Goal: Task Accomplishment & Management: Manage account settings

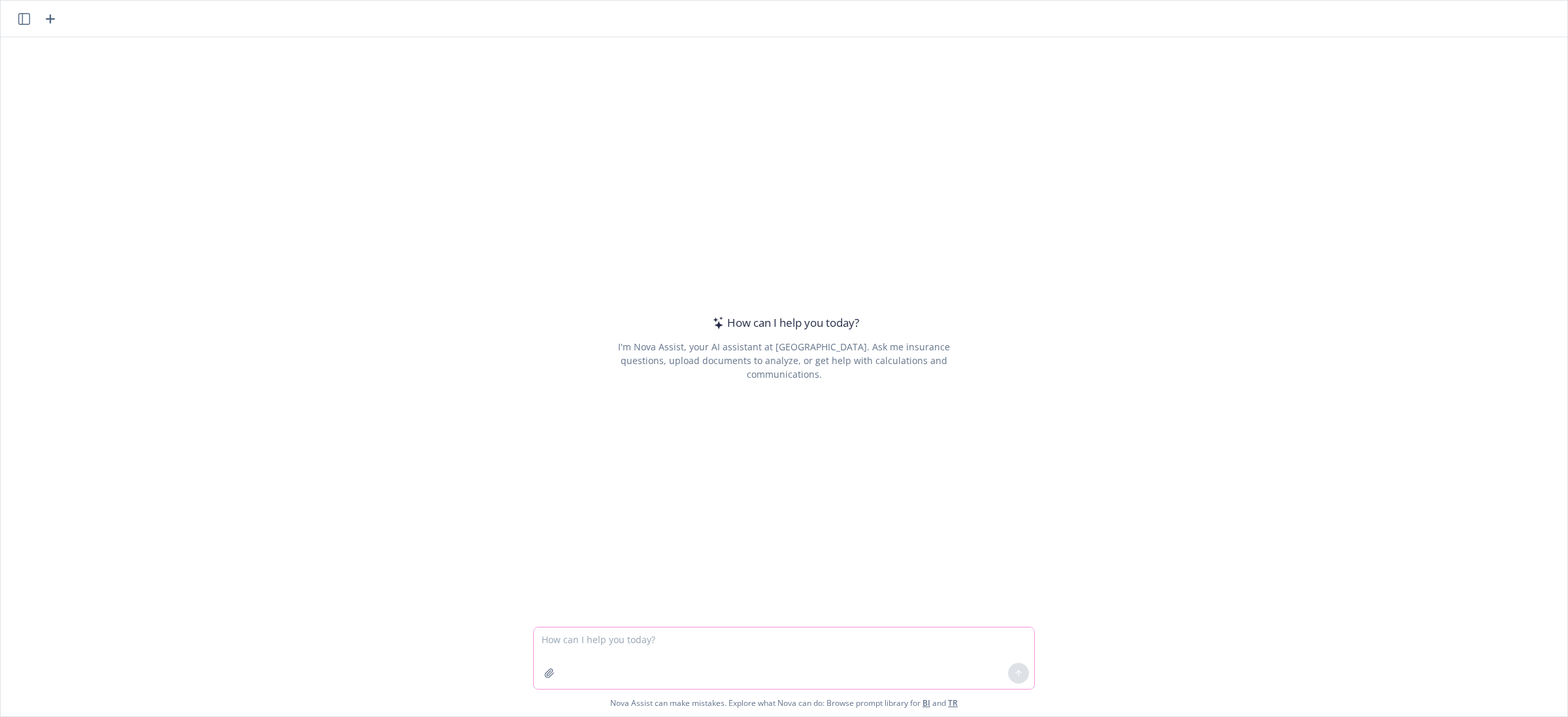
click at [851, 649] on textarea at bounding box center [784, 658] width 501 height 62
paste textarea "Lo @Ipsumd Sitametc, Adipi eli!! Seddo ei te incididu ut laboreet dol magna al …"
type textarea "loremi do sitam co adi elitsedd eiusmod: Te @Incidi Utlabore, Etdol mag!! Aliqu…"
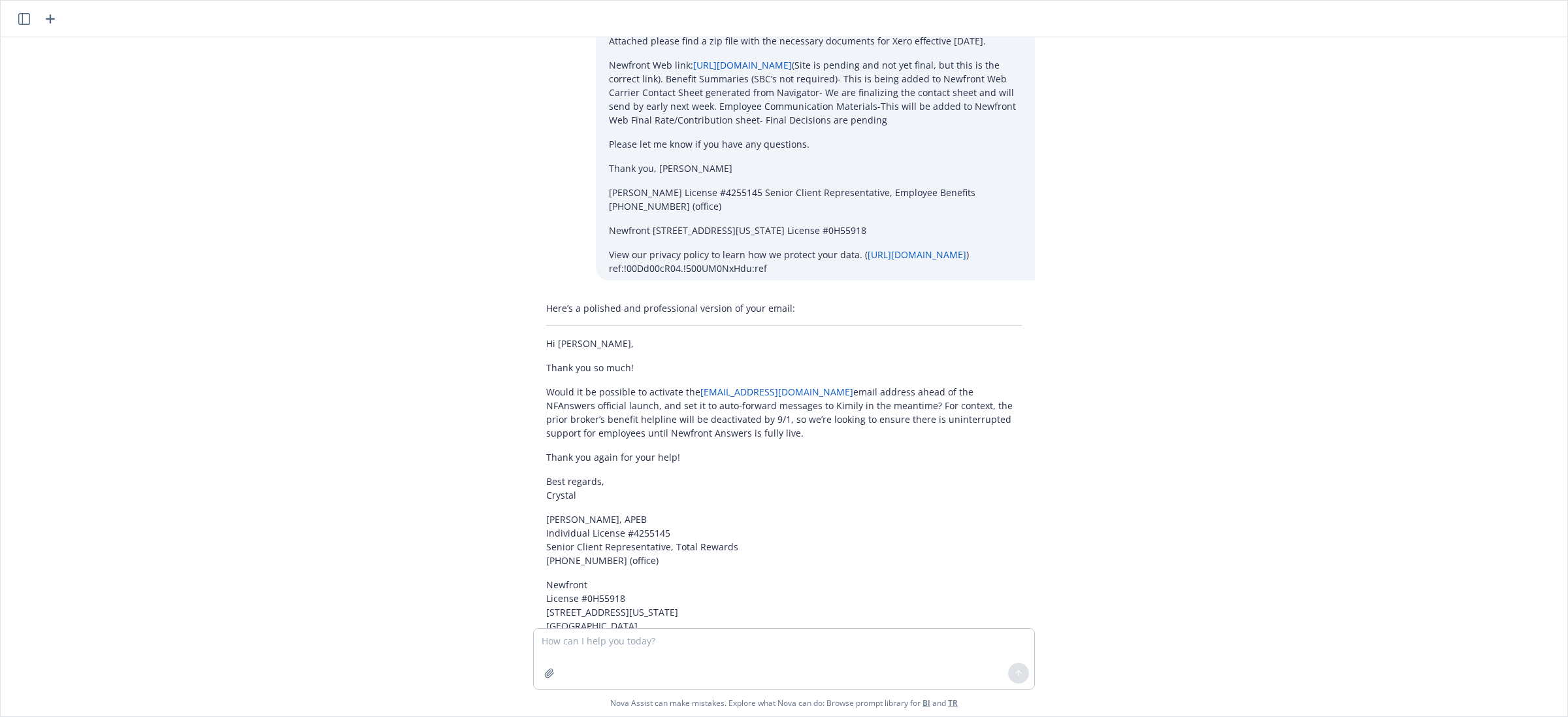
scroll to position [632, 0]
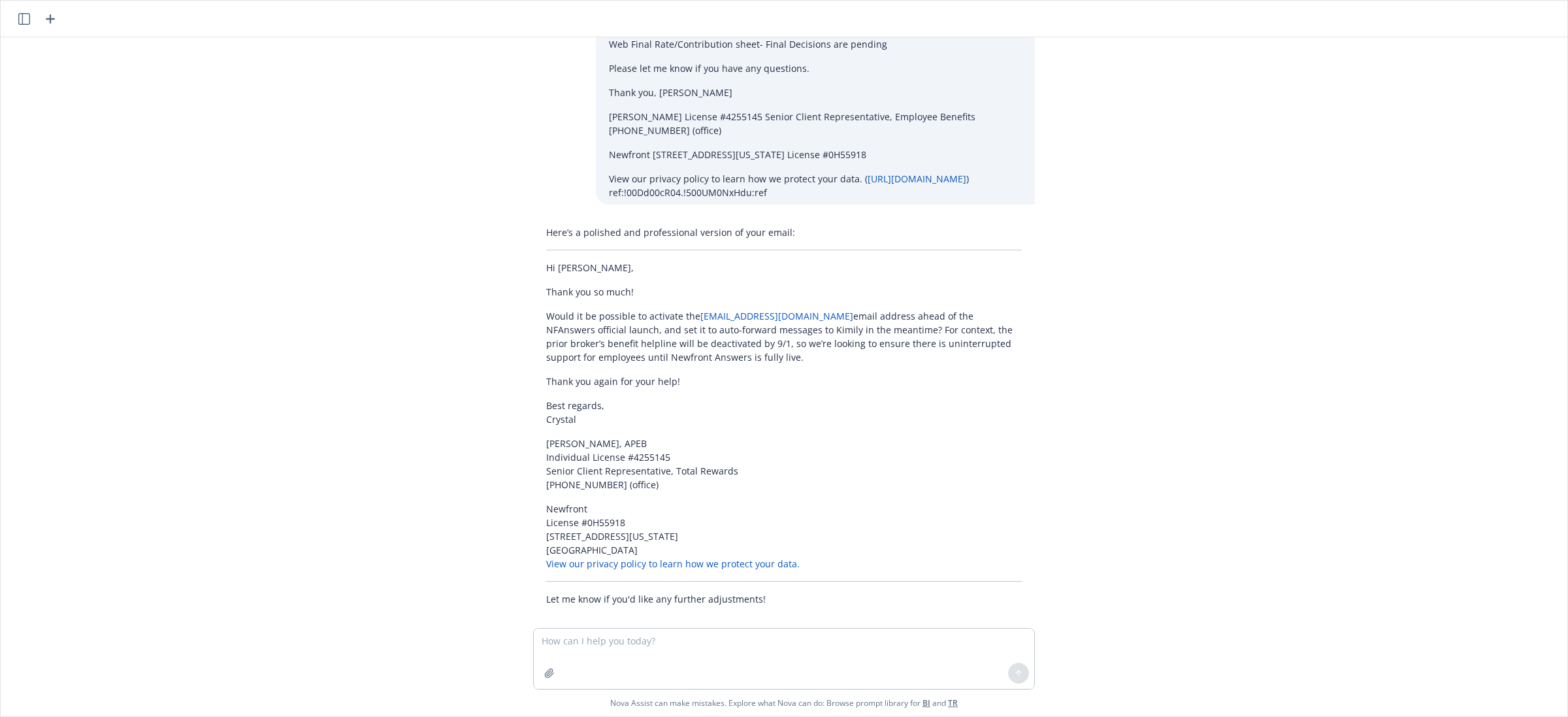
click at [1344, 329] on div "polish my email to our internal partner: Hi @Astrid Quillopo, Thank you!! Would…" at bounding box center [784, 333] width 1566 height 591
drag, startPoint x: 771, startPoint y: 348, endPoint x: 510, endPoint y: 278, distance: 270.2
click at [522, 278] on div "Here’s a polished and professional version of your email: Hi Astrid, Thank you …" at bounding box center [784, 415] width 522 height 391
copy div "Thank you so much! Would it be possible to activate the XeroBenefits@answers.ne…"
click at [1447, 279] on div "polish my email to our internal partner: Hi @Astrid Quillopo, Thank you!! Would…" at bounding box center [784, 333] width 1566 height 591
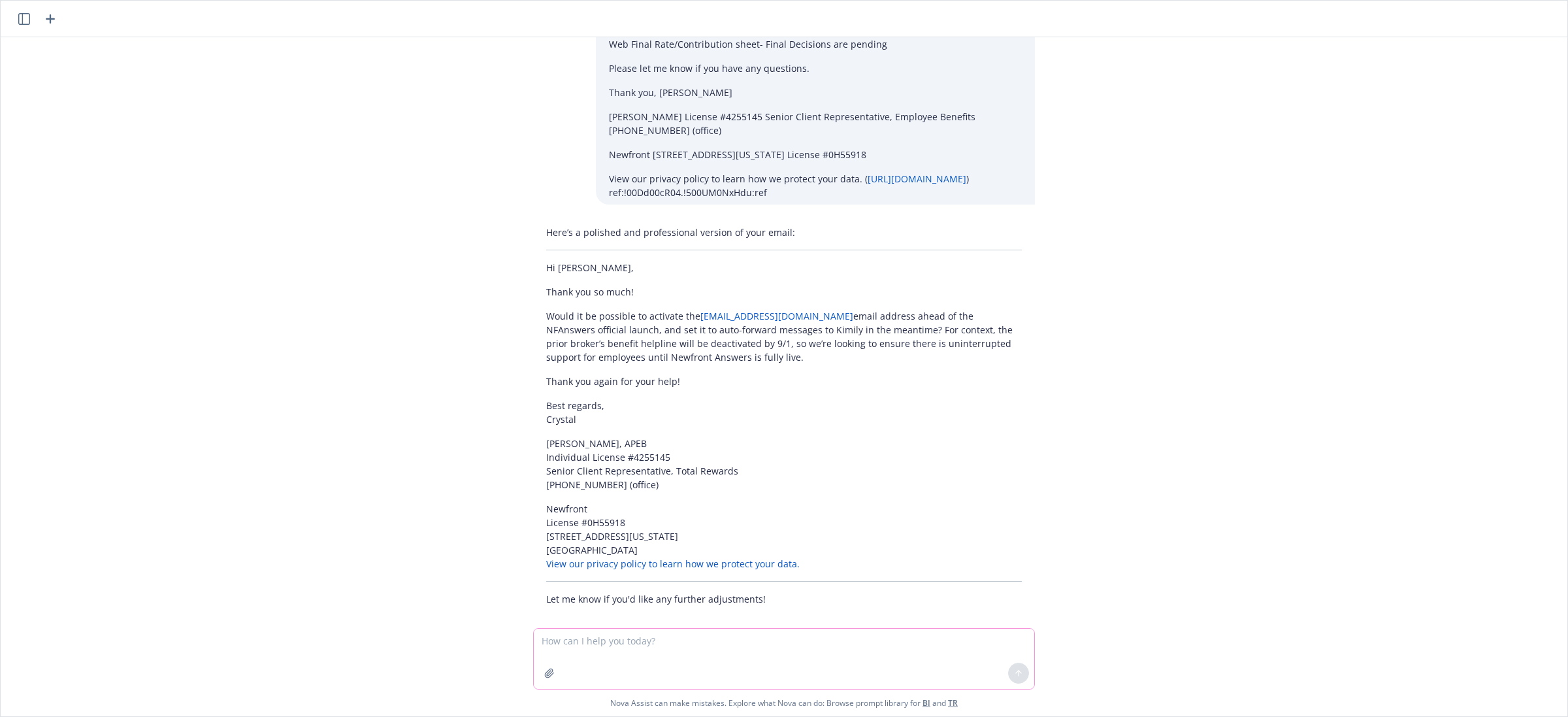
drag, startPoint x: 769, startPoint y: 653, endPoint x: 745, endPoint y: 638, distance: 28.3
click at [769, 652] on textarea at bounding box center [784, 658] width 501 height 60
paste textarea "Hi Patti, Michelle and Monique, We’ve drafted the following OE Communications: …"
type textarea "polish email: Hi Patti, Michelle and Monique, We’ve drafted the following OE Co…"
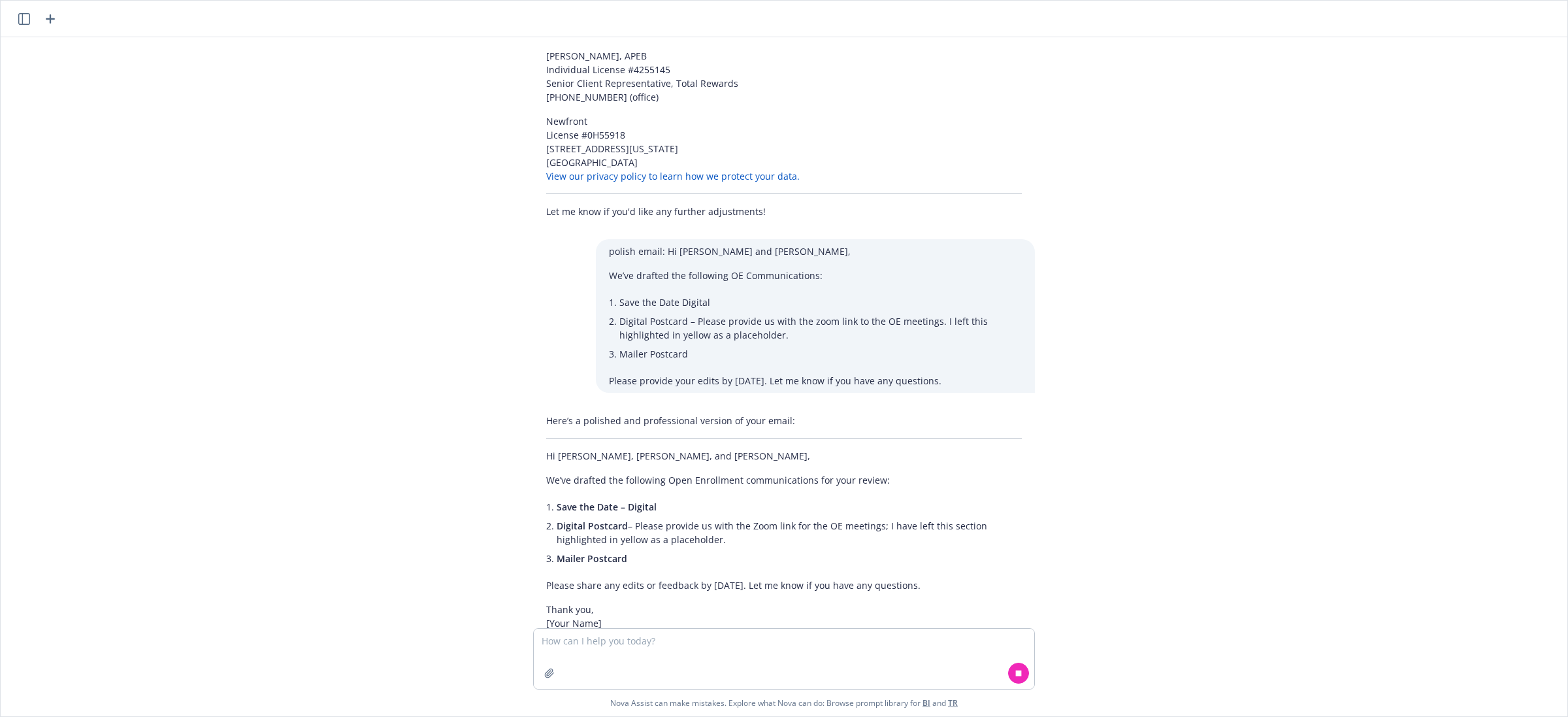
scroll to position [1044, 0]
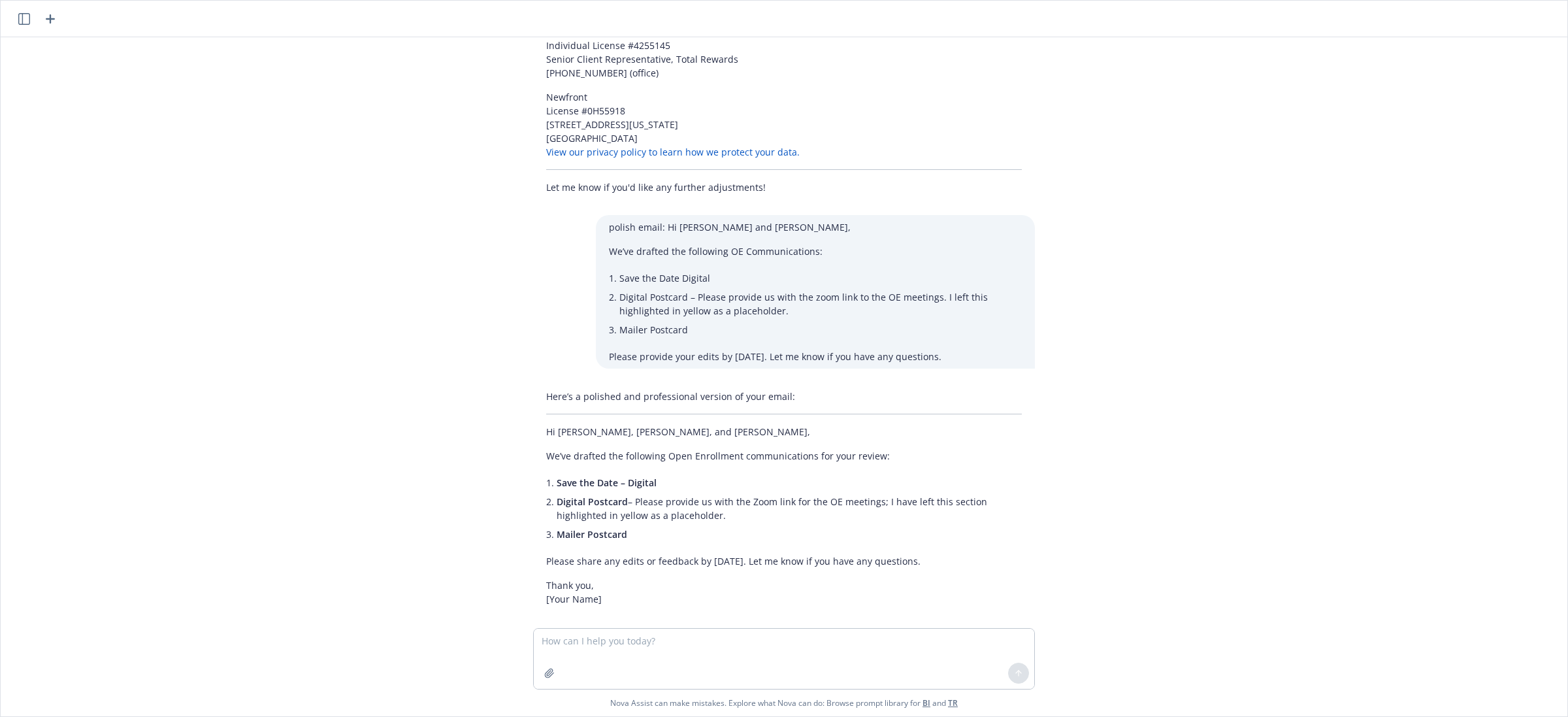
drag, startPoint x: 922, startPoint y: 550, endPoint x: 474, endPoint y: 446, distance: 459.9
click at [474, 446] on div "polish my email to our internal partner: Hi @Astrid Quillopo, Thank you!! Would…" at bounding box center [784, 333] width 1566 height 591
copy div "We’ve drafted the following Open Enrollment communications for your review: Sav…"
click at [691, 525] on li "Mailer Postcard" at bounding box center [790, 534] width 465 height 19
drag, startPoint x: 928, startPoint y: 544, endPoint x: 471, endPoint y: 436, distance: 469.6
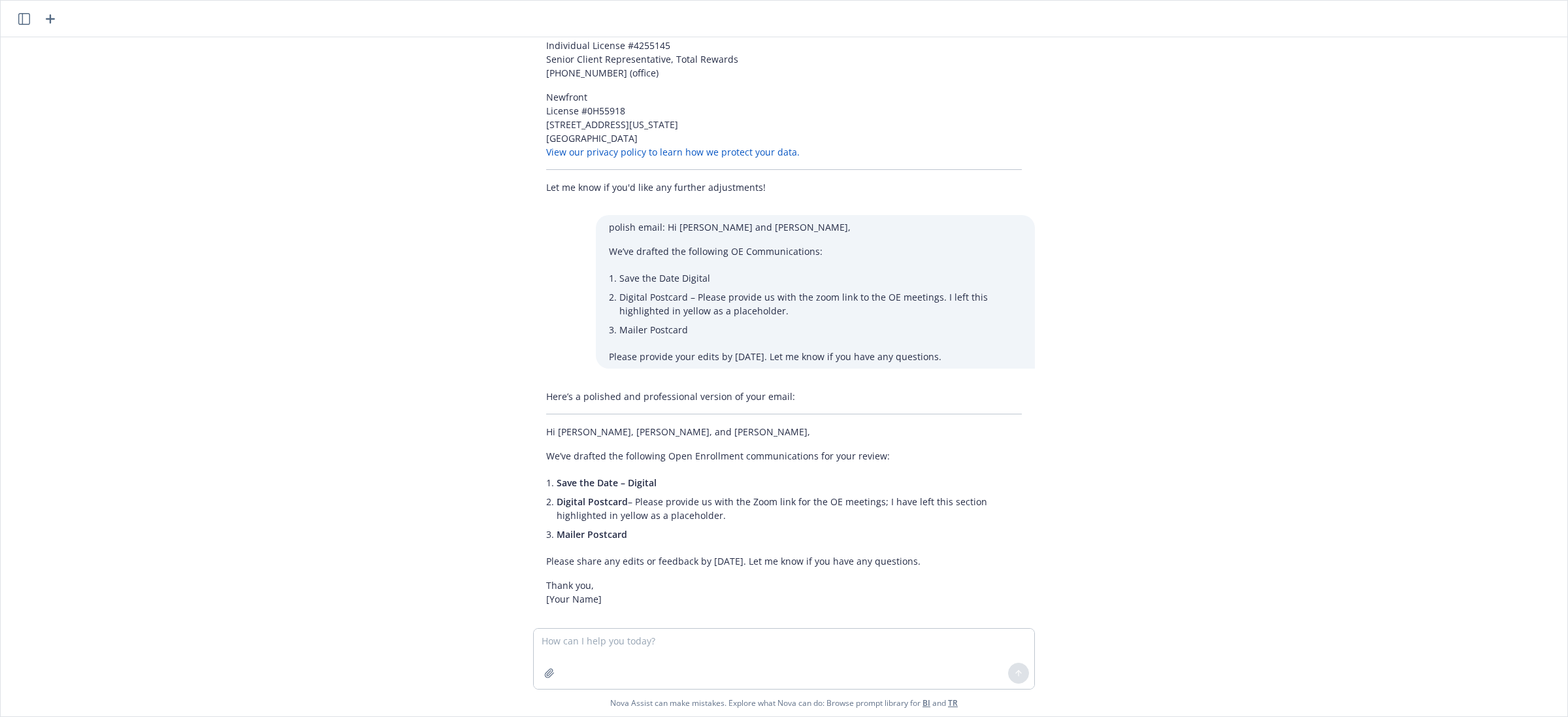
click at [471, 436] on div "polish my email to our internal partner: Hi @Astrid Quillopo, Thank you!! Would…" at bounding box center [784, 333] width 1566 height 591
copy div "We’ve drafted the following Open Enrollment communications for your review: Sav…"
drag, startPoint x: 1338, startPoint y: 208, endPoint x: 1346, endPoint y: 150, distance: 58.5
click at [1338, 207] on div "polish my email to our internal partner: Hi @Astrid Quillopo, Thank you!! Would…" at bounding box center [784, 333] width 1566 height 591
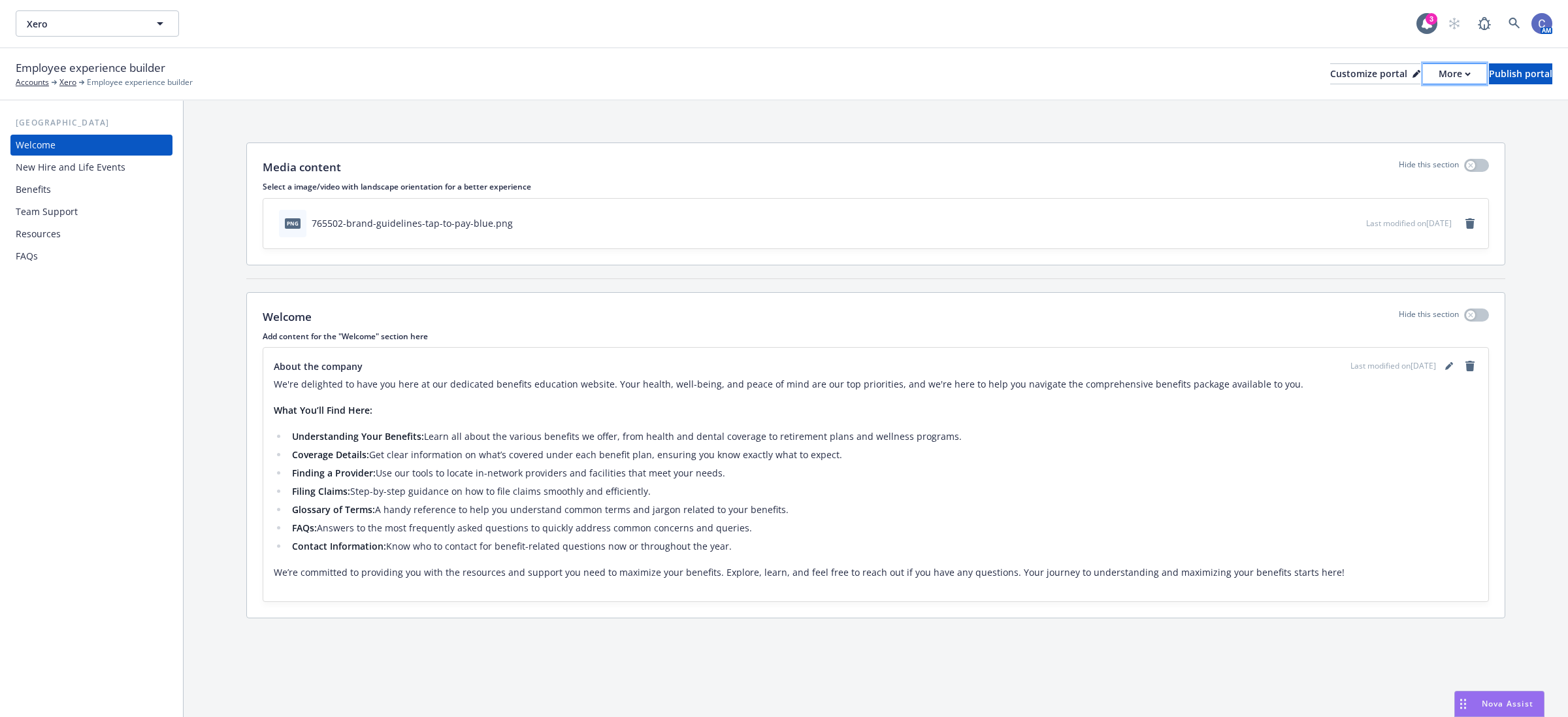
click at [1434, 70] on button "More" at bounding box center [1455, 74] width 63 height 21
click at [1368, 105] on link "Copy preview link" at bounding box center [1384, 102] width 119 height 26
click at [28, 191] on div "Benefits" at bounding box center [33, 190] width 35 height 21
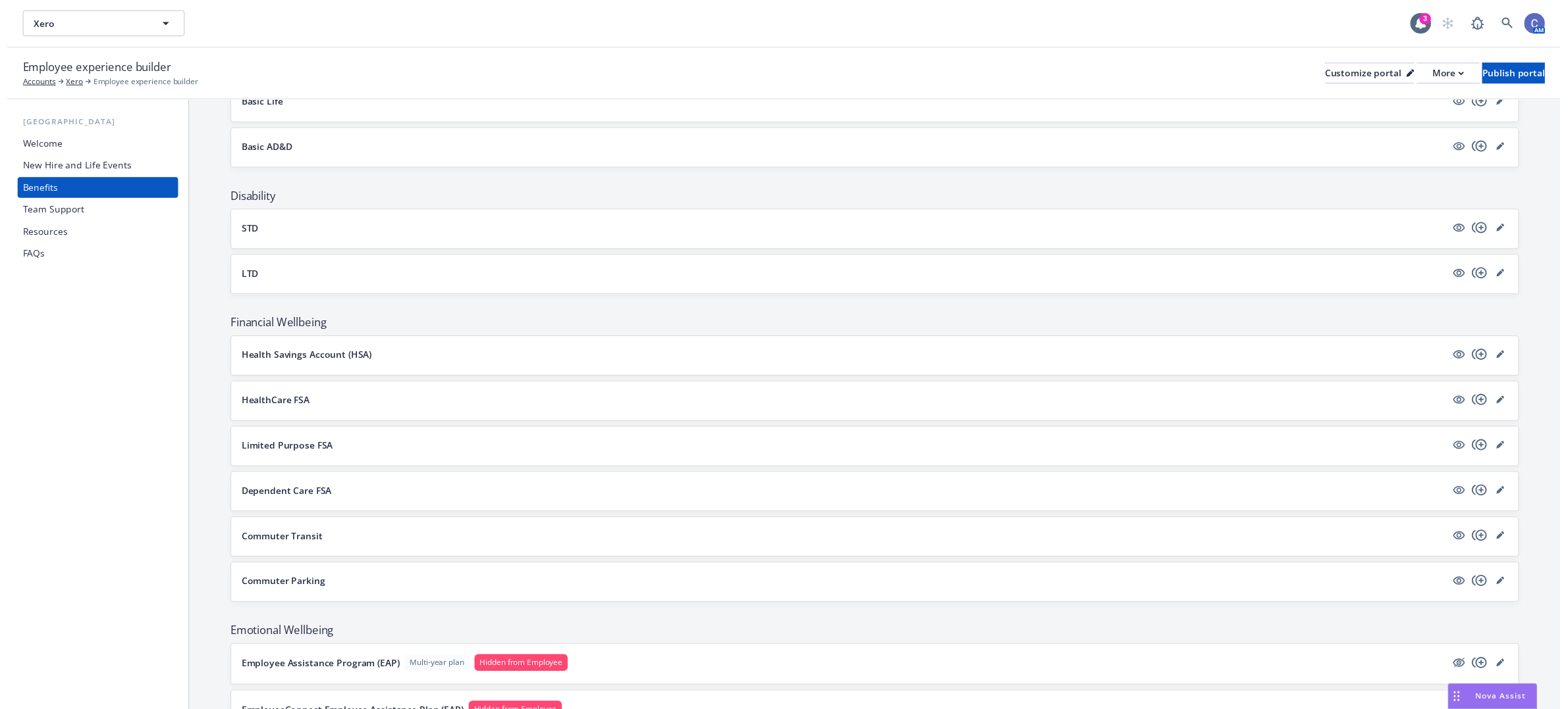
scroll to position [658, 0]
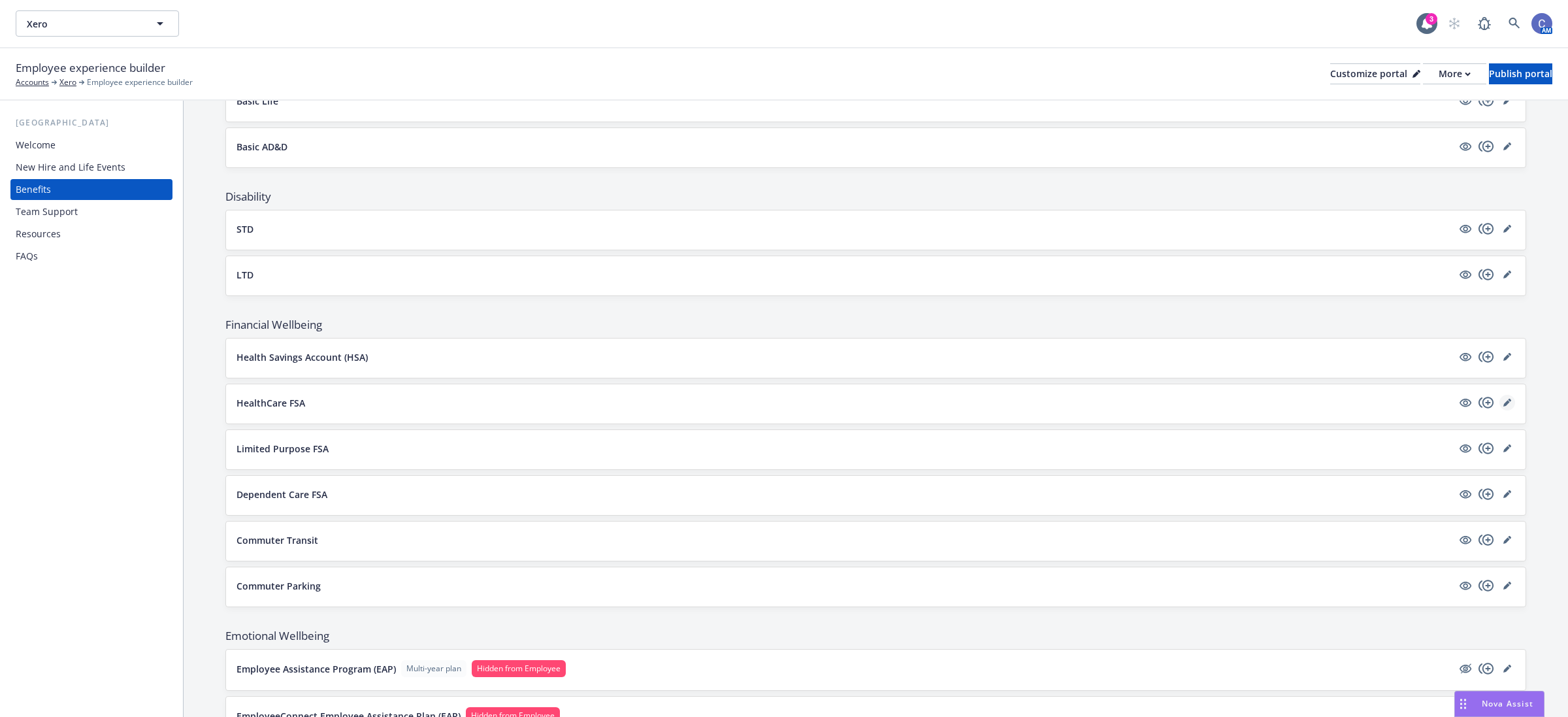
click at [1503, 406] on icon "editPencil" at bounding box center [1507, 402] width 8 height 8
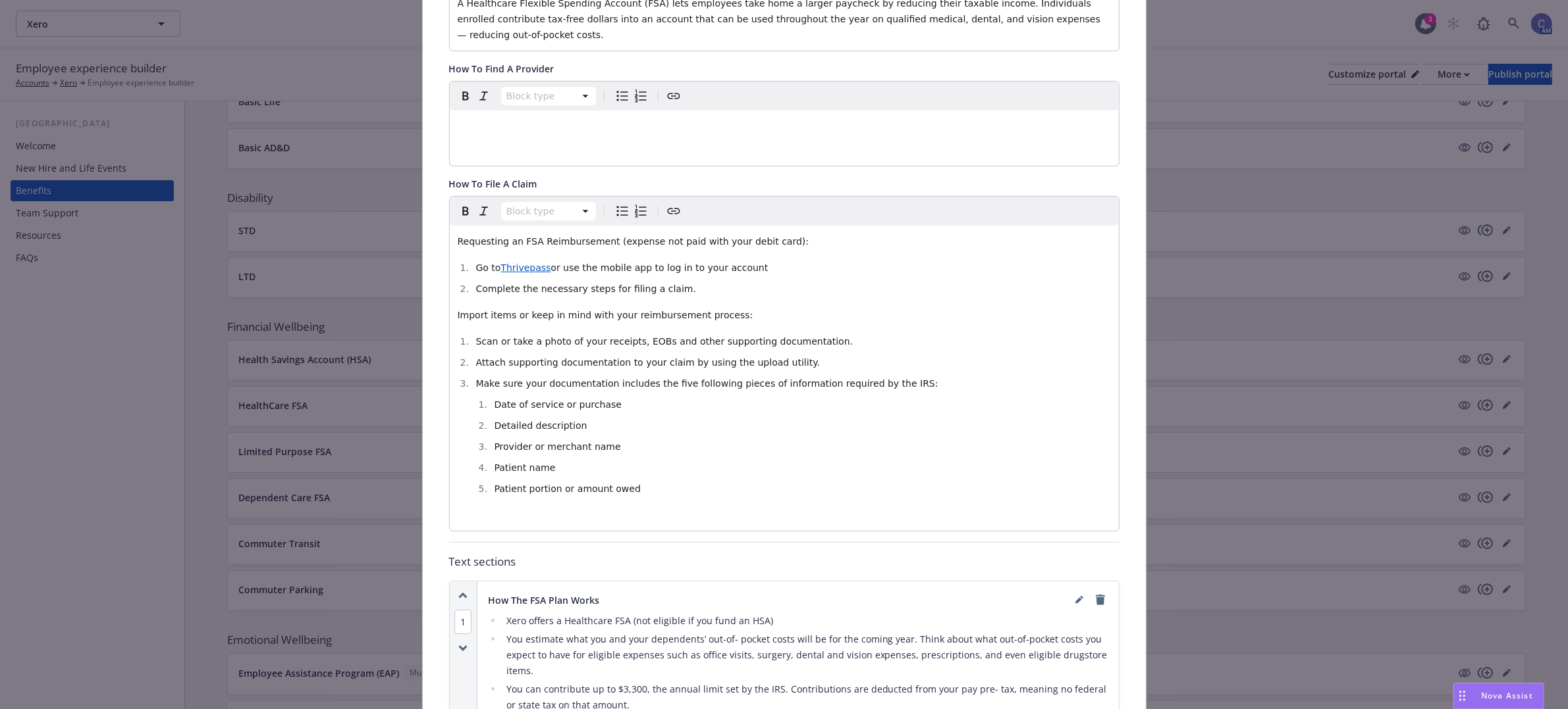
scroll to position [354, 0]
click at [739, 262] on li "Go to Thrivepass or use the mobile app to log in to your account" at bounding box center [791, 270] width 638 height 16
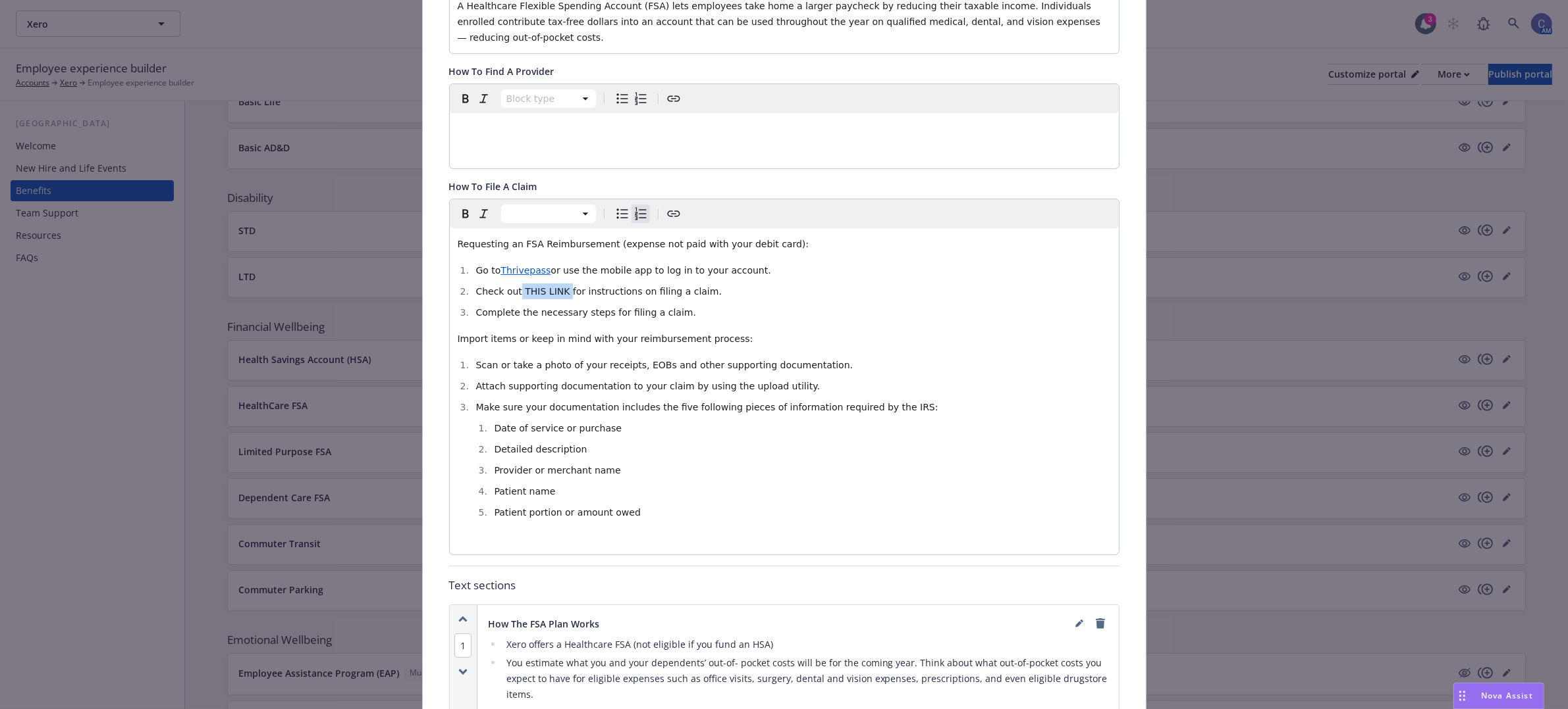
drag, startPoint x: 536, startPoint y: 285, endPoint x: 607, endPoint y: 265, distance: 73.8
click at [511, 286] on span "Check out THIS LINK for instructions on filing a claim." at bounding box center [598, 292] width 246 height 11
click at [672, 206] on icon "Create link" at bounding box center [673, 213] width 16 height 16
type input "[URL][DOMAIN_NAME]"
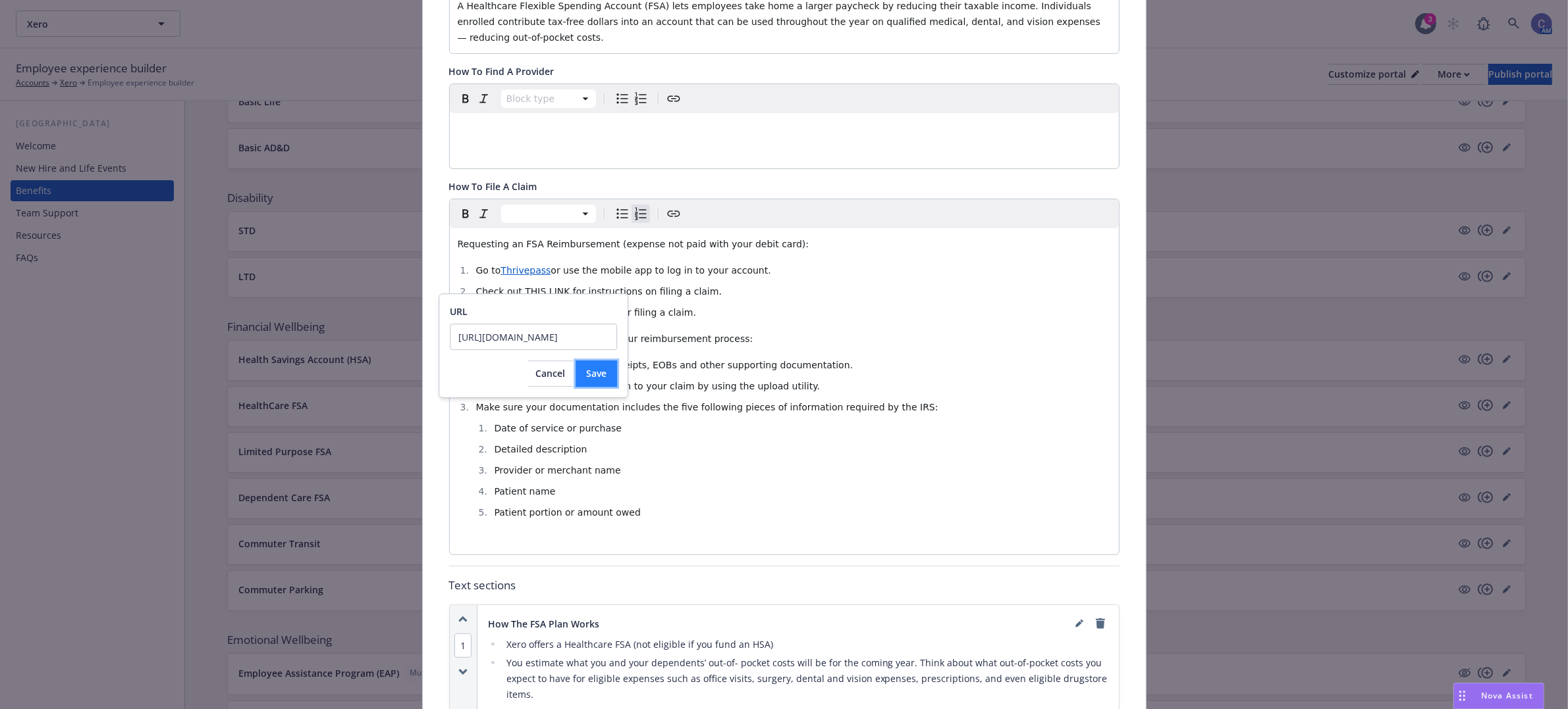
click at [594, 377] on span "Save" at bounding box center [596, 373] width 20 height 13
drag, startPoint x: 706, startPoint y: 342, endPoint x: 731, endPoint y: 324, distance: 30.8
click at [706, 341] on div "Requesting an FSA Reimbursement (expense not paid with your debit card): Go to …" at bounding box center [784, 392] width 669 height 327
drag, startPoint x: 704, startPoint y: 283, endPoint x: 446, endPoint y: 283, distance: 258.0
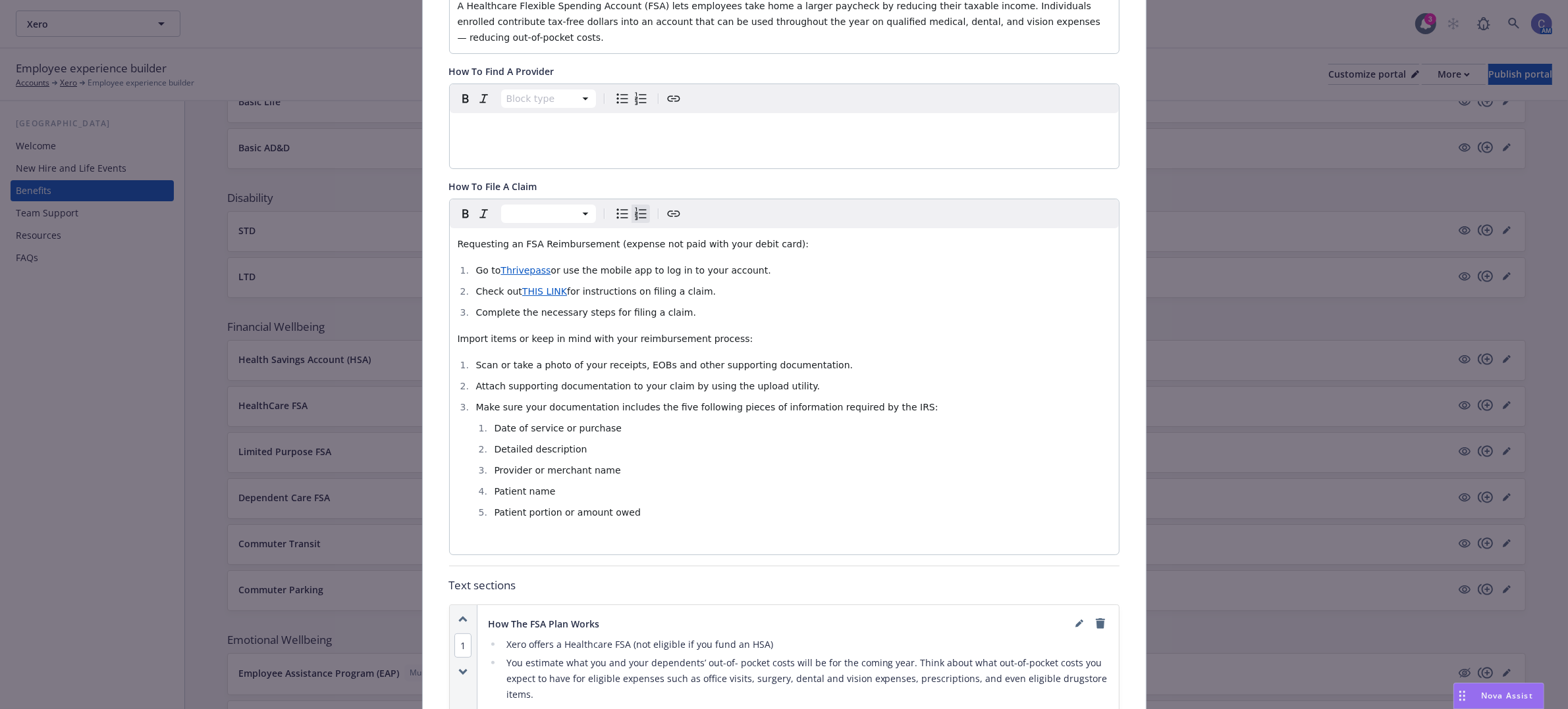
click at [450, 283] on div "Requesting an FSA Reimbursement (expense not paid with your debit card): Go to …" at bounding box center [784, 392] width 669 height 327
copy li "Check out THIS LINK for instructions on filing a claim."
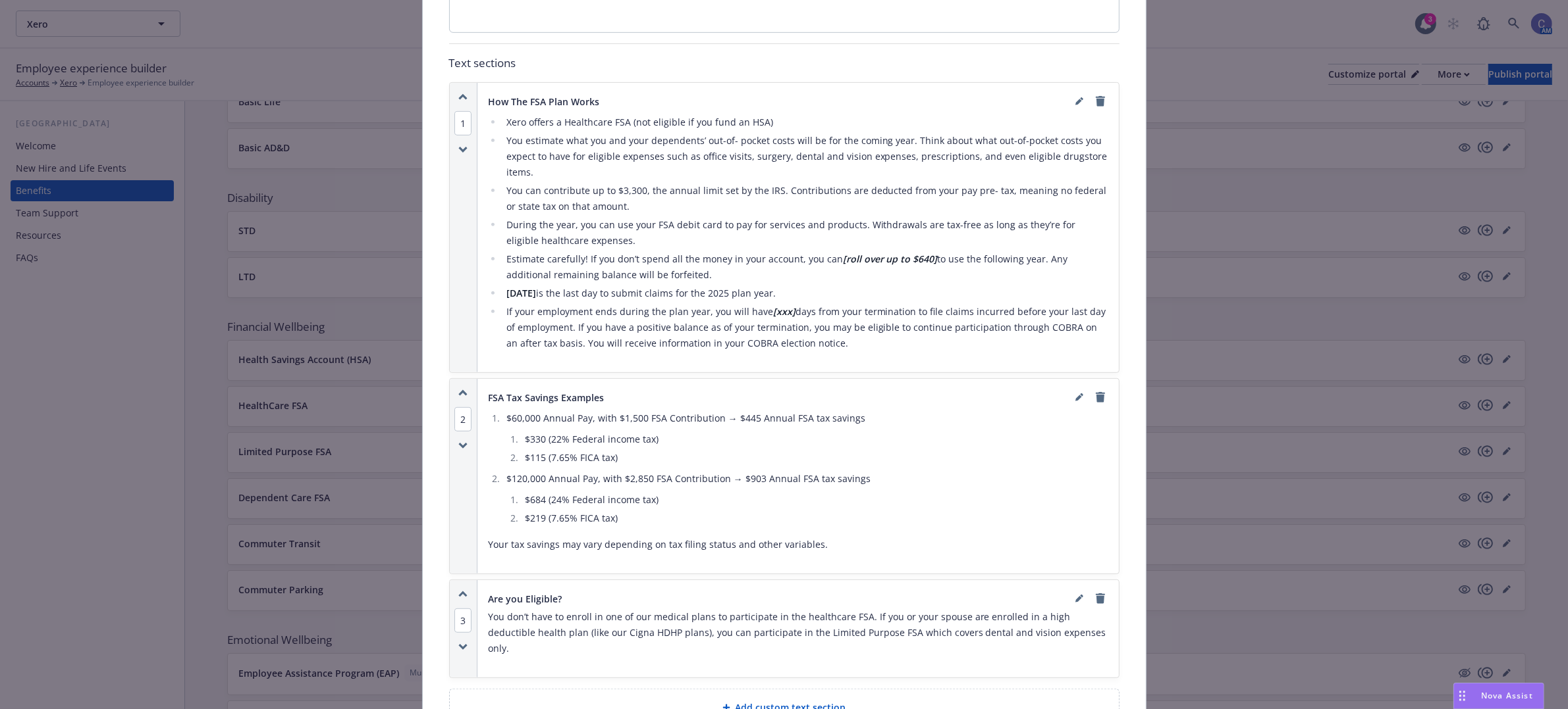
scroll to position [847, 0]
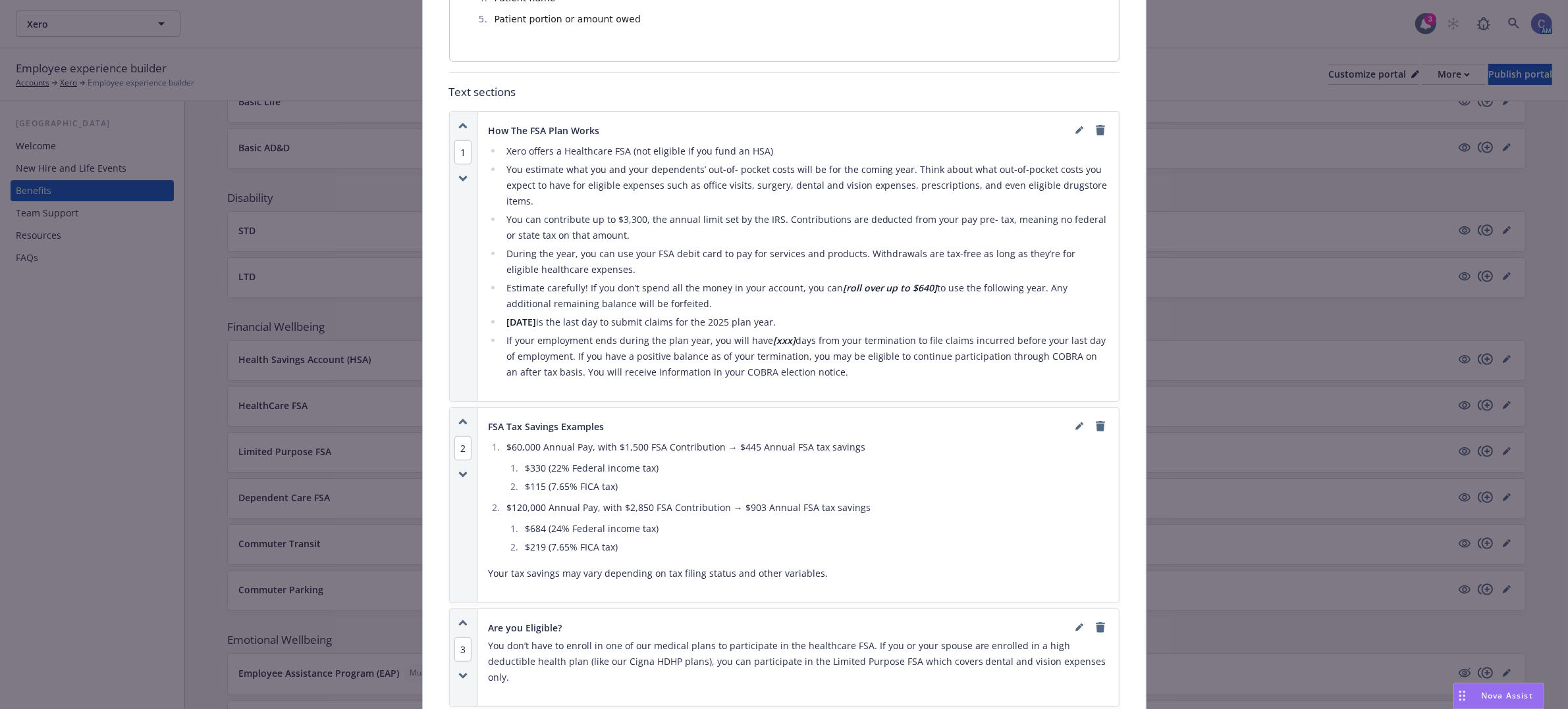
drag, startPoint x: 663, startPoint y: 181, endPoint x: 675, endPoint y: 200, distance: 22.5
click at [663, 181] on li "You estimate what you and your dependents’ out-of- pocket costs will be for the…" at bounding box center [805, 185] width 606 height 48
click at [808, 366] on li "If your employment ends during the plan year, you will have [xxx] days from you…" at bounding box center [805, 356] width 606 height 48
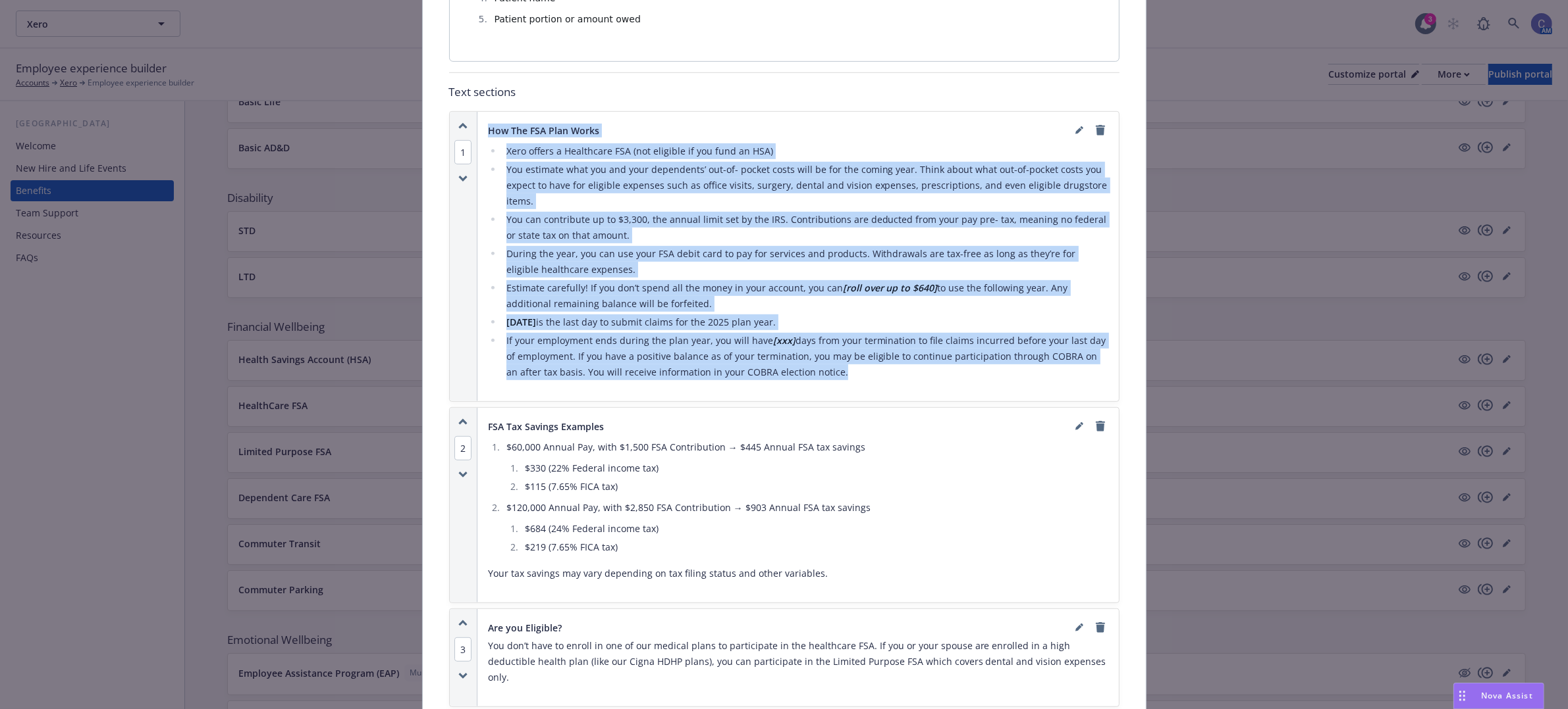
drag, startPoint x: 806, startPoint y: 367, endPoint x: 473, endPoint y: 126, distance: 411.1
click at [477, 126] on div "How The FSA Plan Works Xero offers a Healthcare FSA (not eligible if you fund a…" at bounding box center [798, 256] width 641 height 289
copy div "Lor Ips DOL Sita Conse Adip elitse d Eiusmodtem INC (utl etdolore ma ali enim a…"
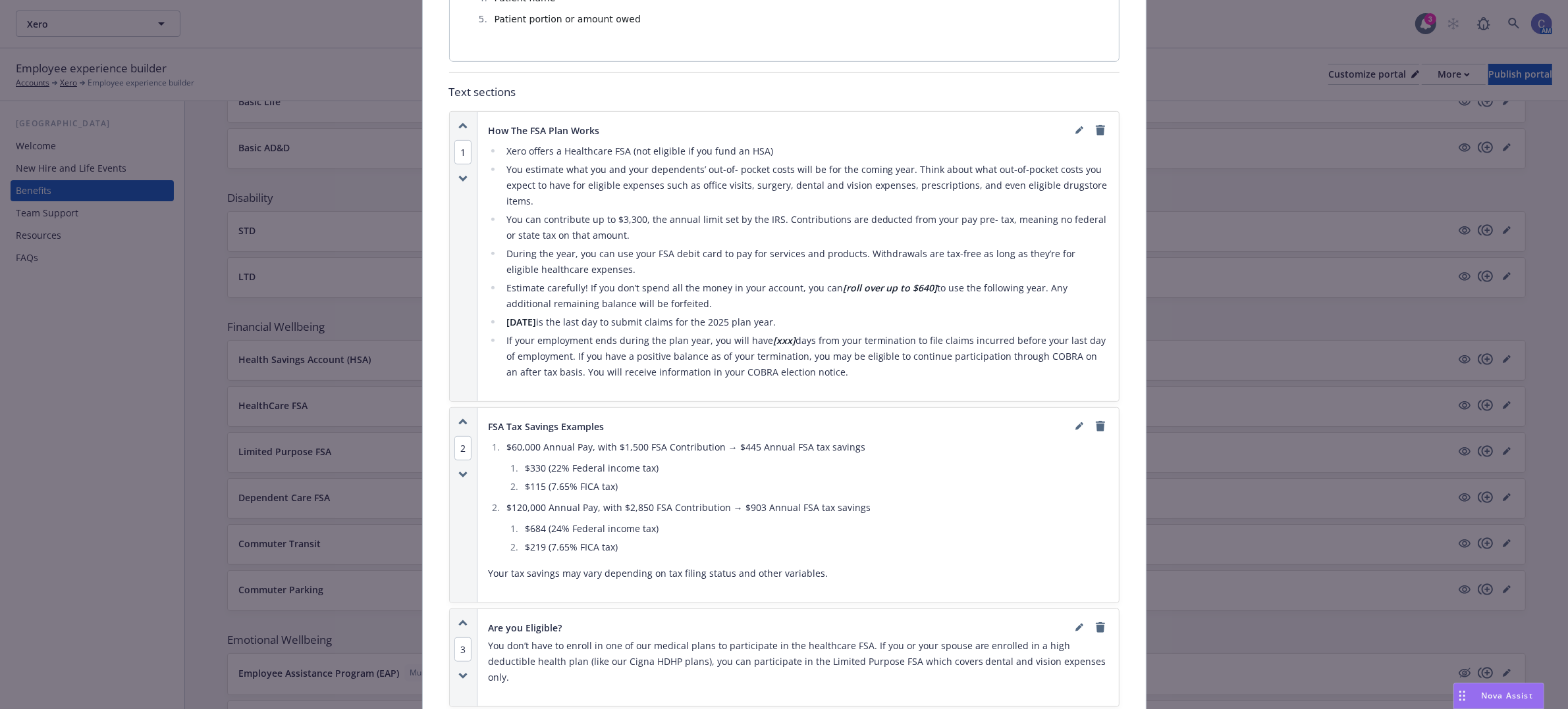
click at [641, 70] on div "Fields that are left empty won't be displayed to the client Custom carrier cont…" at bounding box center [784, 135] width 670 height 1740
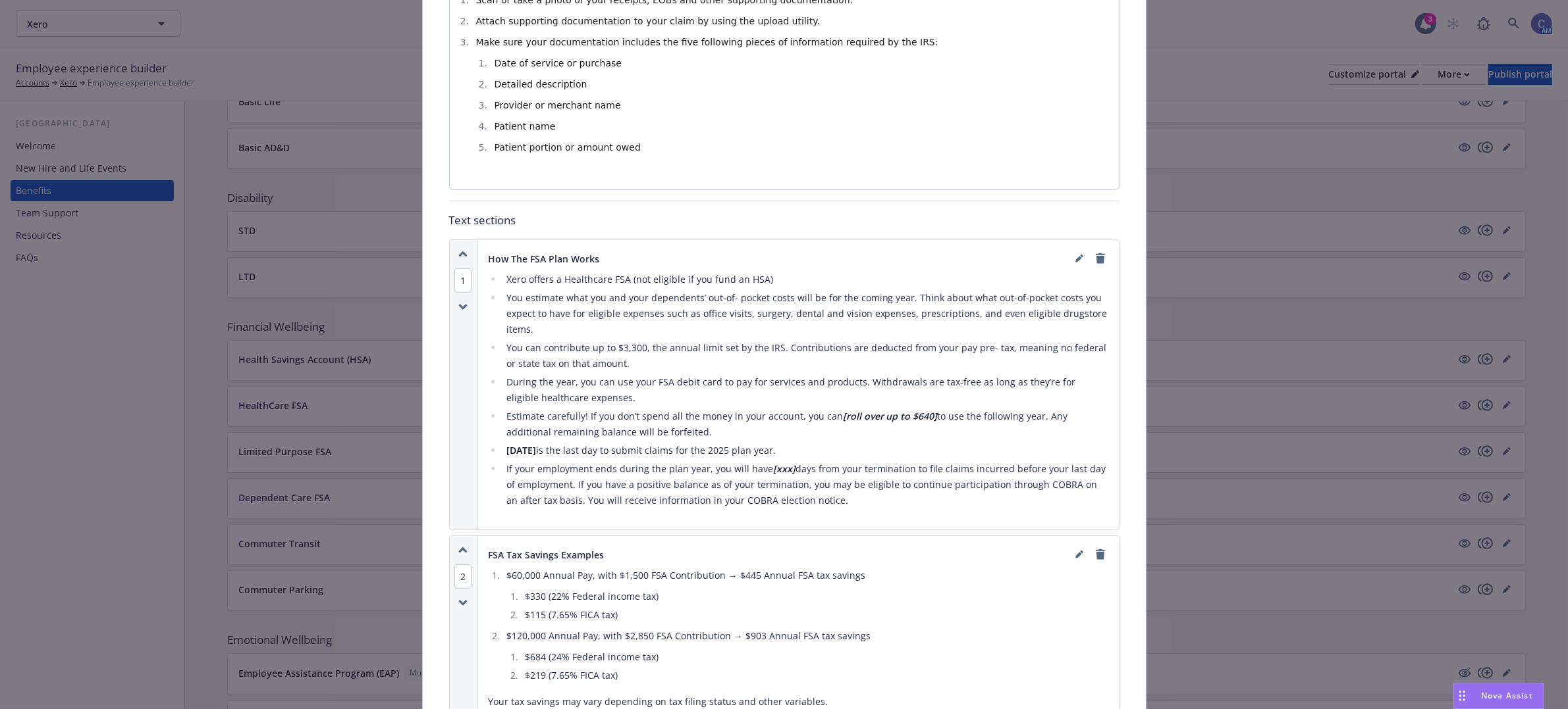
scroll to position [765, 0]
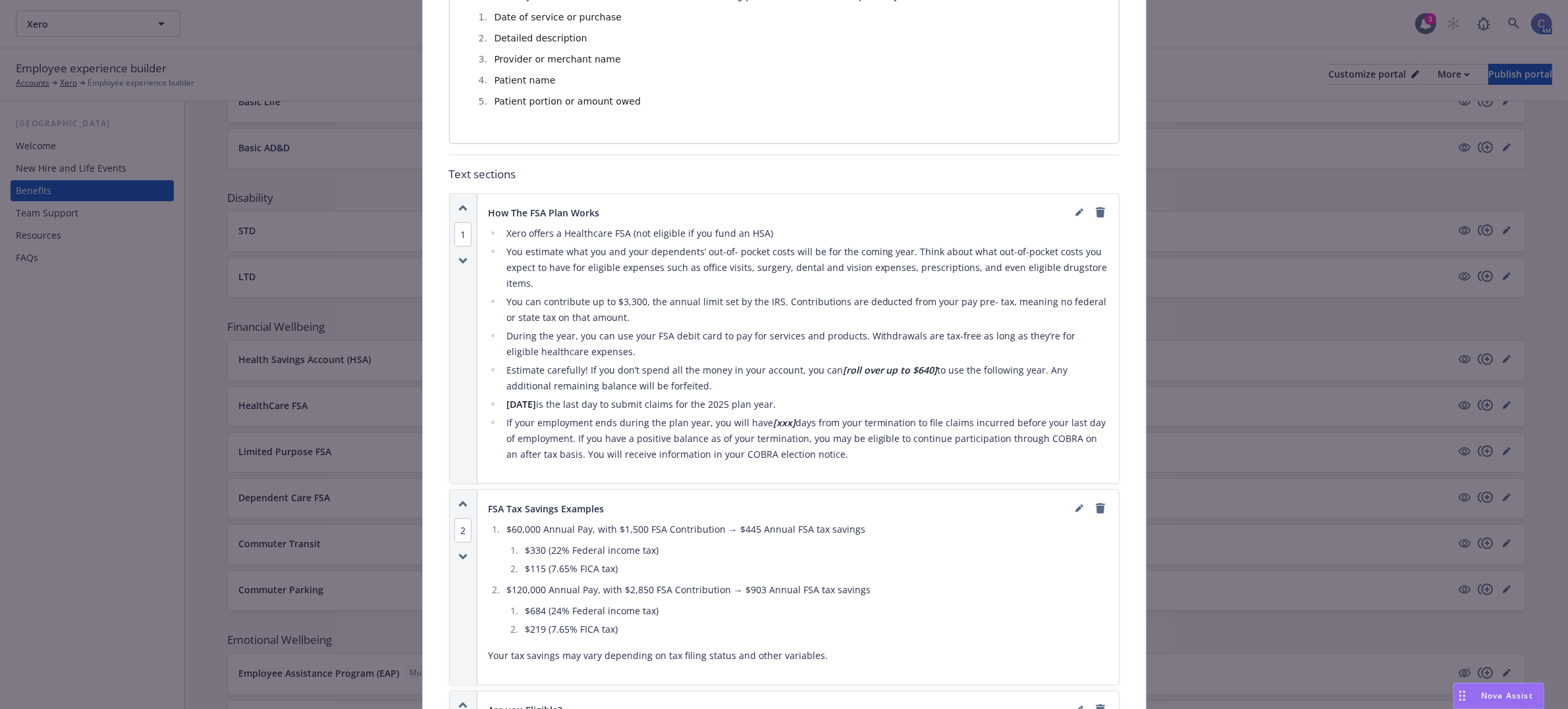
click at [1085, 205] on div at bounding box center [1089, 212] width 37 height 16
click at [1097, 208] on icon "remove" at bounding box center [1100, 212] width 9 height 11
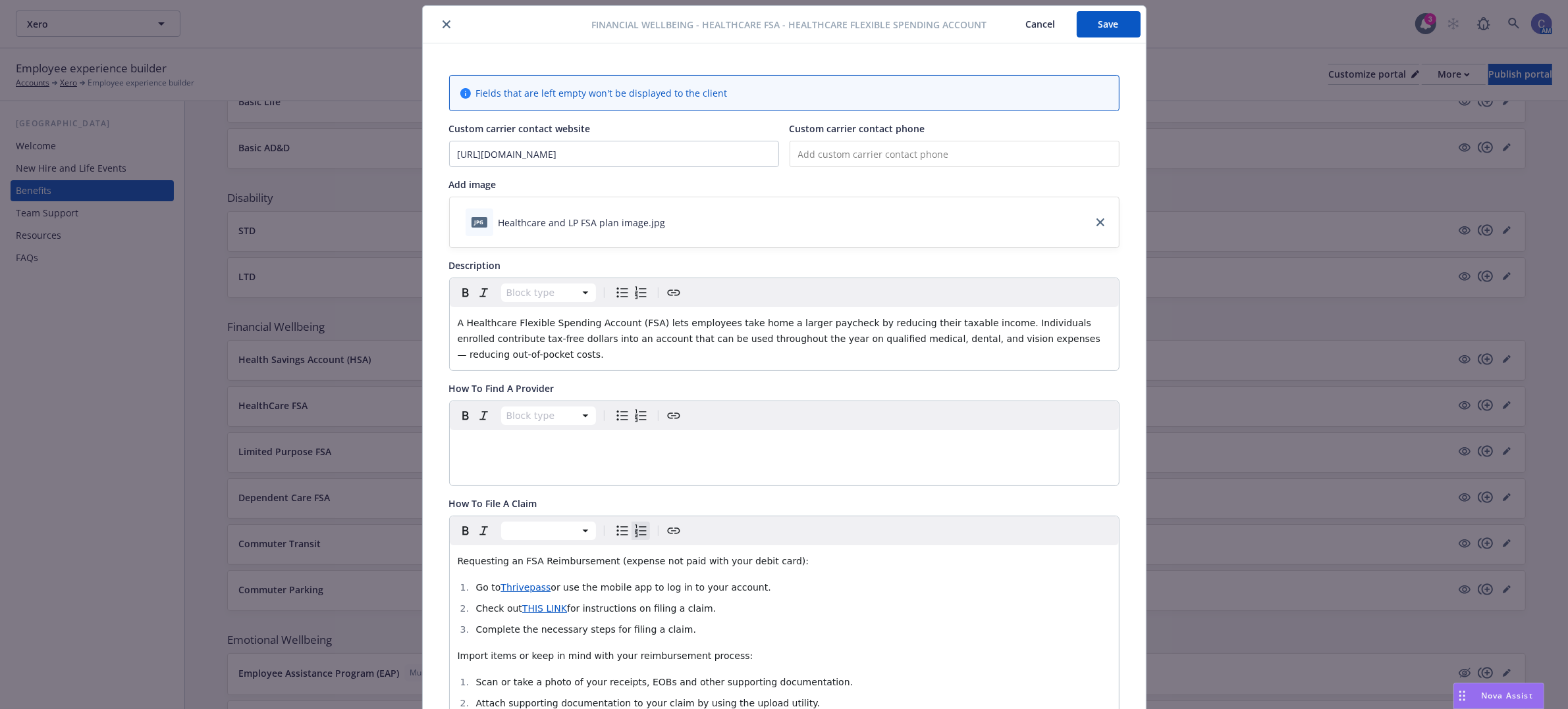
scroll to position [0, 0]
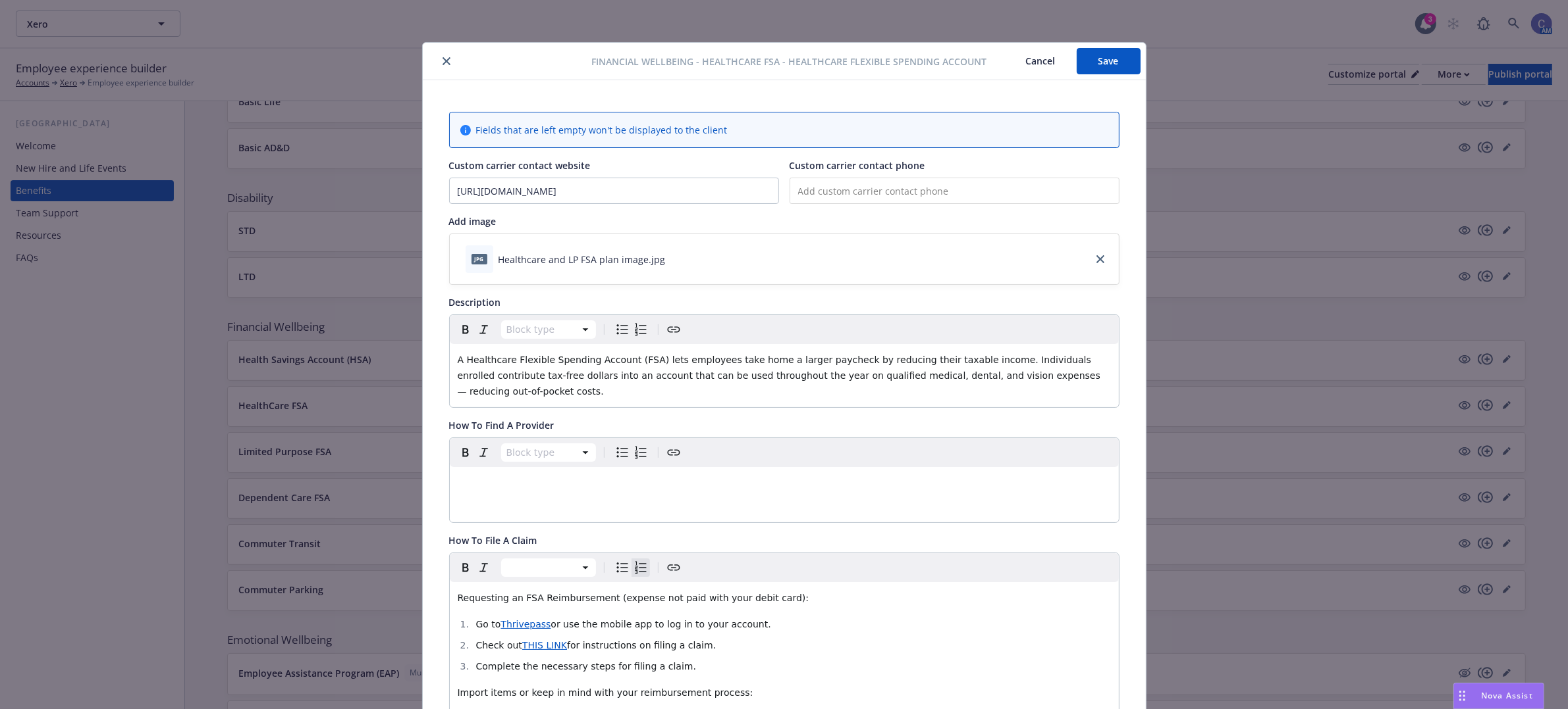
drag, startPoint x: 1105, startPoint y: 54, endPoint x: 1166, endPoint y: 418, distance: 369.1
click at [1166, 418] on div "Financial Wellbeing - HealthCare FSA - Healthcare Flexible Spending Account Can…" at bounding box center [784, 354] width 1568 height 709
click at [614, 159] on div "Custom carrier contact website" at bounding box center [614, 166] width 330 height 14
click at [649, 196] on input "[URL][DOMAIN_NAME]" at bounding box center [614, 190] width 328 height 25
drag, startPoint x: 647, startPoint y: 191, endPoint x: 190, endPoint y: 117, distance: 463.0
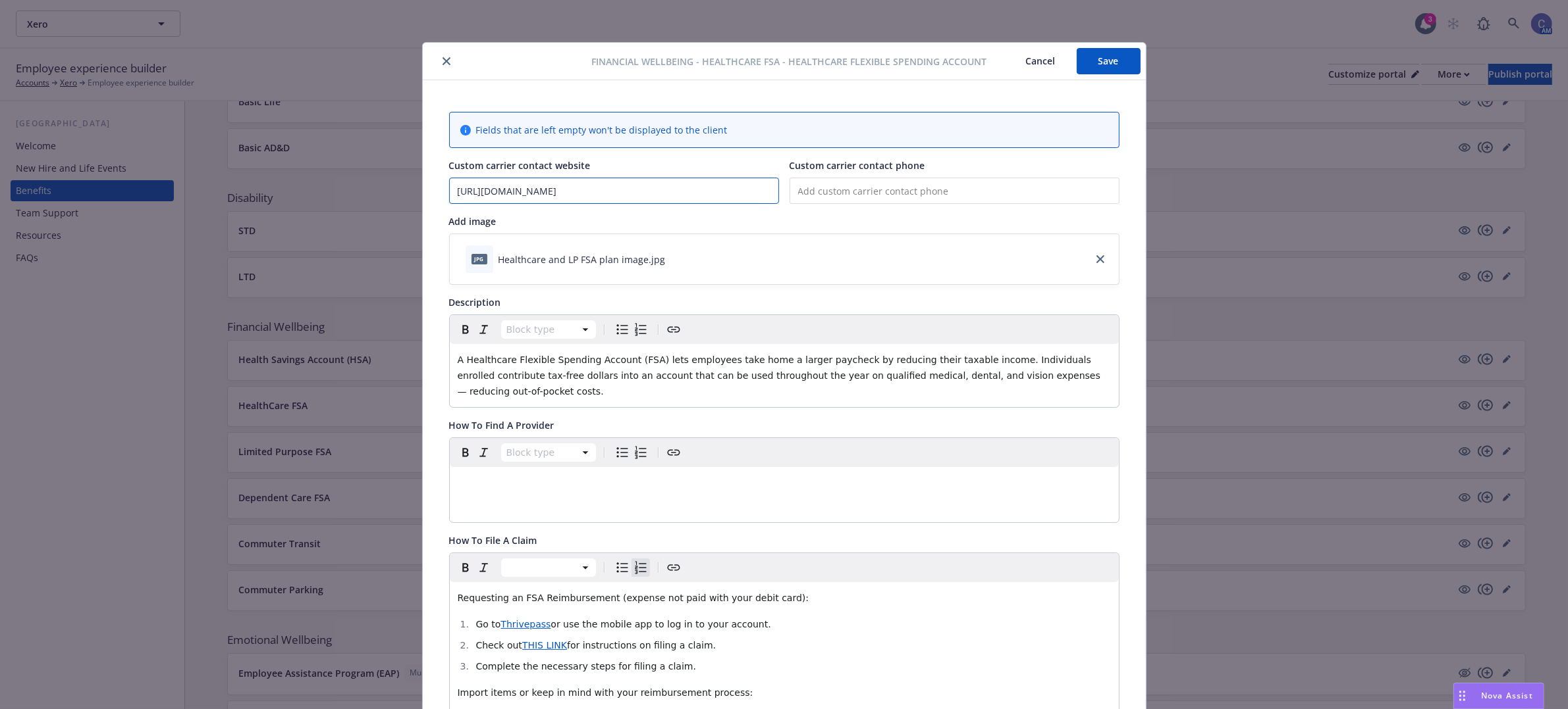
click at [172, 116] on div "Financial Wellbeing - HealthCare FSA - Healthcare Flexible Spending Account Can…" at bounding box center [784, 354] width 1568 height 709
paste input "[URL][DOMAIN_NAME]"
type input "[URL][DOMAIN_NAME]"
click at [940, 194] on input "tel" at bounding box center [955, 190] width 330 height 26
type input "(8__) ___-____"
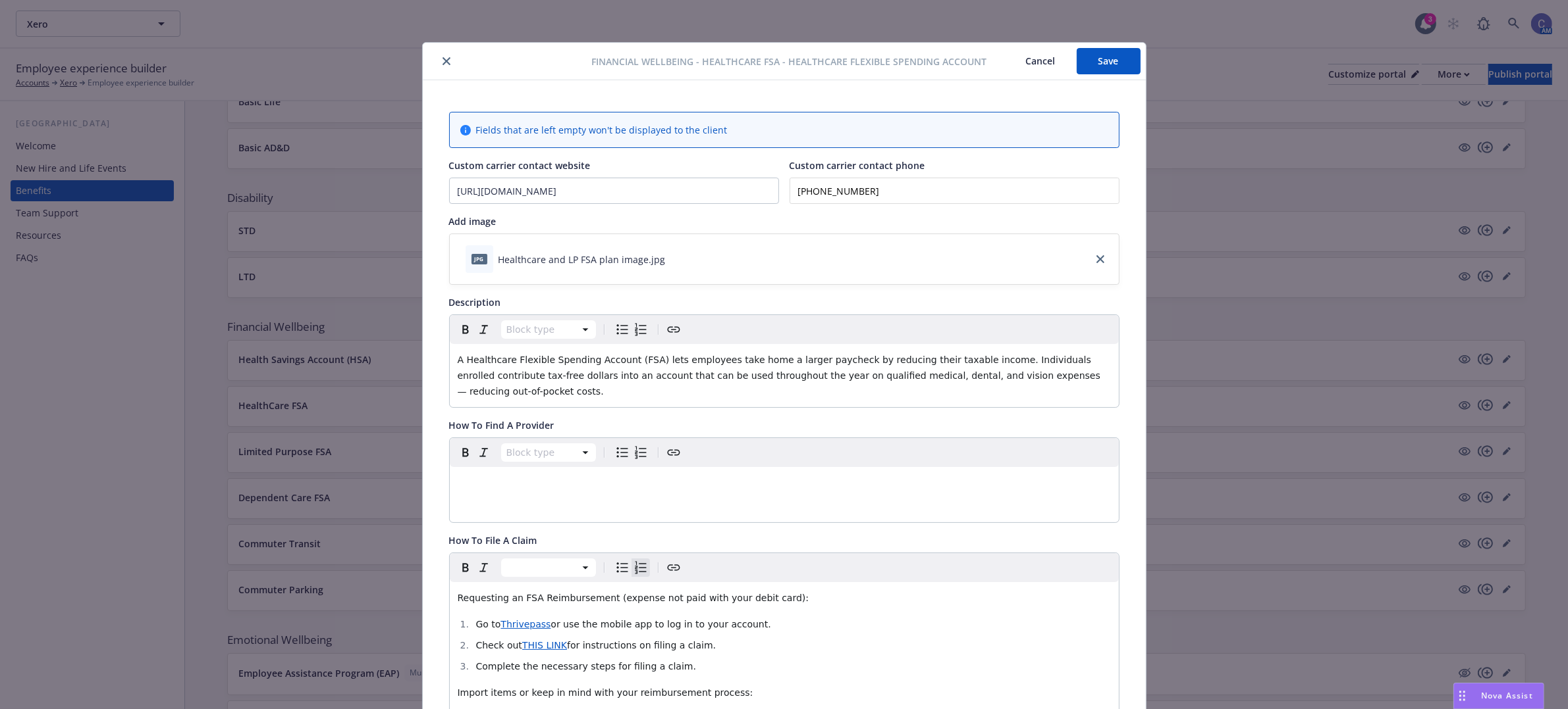
type input "[PHONE_NUMBER]"
click at [1100, 68] on button "Save" at bounding box center [1108, 61] width 64 height 26
click at [1039, 63] on button "Cancel" at bounding box center [1040, 61] width 72 height 26
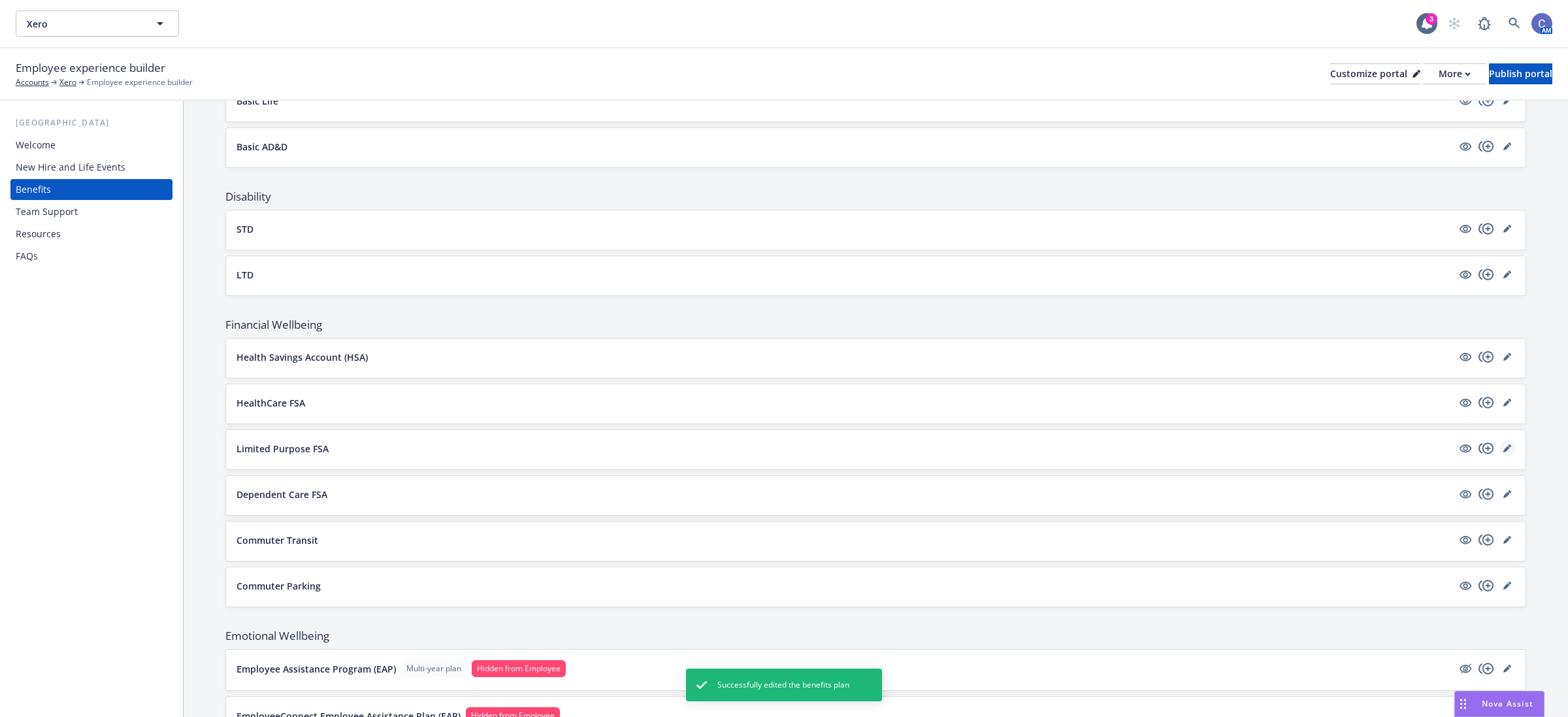
click at [1508, 447] on icon "editPencil" at bounding box center [1509, 446] width 3 height 3
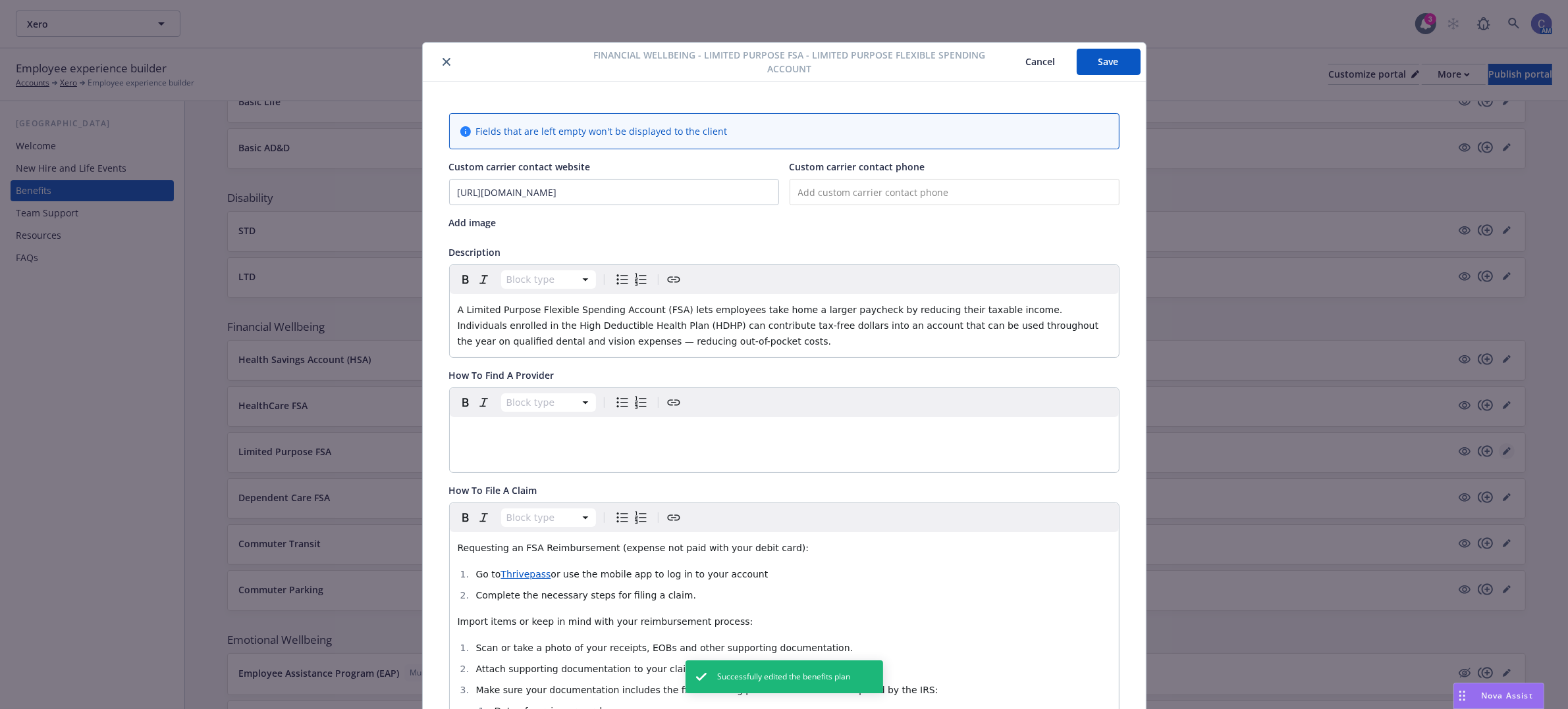
scroll to position [39, 0]
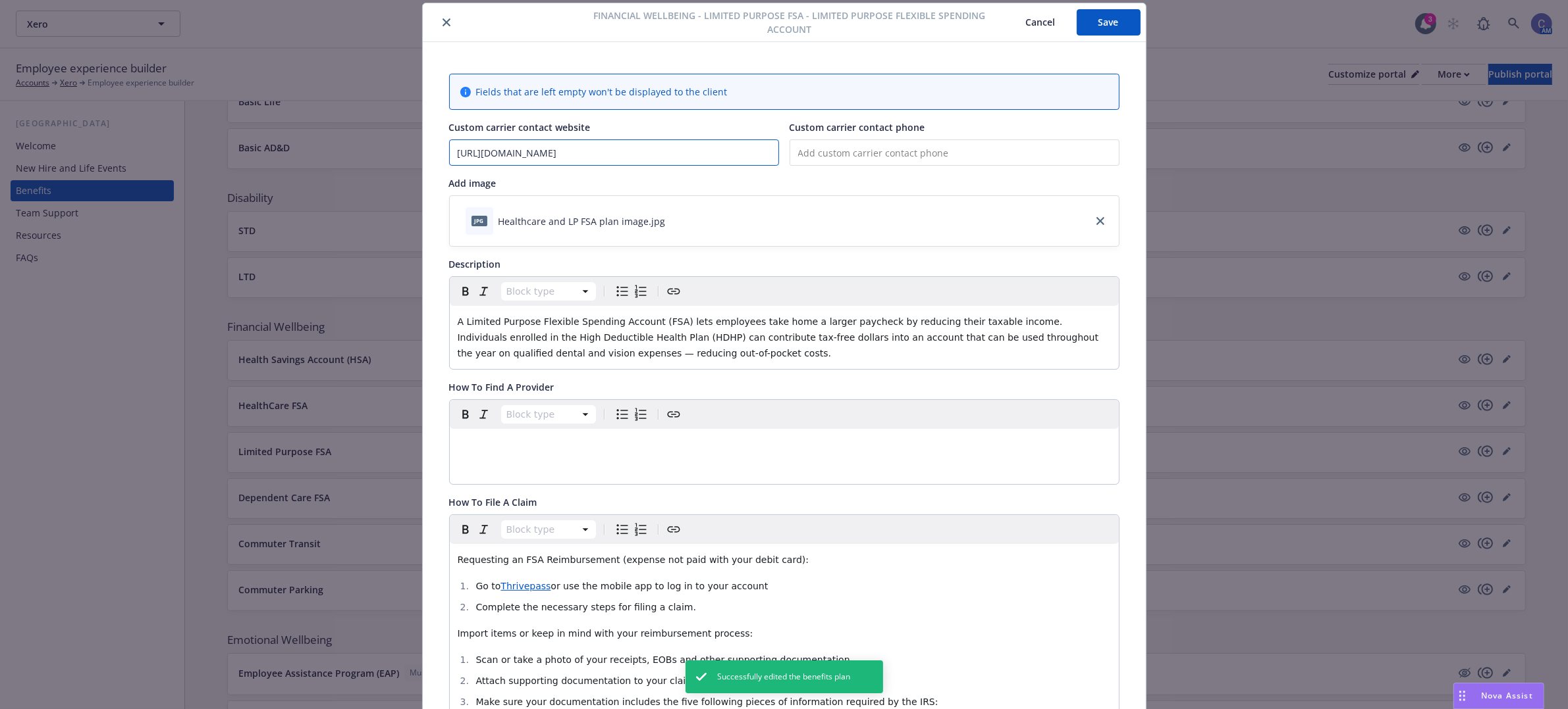
drag, startPoint x: 613, startPoint y: 159, endPoint x: 353, endPoint y: 140, distance: 260.7
click at [307, 140] on div "Financial Wellbeing - Limited Purpose FSA - Limited Purpose Flexible Spending A…" at bounding box center [784, 354] width 1568 height 709
paste input "[URL][DOMAIN_NAME]"
type input "[URL][DOMAIN_NAME]"
type input "[PHONE_NUMBER]"
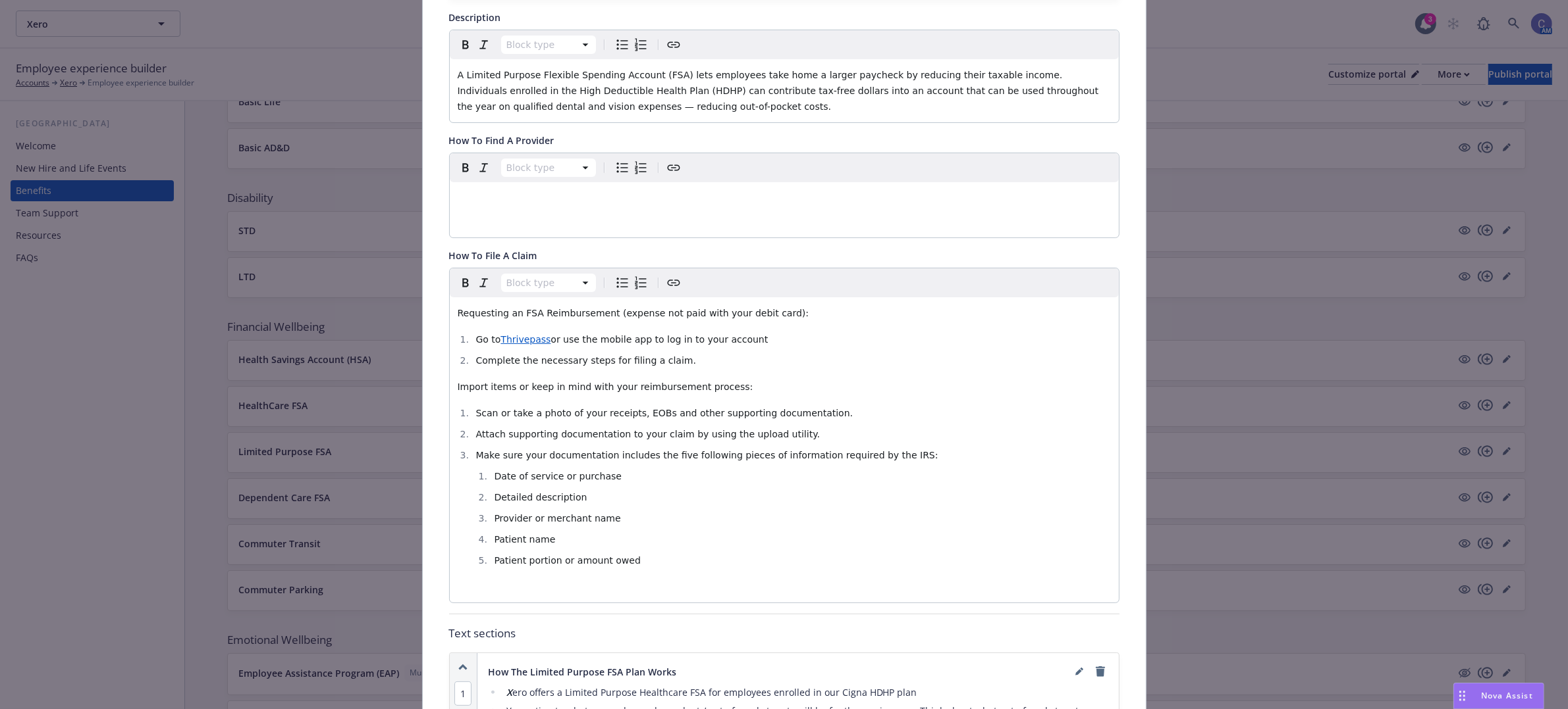
click at [1038, 347] on li "Go to Thrivepass or use the mobile app to log in to your account" at bounding box center [791, 339] width 638 height 16
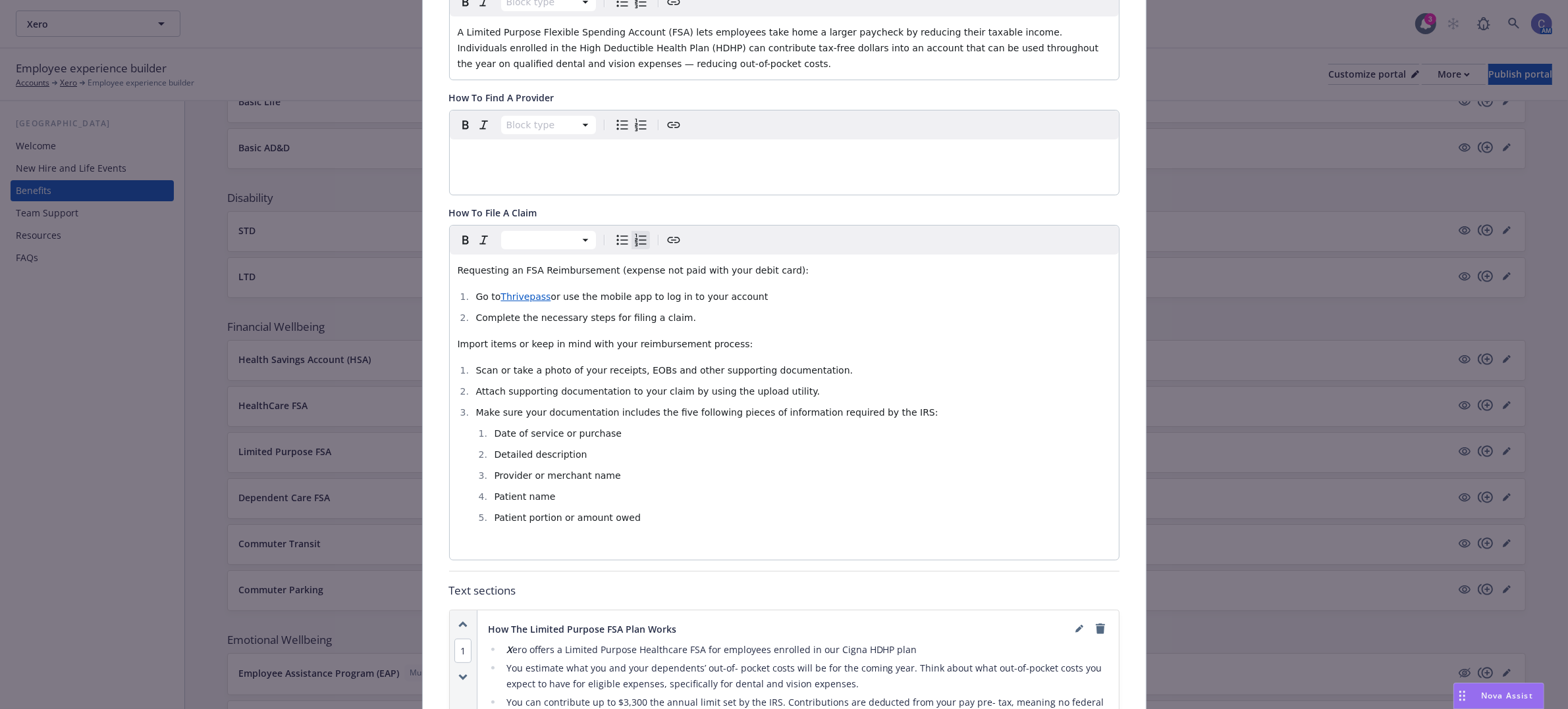
click at [1009, 429] on ol "Scan or take a photo of your receipts, EOBs and other supporting documentation.…" at bounding box center [784, 444] width 653 height 163
click at [1002, 243] on div at bounding box center [784, 240] width 669 height 29
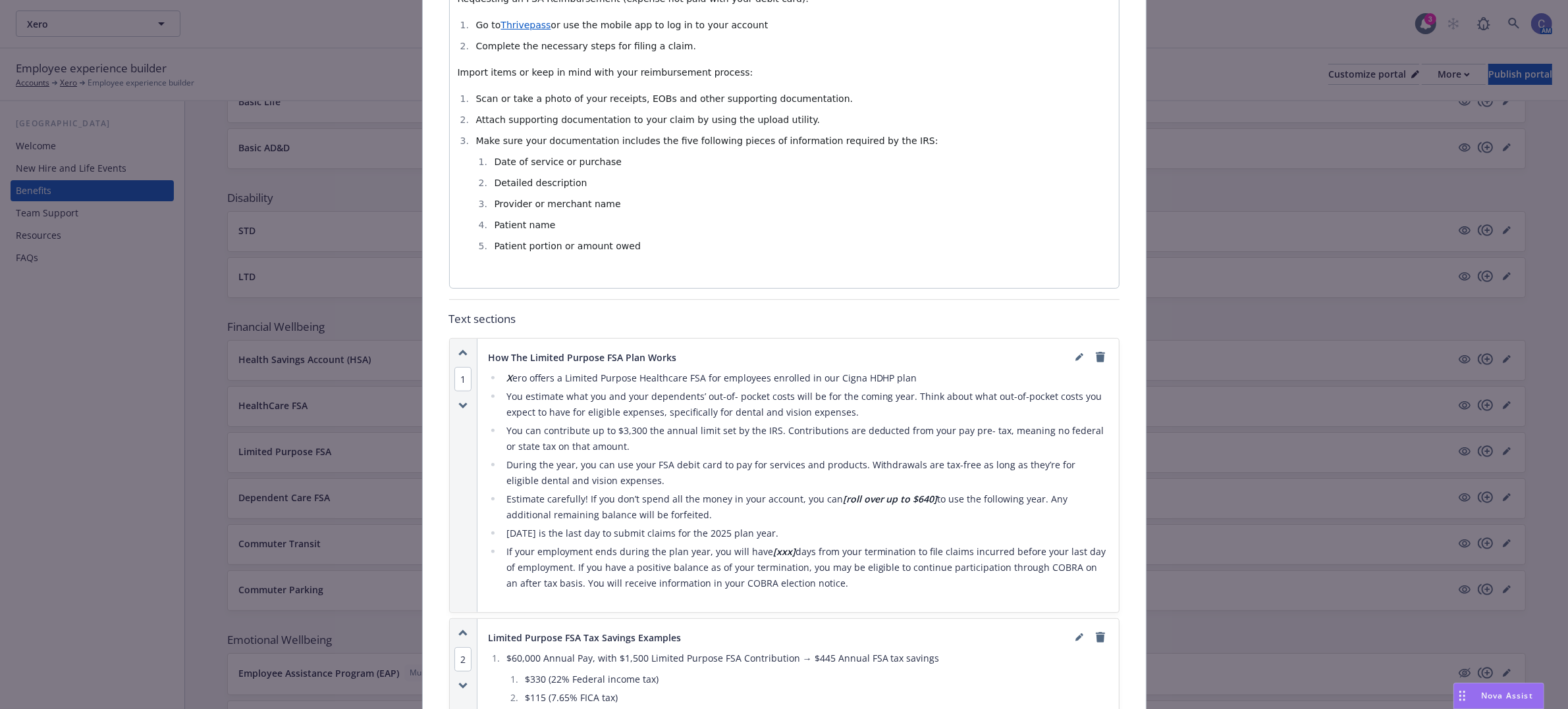
scroll to position [494, 0]
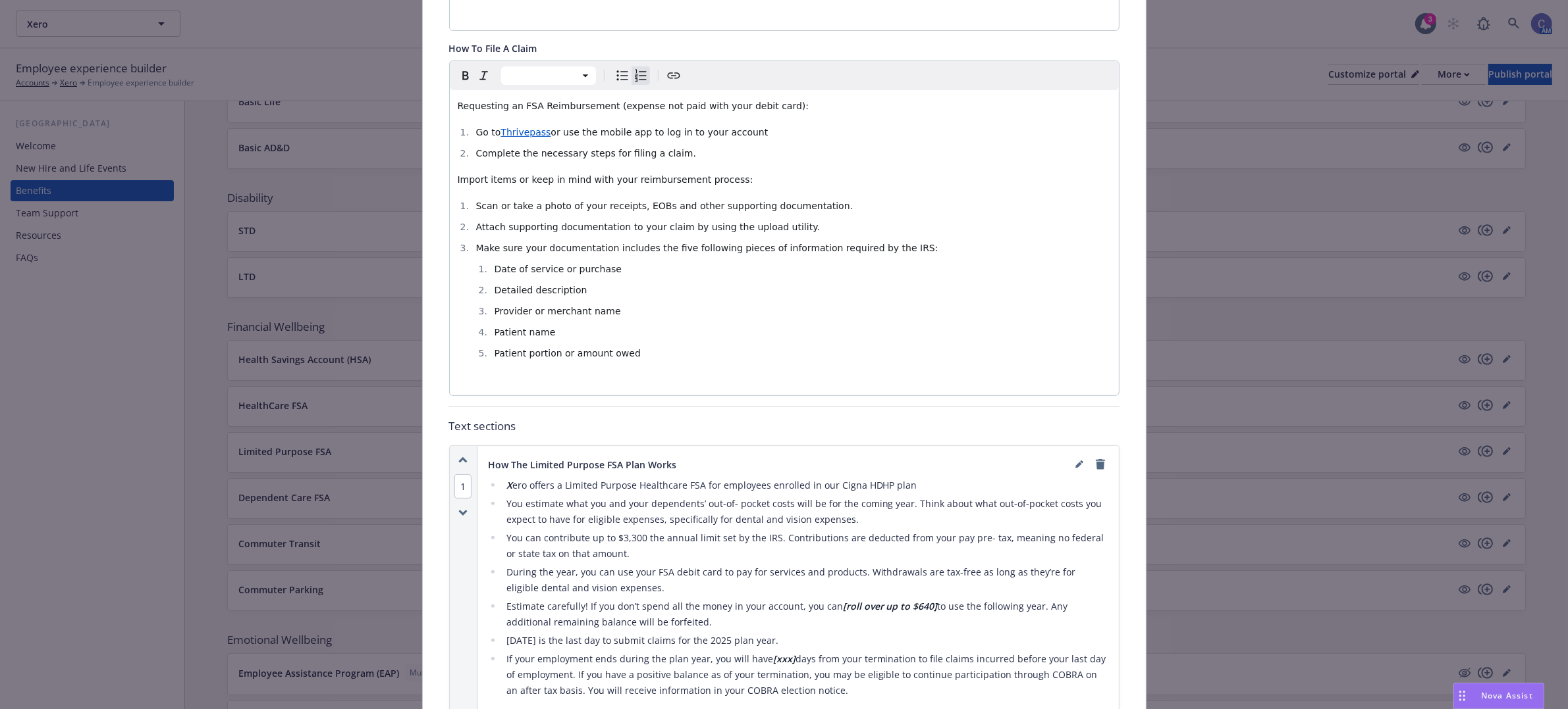
click at [772, 135] on li "Go to Thrivepass or use the mobile app to log in to your account" at bounding box center [791, 132] width 638 height 16
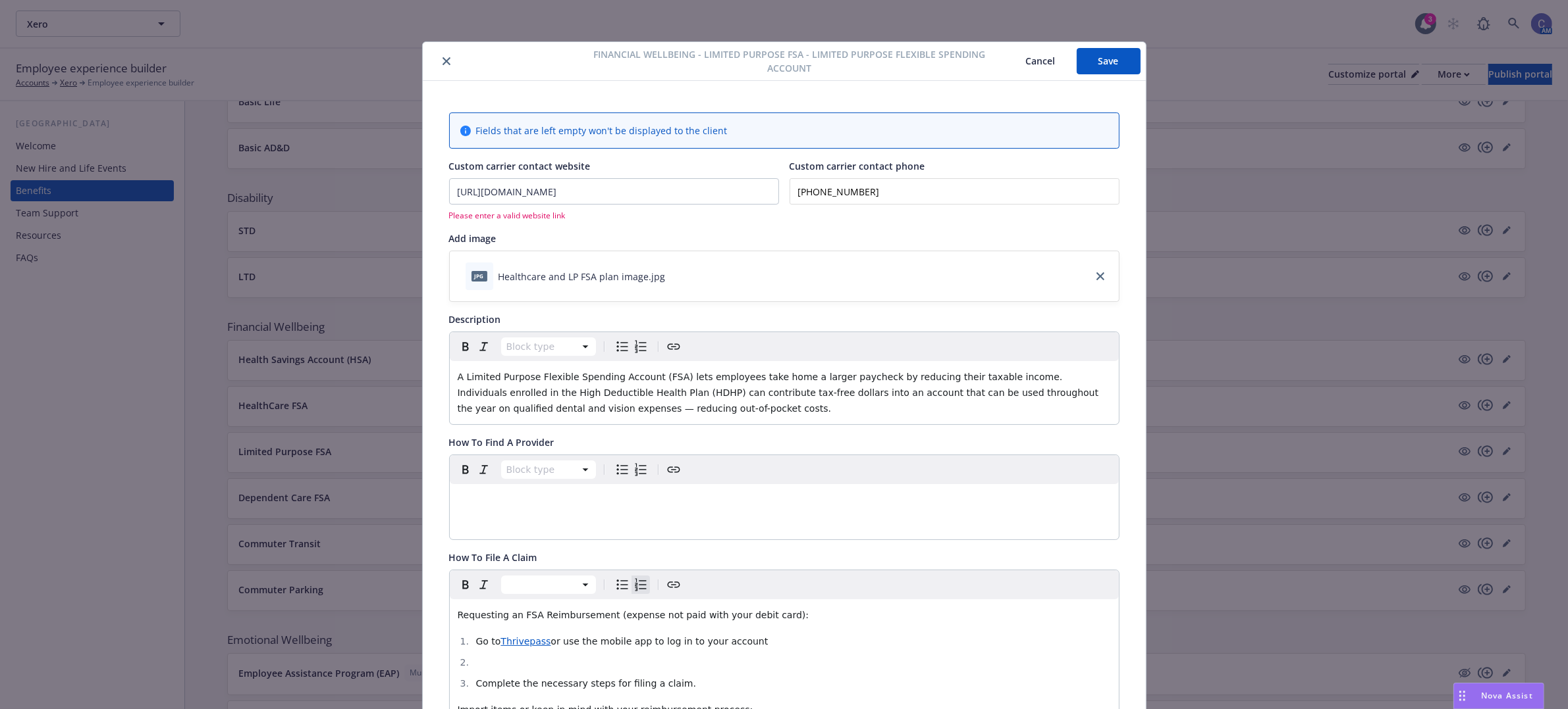
scroll to position [0, 0]
click at [1091, 64] on button "Save" at bounding box center [1108, 61] width 64 height 26
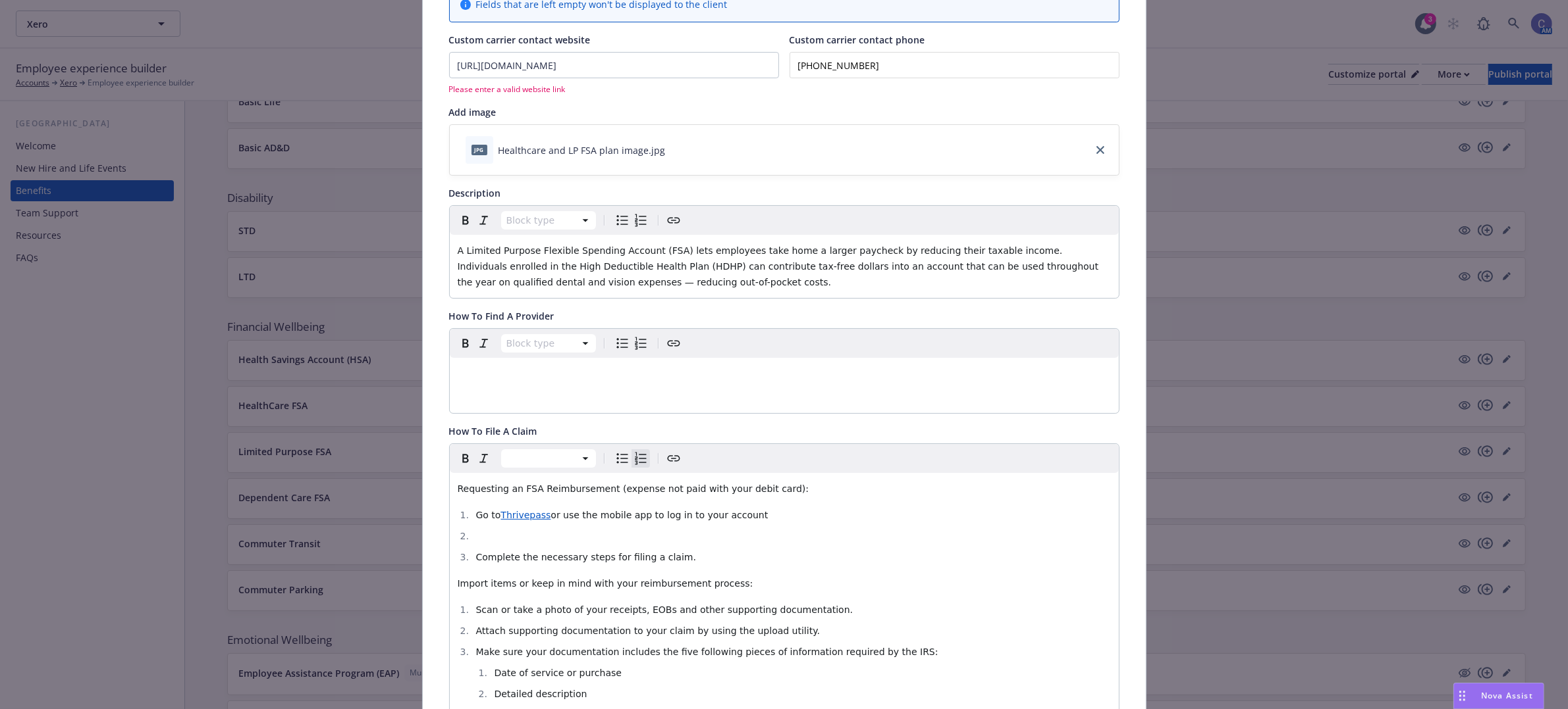
scroll to position [165, 0]
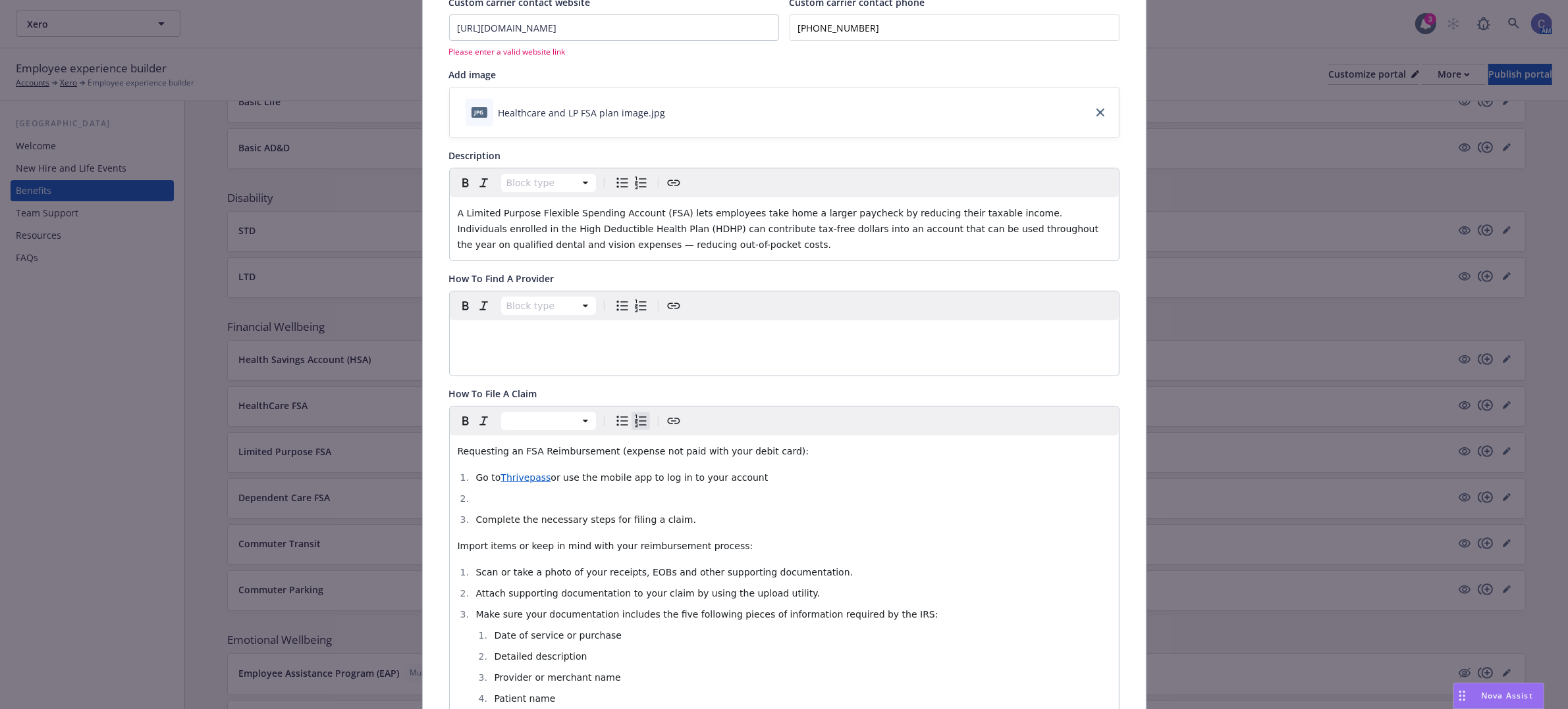
click at [636, 499] on li "editable markdown" at bounding box center [791, 498] width 638 height 16
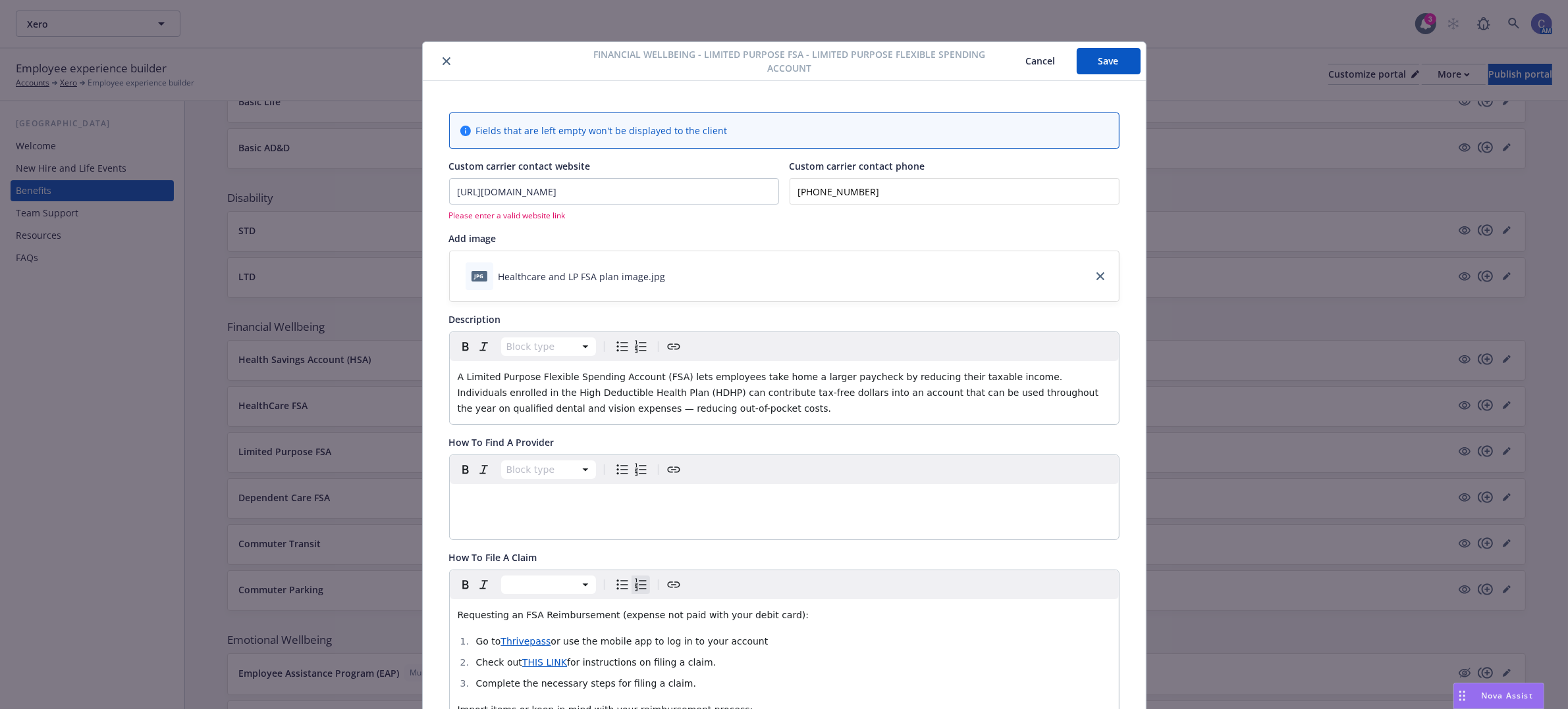
scroll to position [0, 0]
click at [718, 190] on input "[URL][DOMAIN_NAME]" at bounding box center [614, 192] width 328 height 25
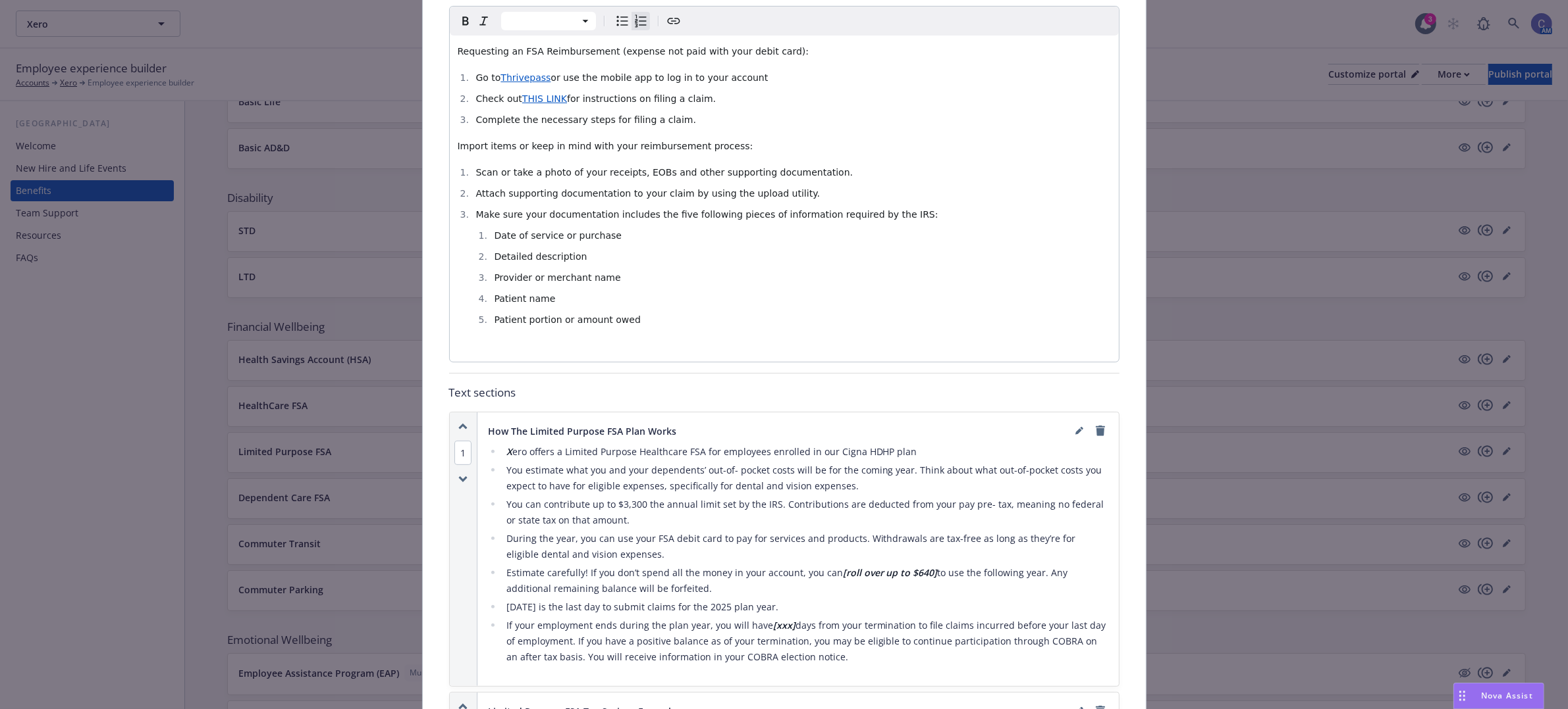
scroll to position [576, 0]
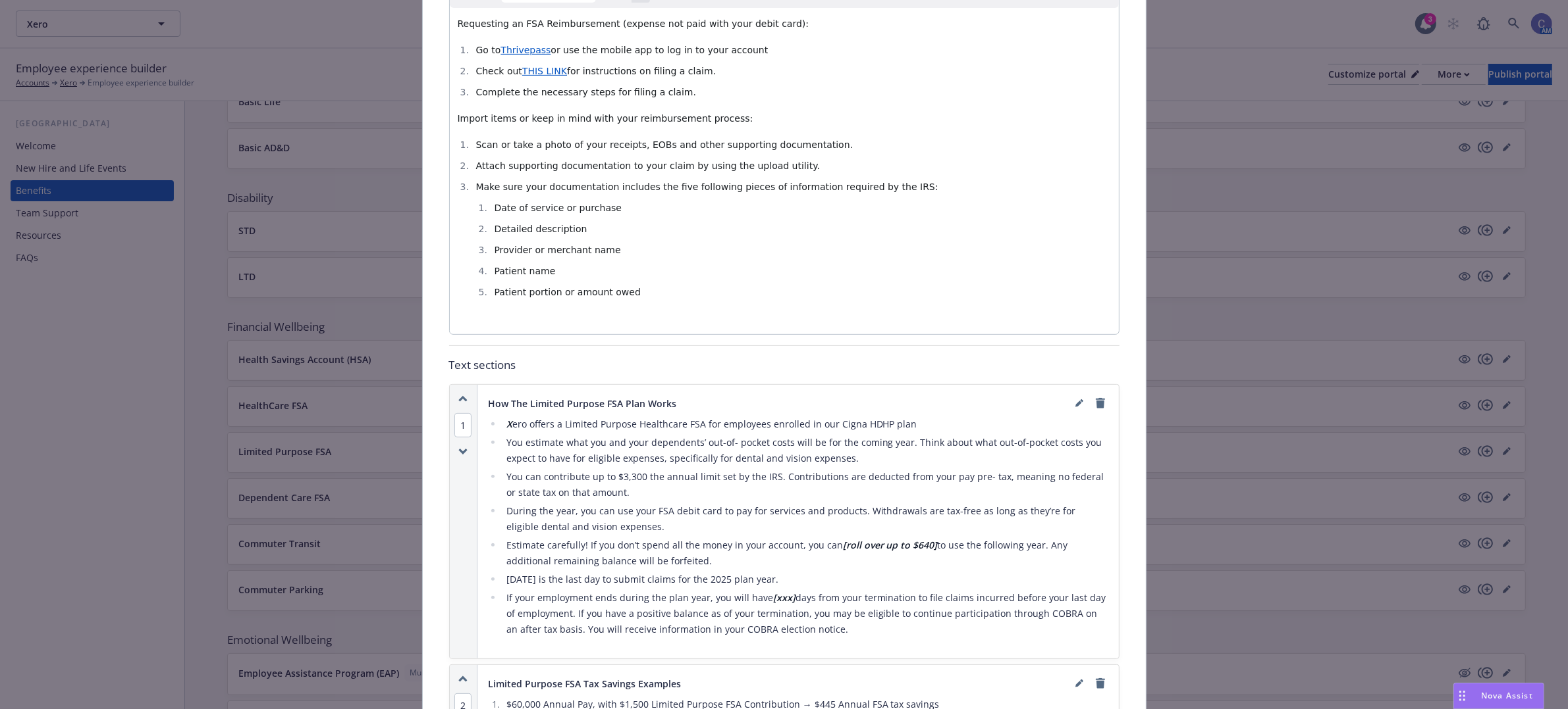
type input "[URL][DOMAIN_NAME]"
drag, startPoint x: 795, startPoint y: 624, endPoint x: 479, endPoint y: 395, distance: 390.3
click at [479, 395] on div "How The Limited Purpose FSA Plan Works X ero offers a Limited Purpose Healthcar…" at bounding box center [798, 522] width 641 height 274
copy div "Lor Ips Dolorsi Ametcon ADI Elit Seddo E tem incidi u Laboree Dolorem Aliquaeni…"
click at [1096, 407] on icon "remove" at bounding box center [1100, 404] width 9 height 11
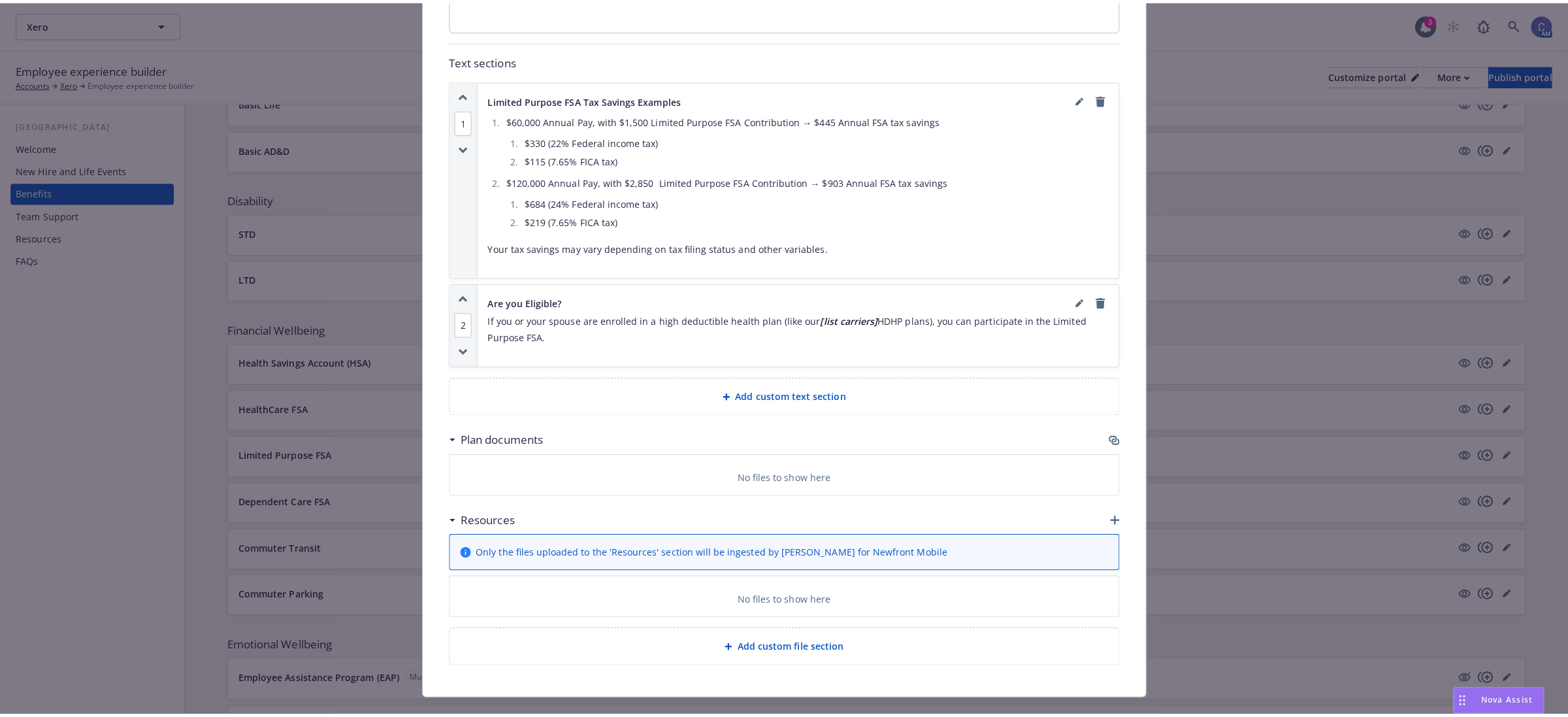
scroll to position [899, 0]
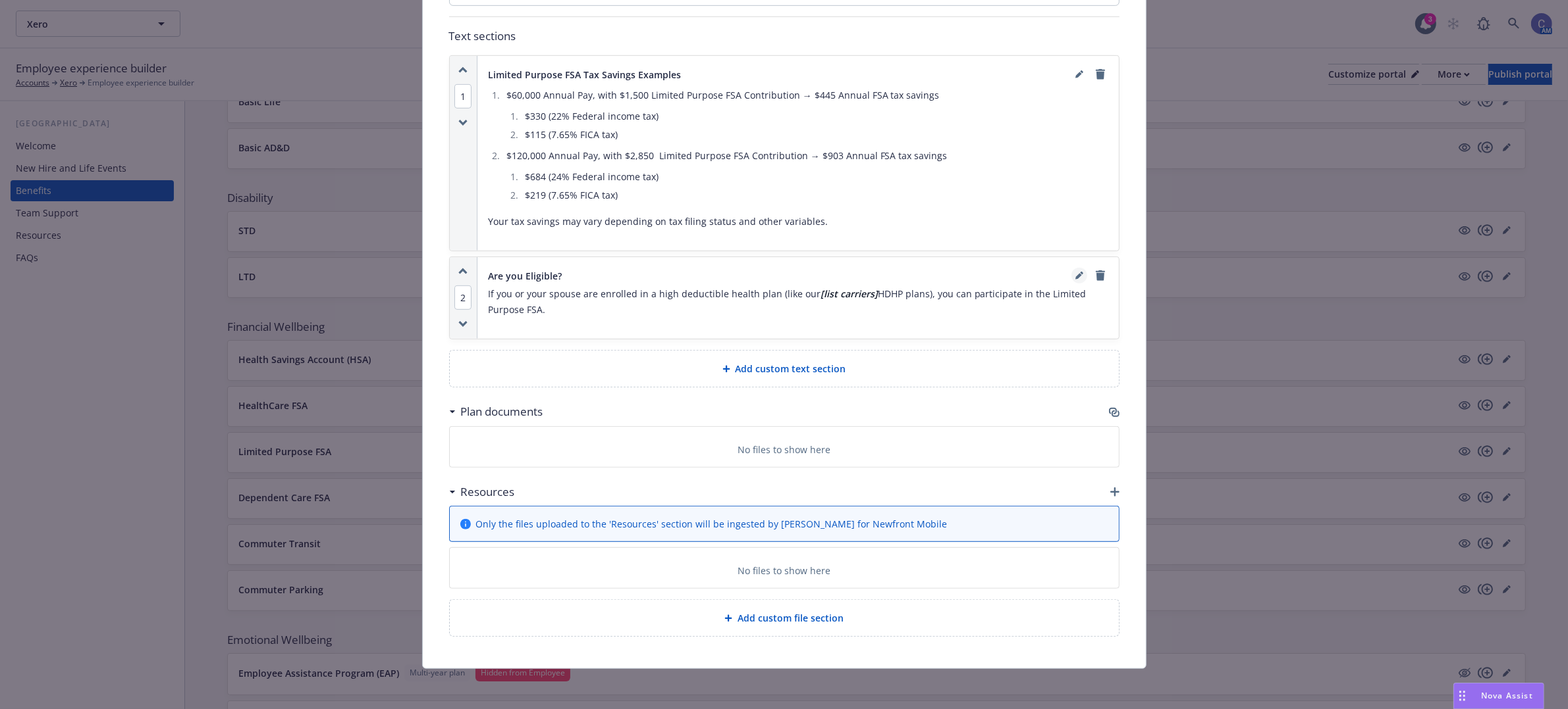
click at [1071, 278] on link "editPencil" at bounding box center [1079, 275] width 16 height 16
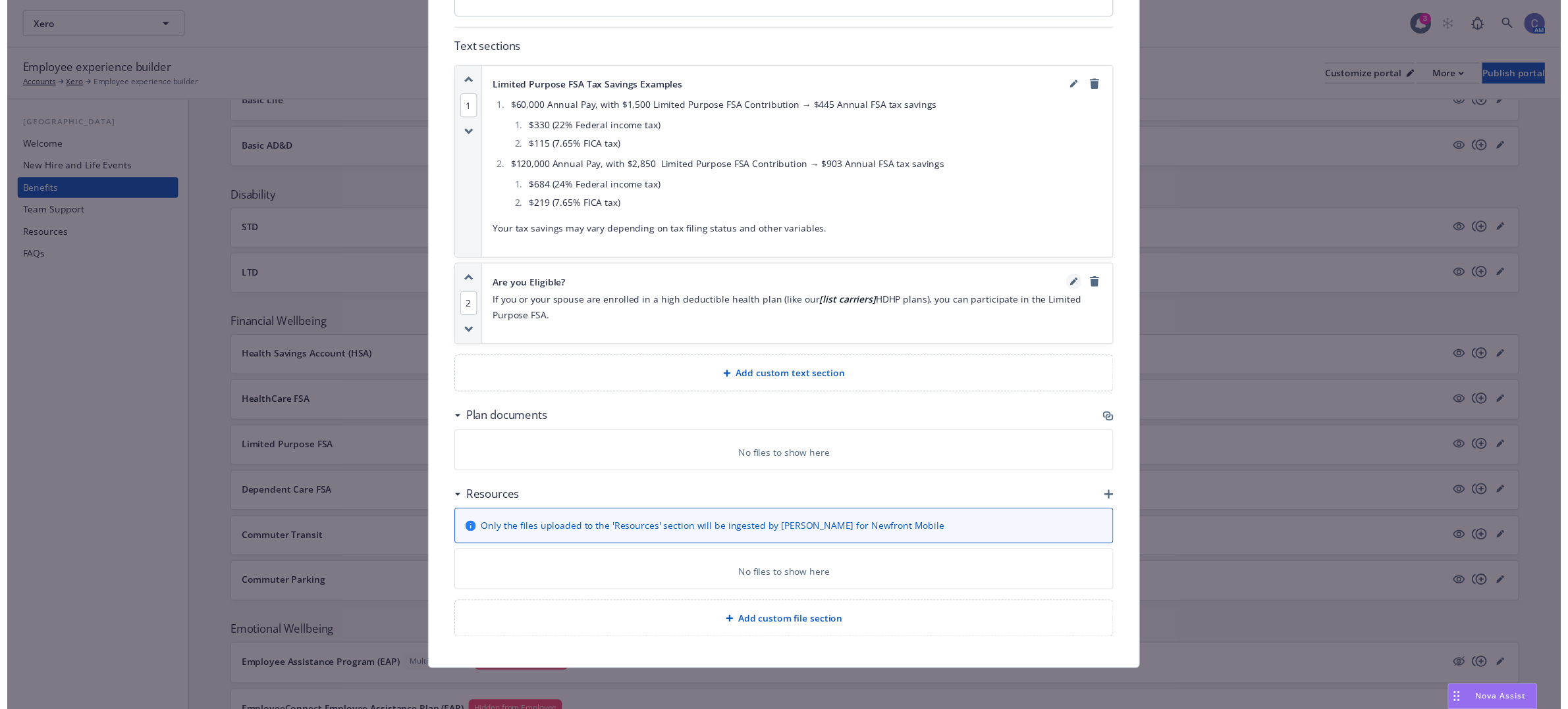
scroll to position [898, 0]
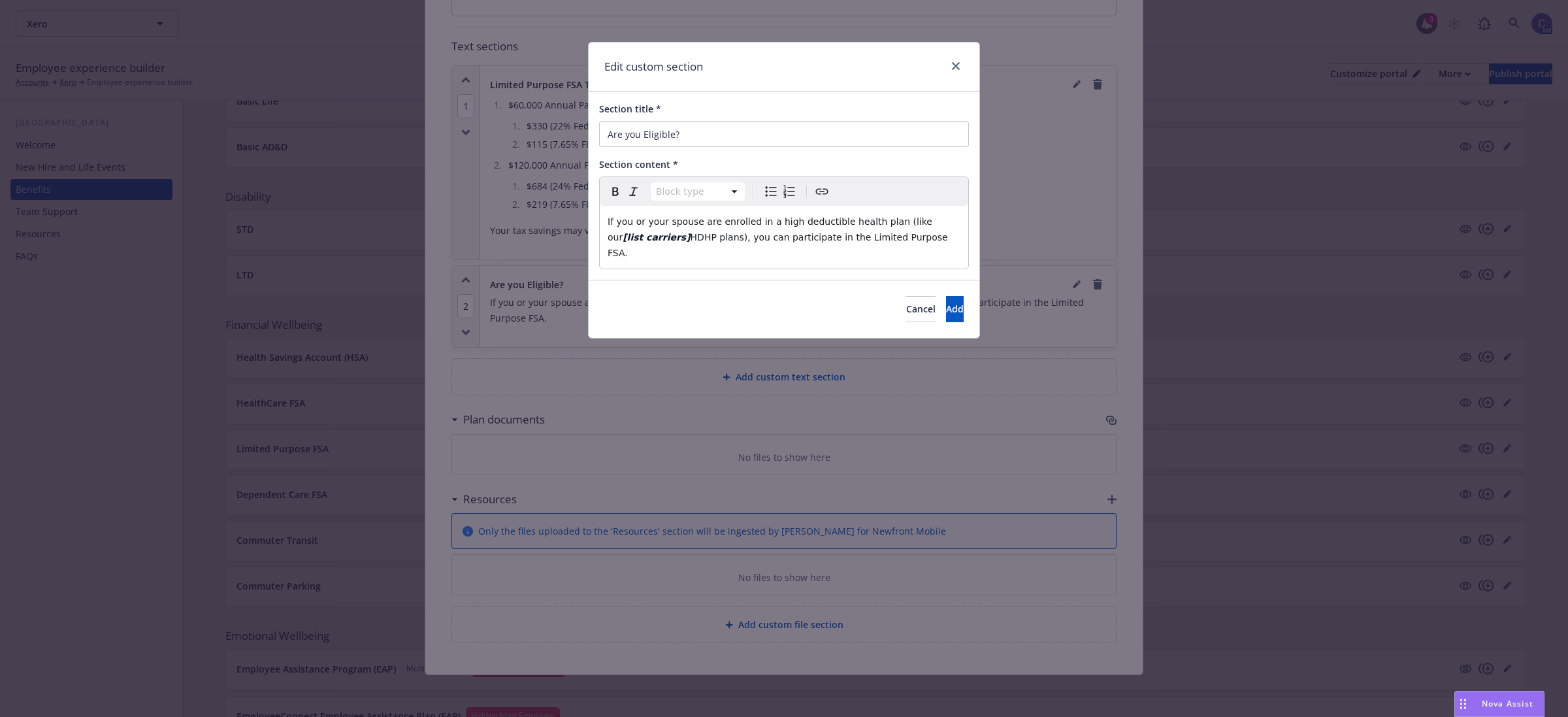
select select "paragraph"
click at [908, 218] on span "If you or your spouse are enrolled in a high deductible health plan (like our" at bounding box center [772, 229] width 327 height 26
click at [643, 237] on p "If you or your spouse are enrolled in a high deductible health plan (like our C…" at bounding box center [784, 237] width 353 height 47
drag, startPoint x: 653, startPoint y: 235, endPoint x: 670, endPoint y: 242, distance: 18.4
click at [653, 234] on span "If you or your spouse are enrolled in a high deductible health plan (like our C…" at bounding box center [781, 229] width 345 height 26
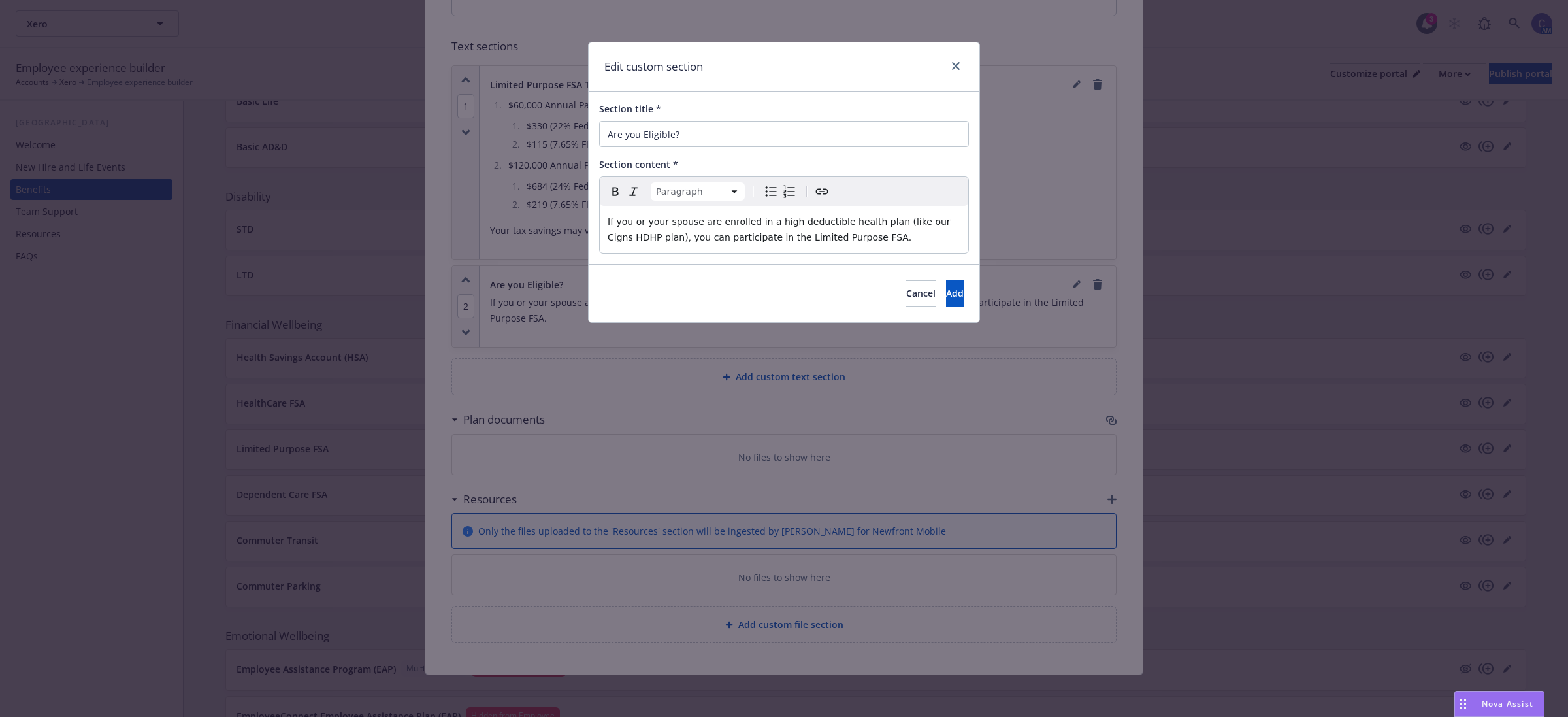
click at [934, 225] on span "If you or your spouse are enrolled in a high deductible health plan (like our C…" at bounding box center [781, 229] width 345 height 26
click at [946, 292] on span "Add" at bounding box center [955, 293] width 18 height 13
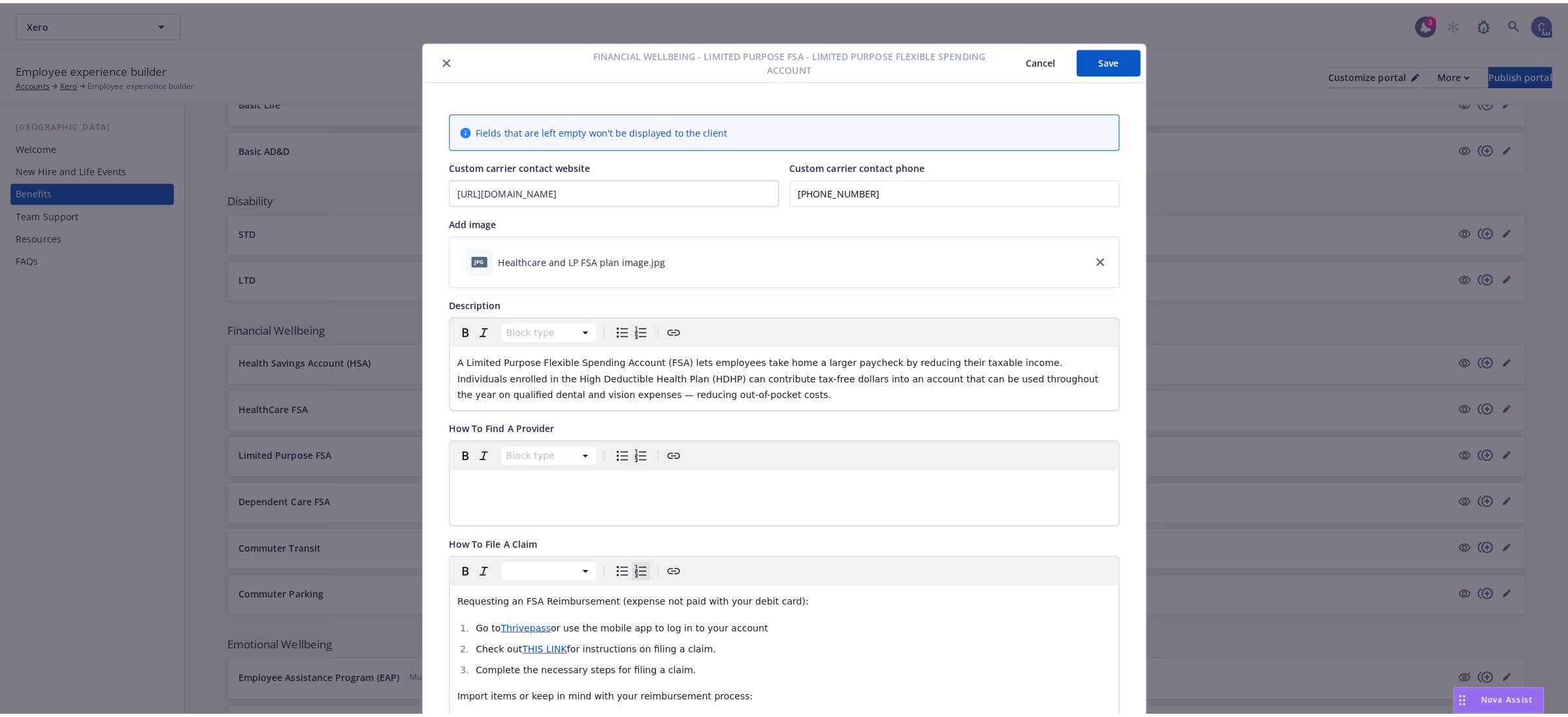
scroll to position [0, 0]
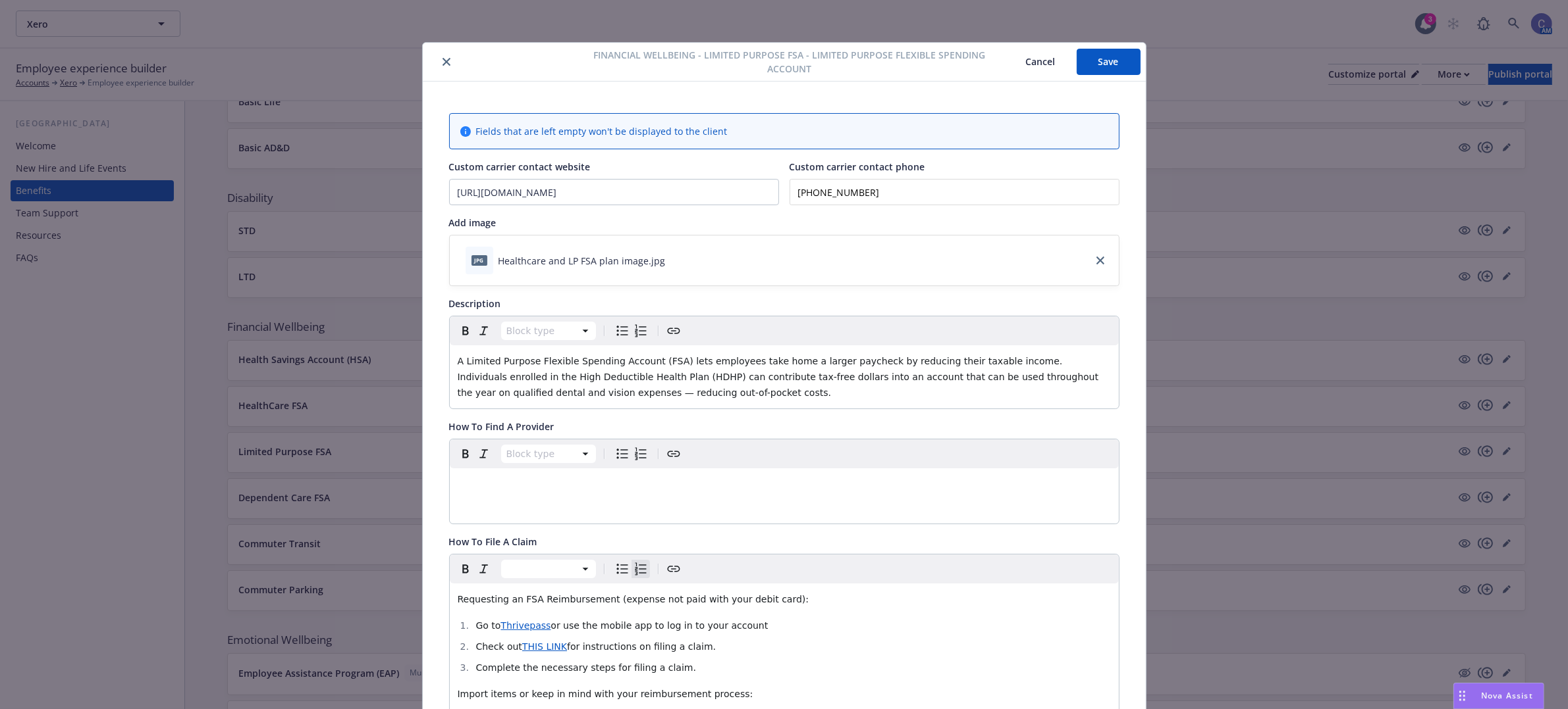
click at [1106, 54] on button "Save" at bounding box center [1108, 61] width 64 height 26
click at [1032, 57] on button "Cancel" at bounding box center [1040, 61] width 72 height 26
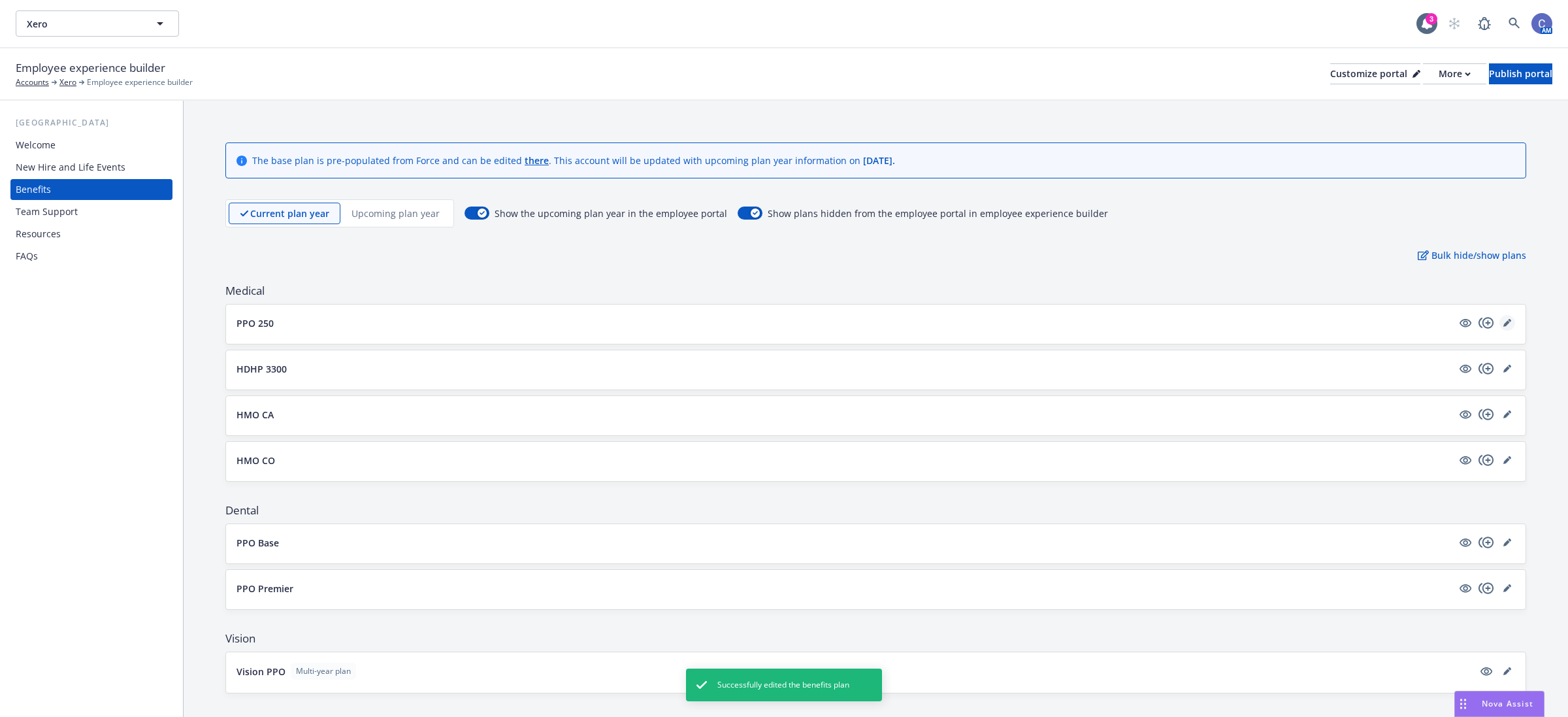
click at [1503, 325] on icon "editPencil" at bounding box center [1507, 323] width 8 height 8
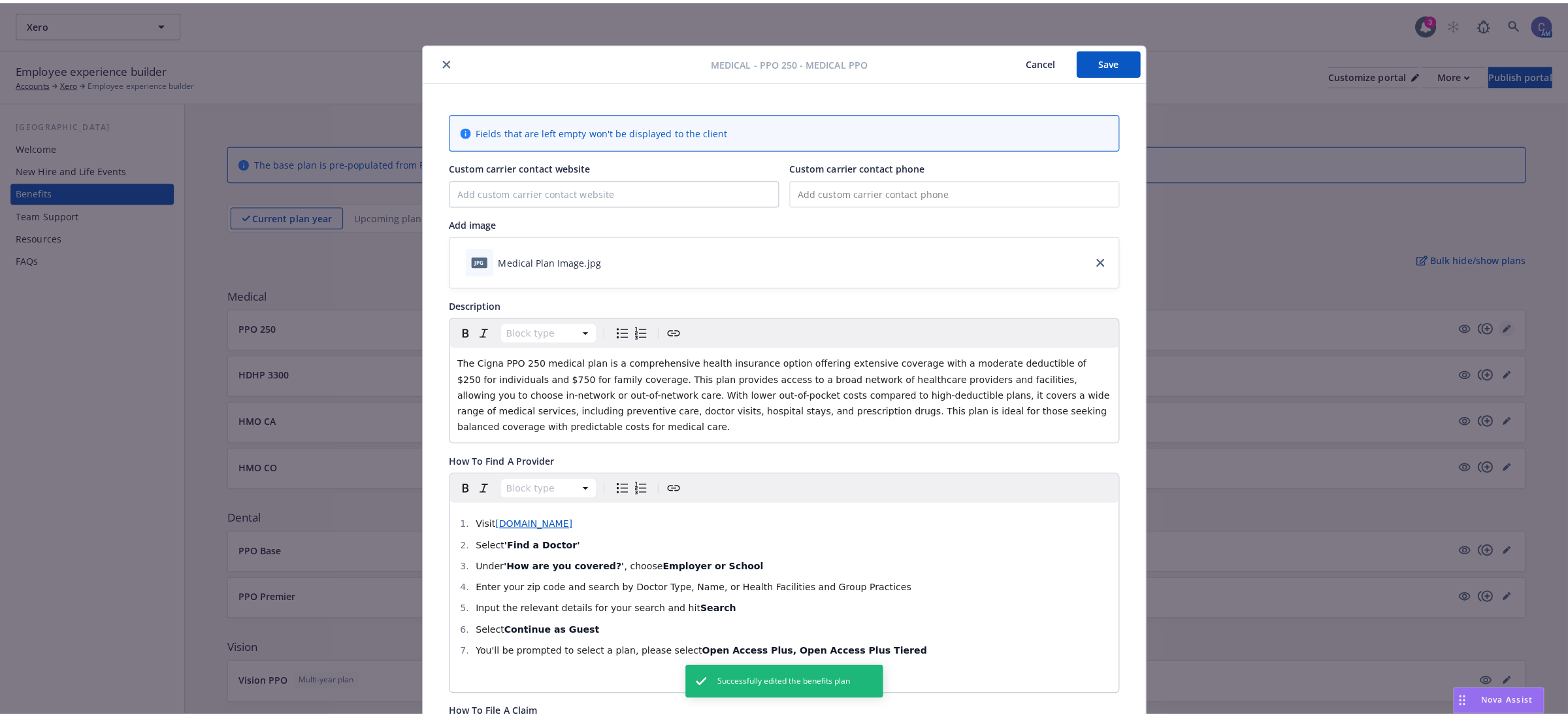
scroll to position [39, 0]
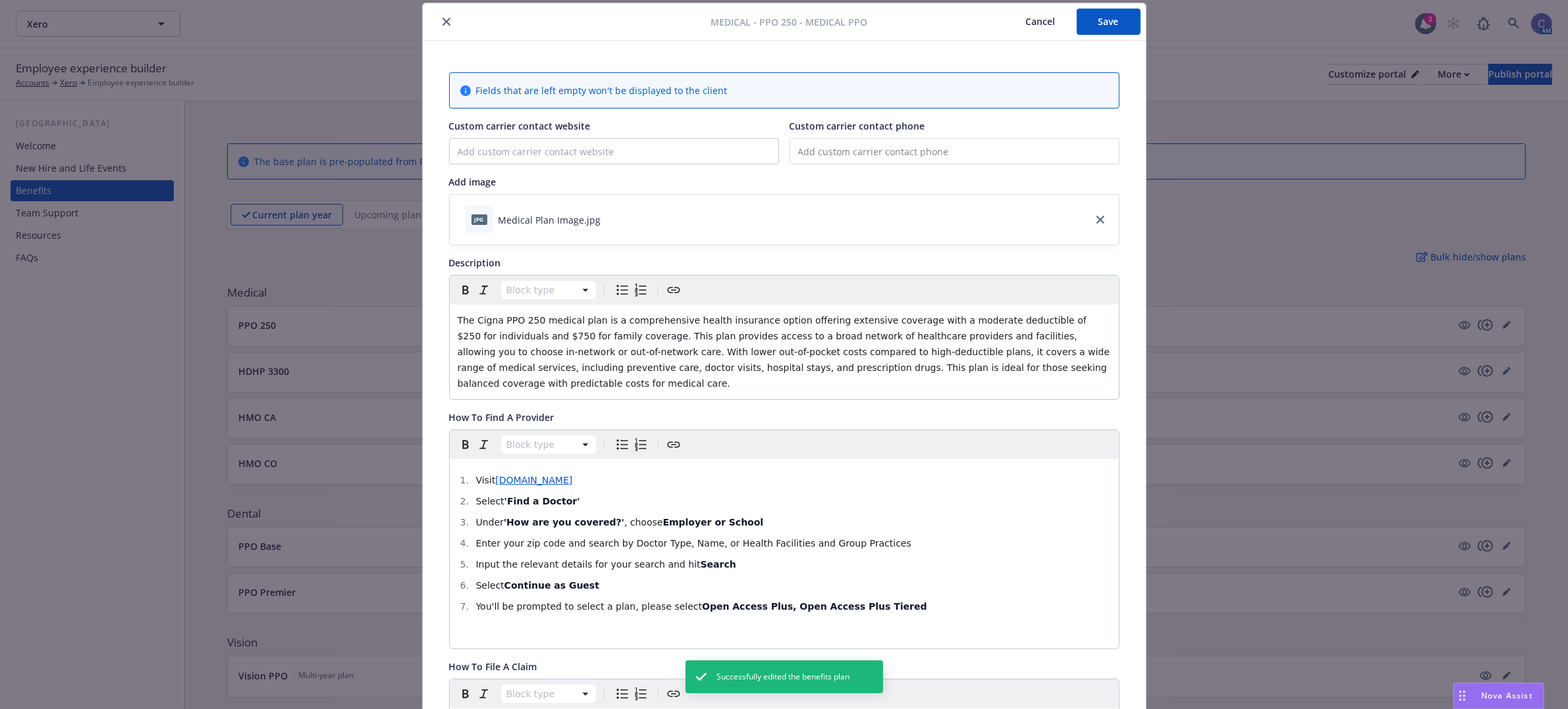
click at [1029, 24] on button "Cancel" at bounding box center [1040, 21] width 72 height 26
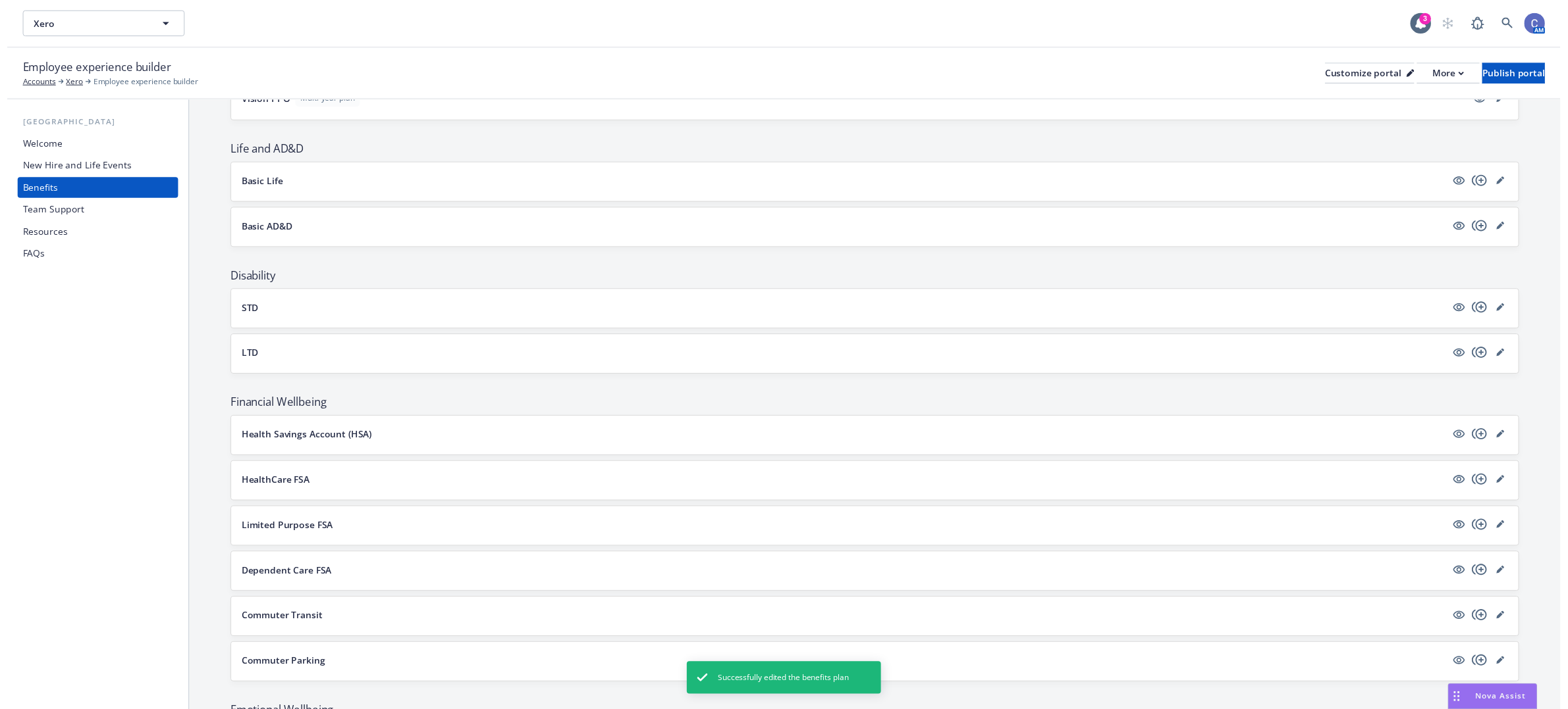
scroll to position [658, 0]
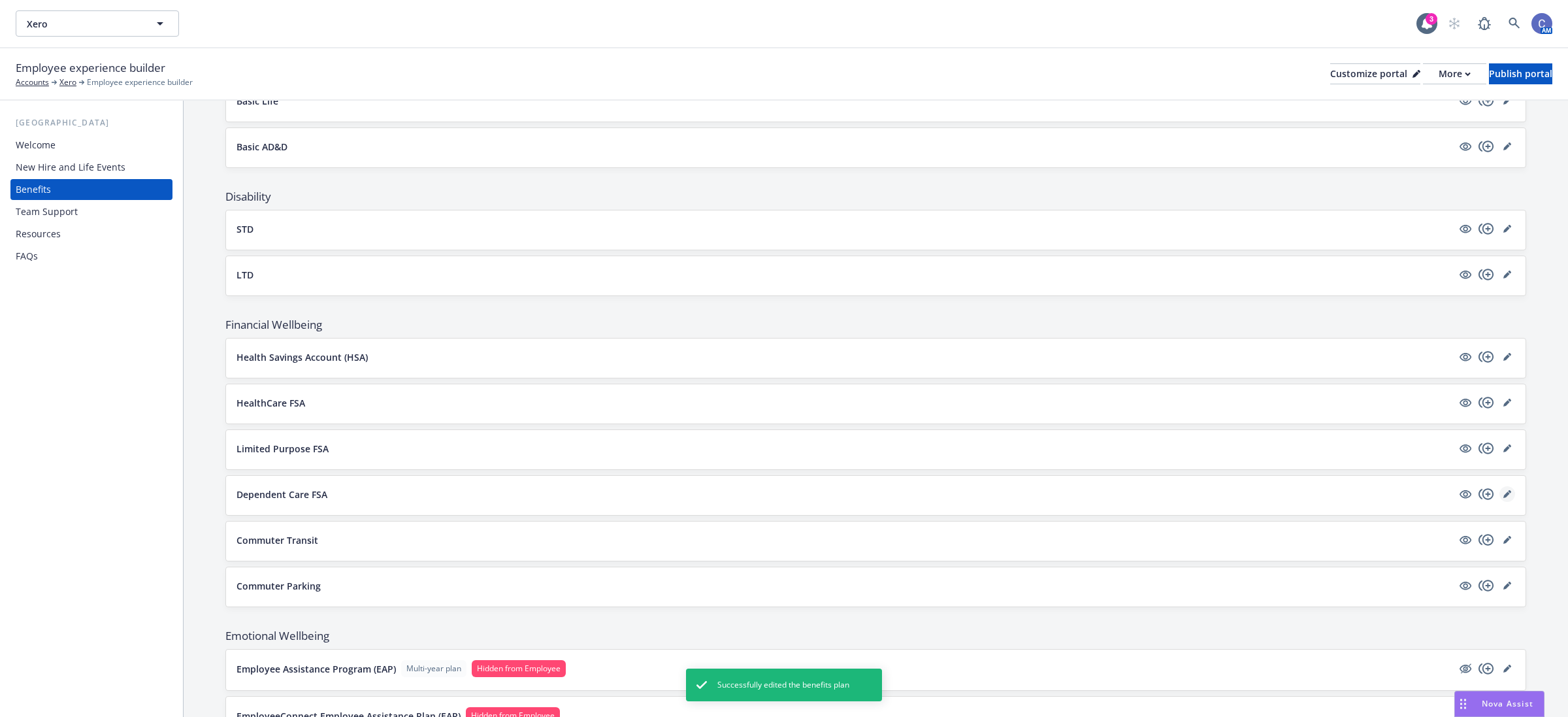
click at [1503, 497] on icon "editPencil" at bounding box center [1506, 495] width 7 height 7
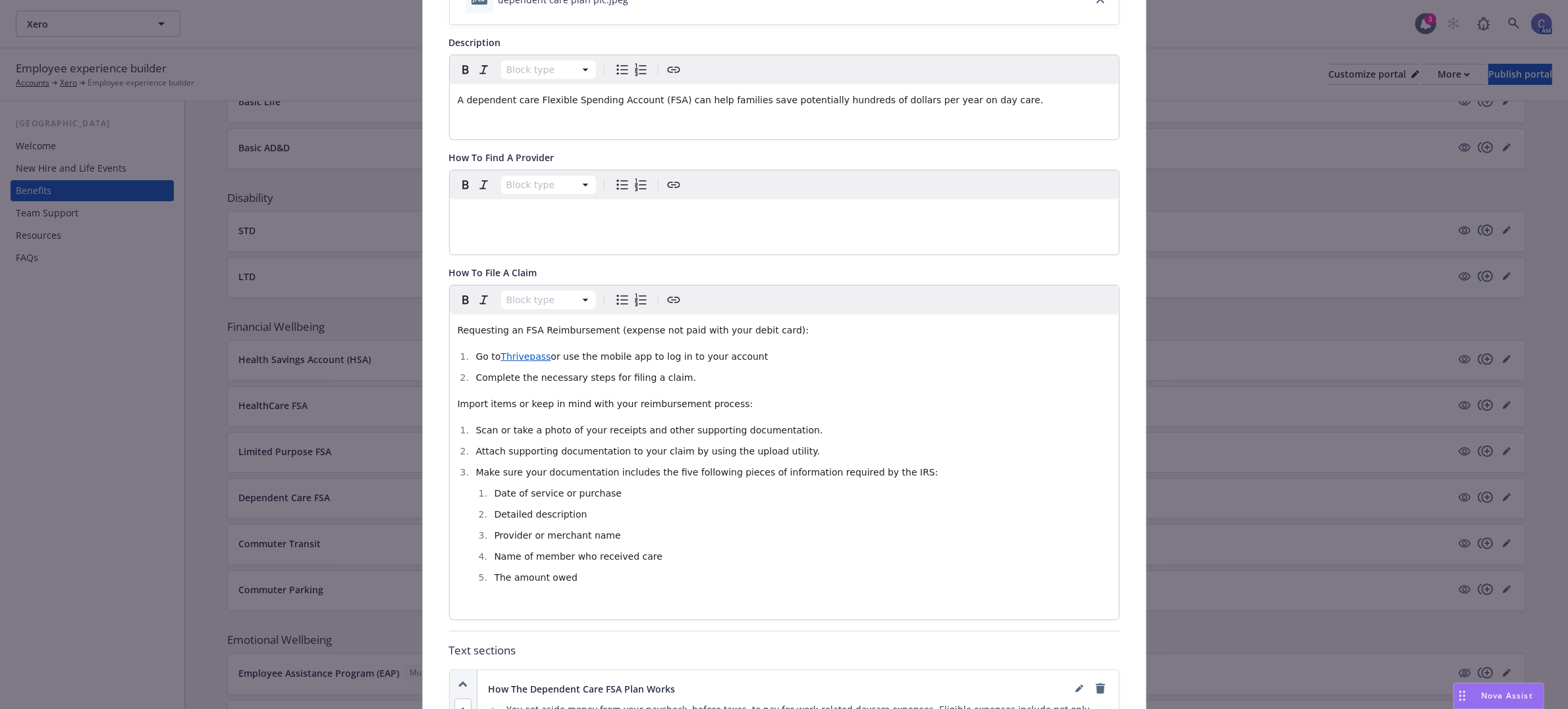
scroll to position [286, 0]
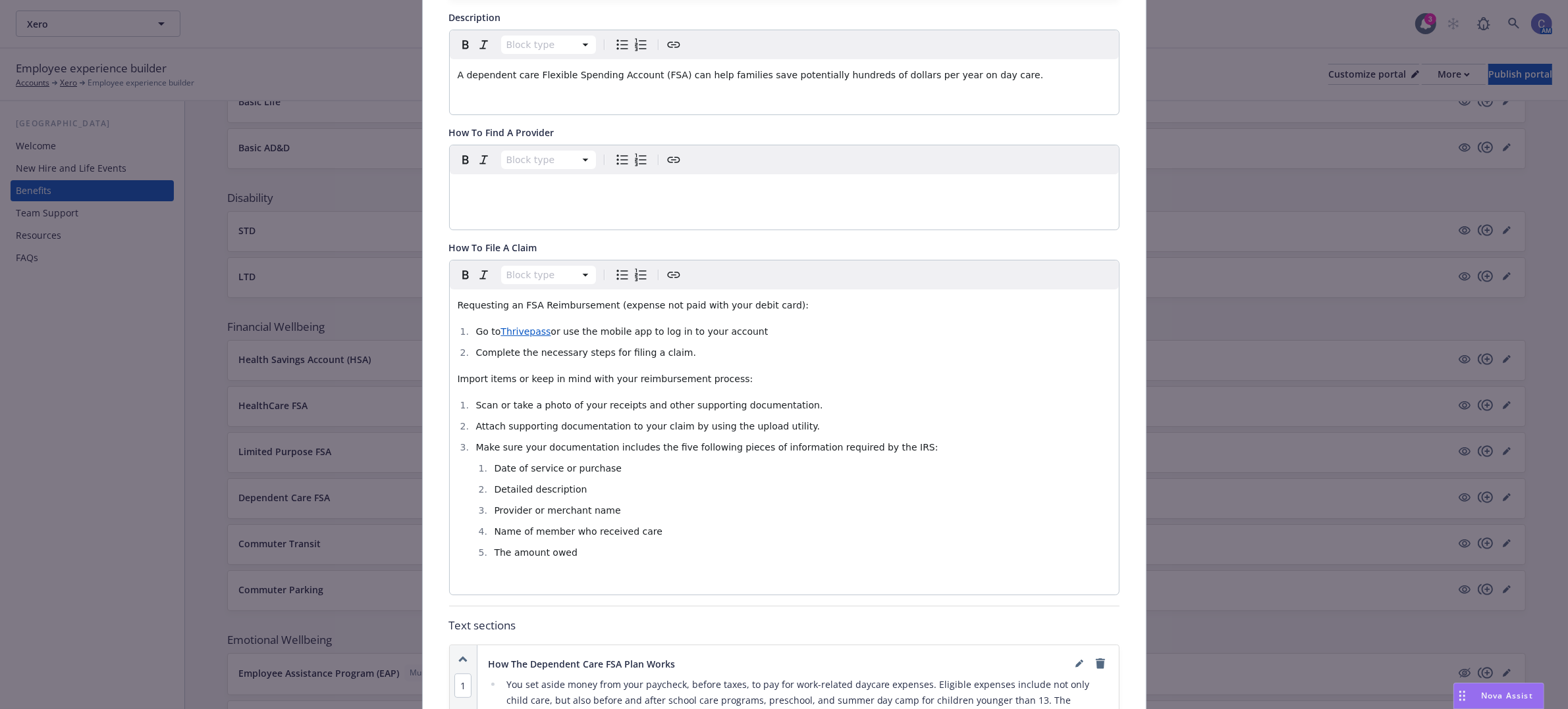
click at [765, 333] on li "Go to Thrivepass or use the mobile app to log in to your account" at bounding box center [791, 331] width 638 height 16
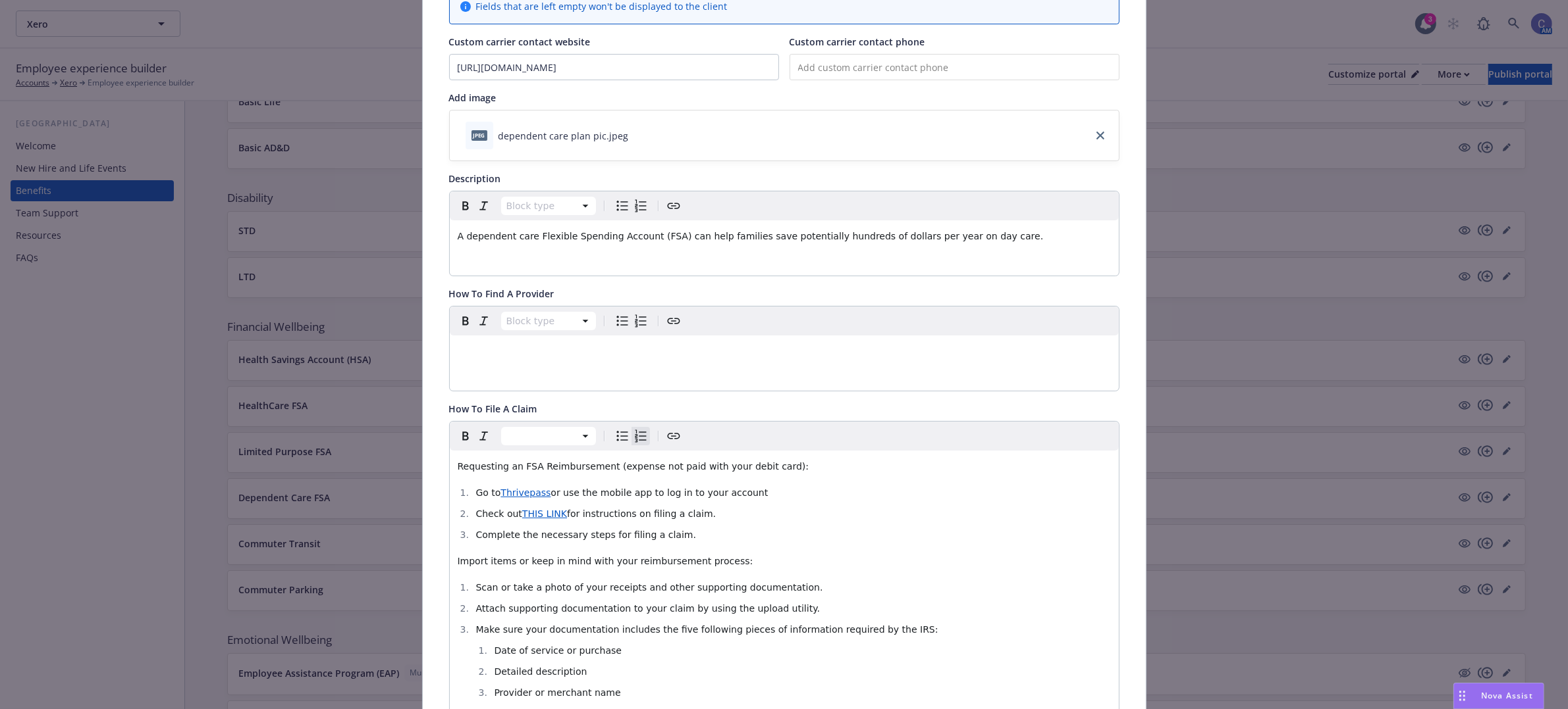
scroll to position [0, 0]
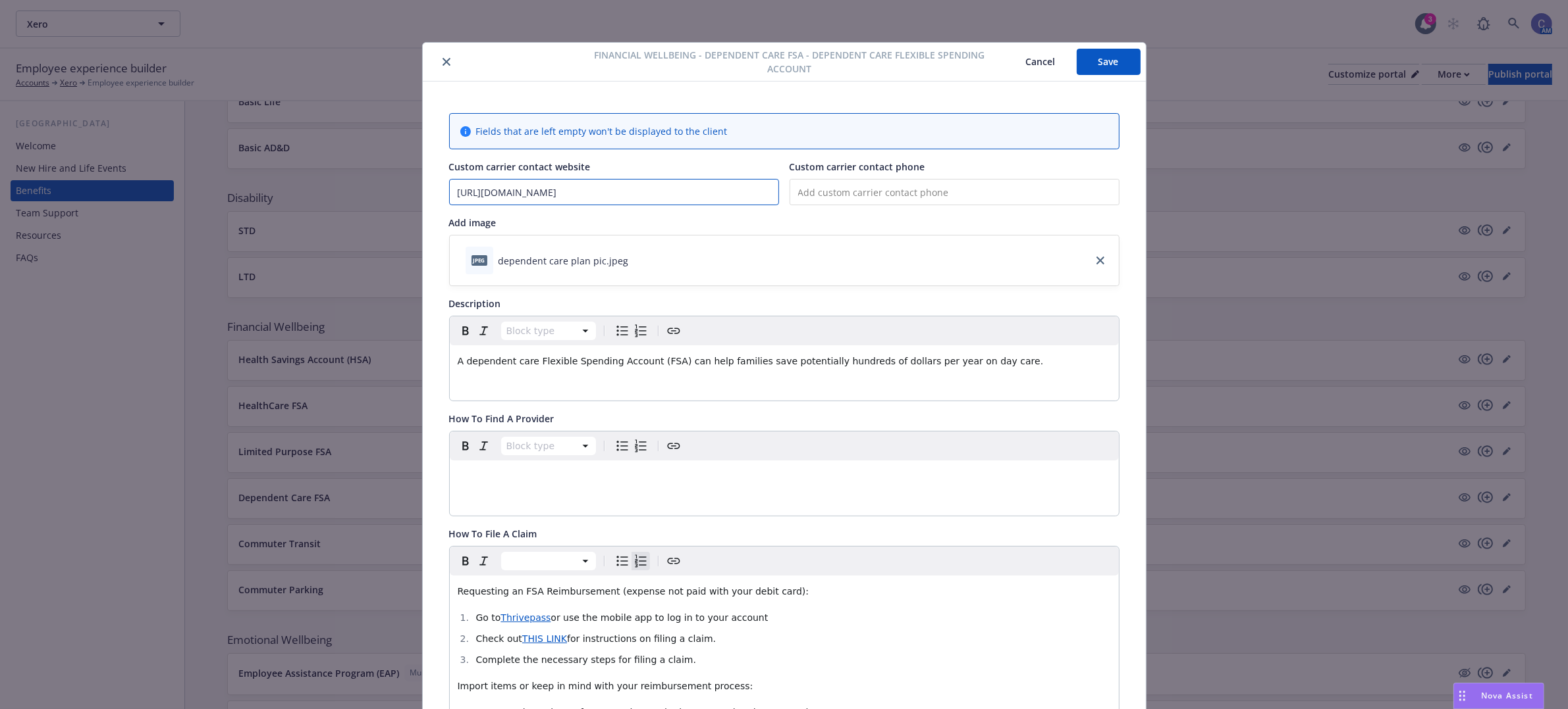
click at [639, 192] on input "[URL][DOMAIN_NAME]" at bounding box center [614, 192] width 328 height 25
drag, startPoint x: 663, startPoint y: 191, endPoint x: 283, endPoint y: 156, distance: 381.6
click at [283, 156] on div "Financial Wellbeing - Dependent Care FSA - Dependent Care Flexible Spending Acc…" at bounding box center [784, 354] width 1568 height 709
paste input "Check out THIS LINK for instructions on filing a claim."
click at [600, 187] on input "[URL][DOMAIN_NAME]" at bounding box center [614, 192] width 328 height 25
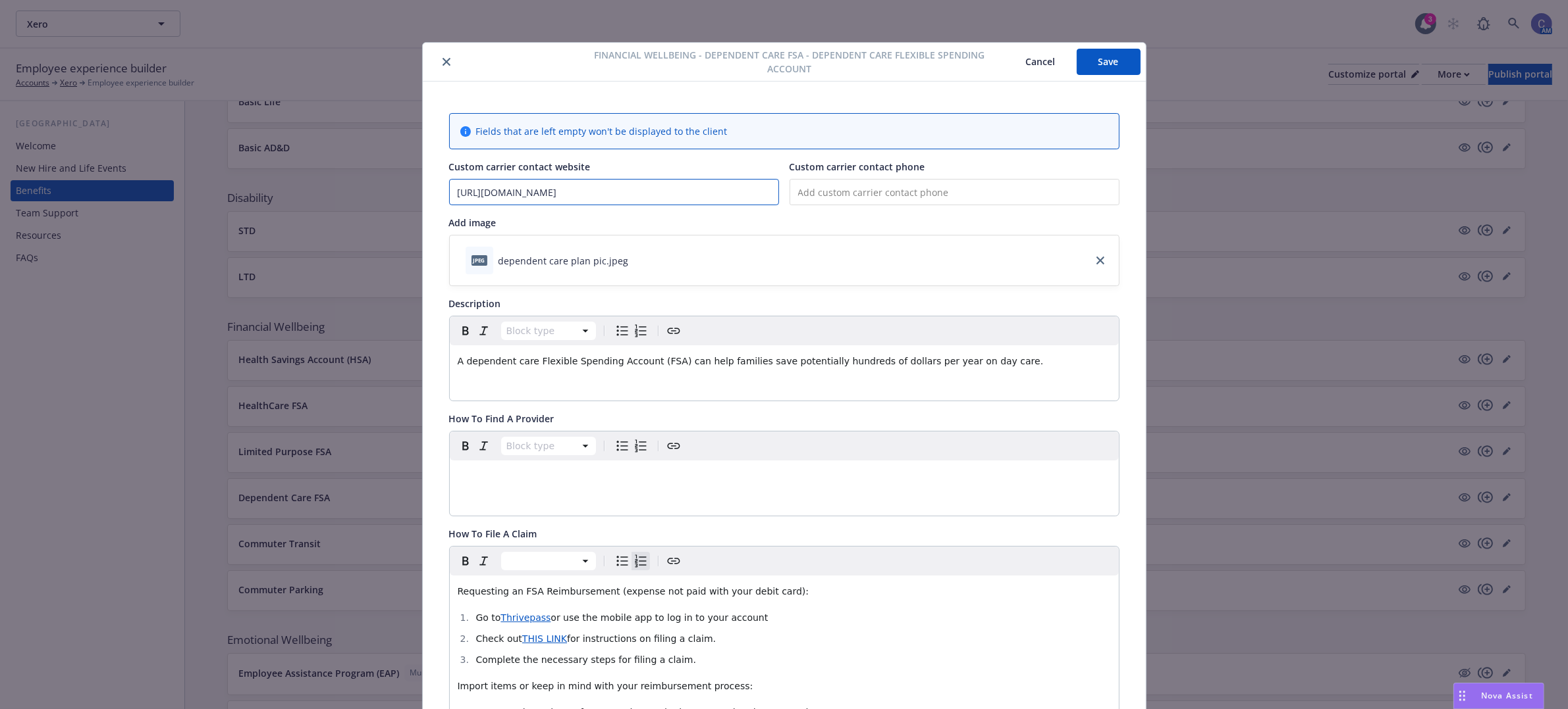
drag, startPoint x: 588, startPoint y: 187, endPoint x: 368, endPoint y: 178, distance: 220.2
click at [368, 178] on div "Financial Wellbeing - Dependent Care FSA - Dependent Care Flexible Spending Acc…" at bounding box center [784, 354] width 1568 height 709
paste input "[DOMAIN_NAME][URL]"
type input "[URL][DOMAIN_NAME]"
click at [899, 193] on input "tel" at bounding box center [955, 192] width 330 height 26
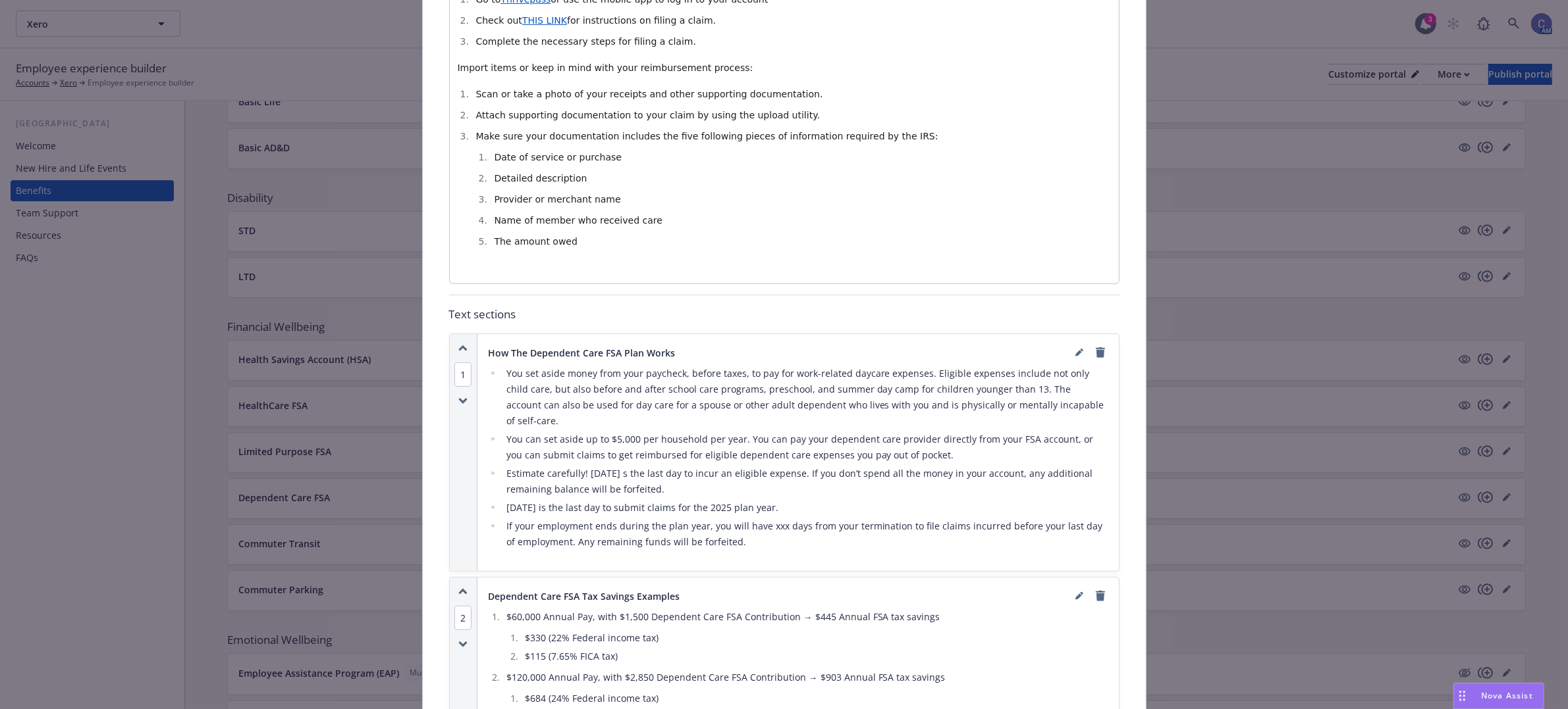
scroll to position [658, 0]
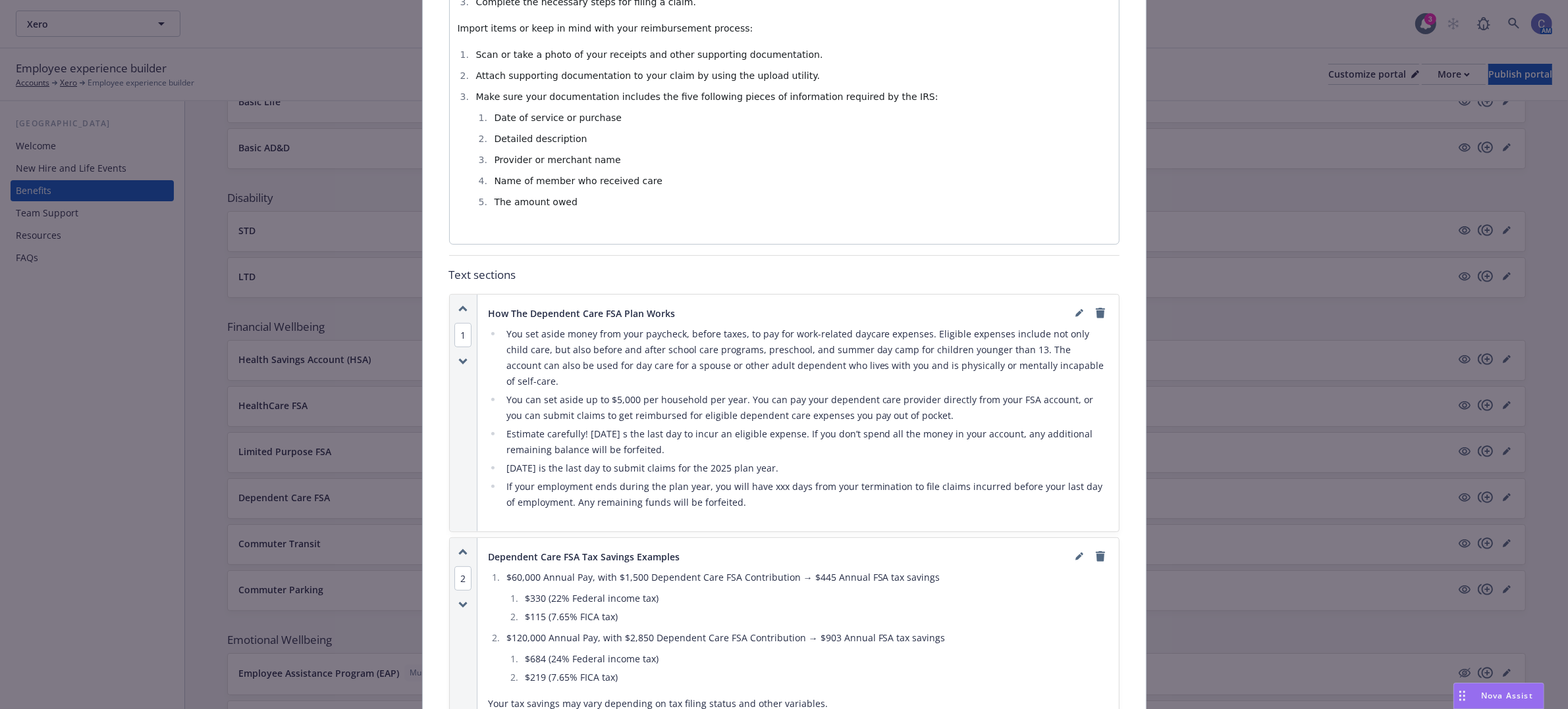
type input "[PHONE_NUMBER]"
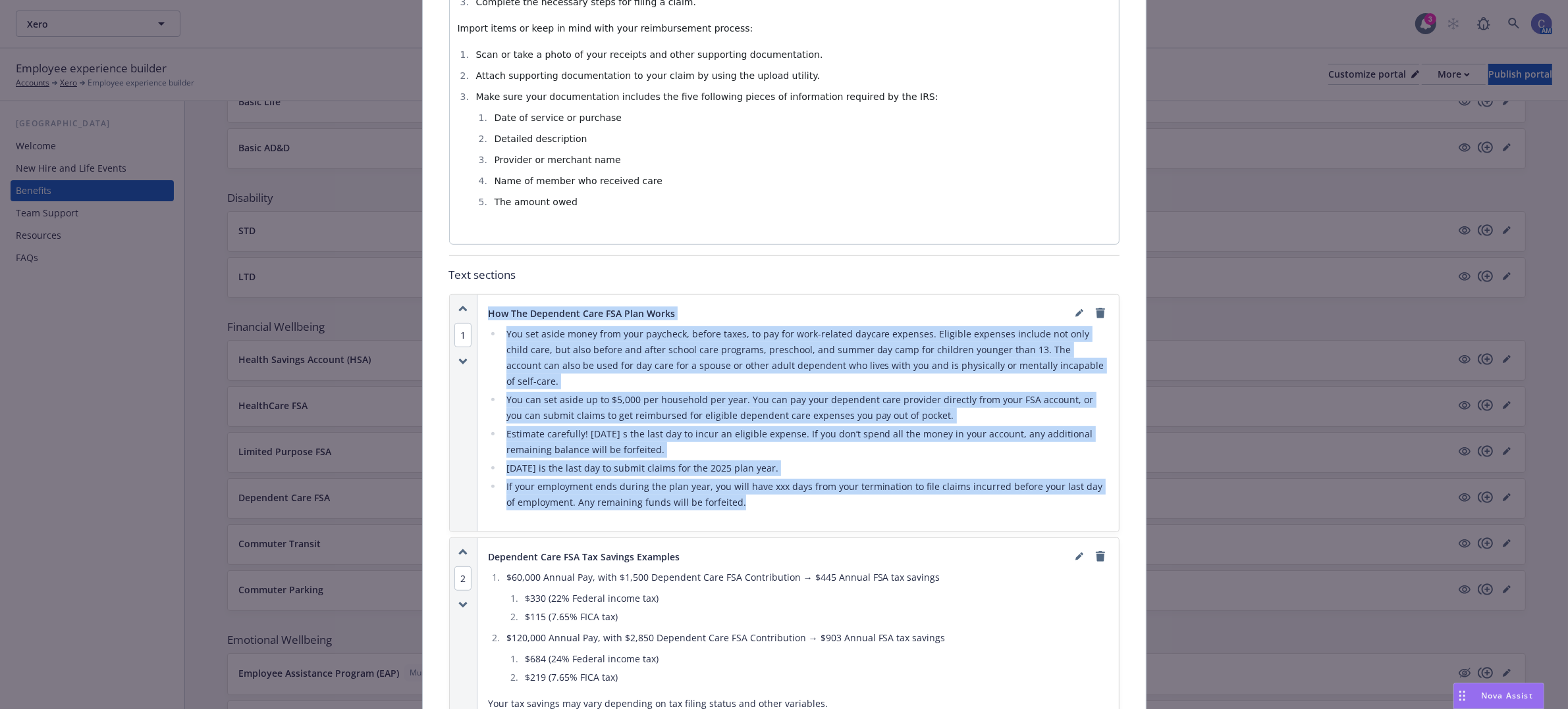
drag, startPoint x: 736, startPoint y: 489, endPoint x: 505, endPoint y: 319, distance: 286.8
click at [488, 319] on div "How The Dependent Care FSA Plan Works You set aside money from your paycheck, b…" at bounding box center [798, 413] width 620 height 216
copy div "Lor Ips Dolorsita Cons ADI Elit Seddo Eiu tem incid utlab etdo magn aliquaen, a…"
click at [1095, 317] on icon "remove" at bounding box center [1101, 313] width 11 height 11
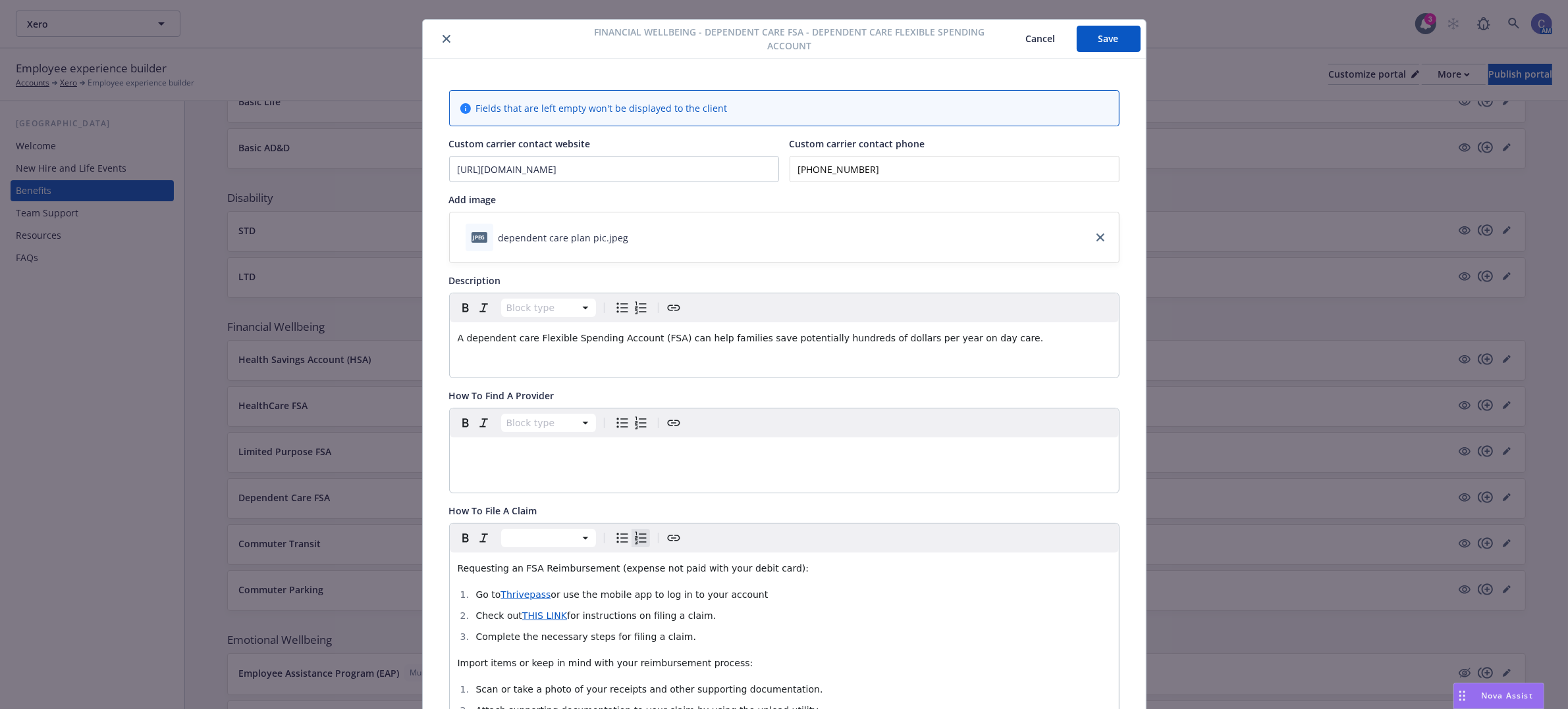
scroll to position [0, 0]
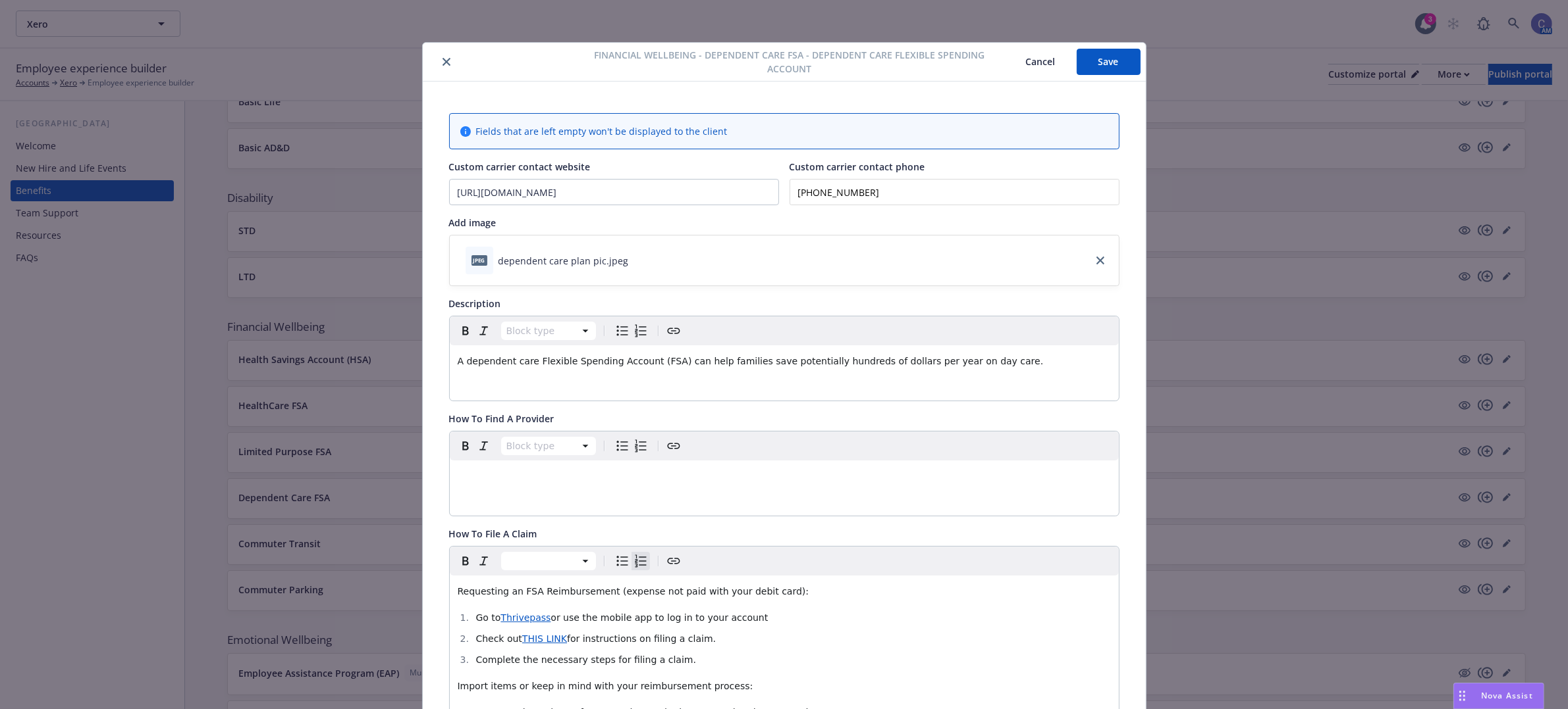
click at [1100, 59] on button "Save" at bounding box center [1108, 61] width 64 height 26
click at [1039, 61] on button "Cancel" at bounding box center [1040, 61] width 72 height 26
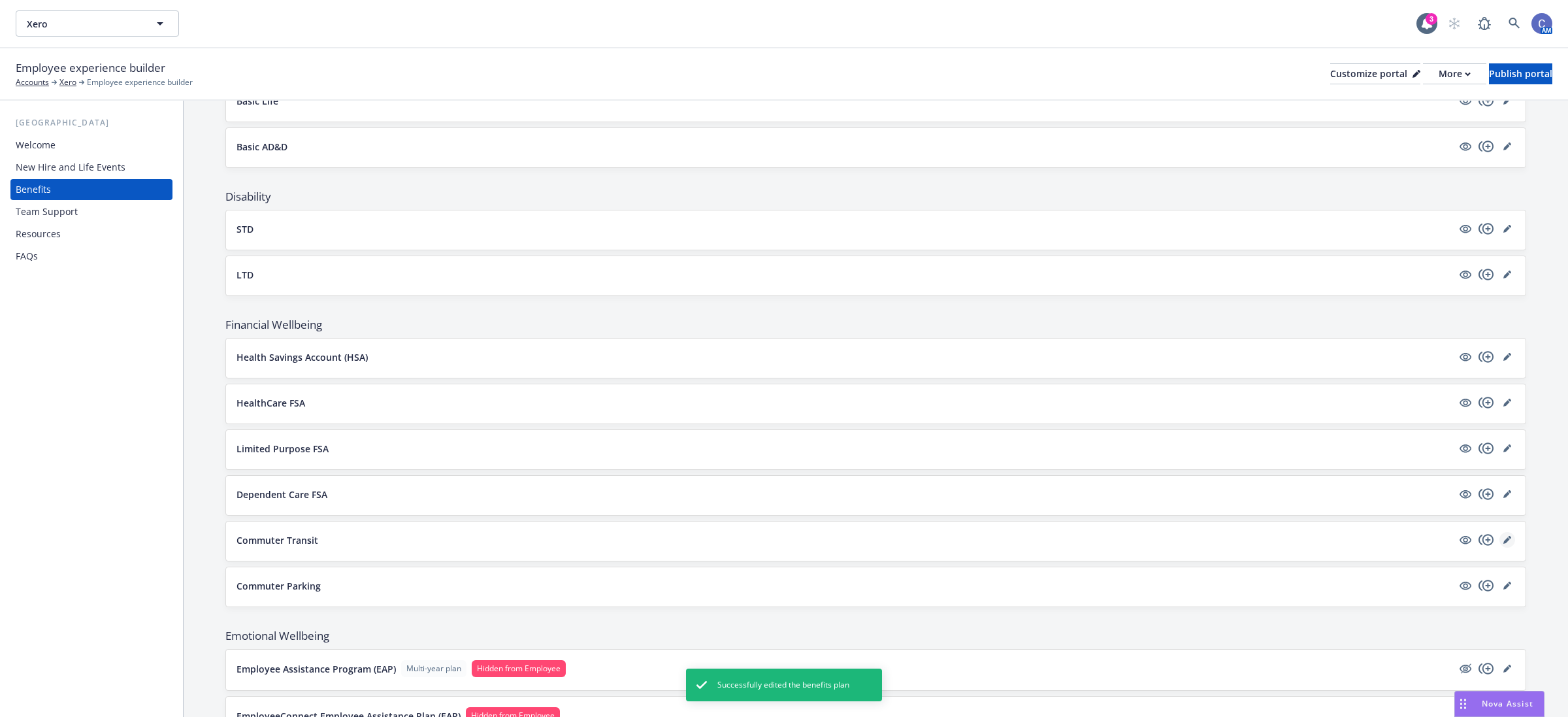
click at [1503, 544] on icon "editPencil" at bounding box center [1507, 540] width 8 height 8
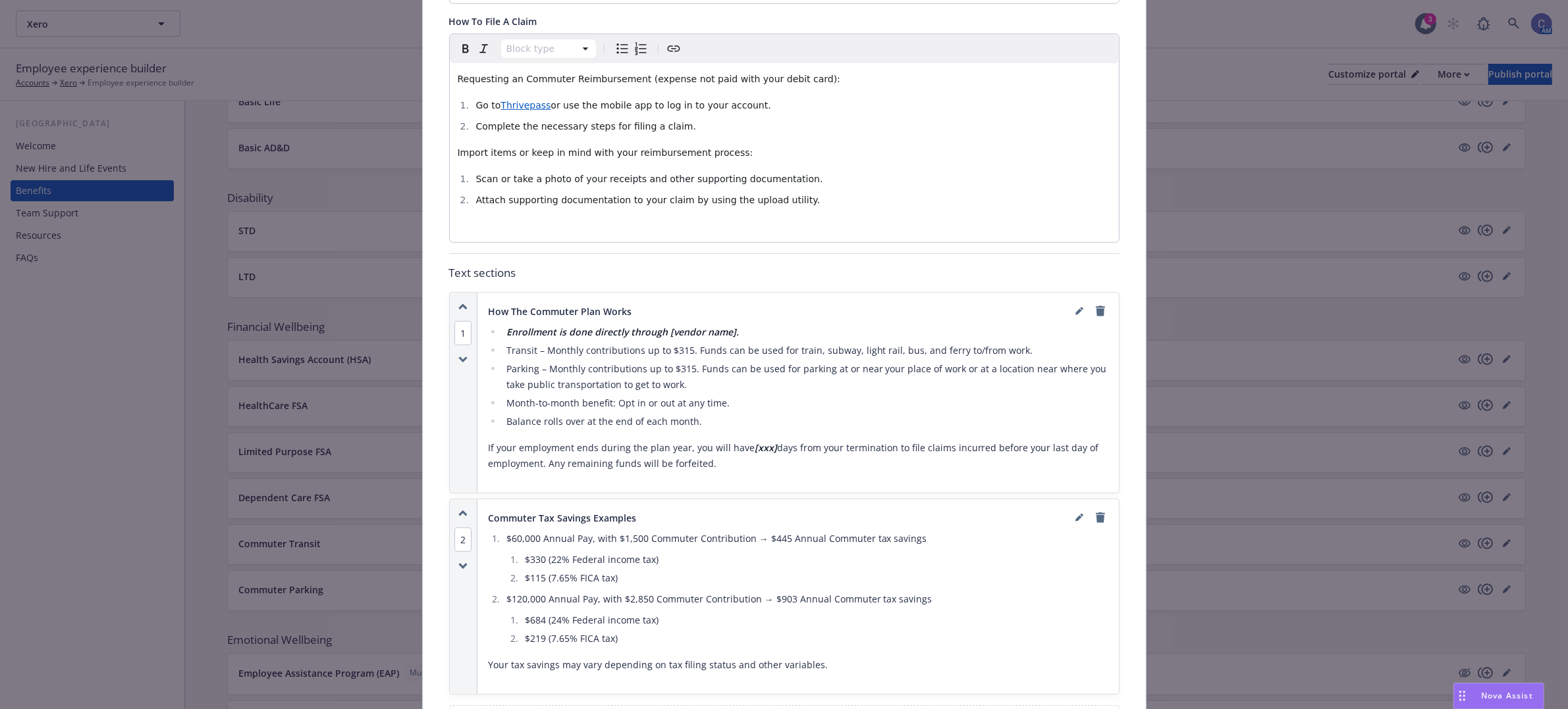
scroll to position [533, 0]
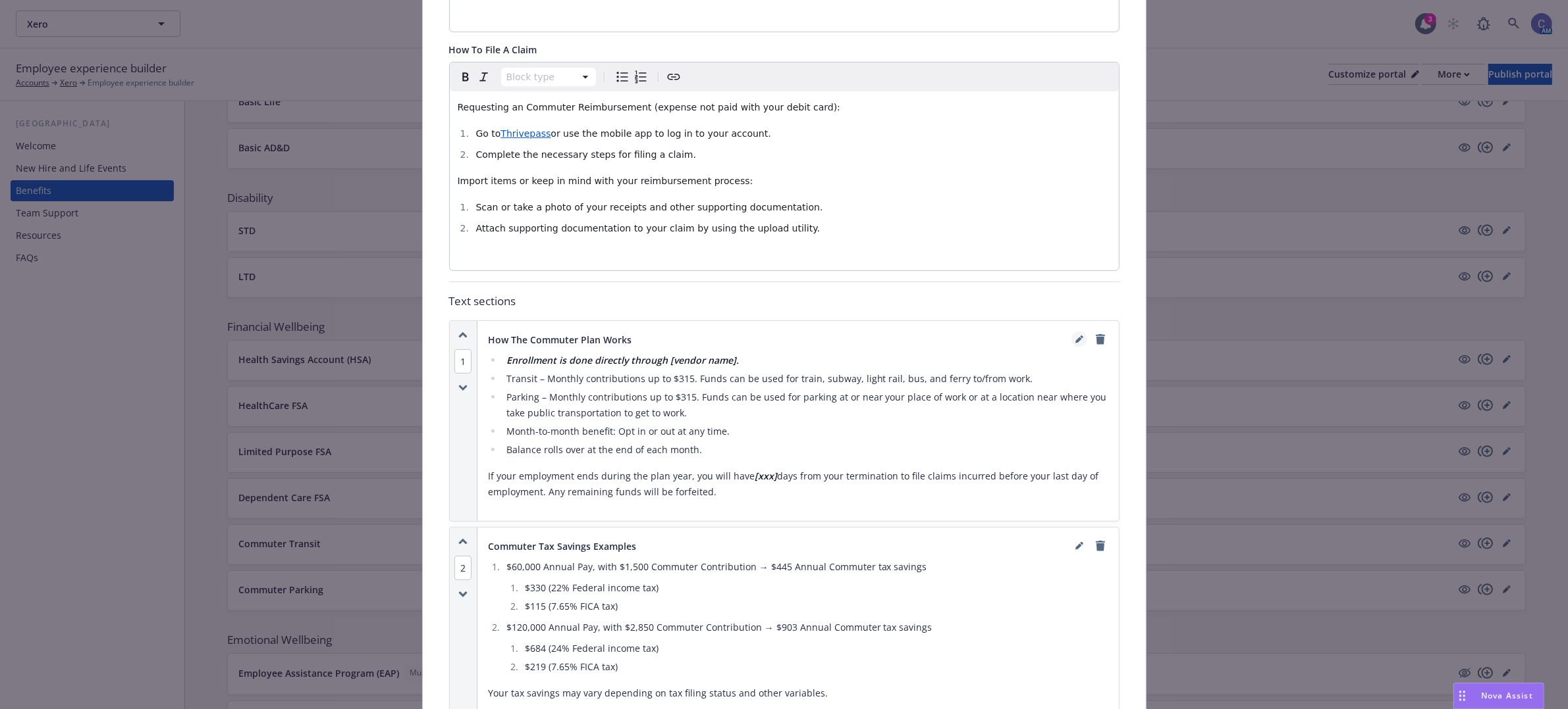
click at [1080, 336] on icon "editPencil" at bounding box center [1082, 337] width 3 height 3
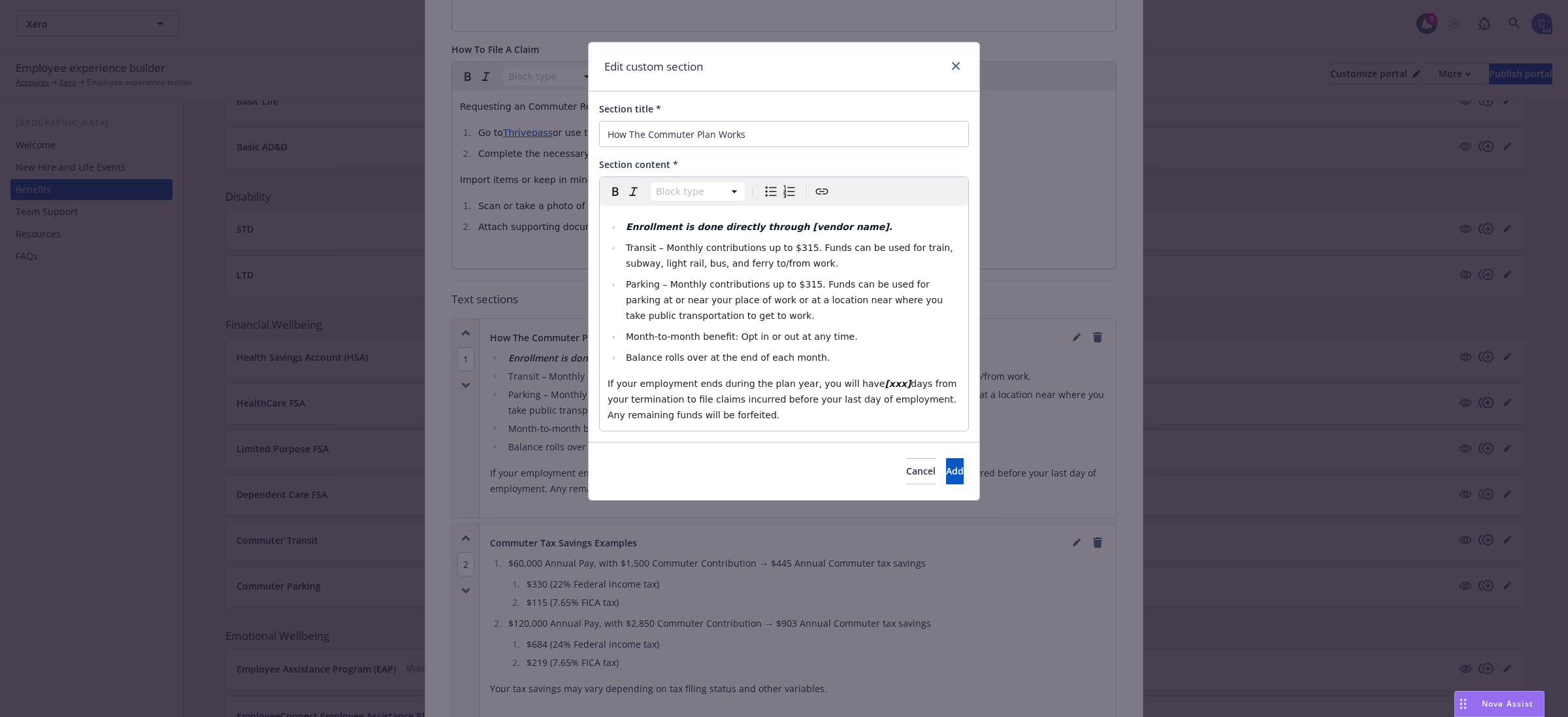
select select
click at [792, 249] on span "Transit – Monthly contributions up to $315. Funds can be used for train, subway…" at bounding box center [791, 255] width 330 height 26
click at [798, 285] on span "Parking – Monthly contributions up to $315. Funds can be used for parking at or…" at bounding box center [786, 300] width 321 height 42
click at [946, 477] on button "Add" at bounding box center [955, 471] width 18 height 26
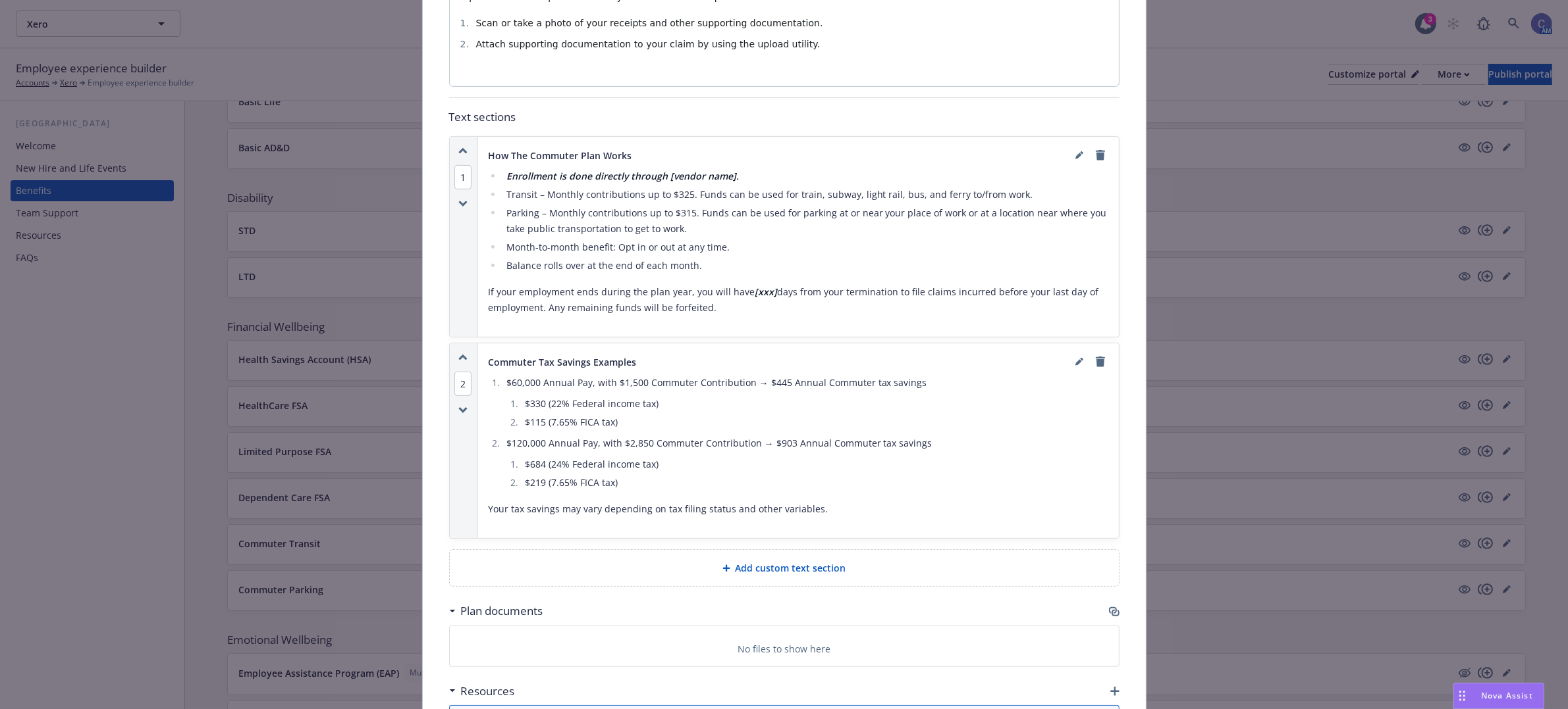
scroll to position [740, 0]
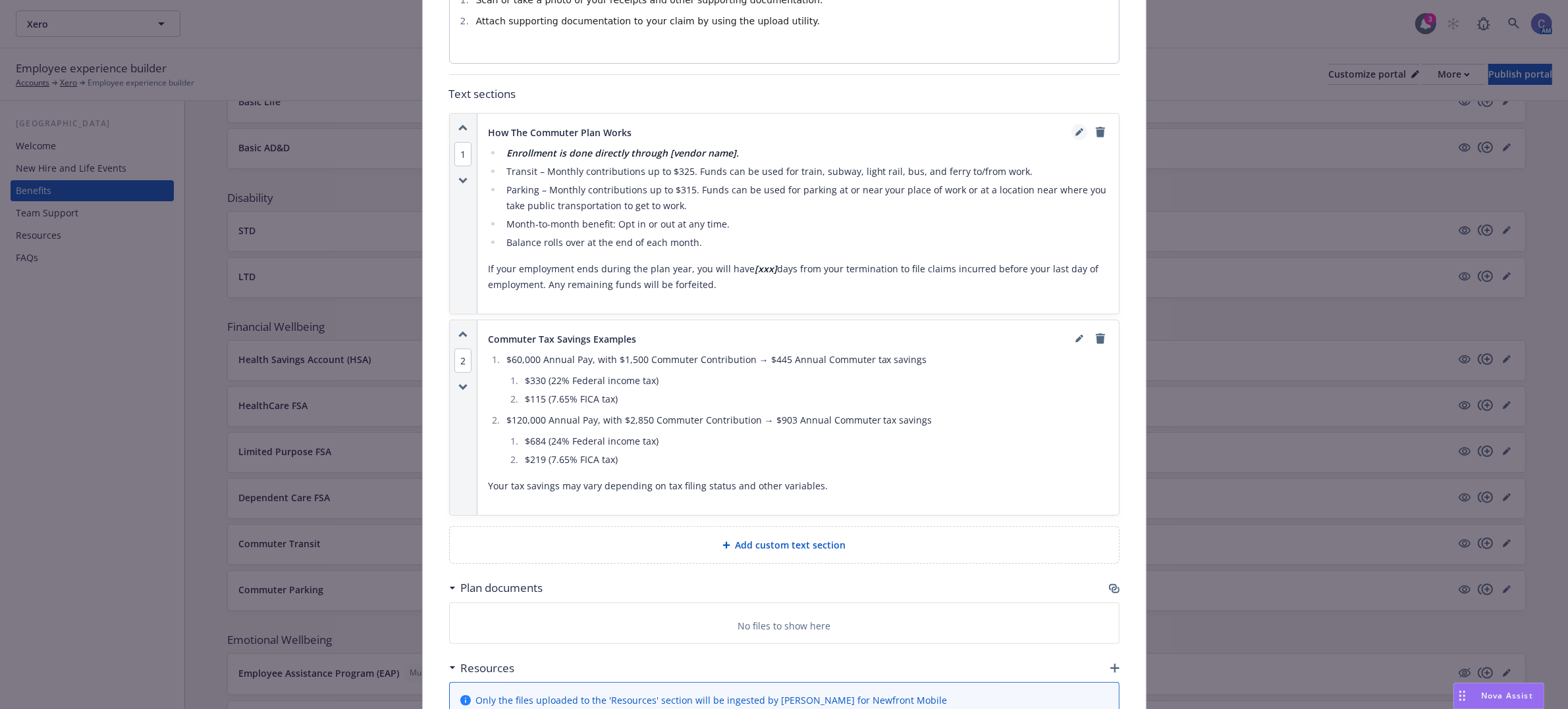
click at [1075, 128] on icon "editPencil" at bounding box center [1079, 132] width 8 height 8
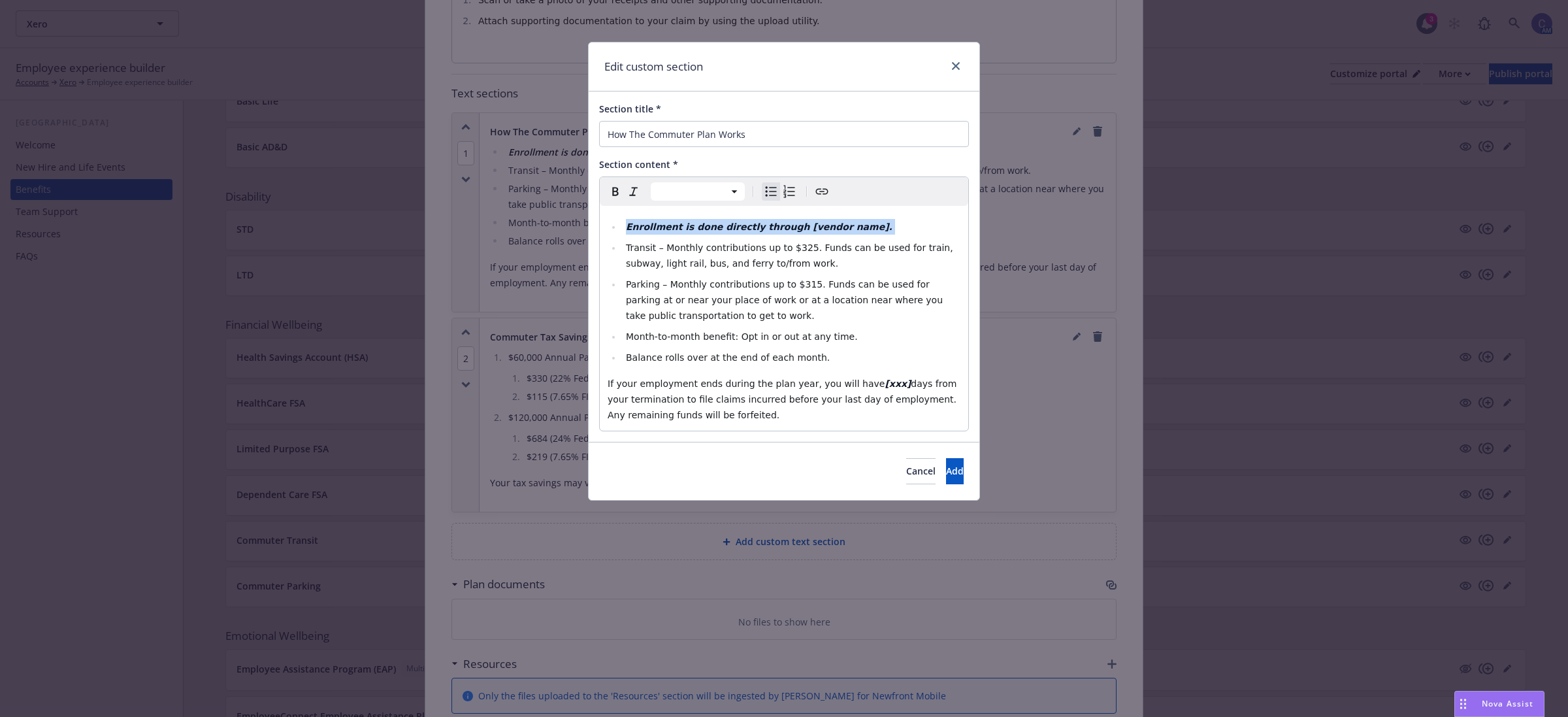
drag, startPoint x: 854, startPoint y: 225, endPoint x: 527, endPoint y: 191, distance: 328.8
click at [527, 191] on div "Edit custom section Section title * How The Commuter Plan Works Section content…" at bounding box center [784, 358] width 1568 height 717
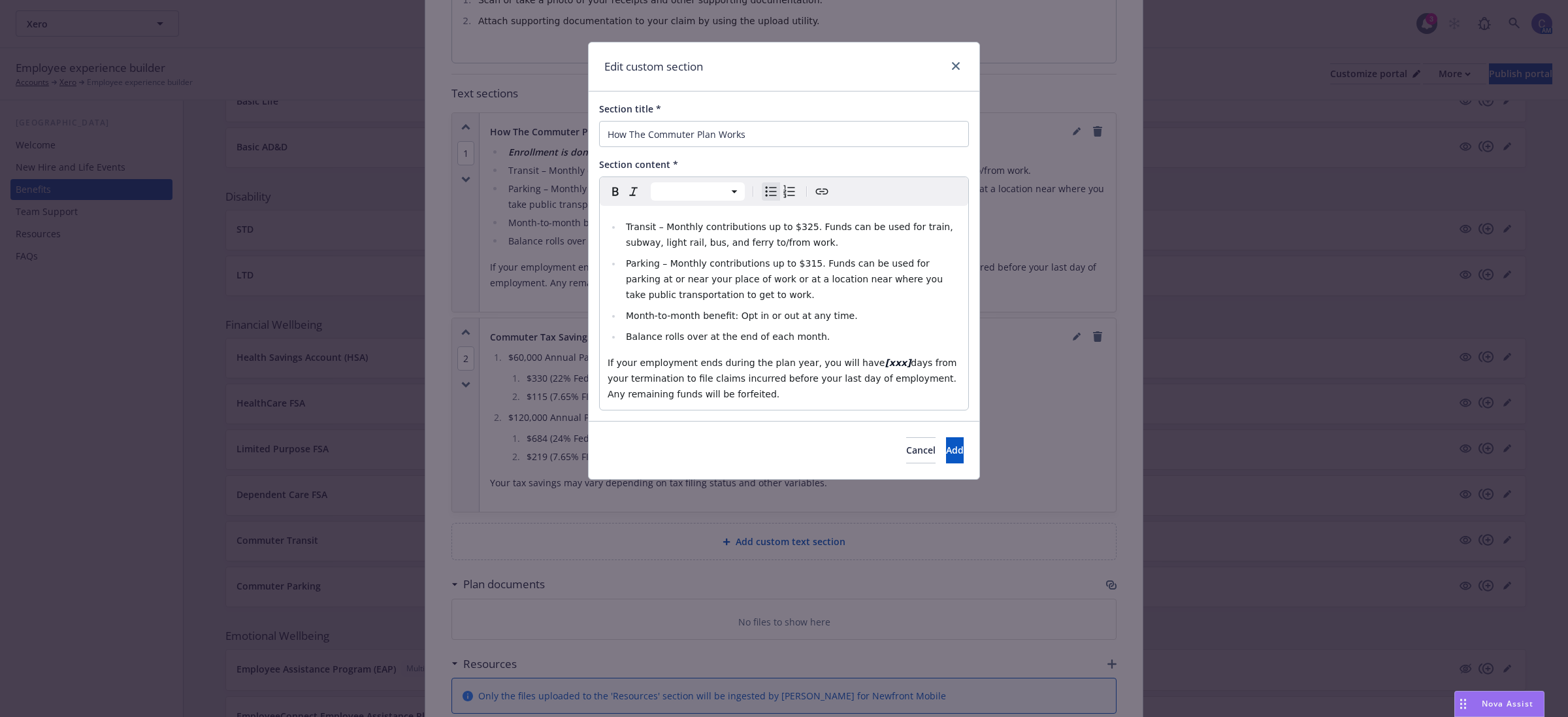
drag, startPoint x: 699, startPoint y: 294, endPoint x: 593, endPoint y: 264, distance: 110.2
click at [593, 264] on div "Section title * How The Commuter Plan Works Section content * Paragraph Heading…" at bounding box center [784, 256] width 391 height 330
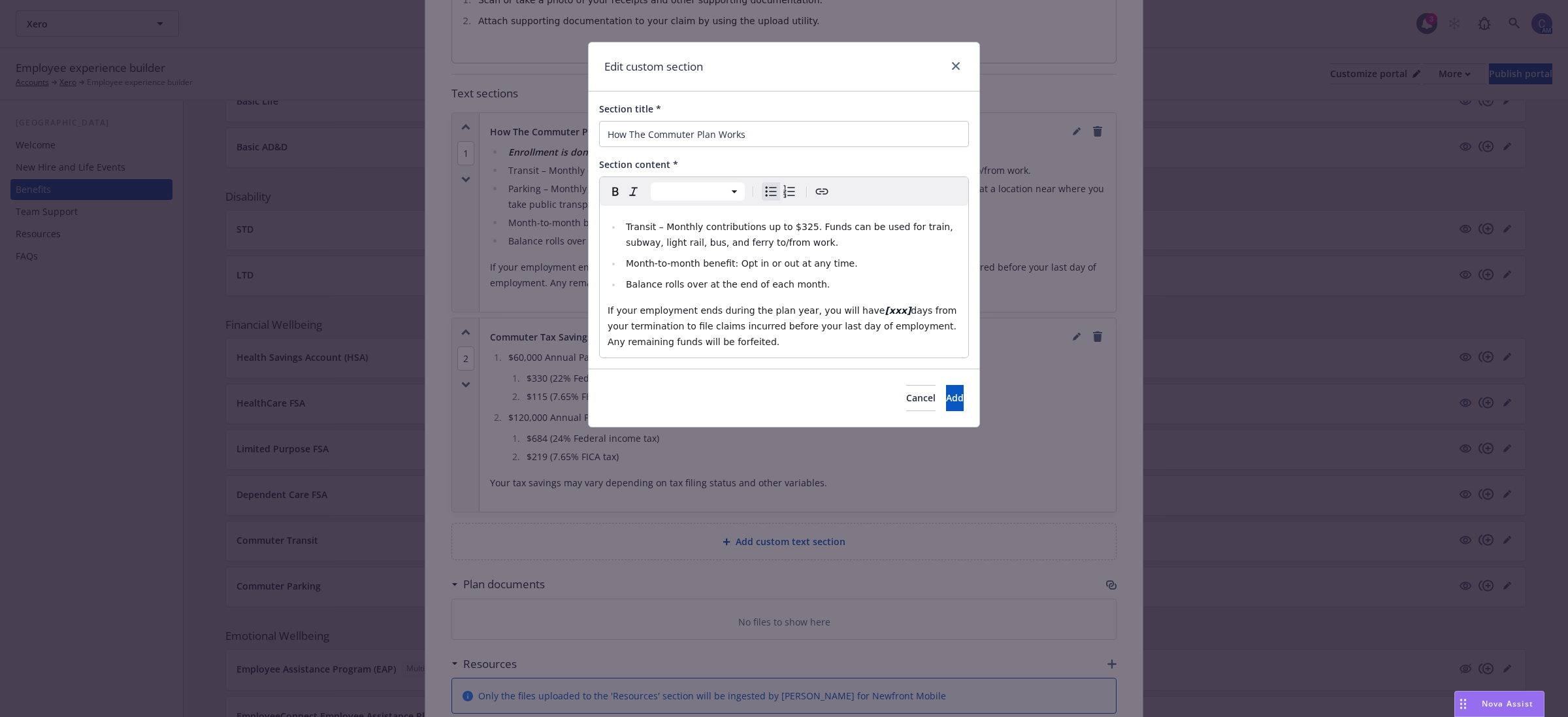
drag, startPoint x: 537, startPoint y: 387, endPoint x: 549, endPoint y: 459, distance: 73.0
click at [534, 384] on div "Edit custom section Section title * How The Commuter Plan Works Section content…" at bounding box center [784, 358] width 1568 height 717
select select "paragraph"
drag, startPoint x: 716, startPoint y: 343, endPoint x: 495, endPoint y: 144, distance: 297.4
click at [495, 144] on div "Edit custom section Section title * How The Commuter Plan Works Section content…" at bounding box center [784, 358] width 1568 height 717
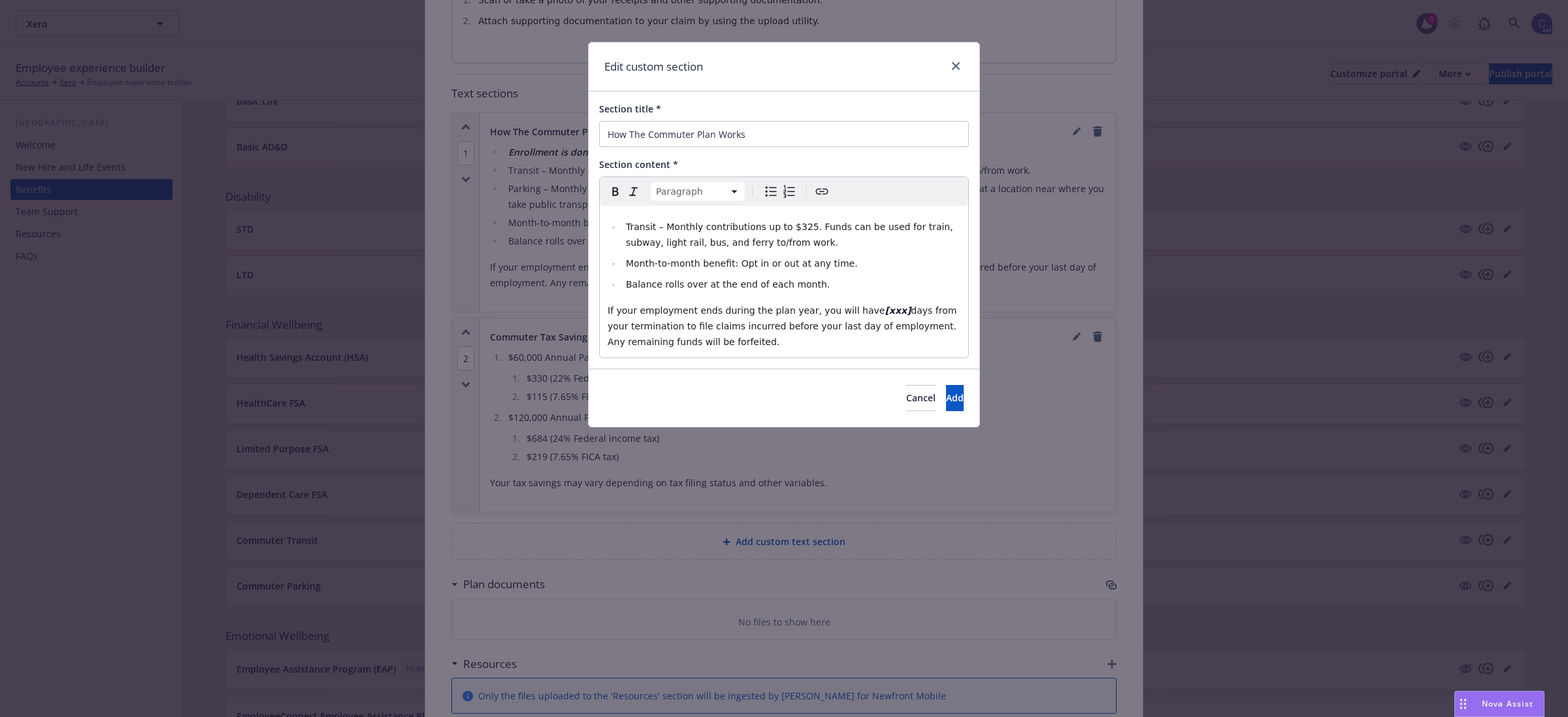
copy div "Transit – Monthly contributions up to $325. Funds can be used for train, subway…"
click at [721, 304] on p "If your employment ends during the plan year, you will have [xxx] days from you…" at bounding box center [784, 326] width 353 height 47
drag, startPoint x: 700, startPoint y: 341, endPoint x: 575, endPoint y: 304, distance: 130.4
click at [575, 304] on div "Edit custom section Section title * How The Commuter Plan Works Section content…" at bounding box center [784, 358] width 1568 height 717
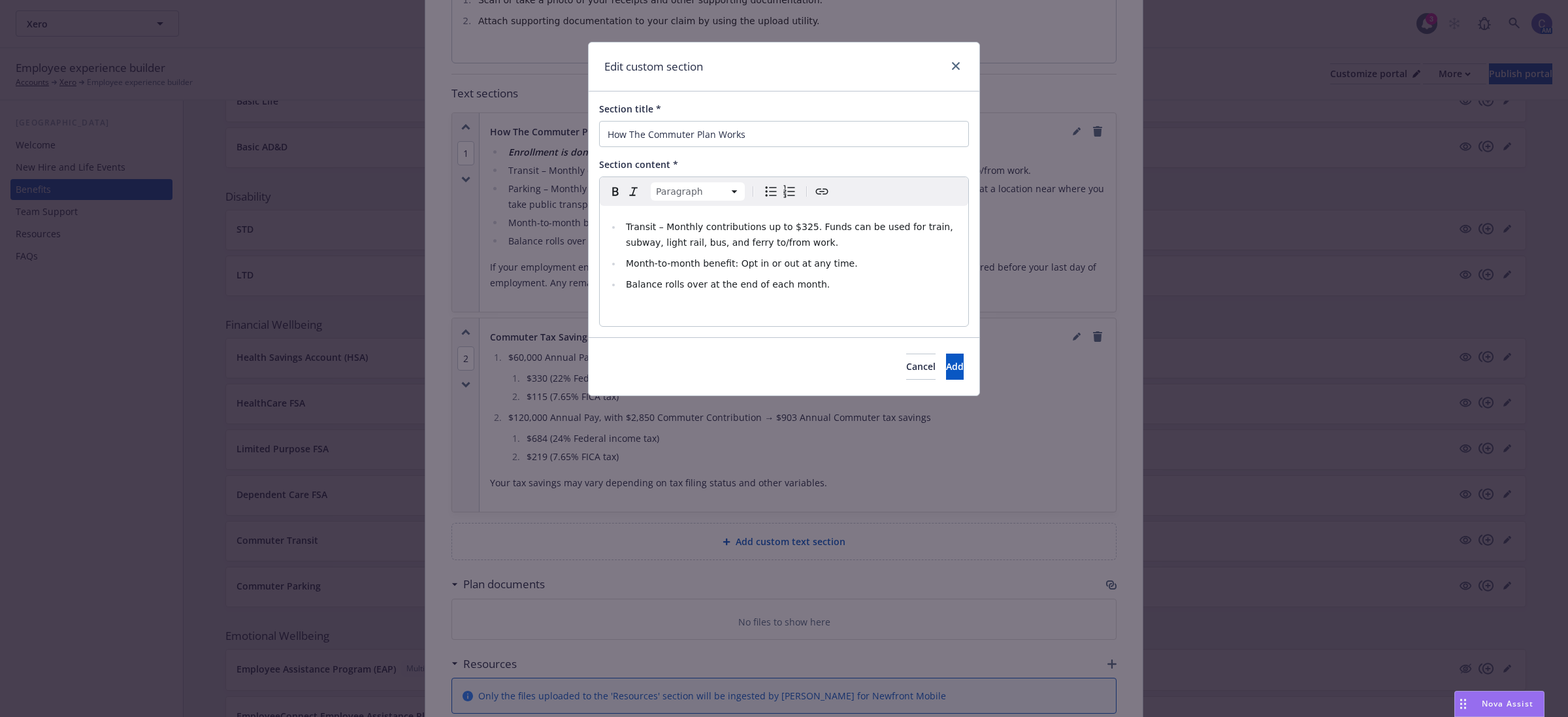
select select
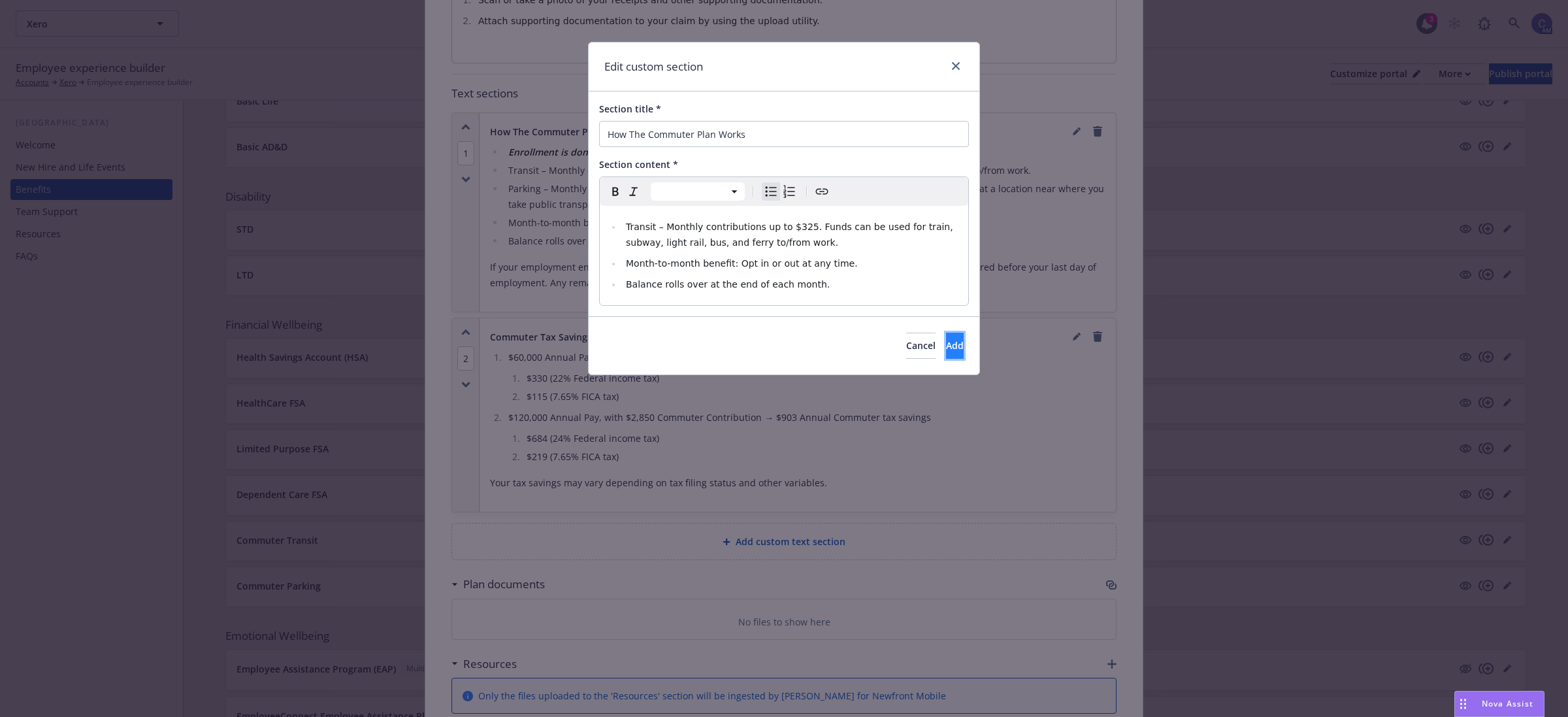
click at [946, 346] on button "Add" at bounding box center [955, 345] width 18 height 26
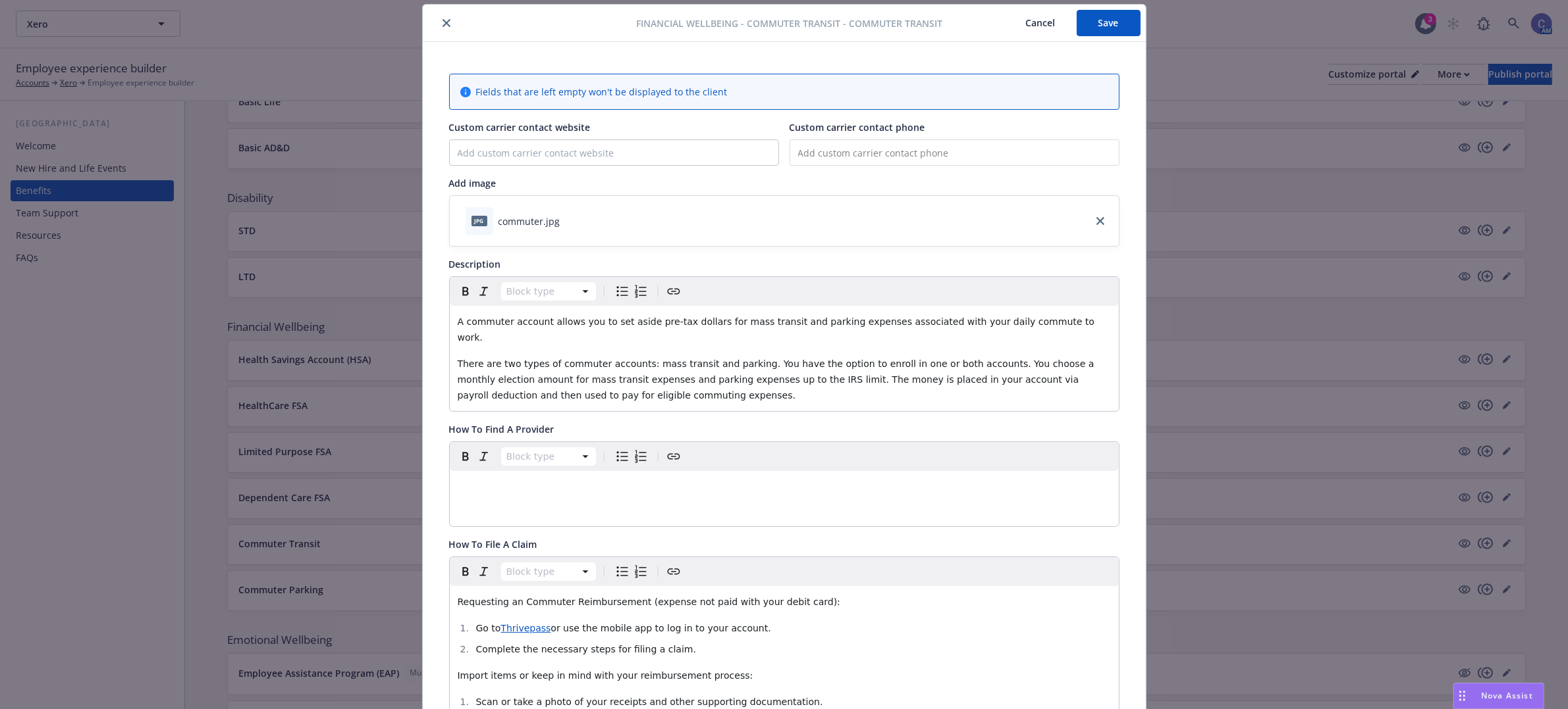
scroll to position [0, 0]
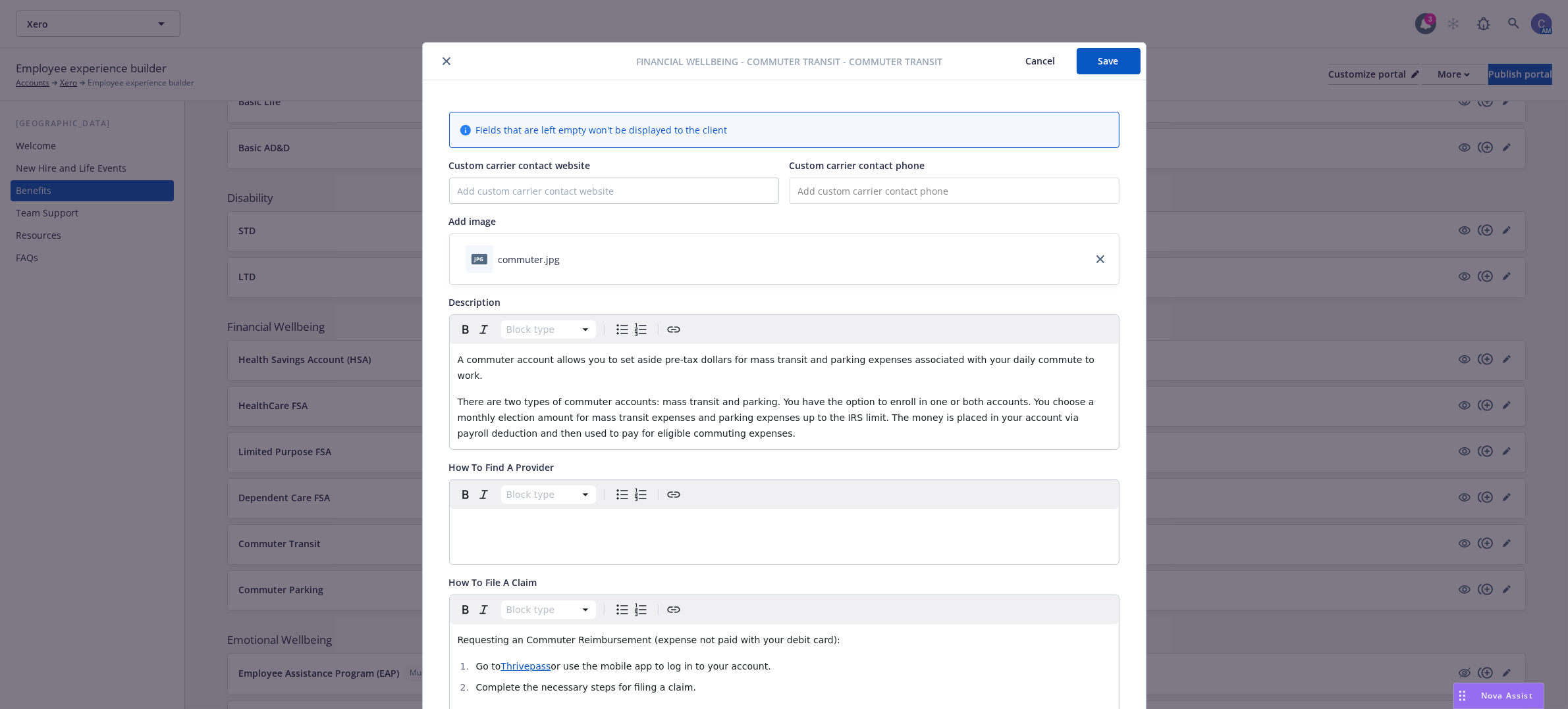
click at [1096, 76] on div "Financial Wellbeing - Commuter Transit - Commuter Transit Cancel Save" at bounding box center [784, 62] width 723 height 38
click at [1096, 60] on button "Save" at bounding box center [1108, 61] width 64 height 26
click at [1019, 63] on button "Cancel" at bounding box center [1040, 61] width 72 height 26
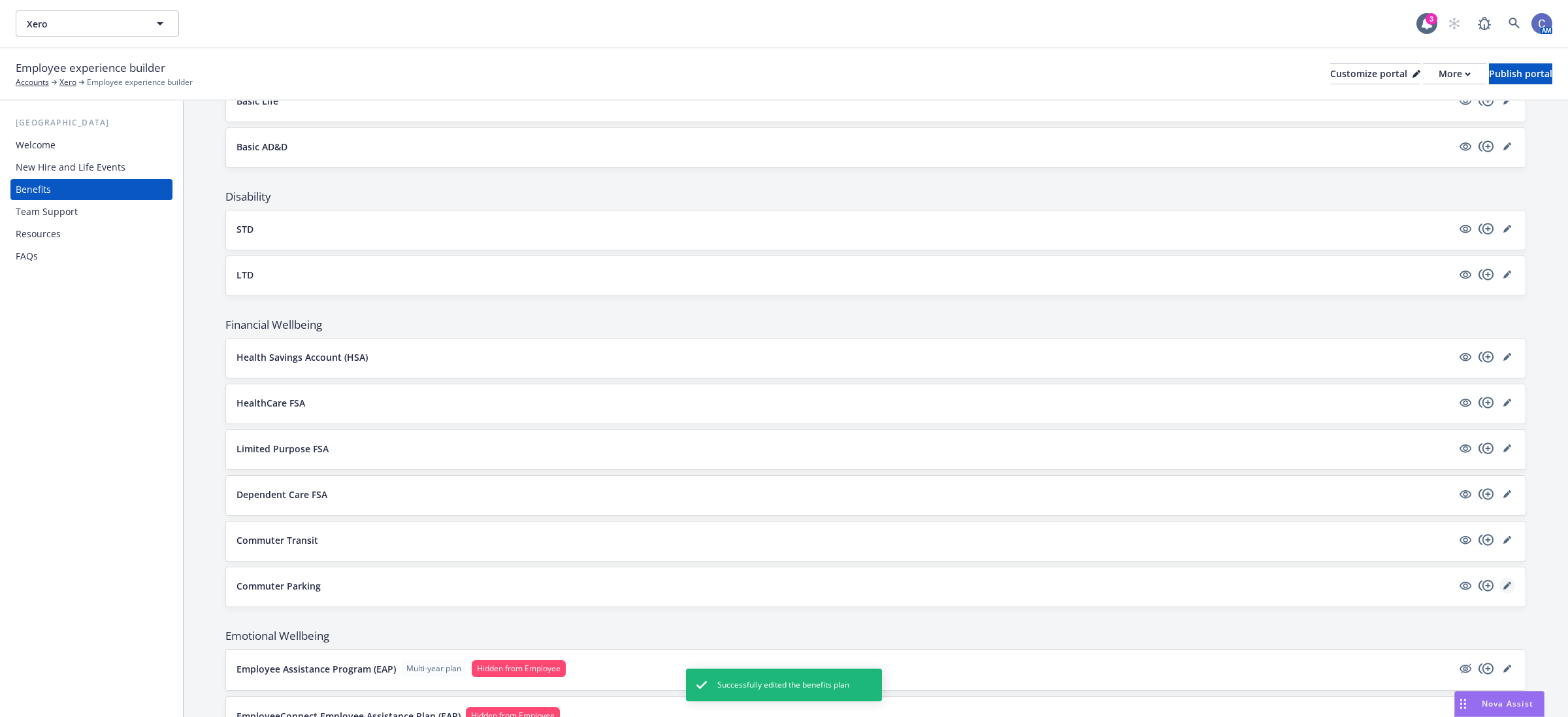
click at [1503, 589] on icon "editPencil" at bounding box center [1507, 586] width 8 height 8
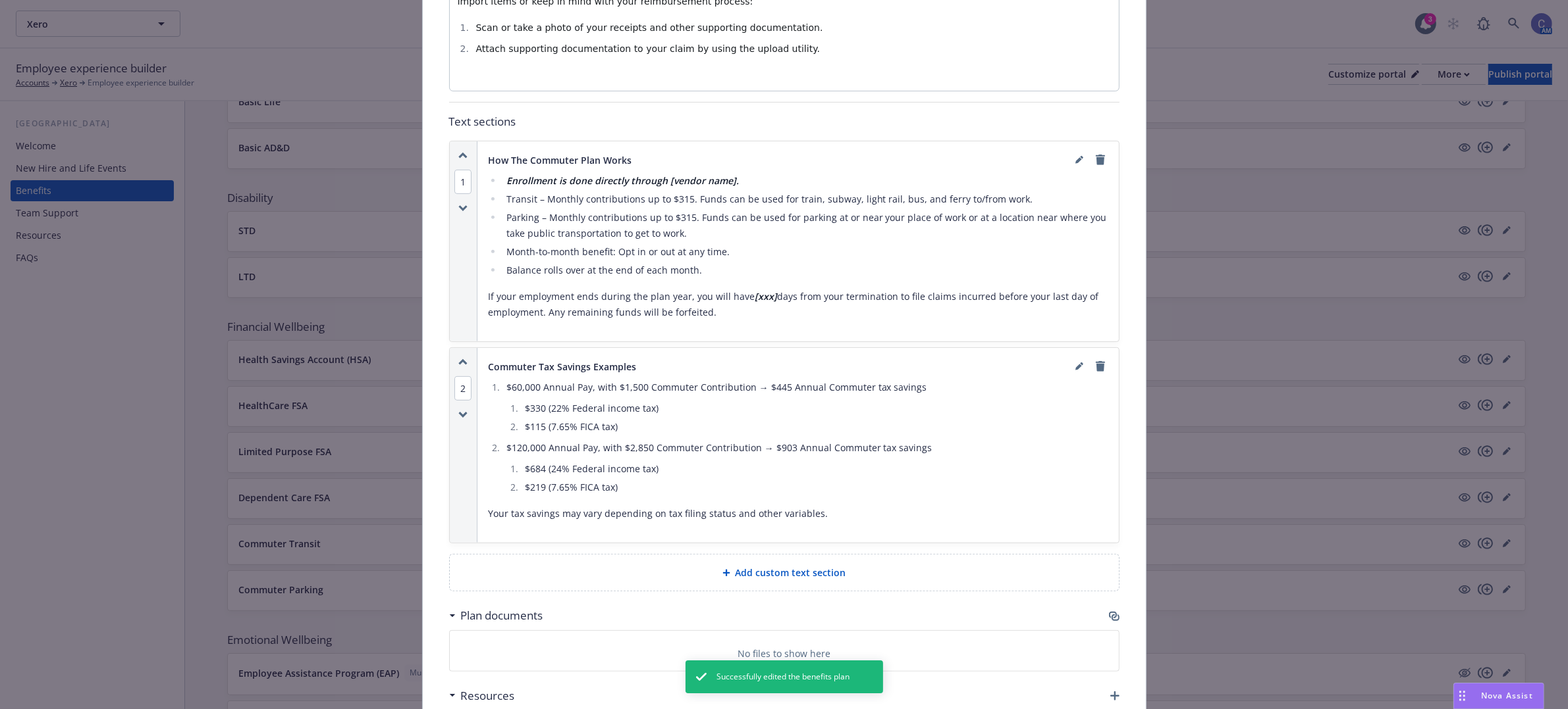
scroll to position [659, 0]
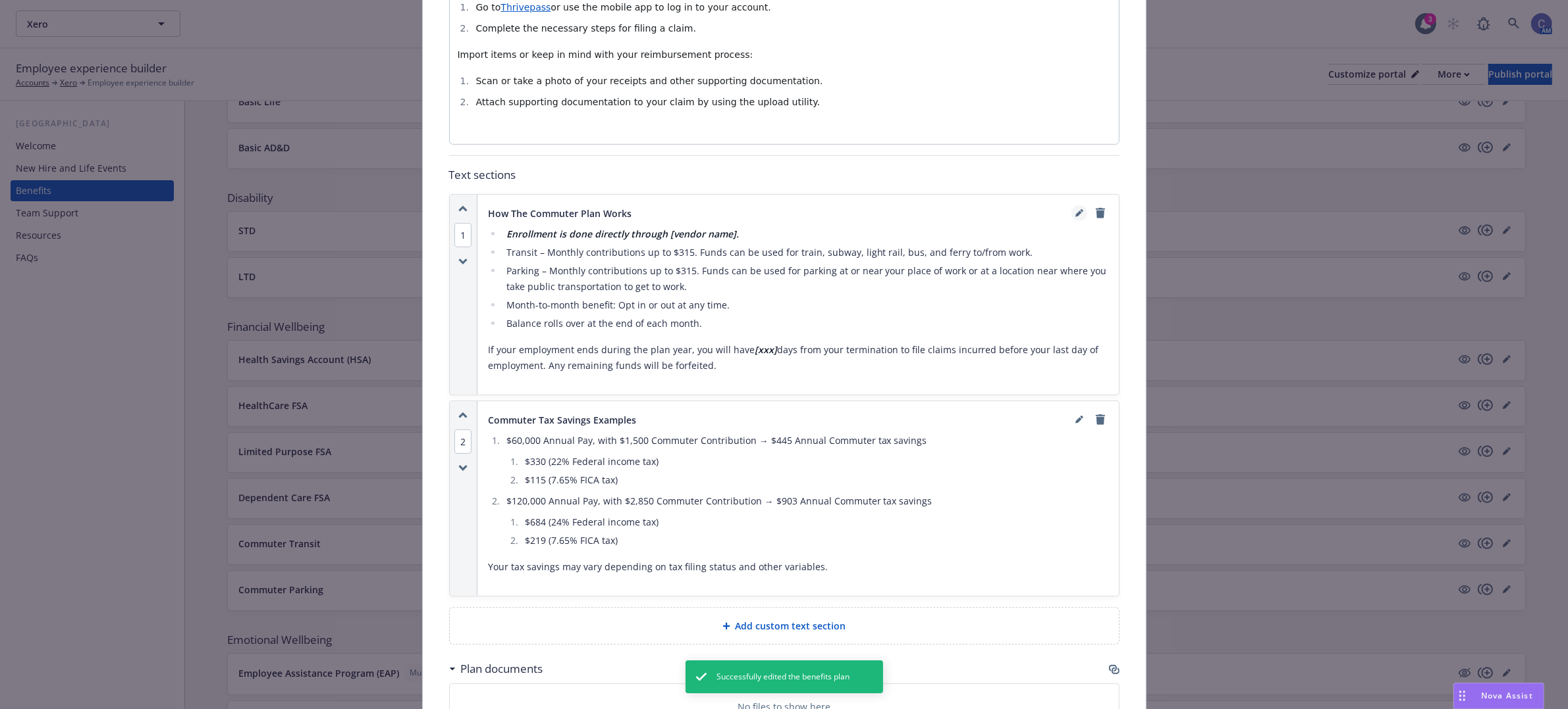
click at [1075, 209] on icon "editPencil" at bounding box center [1079, 213] width 8 height 8
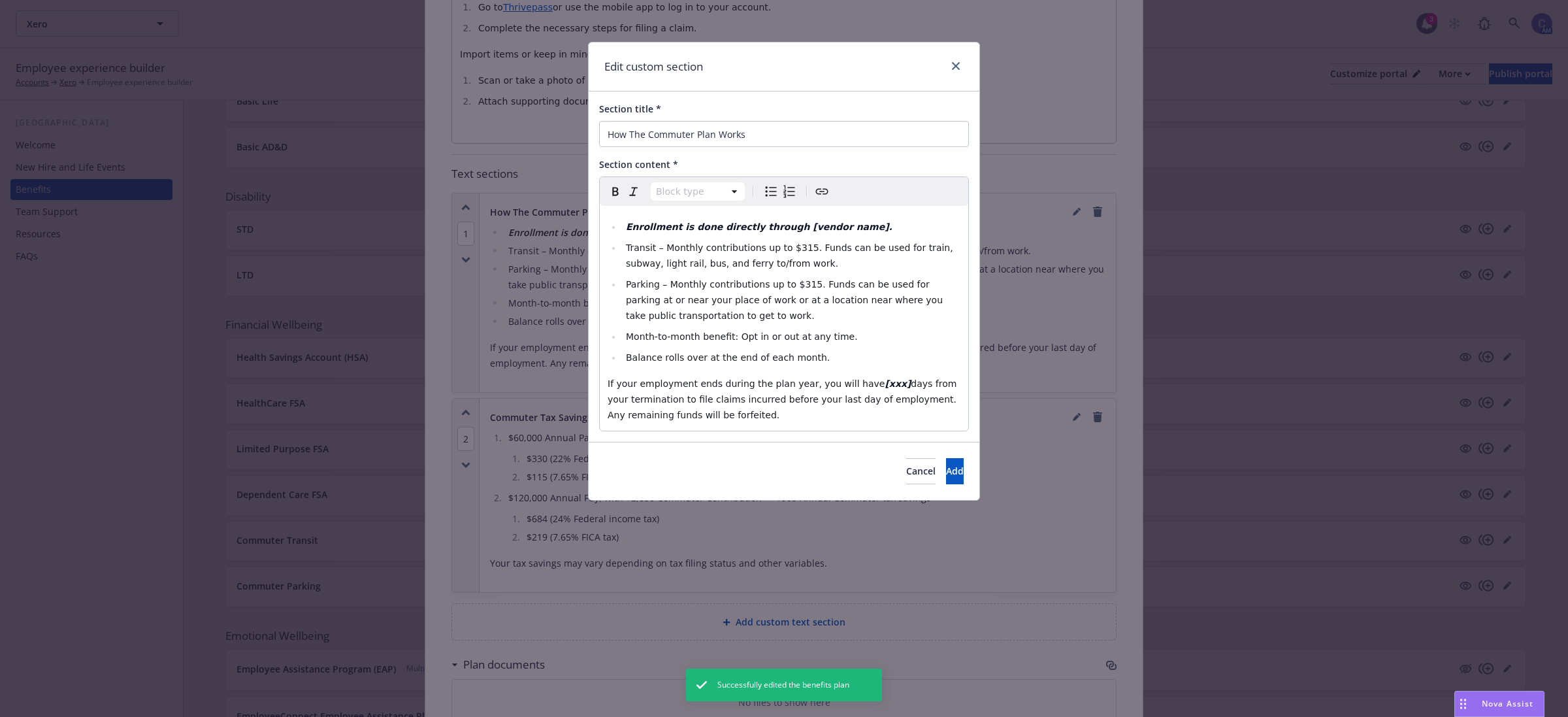
select select
drag, startPoint x: 850, startPoint y: 233, endPoint x: 624, endPoint y: 230, distance: 226.0
click at [624, 230] on li "Enrollment is done directly through [vendor name]." at bounding box center [791, 227] width 339 height 16
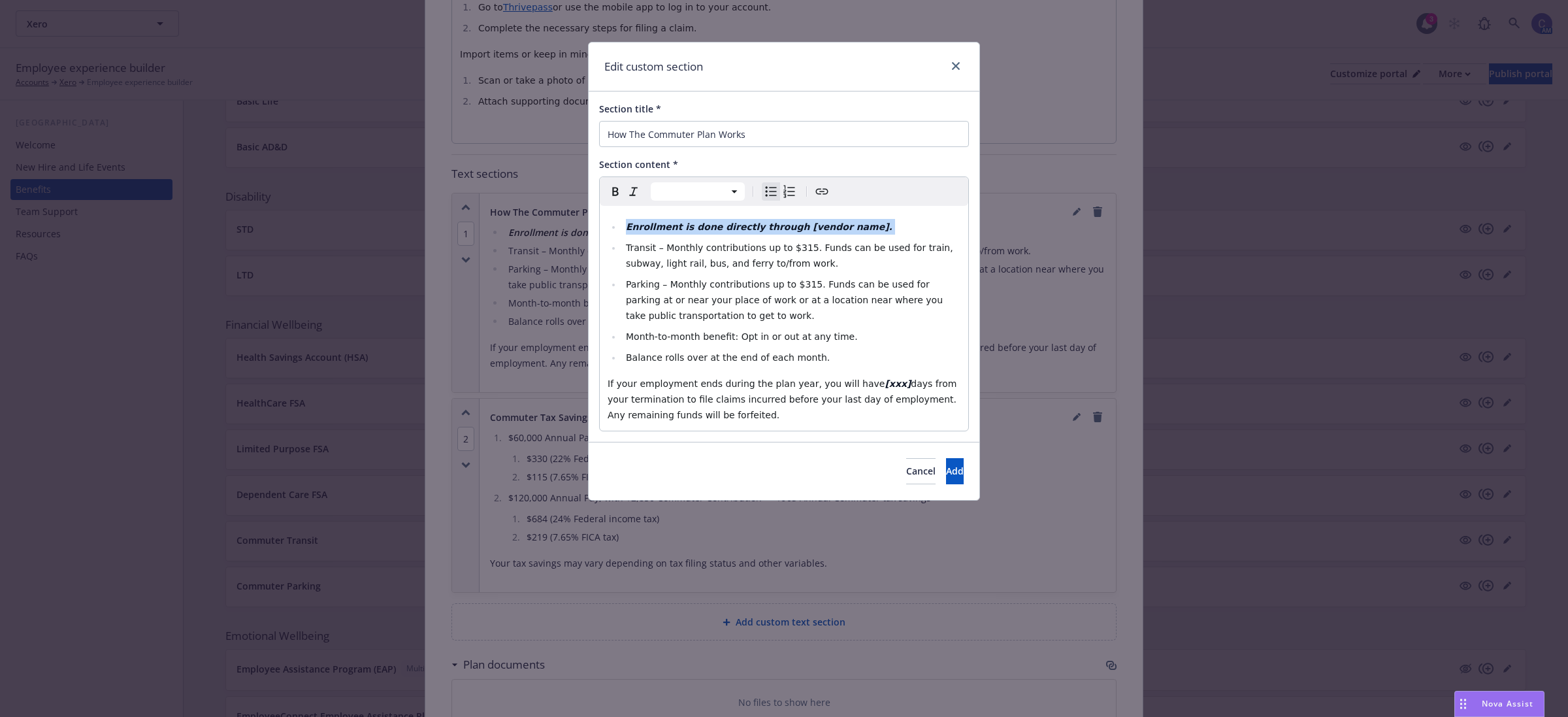
copy li "Enrollment is done directly through [vendor name]."
click at [868, 233] on li "Enrollment is done directly through [vendor name]." at bounding box center [791, 227] width 339 height 16
drag, startPoint x: 864, startPoint y: 219, endPoint x: 404, endPoint y: 170, distance: 462.6
click at [404, 170] on div "Edit custom section Section title * How The Commuter Plan Works Section content…" at bounding box center [784, 358] width 1568 height 717
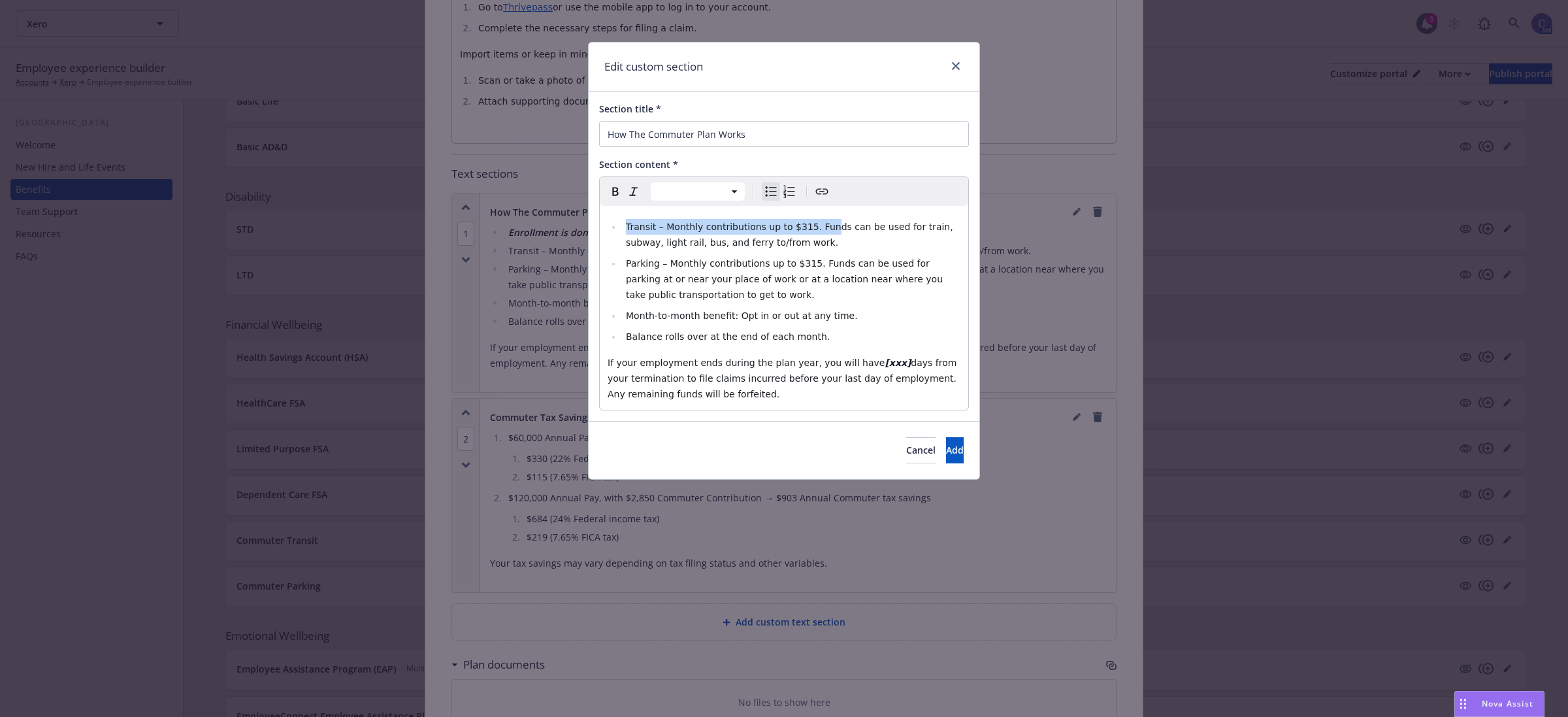
drag, startPoint x: 815, startPoint y: 234, endPoint x: 404, endPoint y: 174, distance: 415.4
click at [397, 175] on div "Edit custom section Section title * How The Commuter Plan Works Section content…" at bounding box center [784, 358] width 1568 height 717
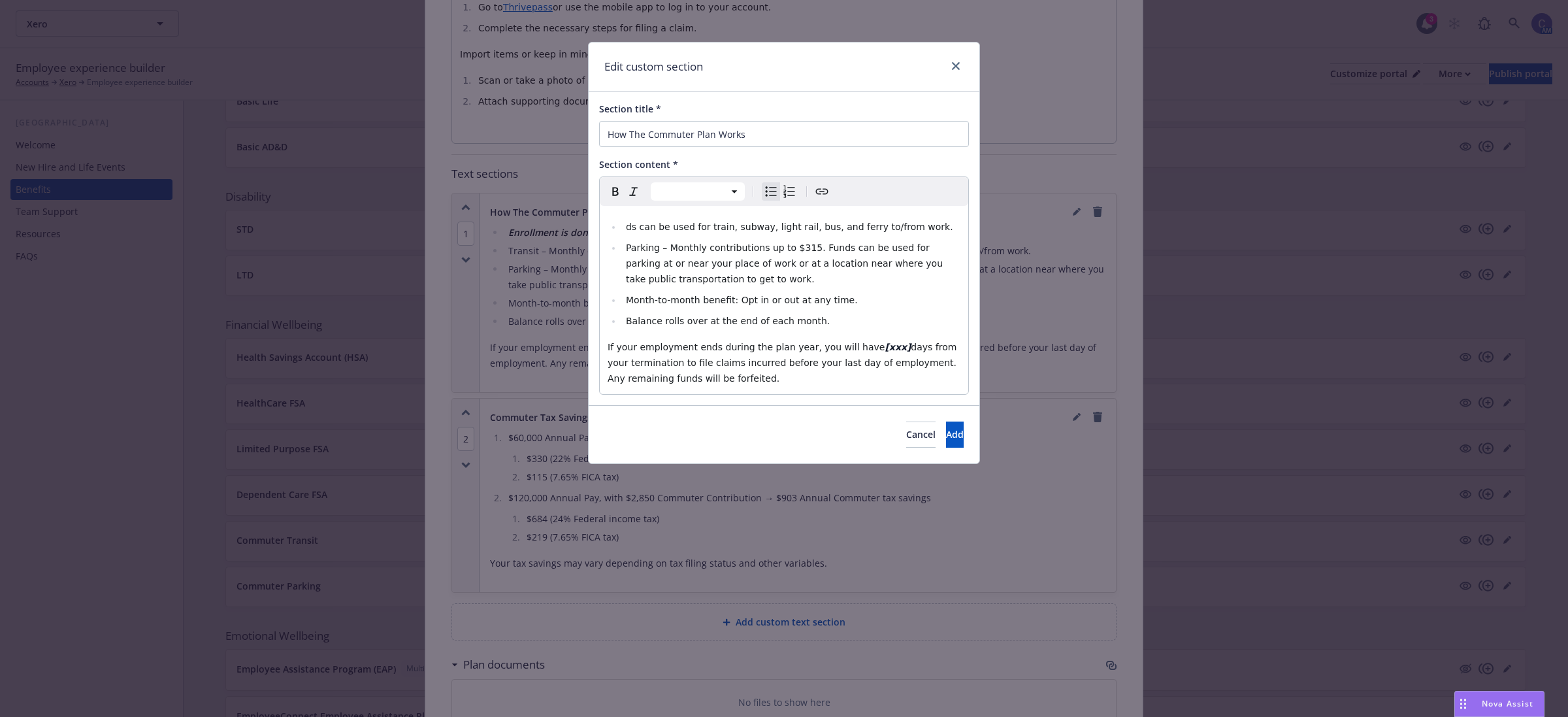
drag, startPoint x: 937, startPoint y: 221, endPoint x: 314, endPoint y: 139, distance: 628.4
click at [308, 139] on div "Edit custom section Section title * How The Commuter Plan Works Section content…" at bounding box center [784, 358] width 1568 height 717
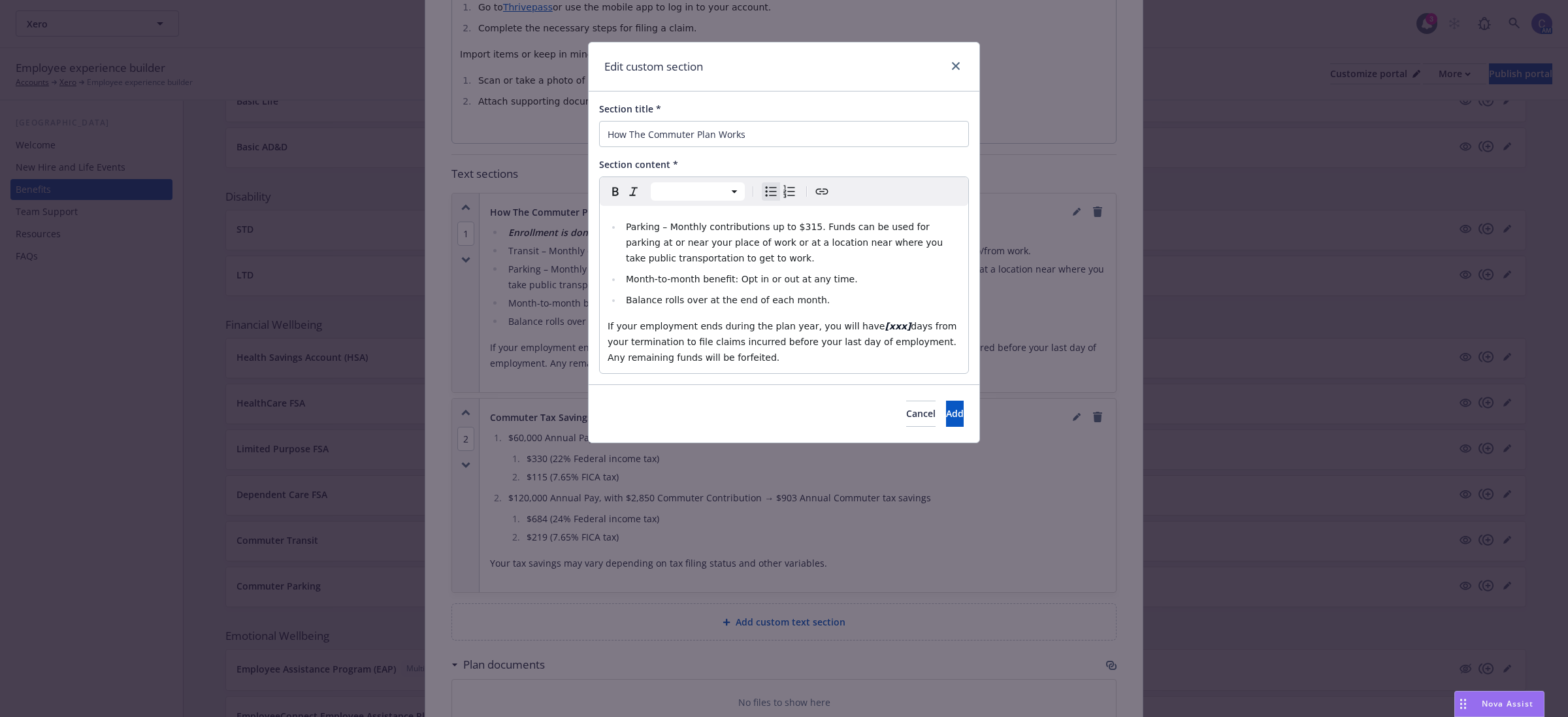
click at [796, 227] on span "Parking – Monthly contributions up to $315. Funds can be used for parking at or…" at bounding box center [786, 243] width 321 height 42
select select "paragraph"
drag, startPoint x: 628, startPoint y: 360, endPoint x: 557, endPoint y: 330, distance: 77.1
click at [557, 330] on div "Edit custom section Section title * How The Commuter Plan Works Section content…" at bounding box center [784, 358] width 1568 height 717
select select
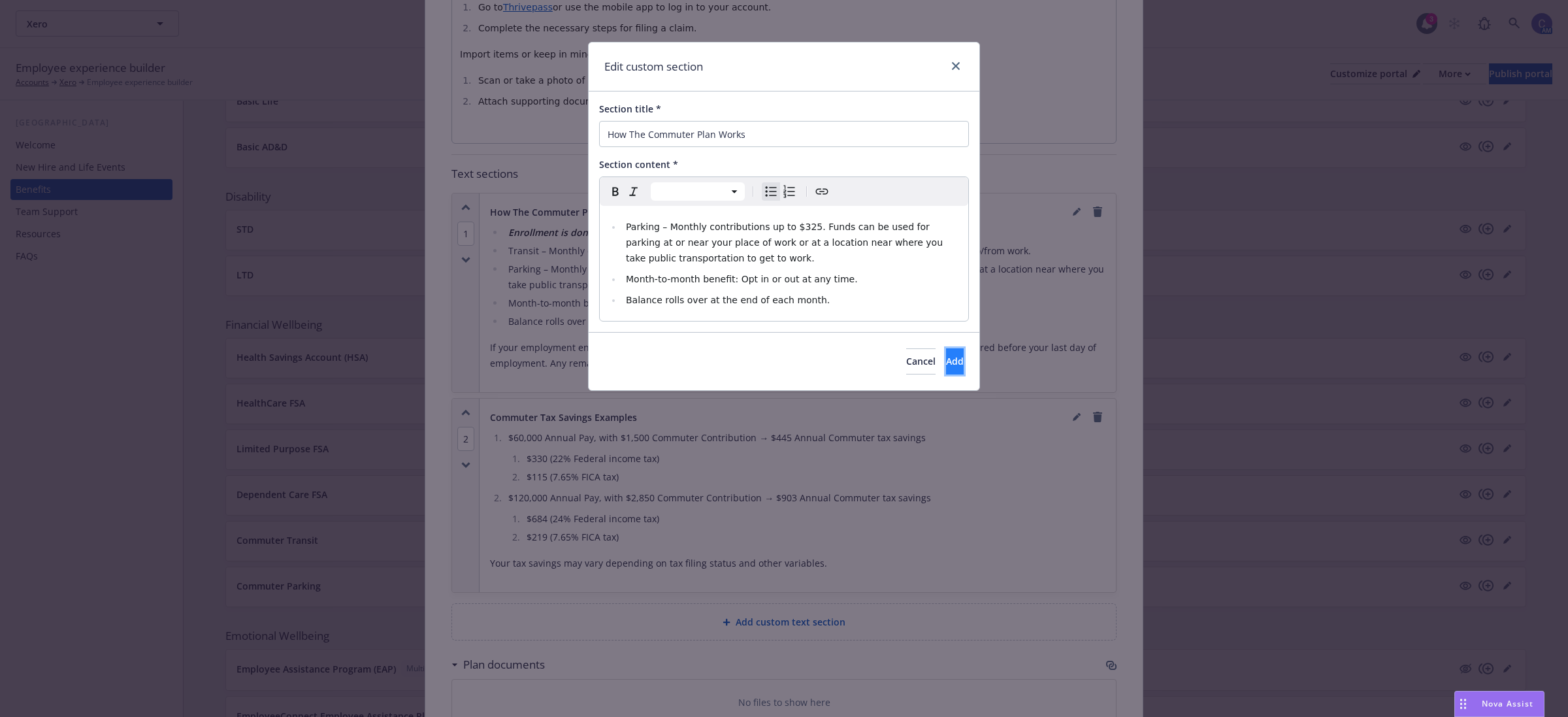
click at [950, 366] on button "Add" at bounding box center [955, 361] width 18 height 26
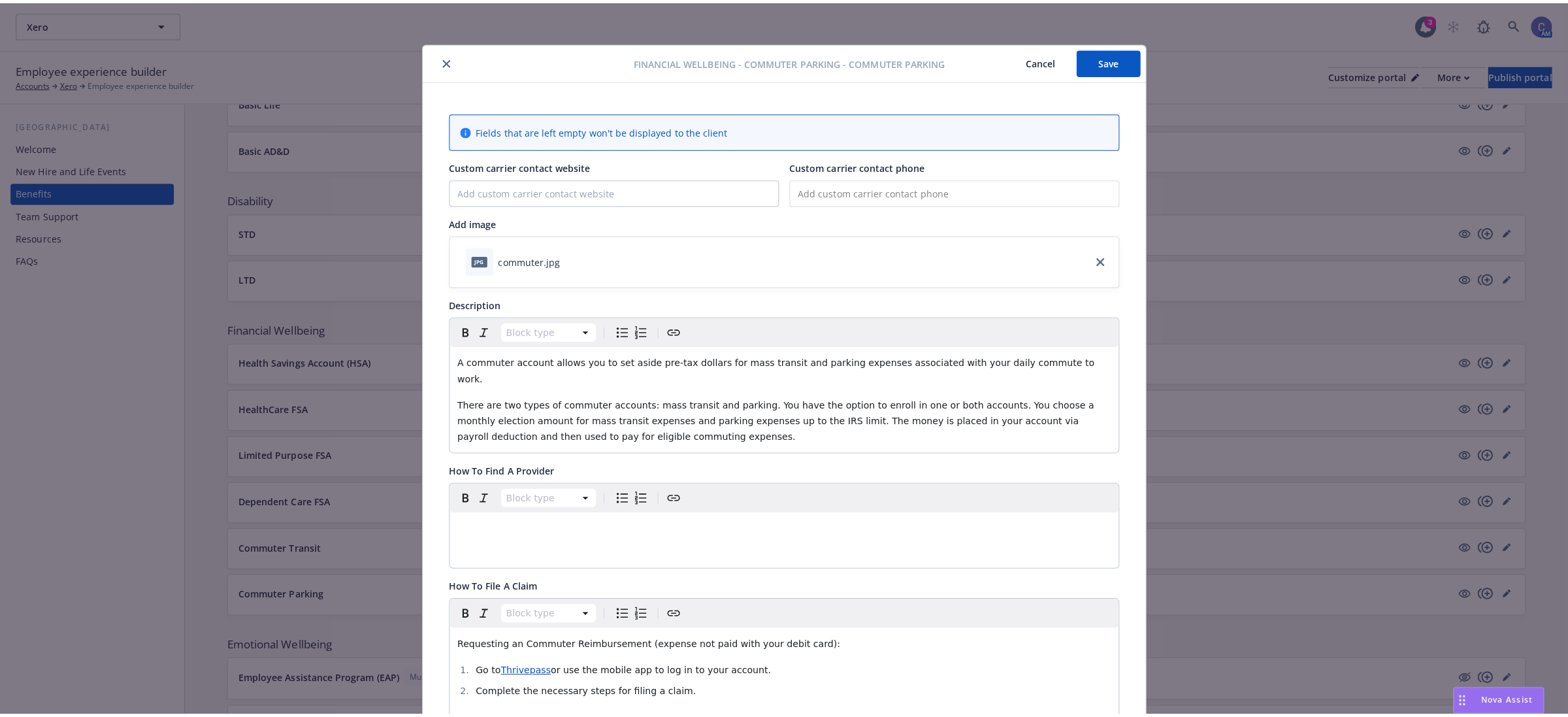
scroll to position [0, 0]
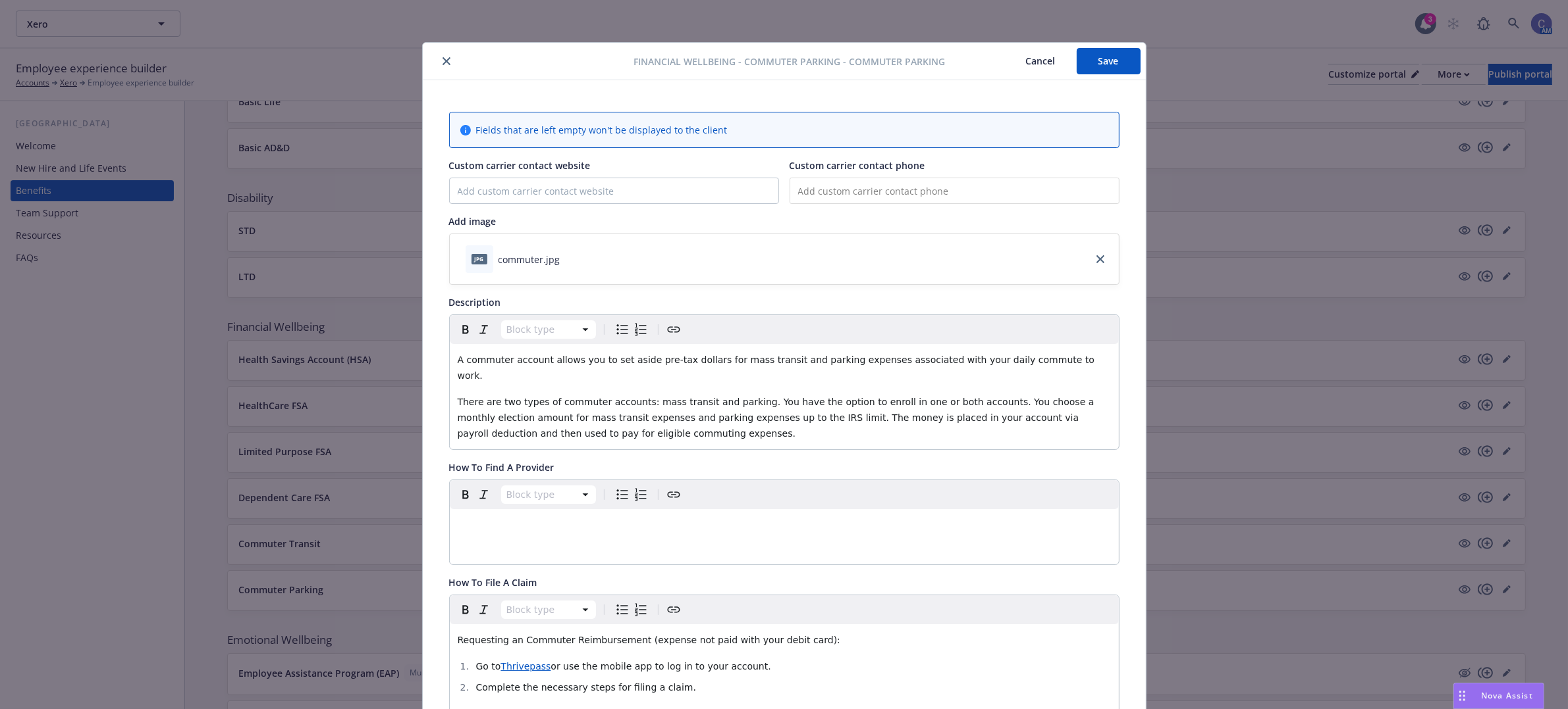
click at [1103, 54] on button "Save" at bounding box center [1108, 61] width 64 height 26
click at [1030, 58] on button "Cancel" at bounding box center [1040, 61] width 72 height 26
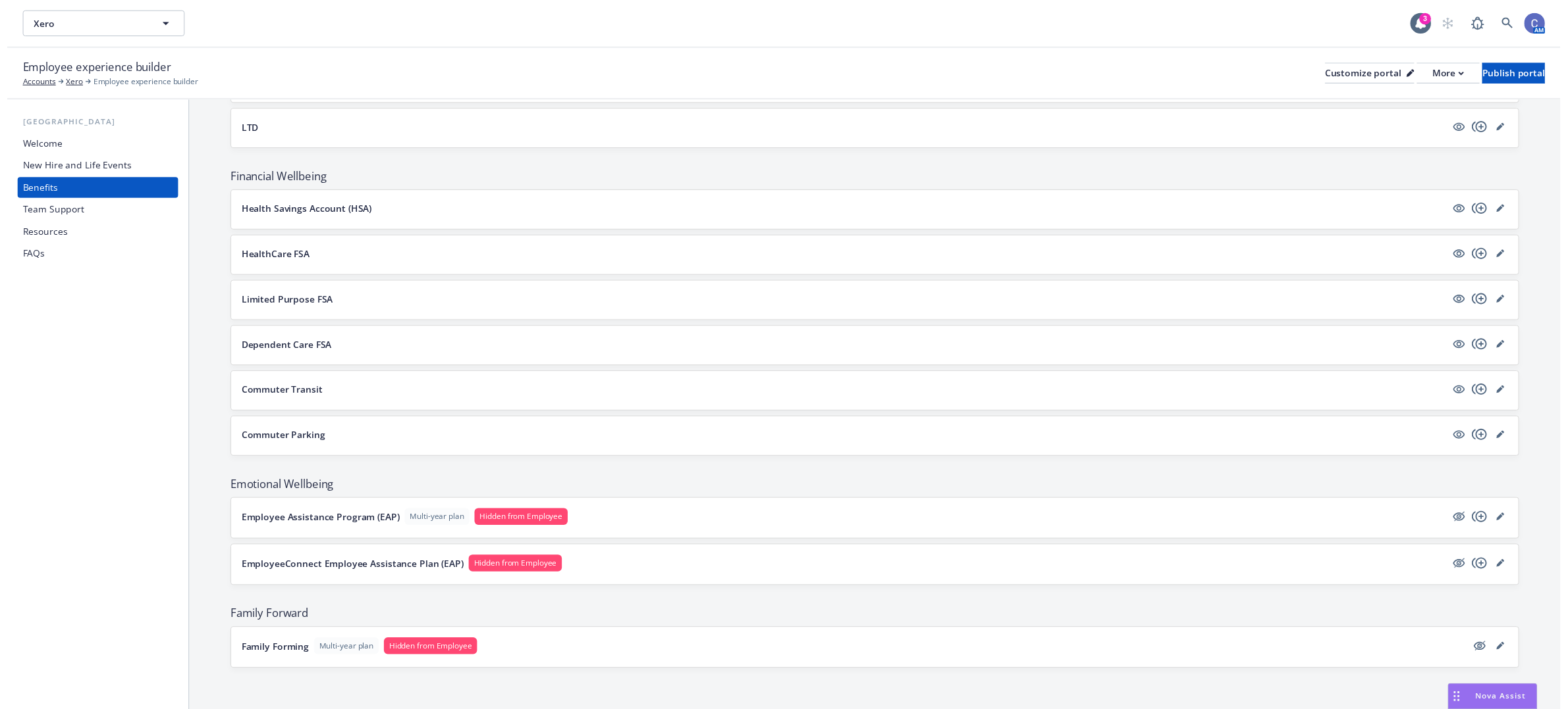
scroll to position [810, 0]
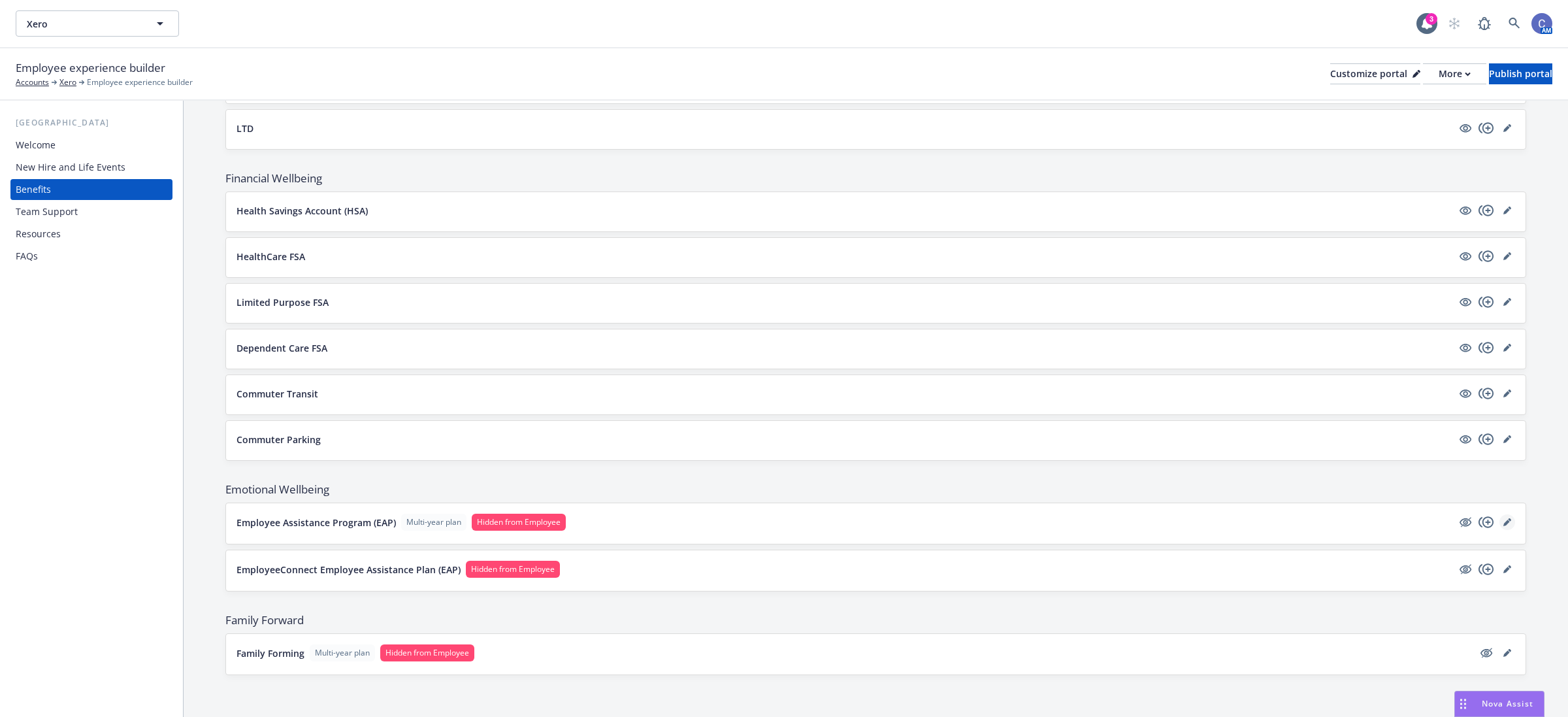
click at [1503, 523] on icon "editPencil" at bounding box center [1506, 523] width 7 height 7
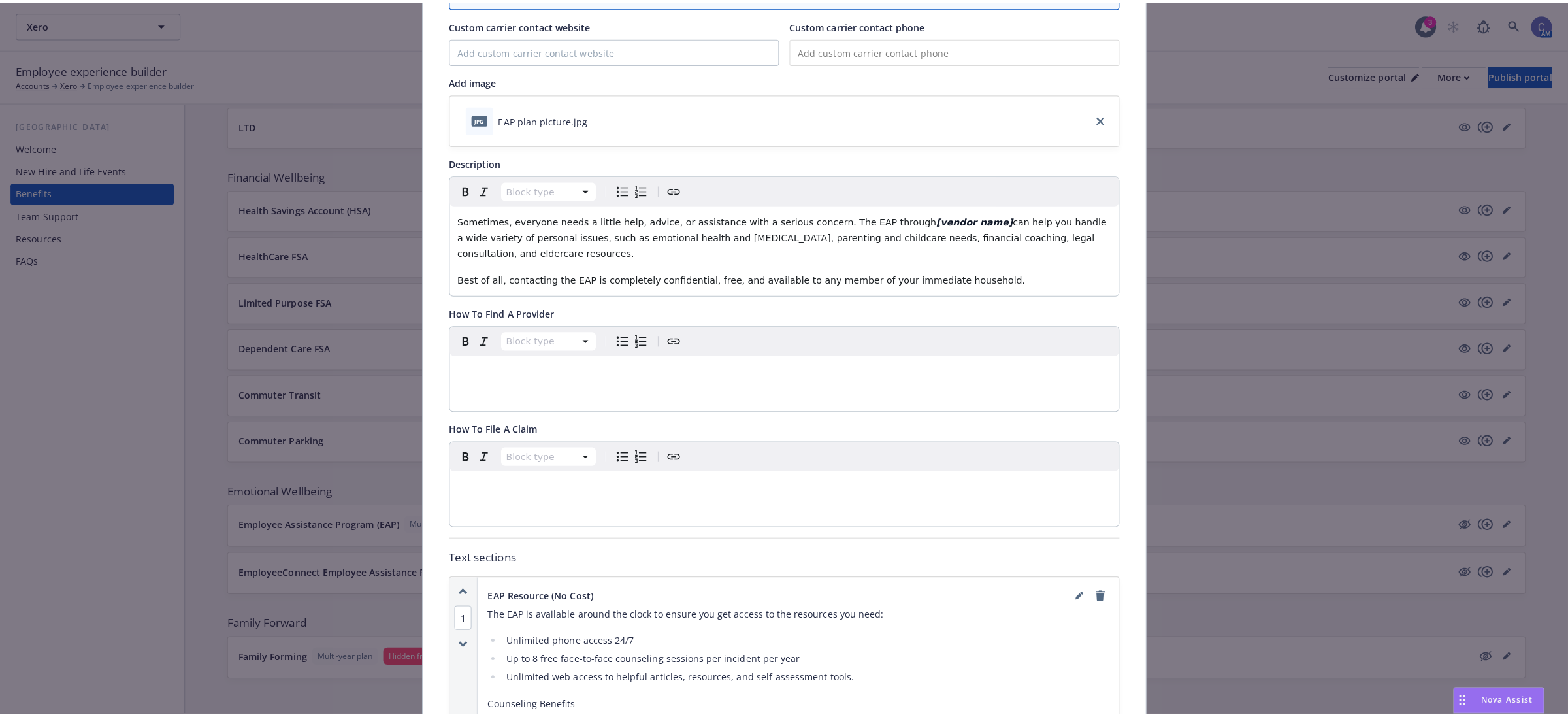
scroll to position [39, 0]
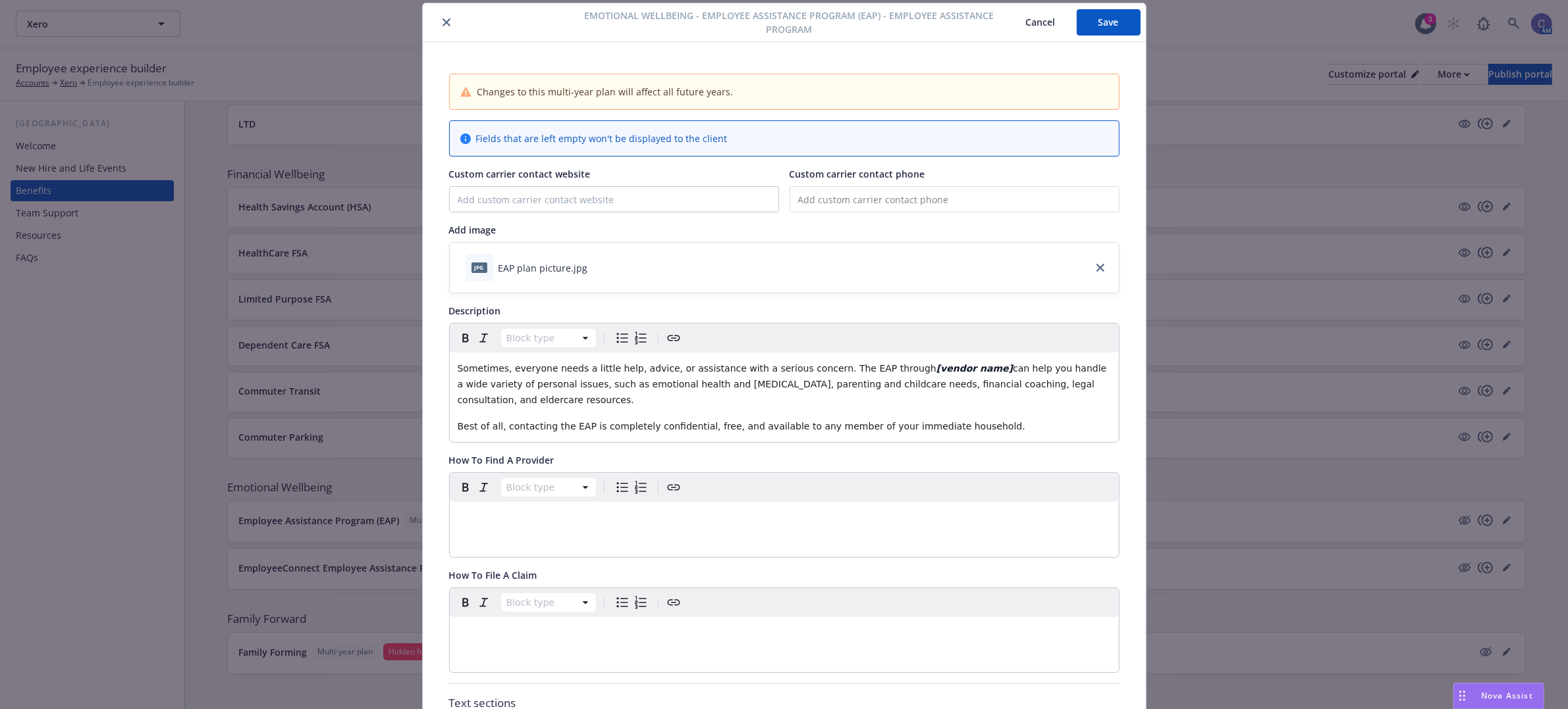
click at [1034, 15] on button "Cancel" at bounding box center [1040, 22] width 72 height 26
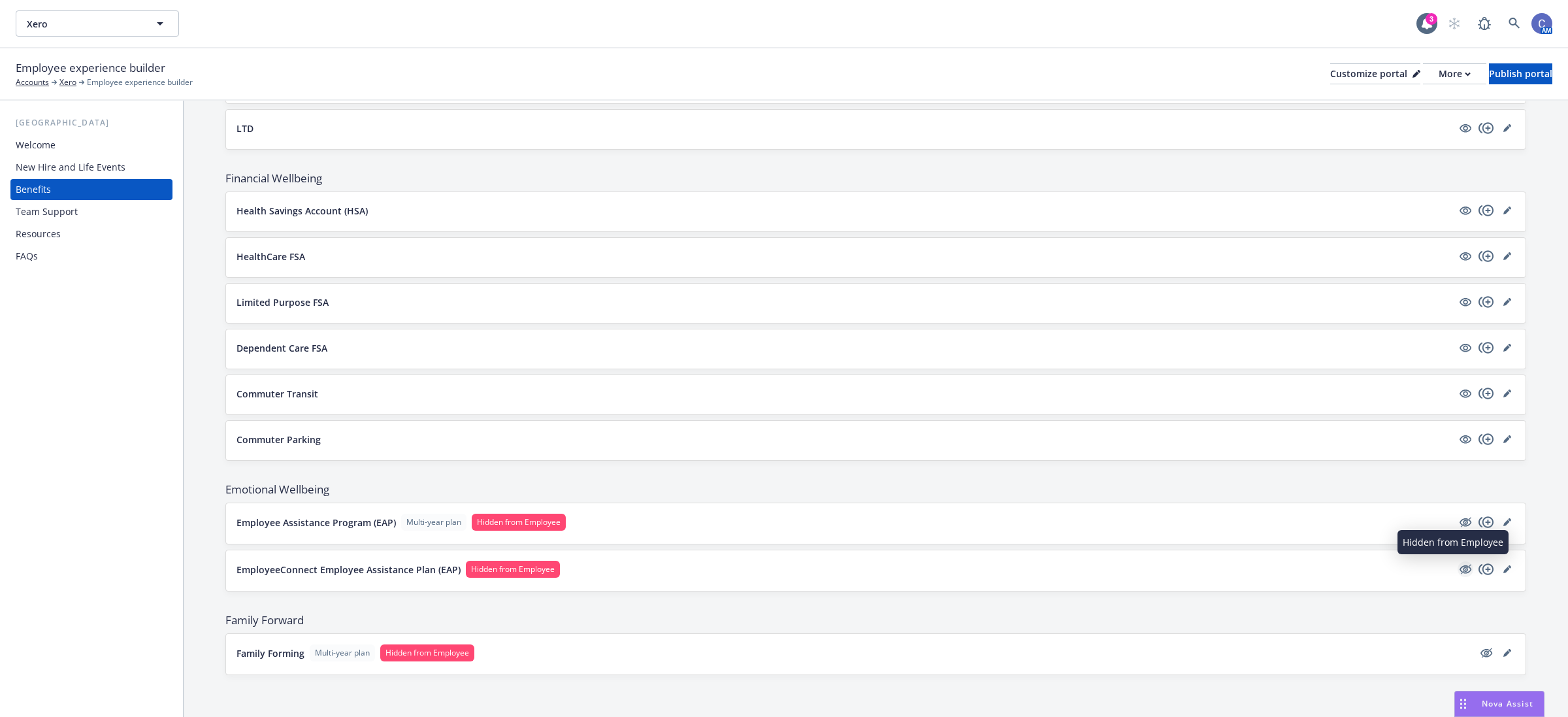
click at [1460, 572] on icon "hidden" at bounding box center [1466, 569] width 12 height 8
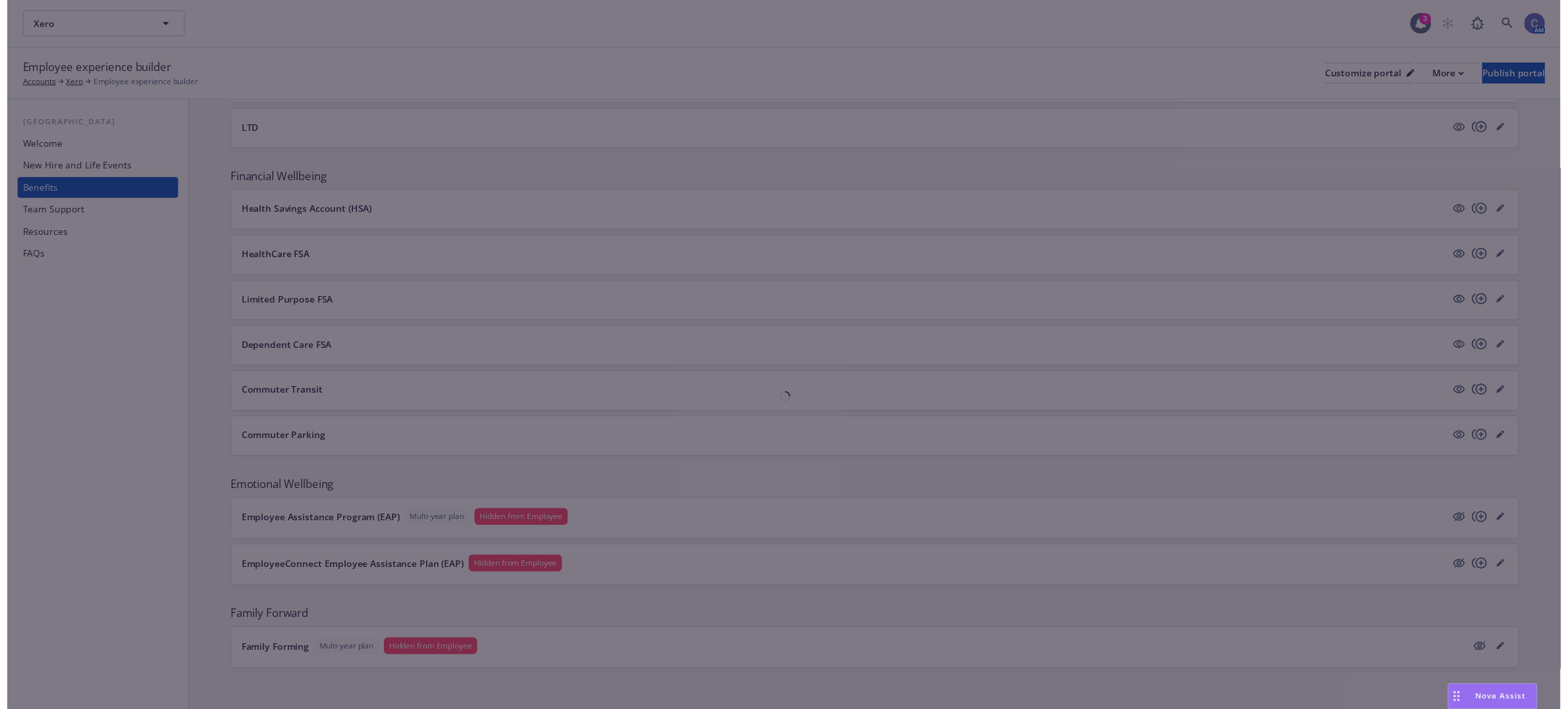
scroll to position [810, 0]
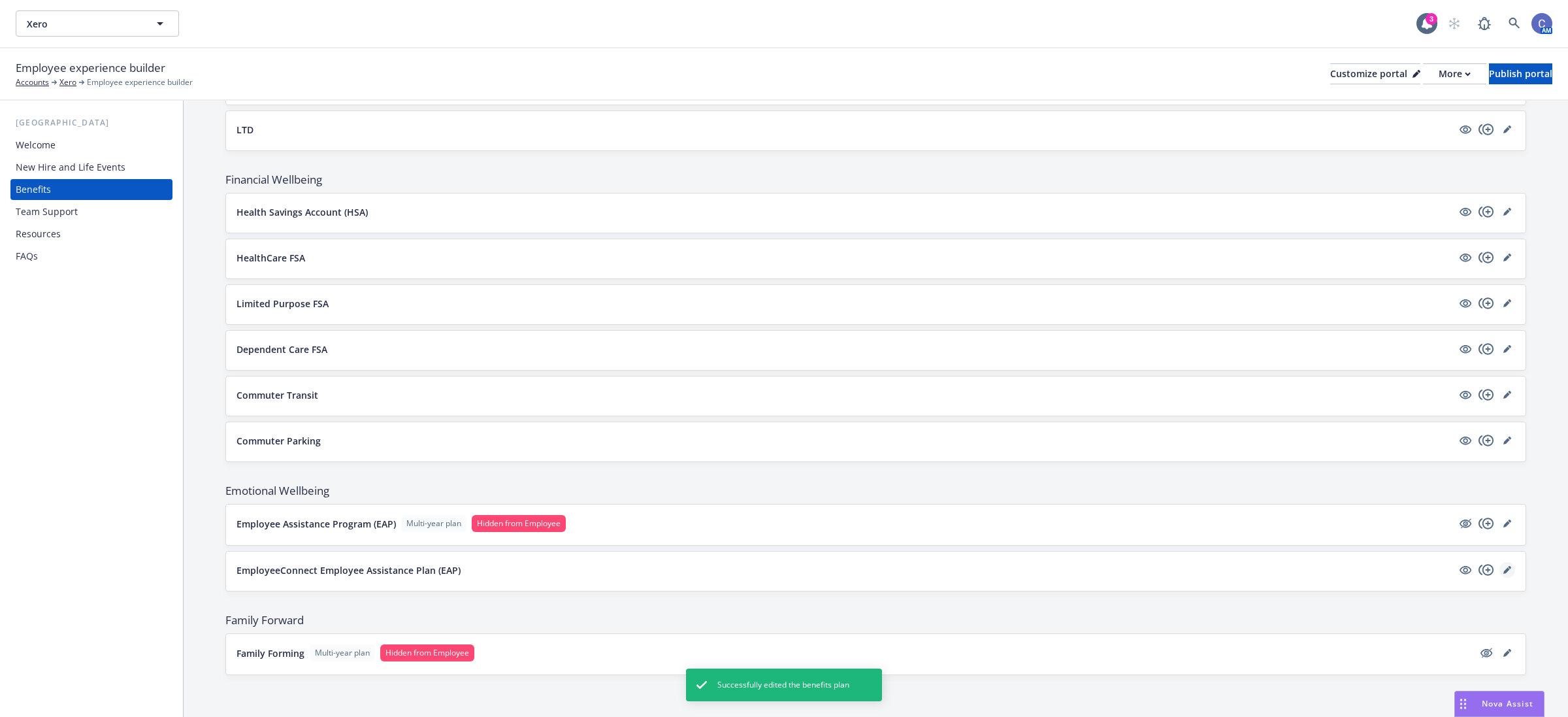
click at [1500, 567] on link "editPencil" at bounding box center [1507, 570] width 16 height 16
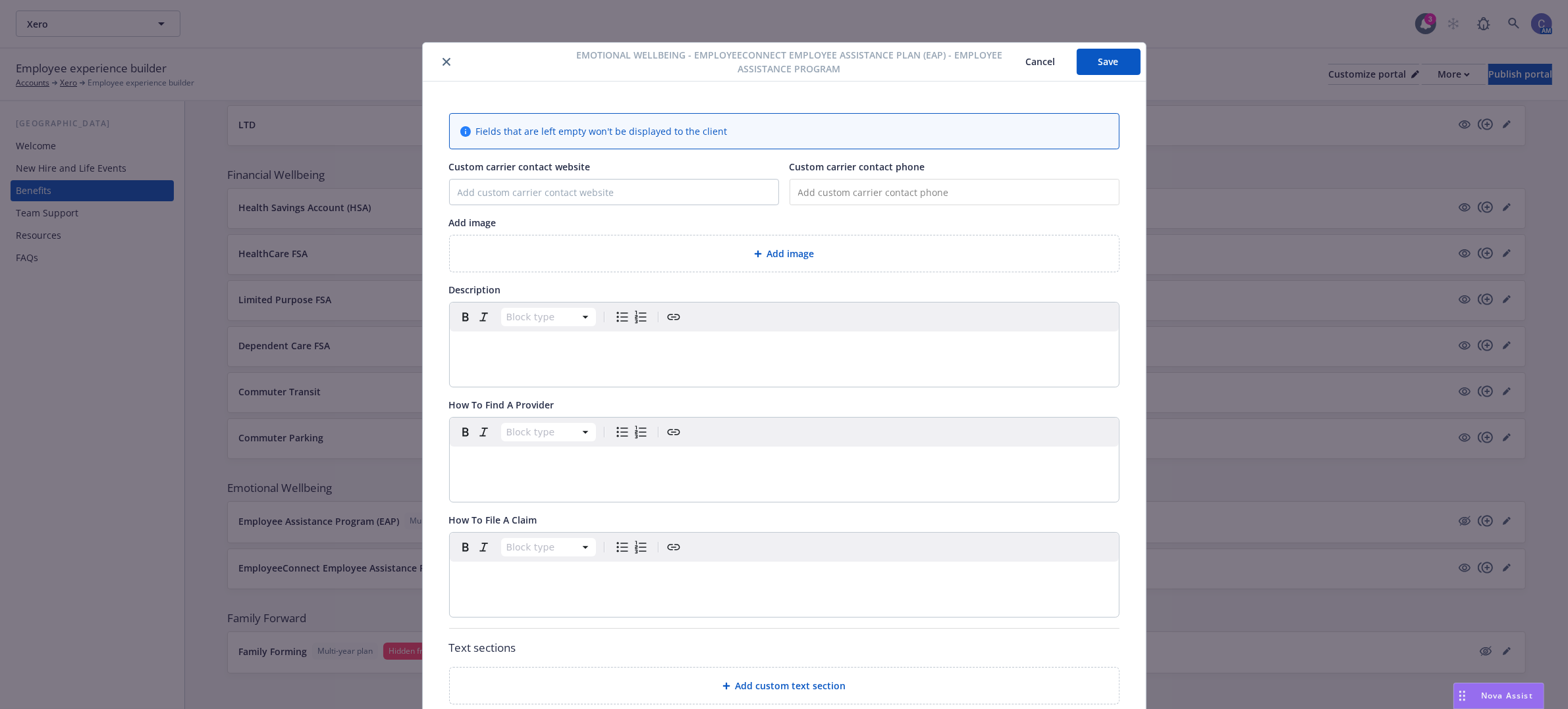
click at [1110, 54] on button "Save" at bounding box center [1108, 61] width 64 height 26
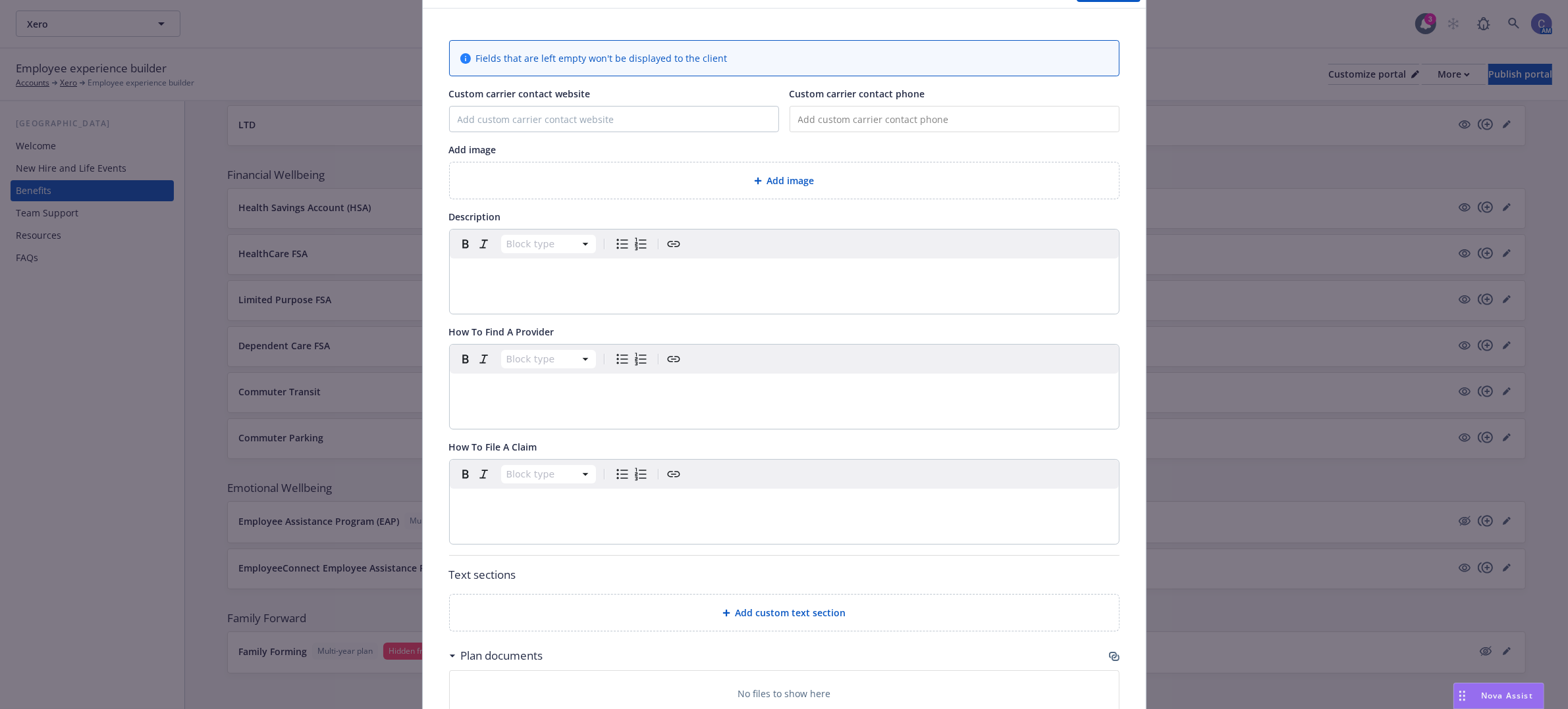
scroll to position [246, 0]
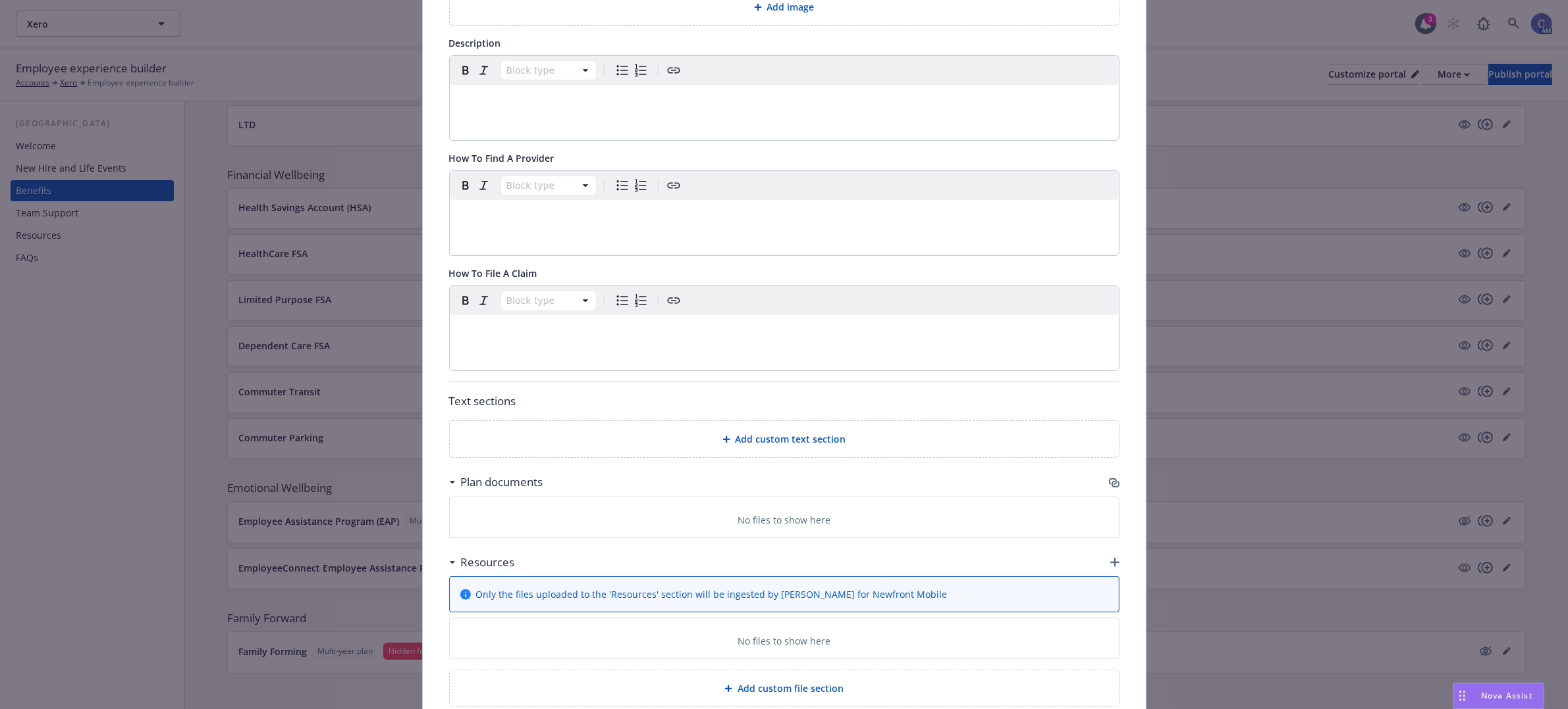
click at [1110, 566] on icon "button" at bounding box center [1115, 562] width 9 height 9
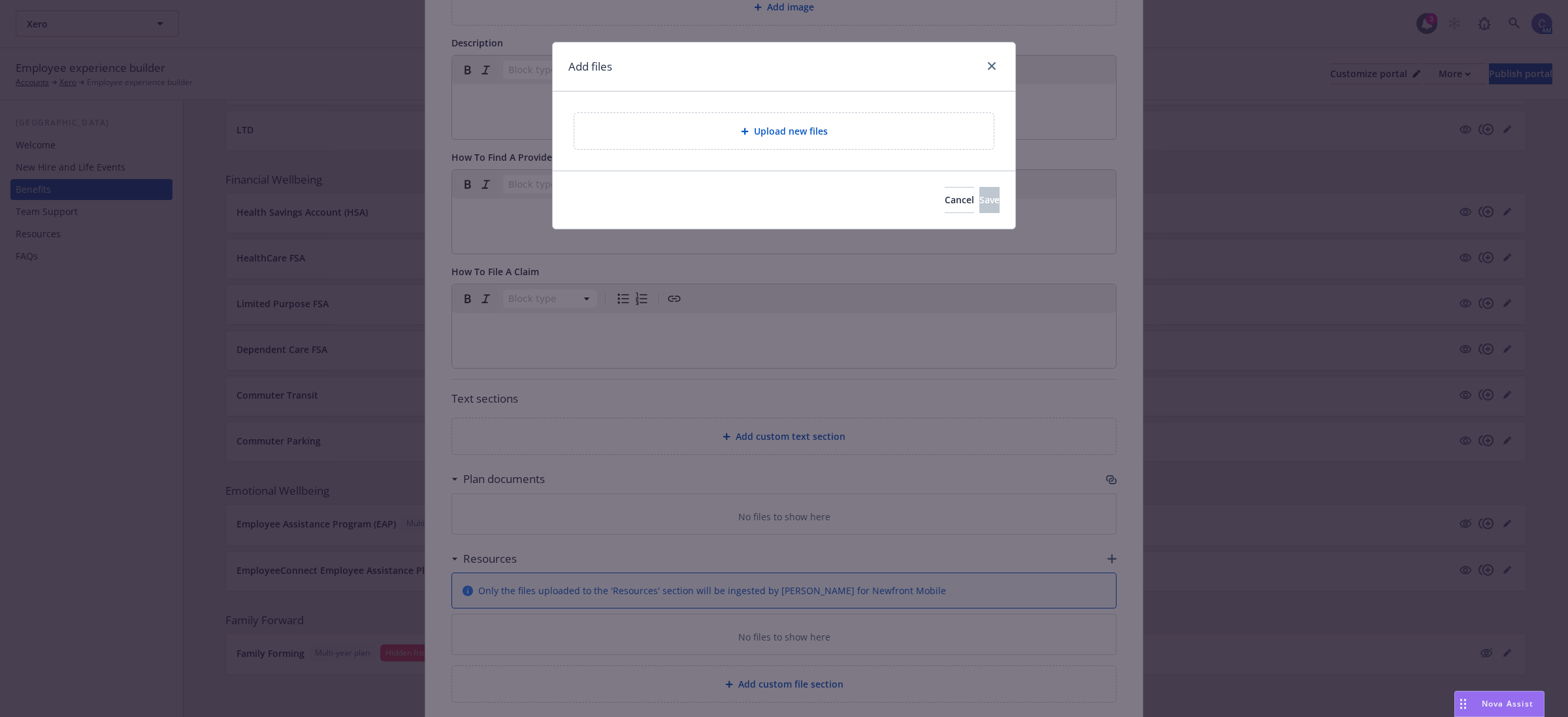
click at [840, 134] on div "Upload new files" at bounding box center [784, 131] width 399 height 15
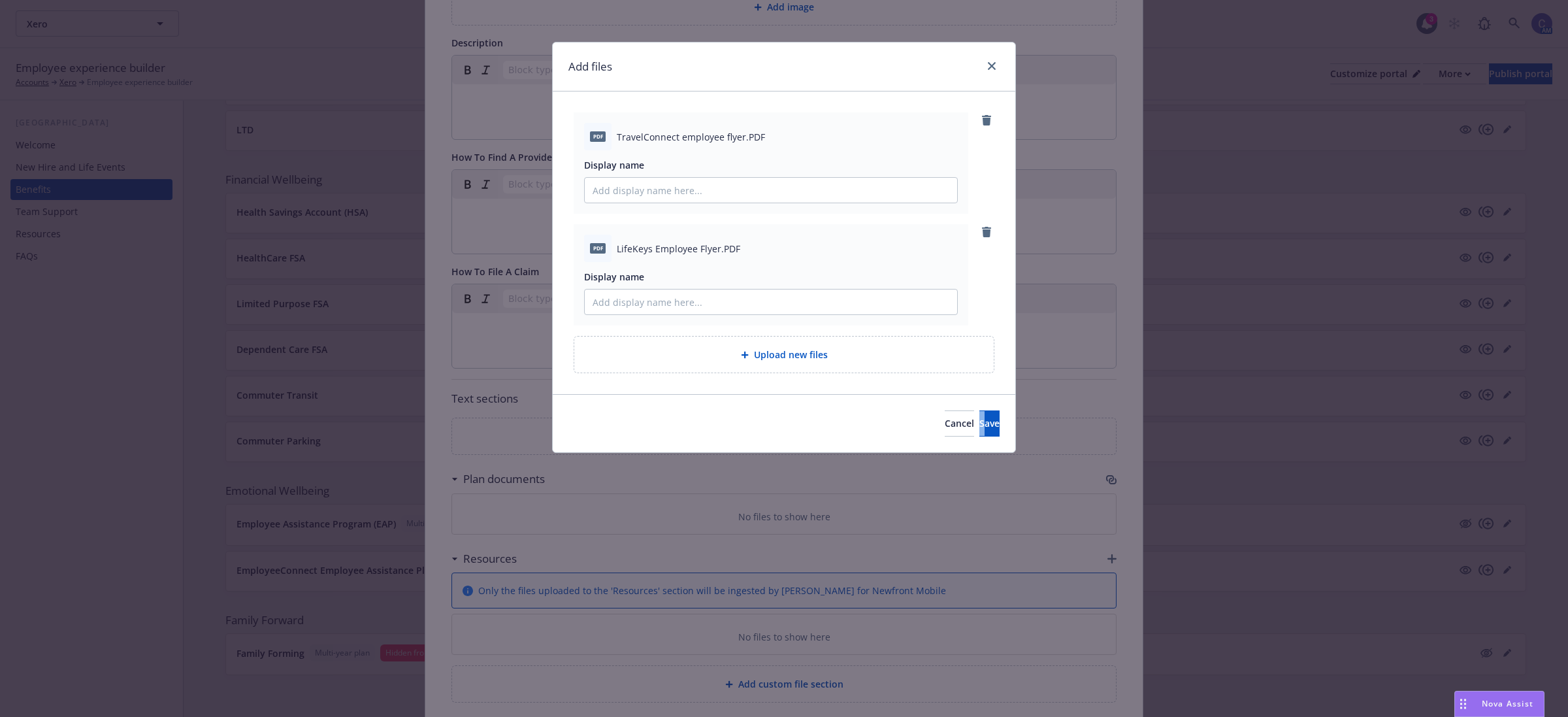
click at [961, 409] on div "Cancel Save" at bounding box center [784, 423] width 462 height 58
click at [980, 423] on span "Save" at bounding box center [989, 423] width 20 height 13
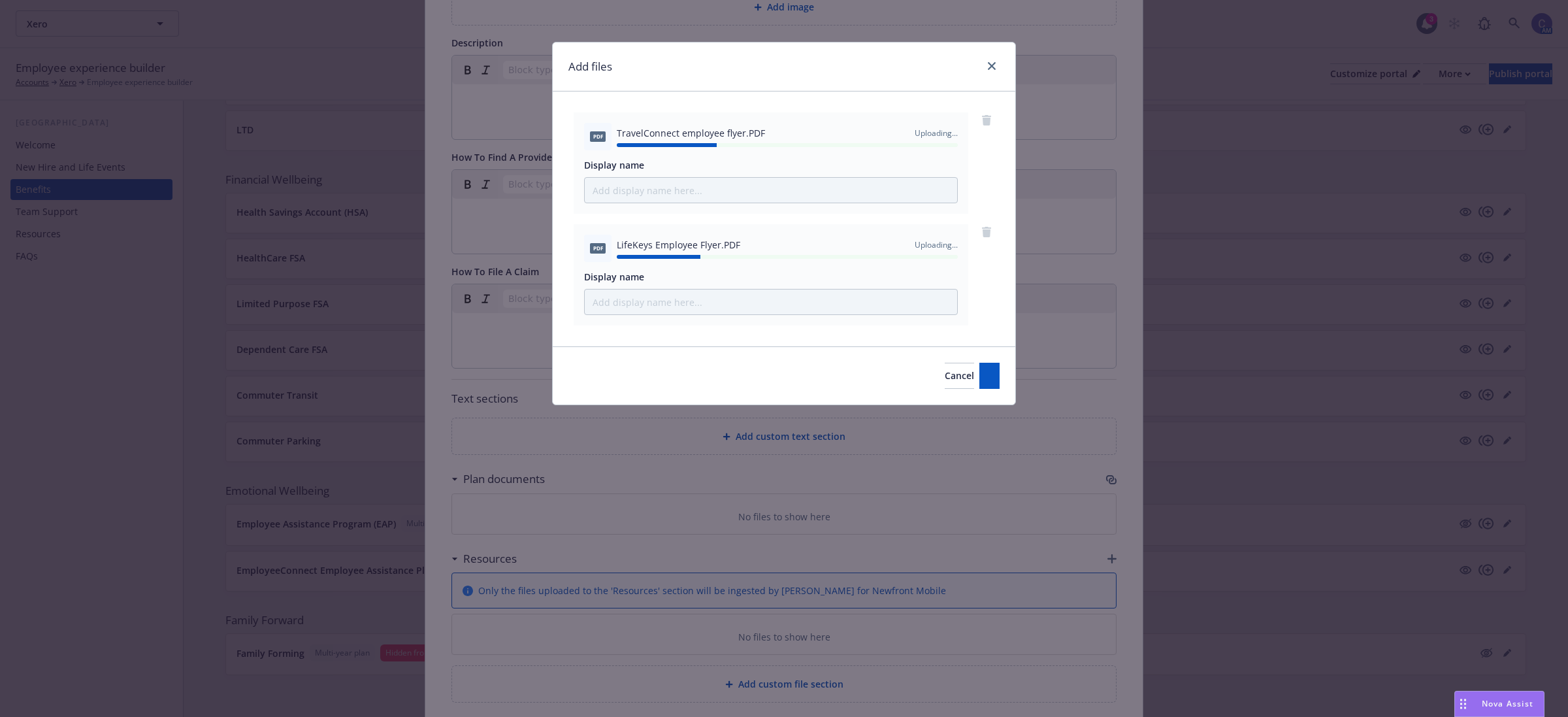
click at [1106, 479] on div "Add files PDF TravelConnect employee flyer.PDF Uploading... Display name PDF Li…" at bounding box center [784, 358] width 1568 height 717
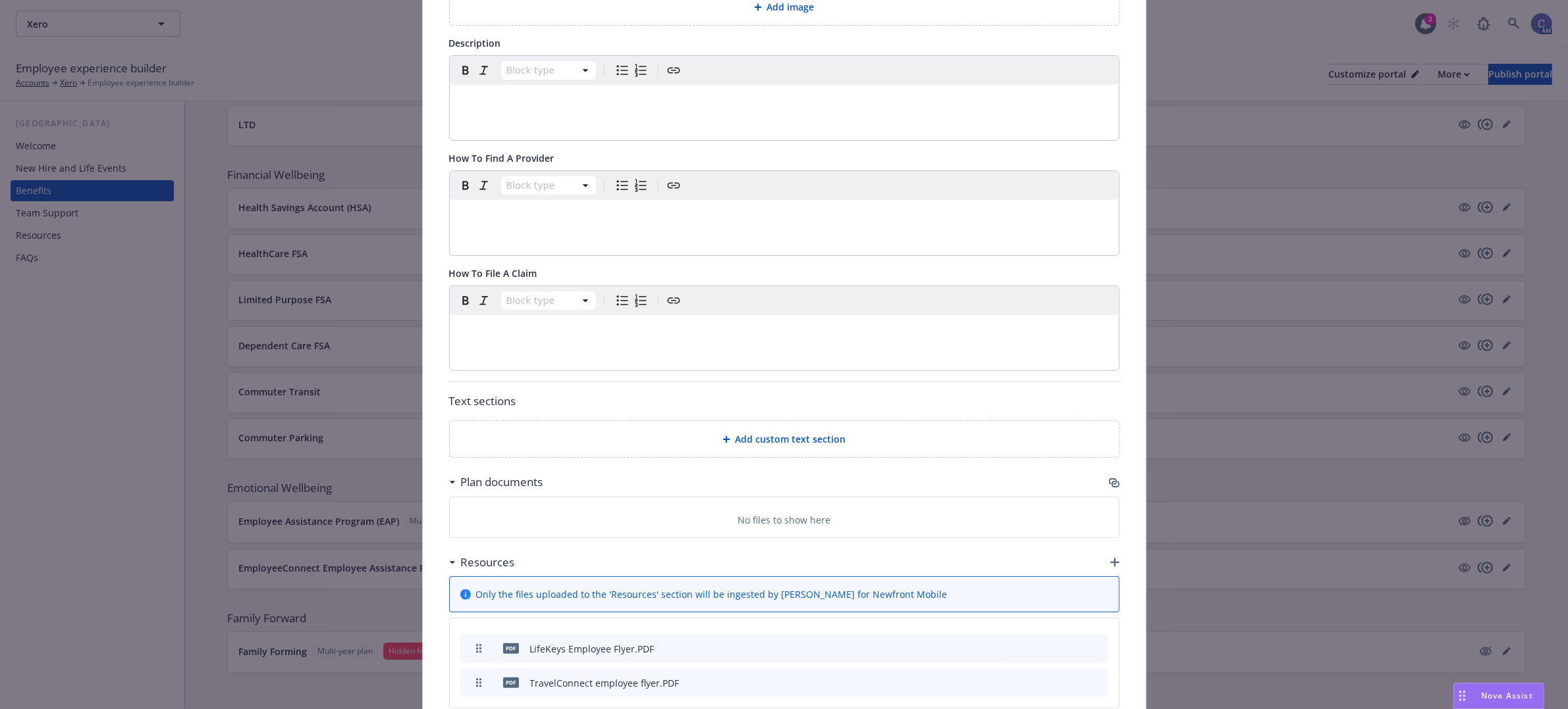
click at [1114, 484] on div "Fields that are left empty won't be displayed to the client Custom carrier cont…" at bounding box center [784, 311] width 723 height 953
click at [1111, 484] on icon "button" at bounding box center [1115, 484] width 8 height 7
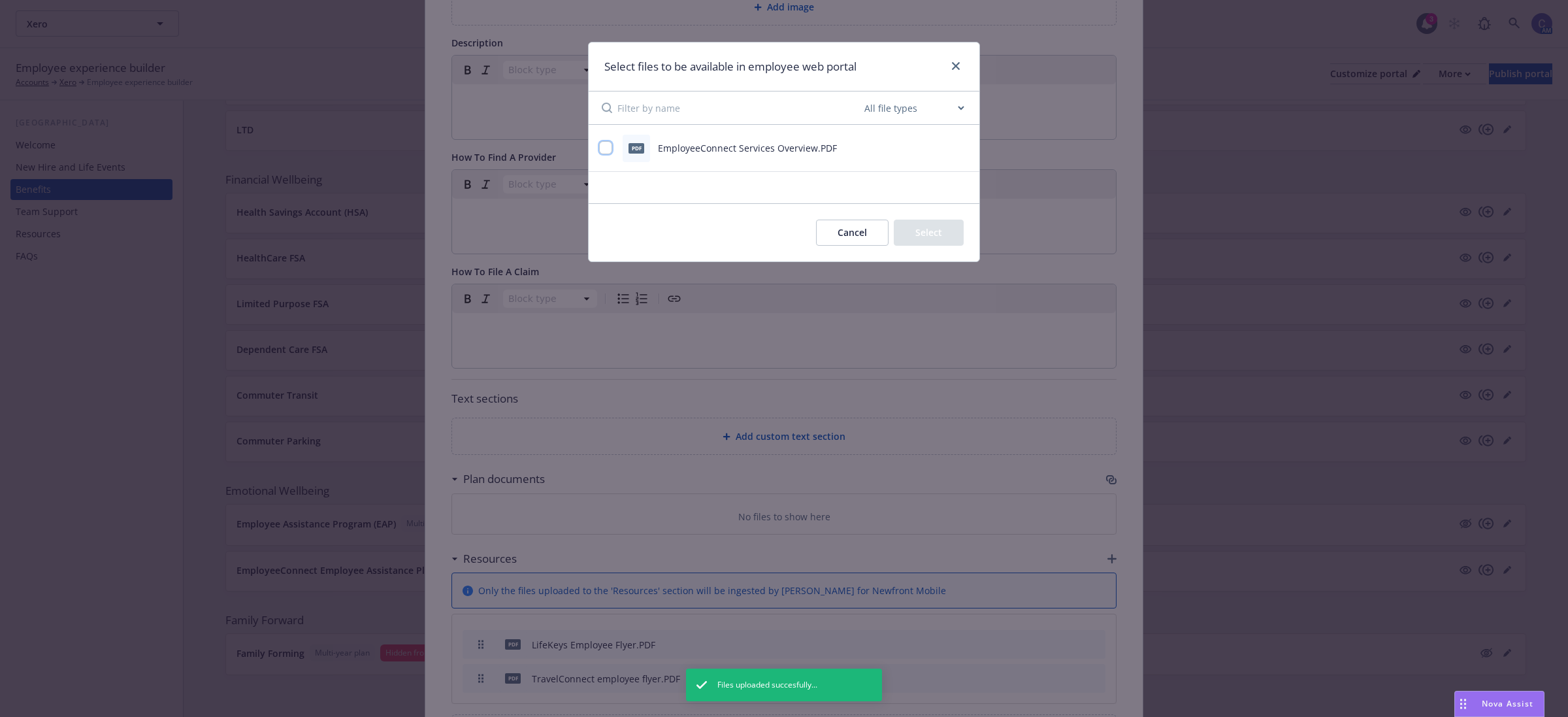
click at [611, 147] on input "checkbox" at bounding box center [605, 147] width 13 height 13
checkbox input "true"
click at [910, 240] on button "Select 1 file" at bounding box center [916, 232] width 94 height 26
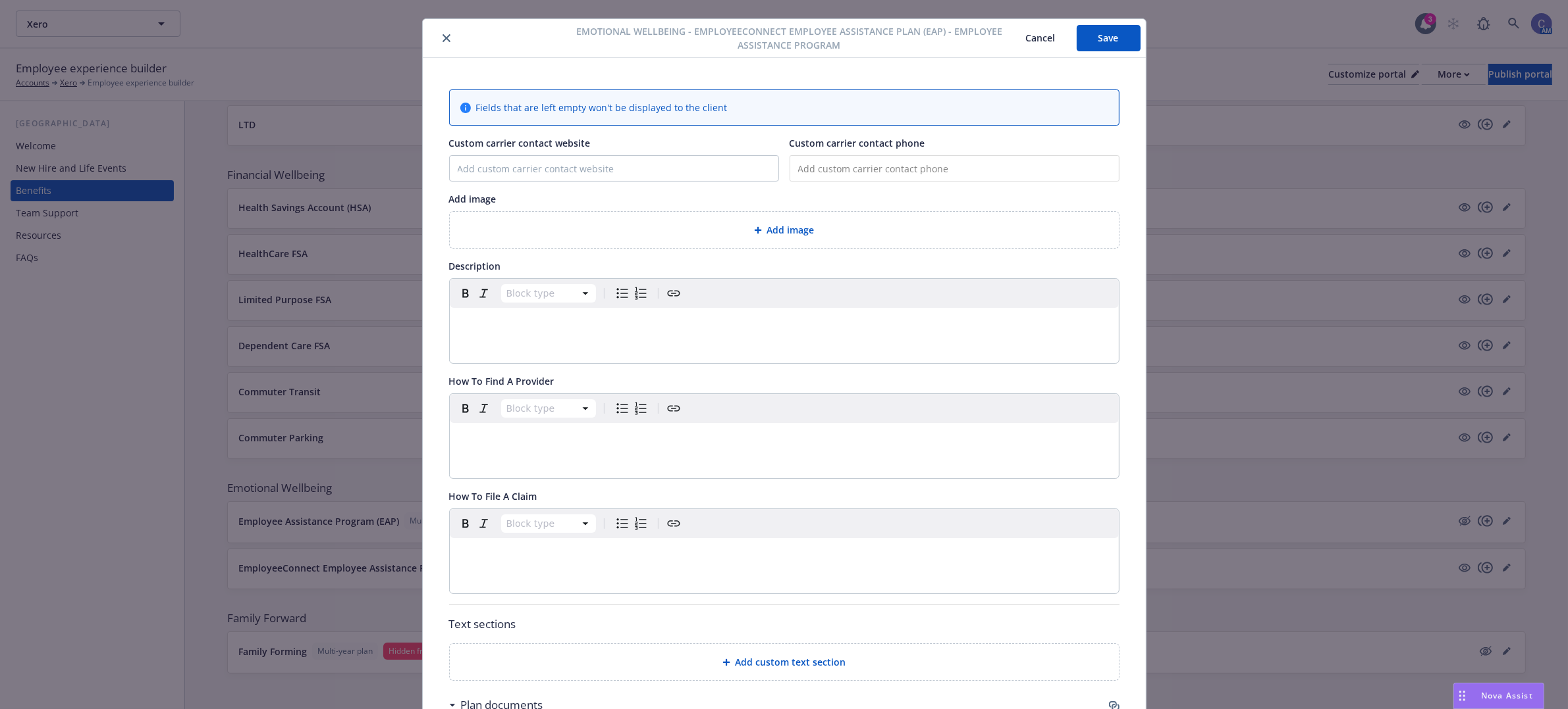
scroll to position [0, 0]
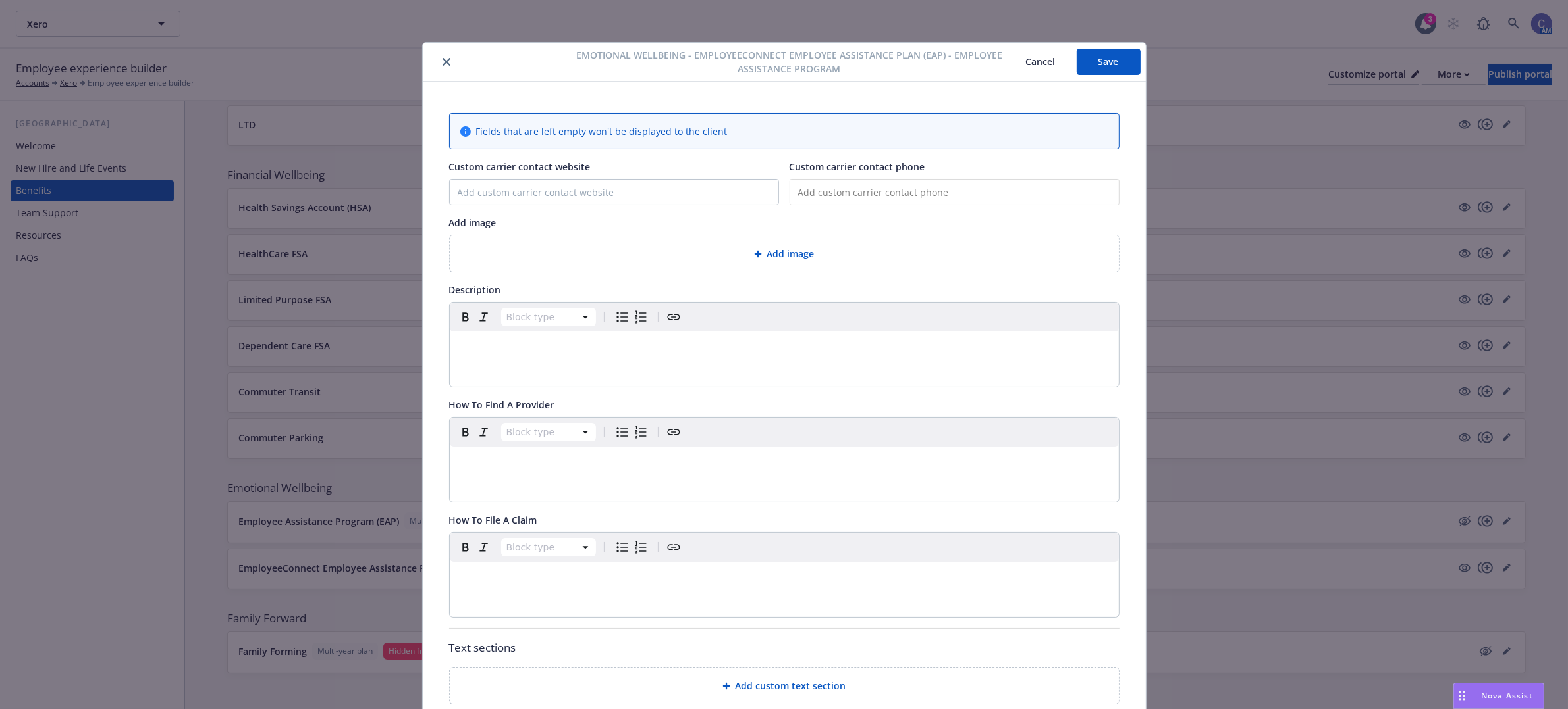
click at [785, 247] on span "Add image" at bounding box center [790, 253] width 48 height 14
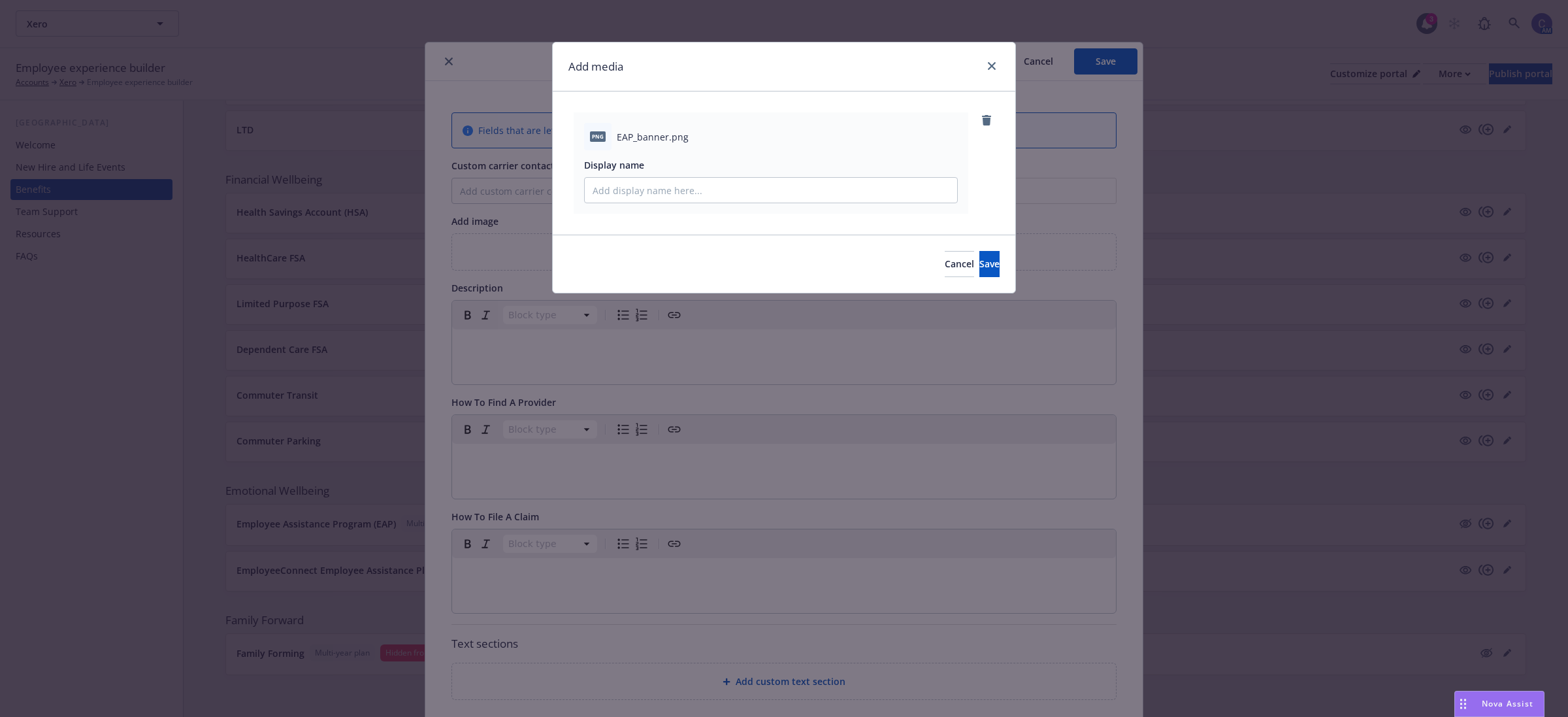
click at [1033, 273] on div "Add media png EAP_banner.png Display name Cancel Save" at bounding box center [784, 358] width 1568 height 717
click at [980, 258] on span "Save" at bounding box center [989, 264] width 20 height 13
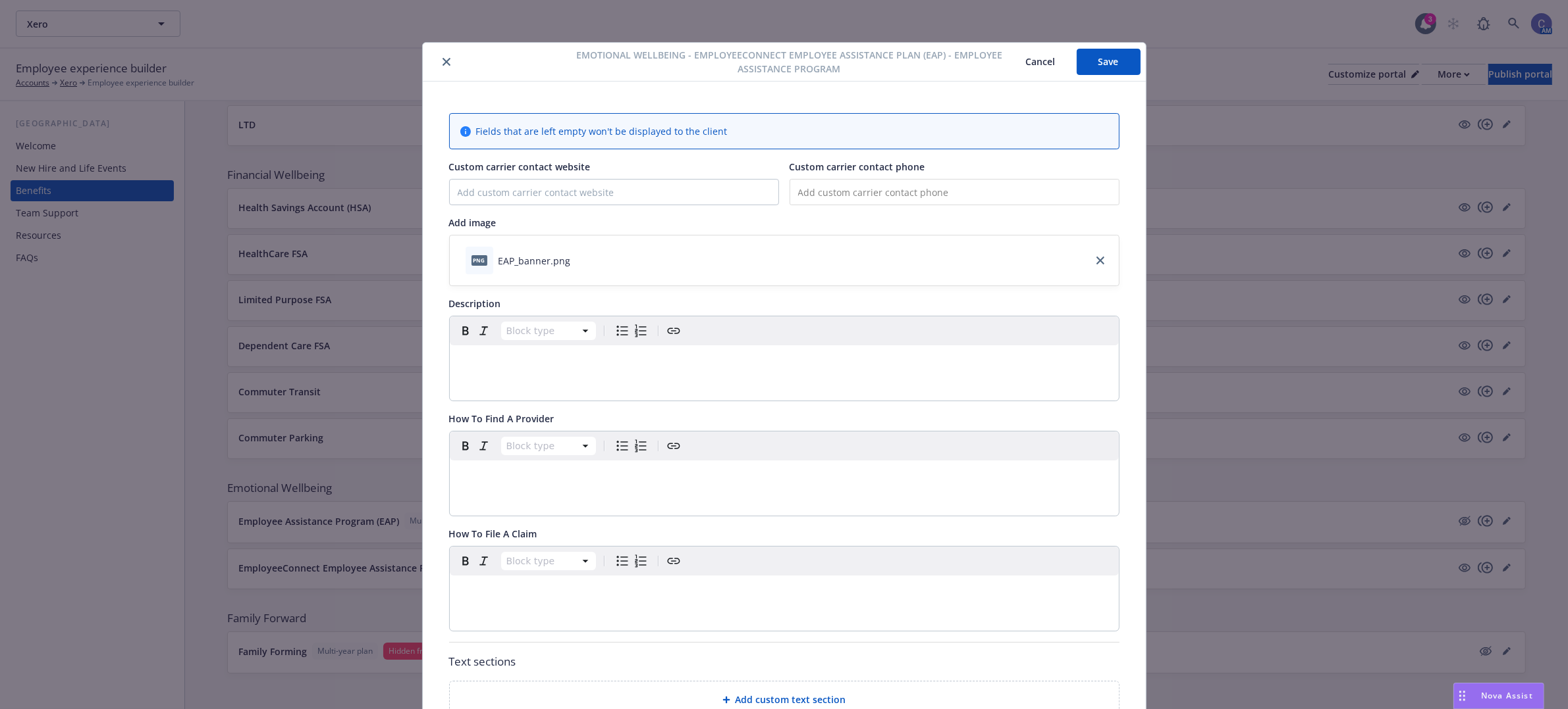
click at [644, 389] on div "Block type" at bounding box center [784, 358] width 669 height 84
click at [623, 373] on div "editable markdown" at bounding box center [784, 361] width 669 height 32
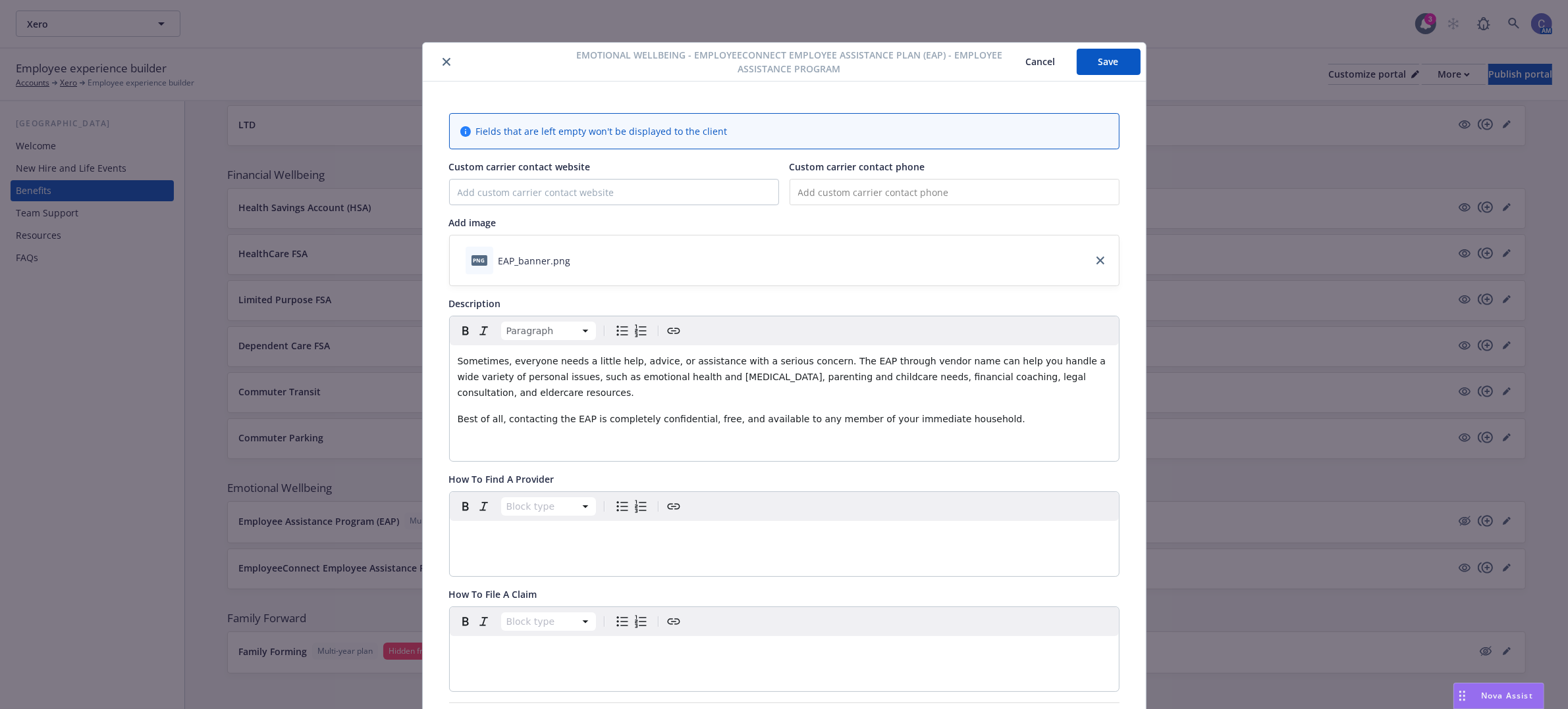
click at [880, 363] on span "Sometimes, everyone needs a little help, advice, or assistance with a serious c…" at bounding box center [783, 377] width 651 height 42
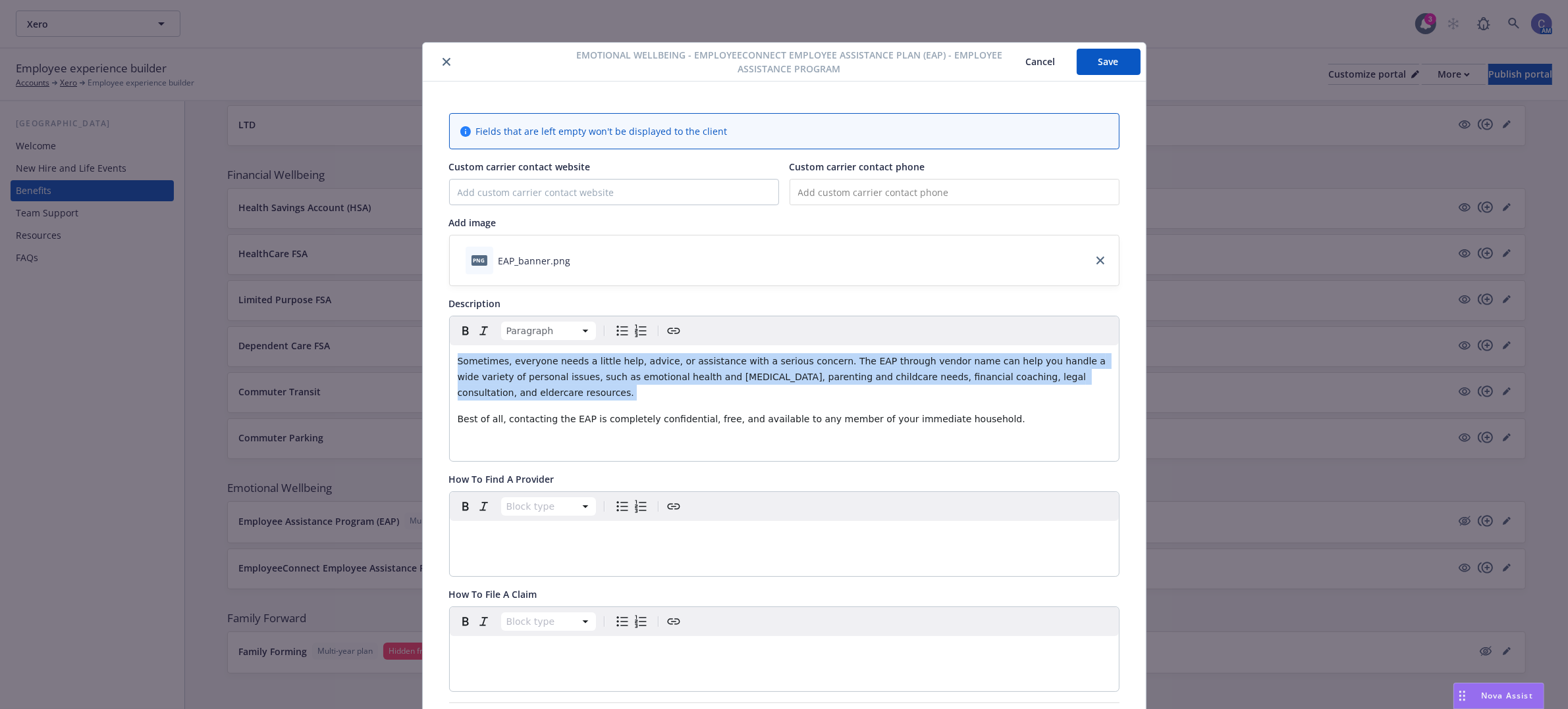
click at [880, 363] on span "Sometimes, everyone needs a little help, advice, or assistance with a serious c…" at bounding box center [783, 377] width 651 height 42
click at [880, 363] on span "Sometimes, everyone needs a little help, advice, or assistance with a serious c…" at bounding box center [778, 377] width 641 height 42
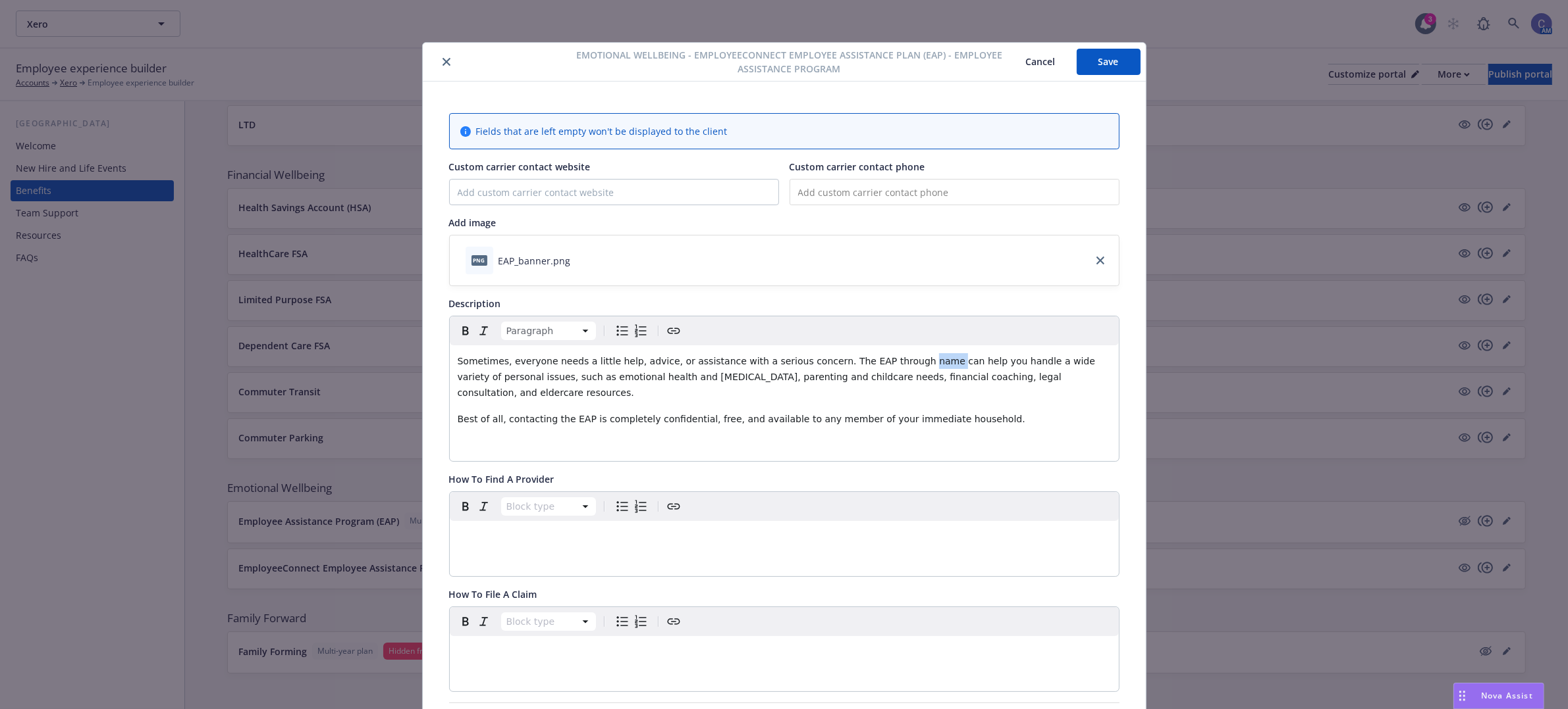
click at [880, 363] on span "Sometimes, everyone needs a little help, advice, or assistance with a serious c…" at bounding box center [778, 377] width 641 height 42
click at [604, 529] on p "editable markdown" at bounding box center [784, 537] width 653 height 16
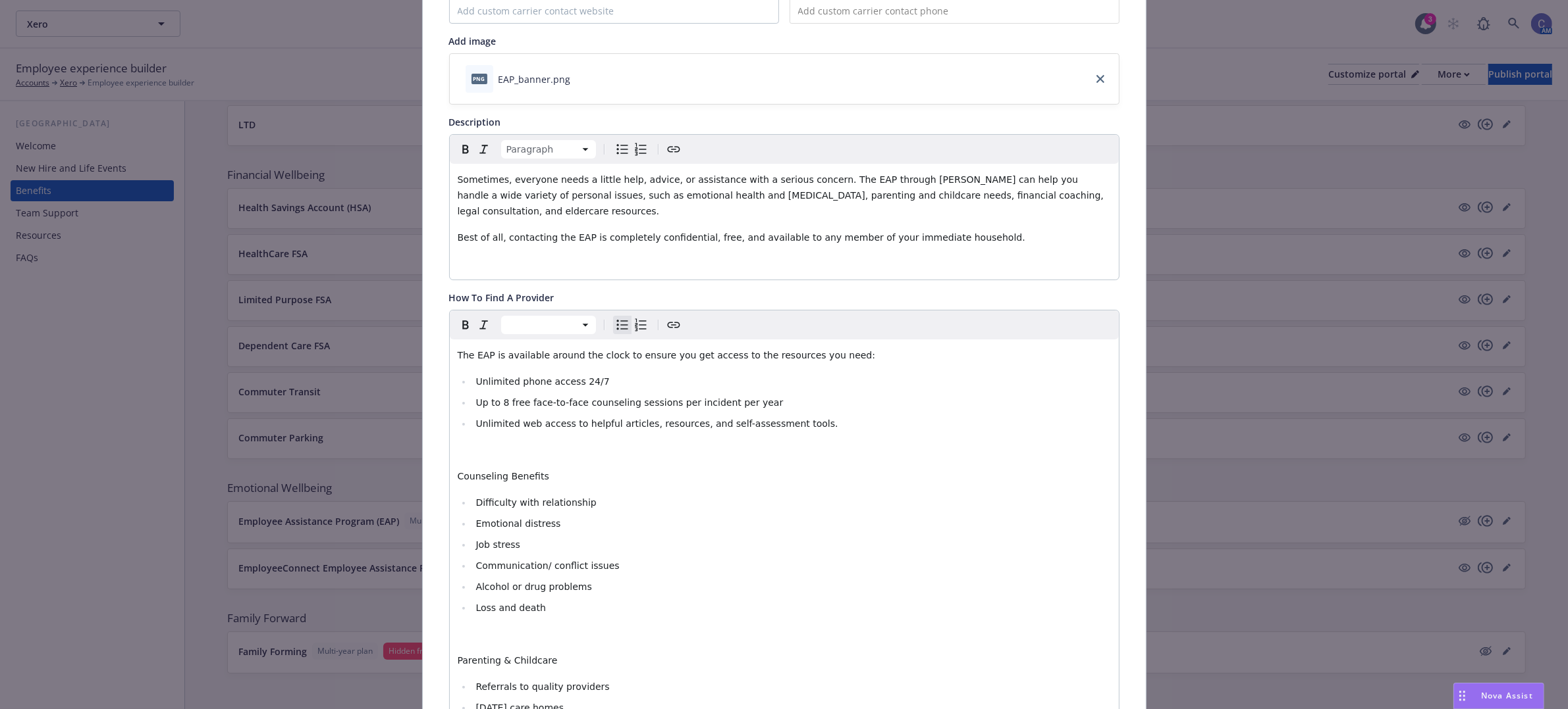
scroll to position [144, 0]
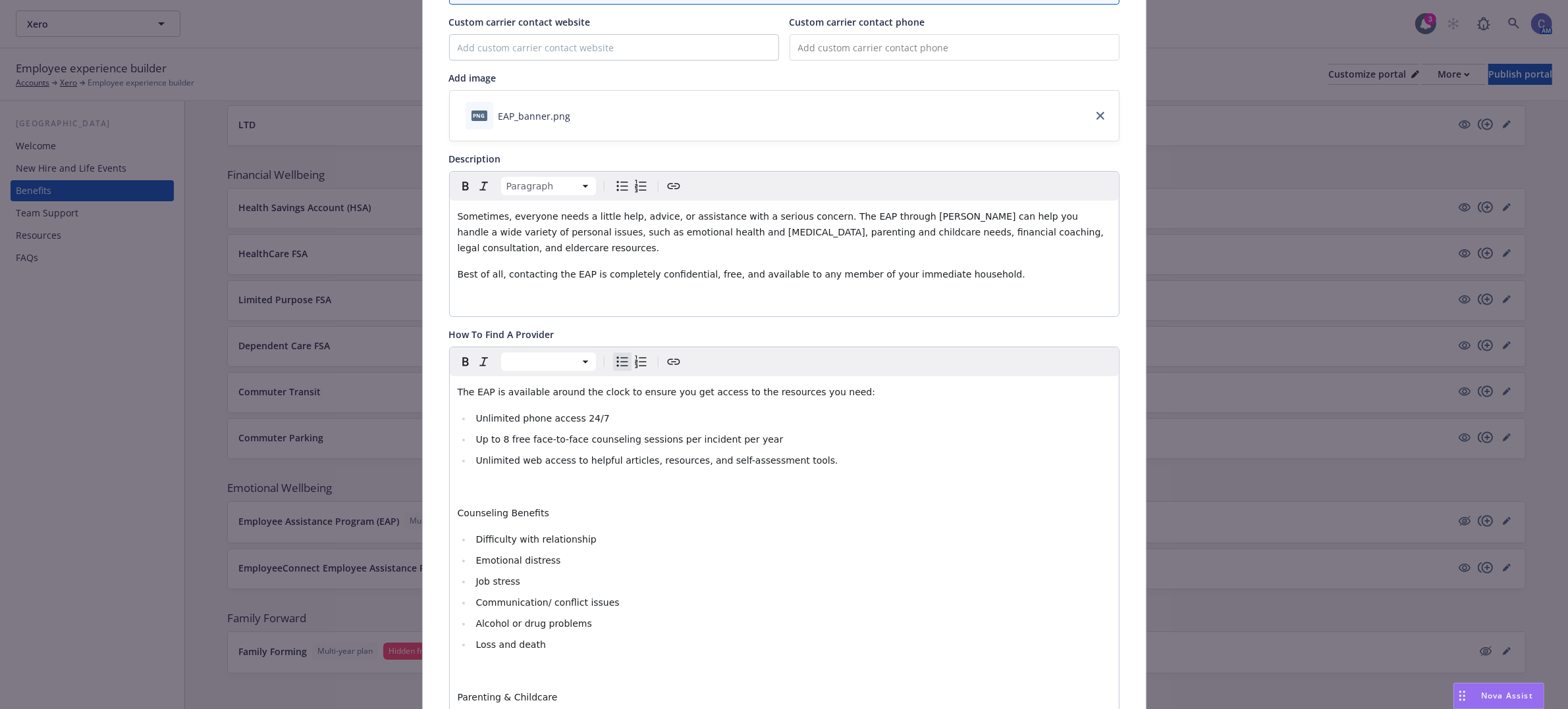
click at [491, 434] on span "Up to 8 free face-to-face counseling sessions per incident per year" at bounding box center [629, 439] width 307 height 11
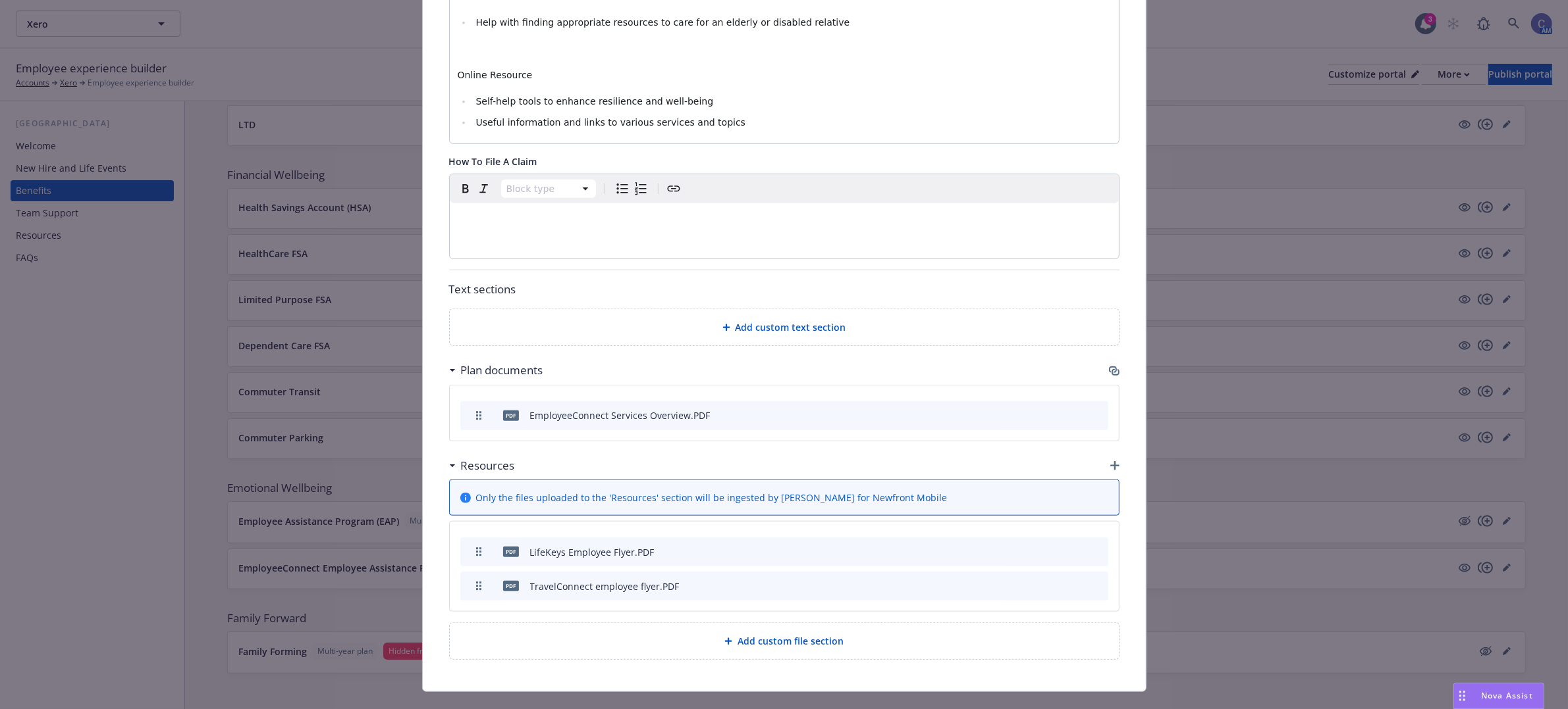
scroll to position [1411, 0]
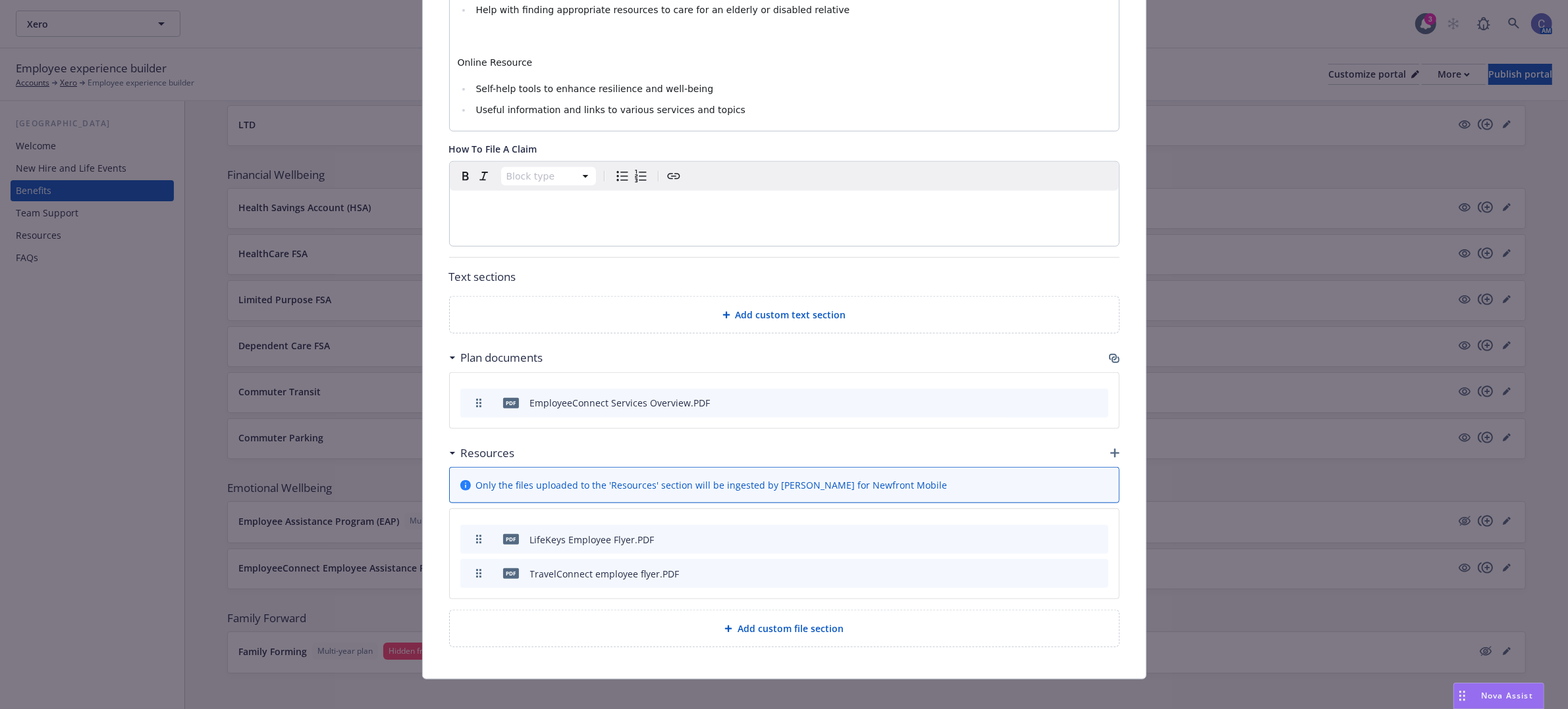
click at [762, 308] on span "Add custom text section" at bounding box center [790, 314] width 110 height 14
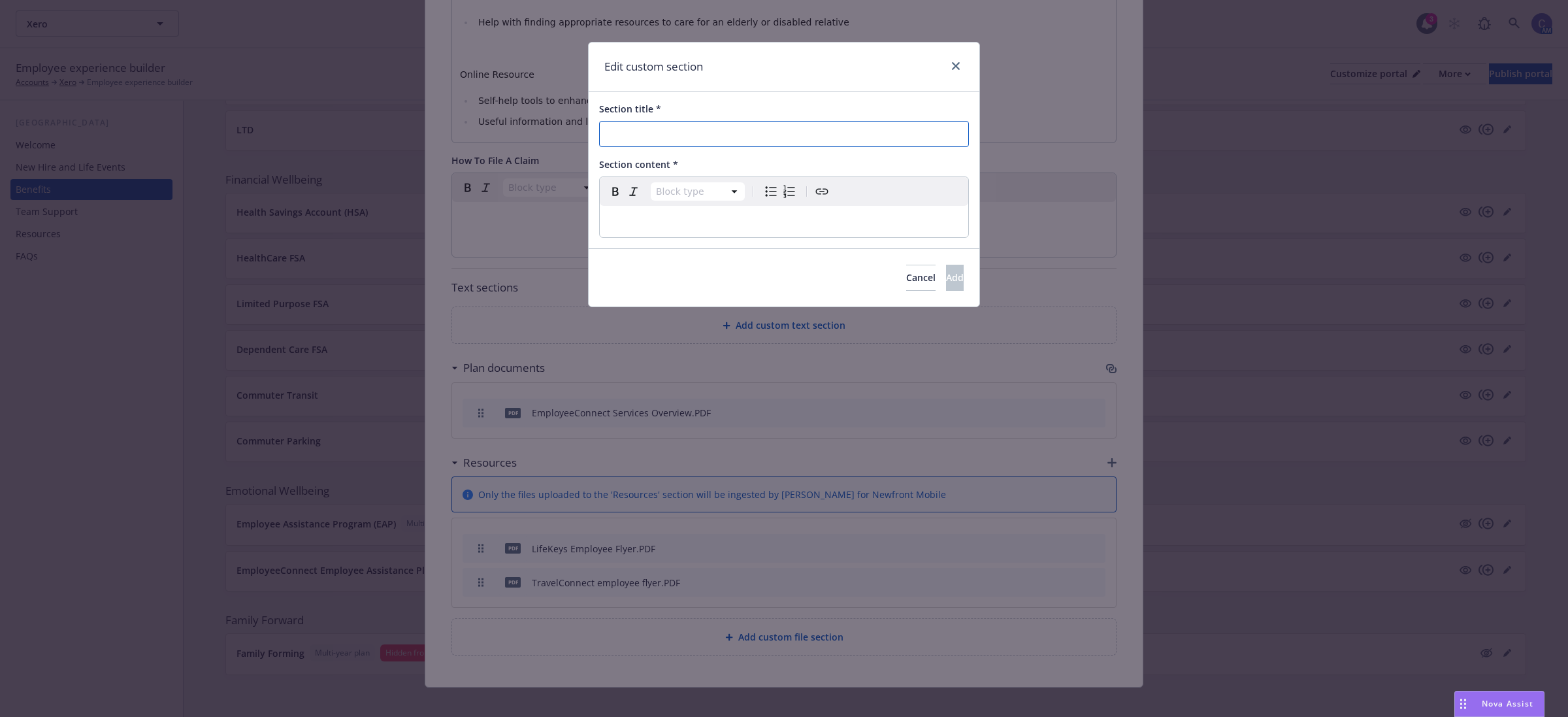
click at [736, 140] on input "Section title *" at bounding box center [784, 134] width 370 height 26
paste input "How To Get Started"
type input "How To Get Started"
select select "paragraph"
click at [694, 223] on p "editable markdown" at bounding box center [784, 221] width 353 height 16
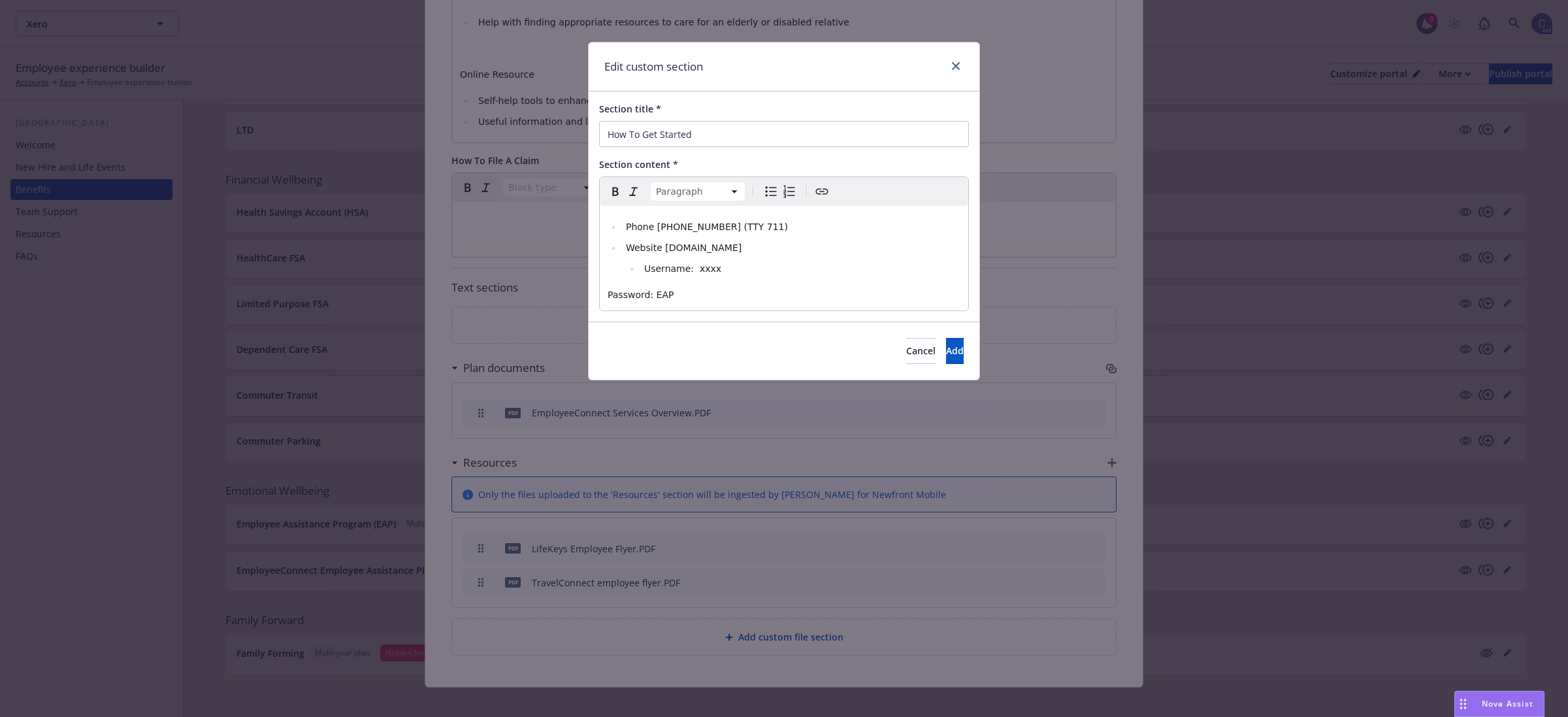
click at [789, 282] on div "Phone [PHONE_NUMBER] (TTY 711) Website [DOMAIN_NAME] Username: xxxx Password: E…" at bounding box center [784, 258] width 369 height 104
select select
click at [781, 263] on li "Username: xxxx" at bounding box center [800, 268] width 321 height 16
click at [764, 253] on li "Website [DOMAIN_NAME]" at bounding box center [791, 247] width 339 height 16
drag, startPoint x: 761, startPoint y: 243, endPoint x: 661, endPoint y: 249, distance: 100.2
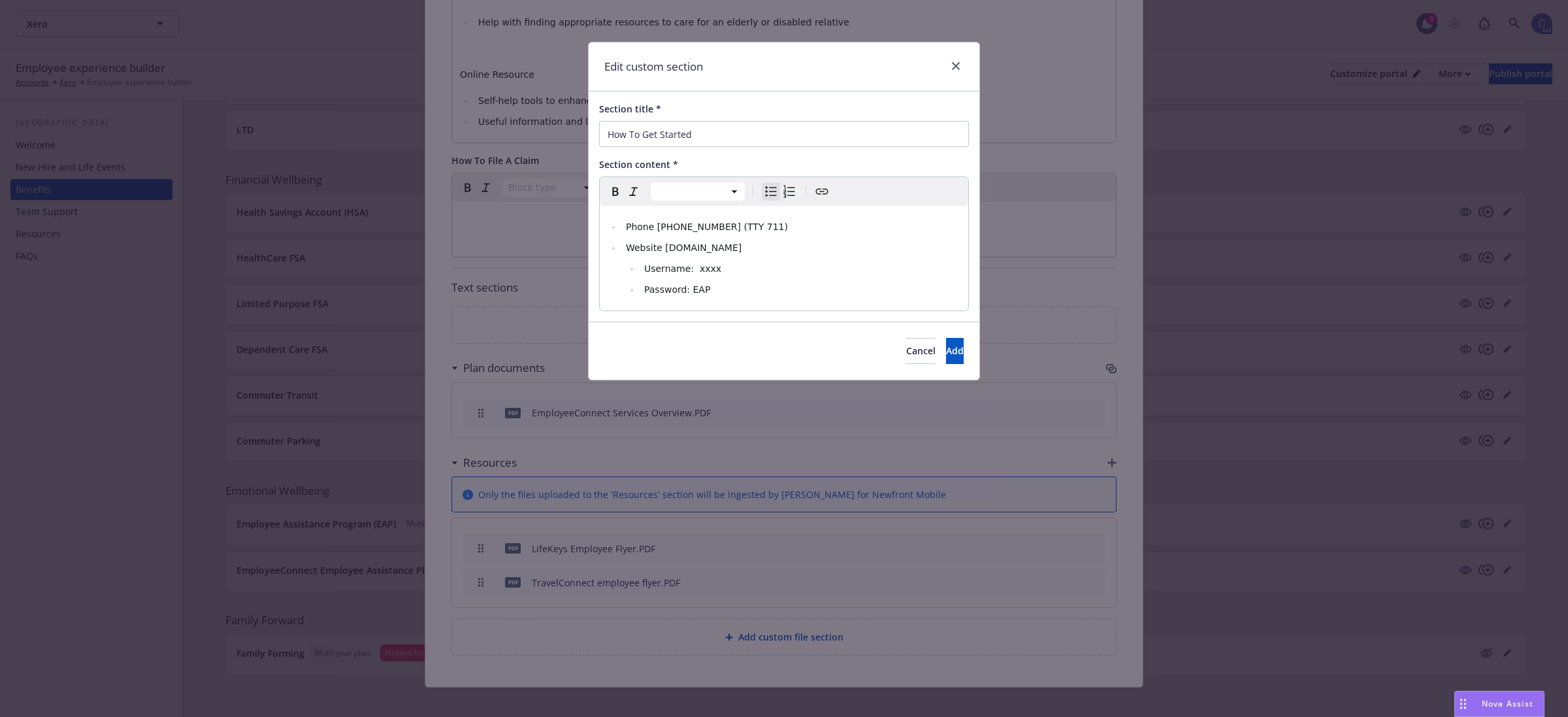
click at [661, 249] on li "Website [DOMAIN_NAME]" at bounding box center [791, 247] width 339 height 16
drag, startPoint x: 760, startPoint y: 250, endPoint x: 660, endPoint y: 255, distance: 100.1
click at [660, 255] on li "Website [DOMAIN_NAME]" at bounding box center [791, 247] width 339 height 16
click at [817, 197] on icon "Create link" at bounding box center [822, 191] width 16 height 16
type input "[URL][DOMAIN_NAME]"
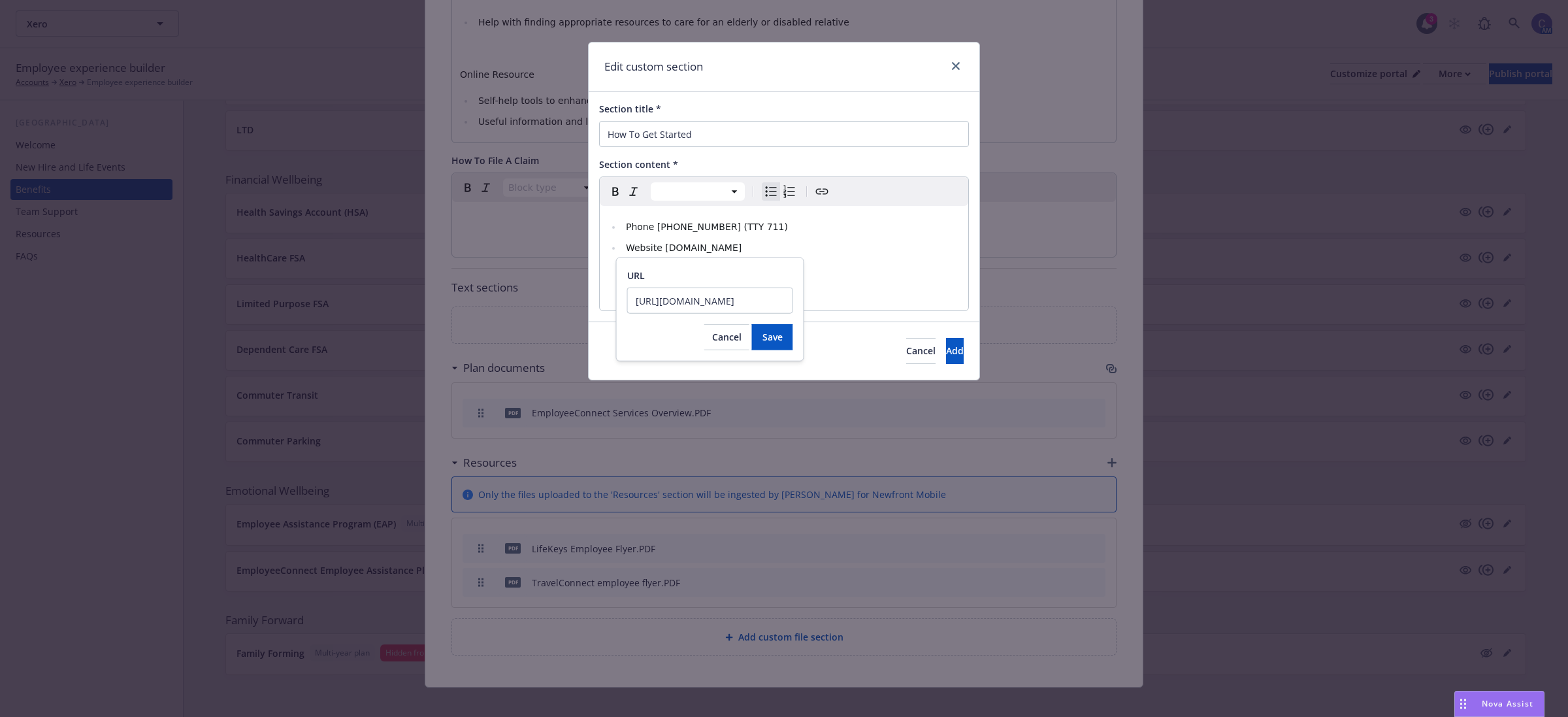
click at [781, 351] on div "URL [URL][DOMAIN_NAME] Cancel Save" at bounding box center [710, 309] width 188 height 104
click at [781, 345] on button "Save" at bounding box center [772, 337] width 41 height 26
click at [836, 309] on div "Phone [PHONE_NUMBER] (TTY 711) Website [DOMAIN_NAME] Username: xxxx Password: E…" at bounding box center [784, 258] width 369 height 104
drag, startPoint x: 765, startPoint y: 227, endPoint x: 658, endPoint y: 230, distance: 107.0
click at [658, 230] on li "Phone [PHONE_NUMBER] (TTY 711)" at bounding box center [791, 227] width 339 height 16
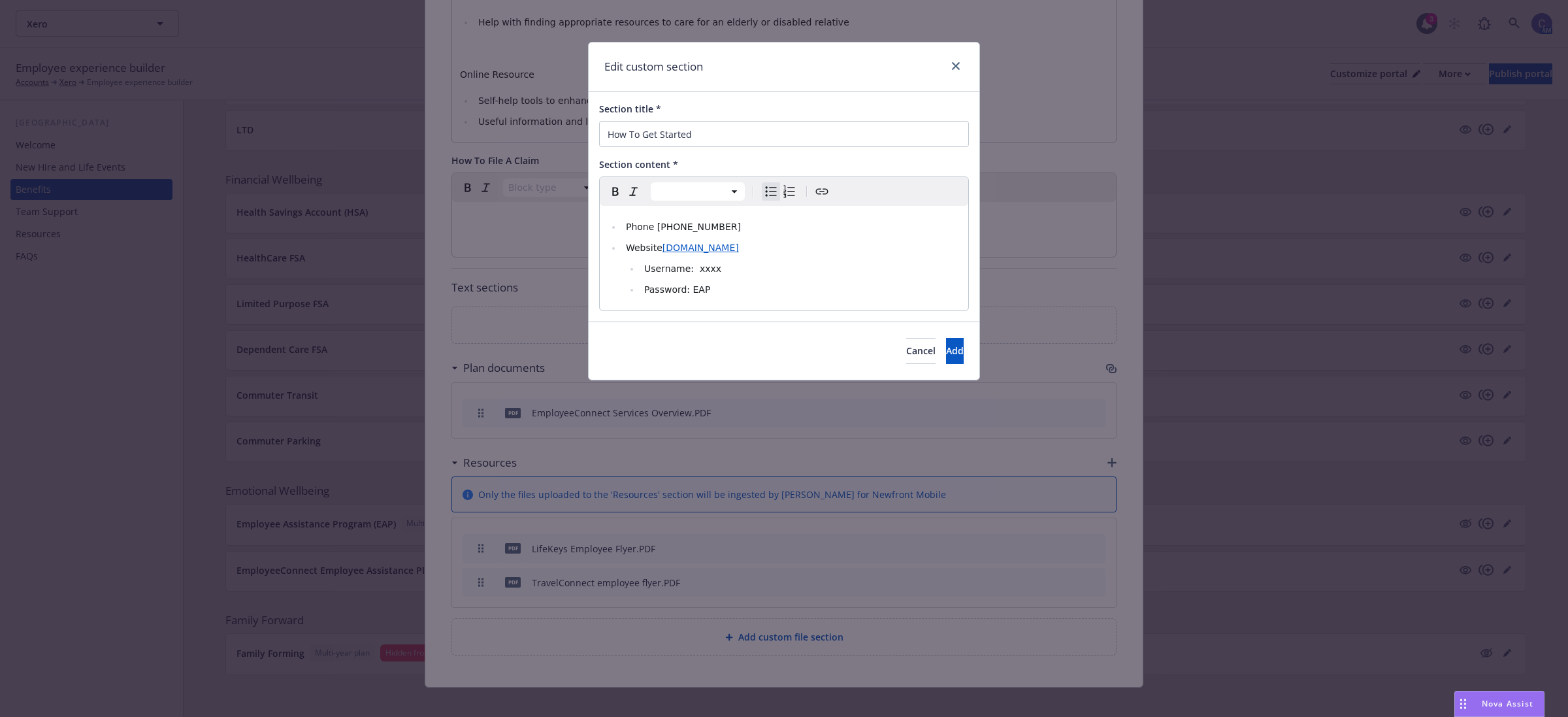
click at [694, 273] on span "Username: xxxx" at bounding box center [682, 269] width 77 height 11
click at [686, 290] on span "Password: EAP" at bounding box center [677, 290] width 66 height 11
click at [946, 348] on span "Add" at bounding box center [955, 351] width 18 height 13
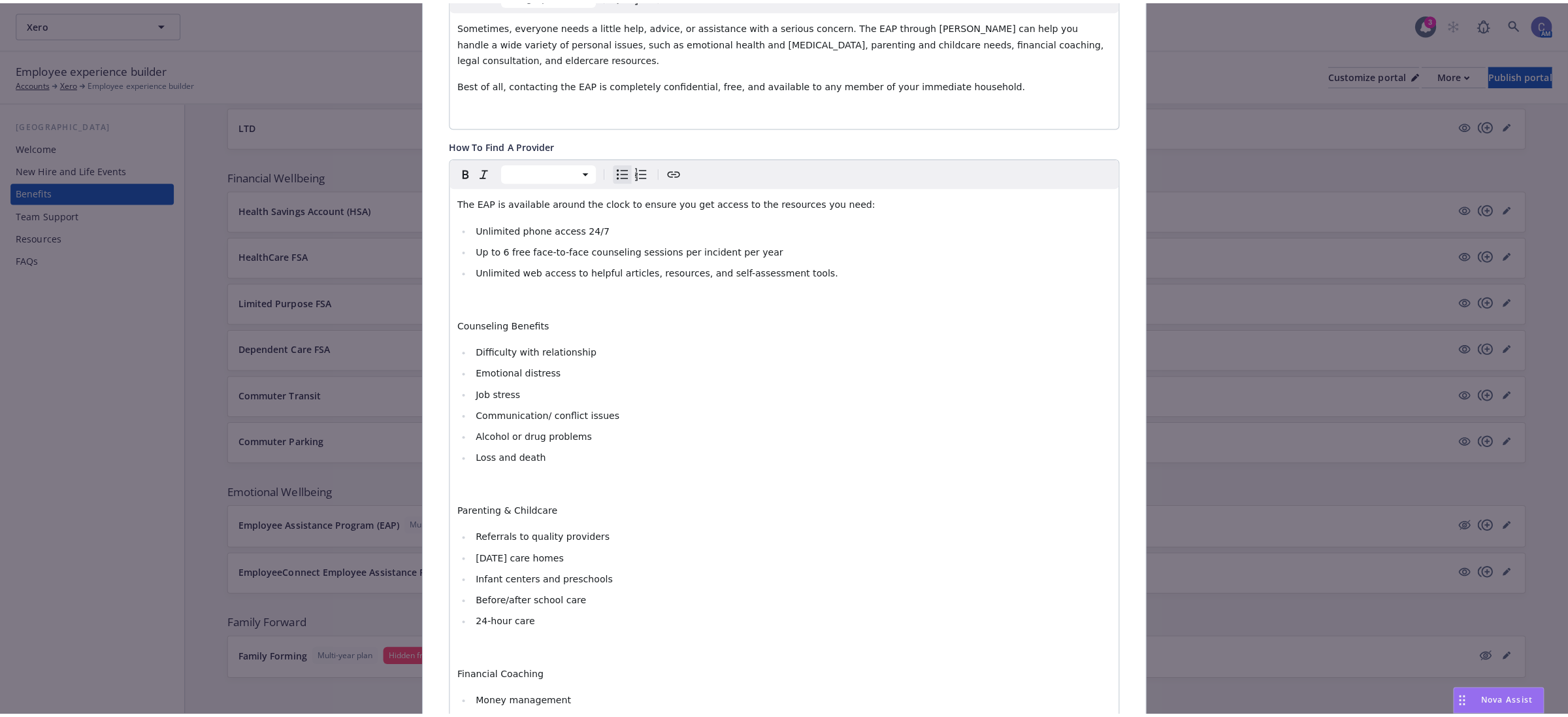
scroll to position [0, 0]
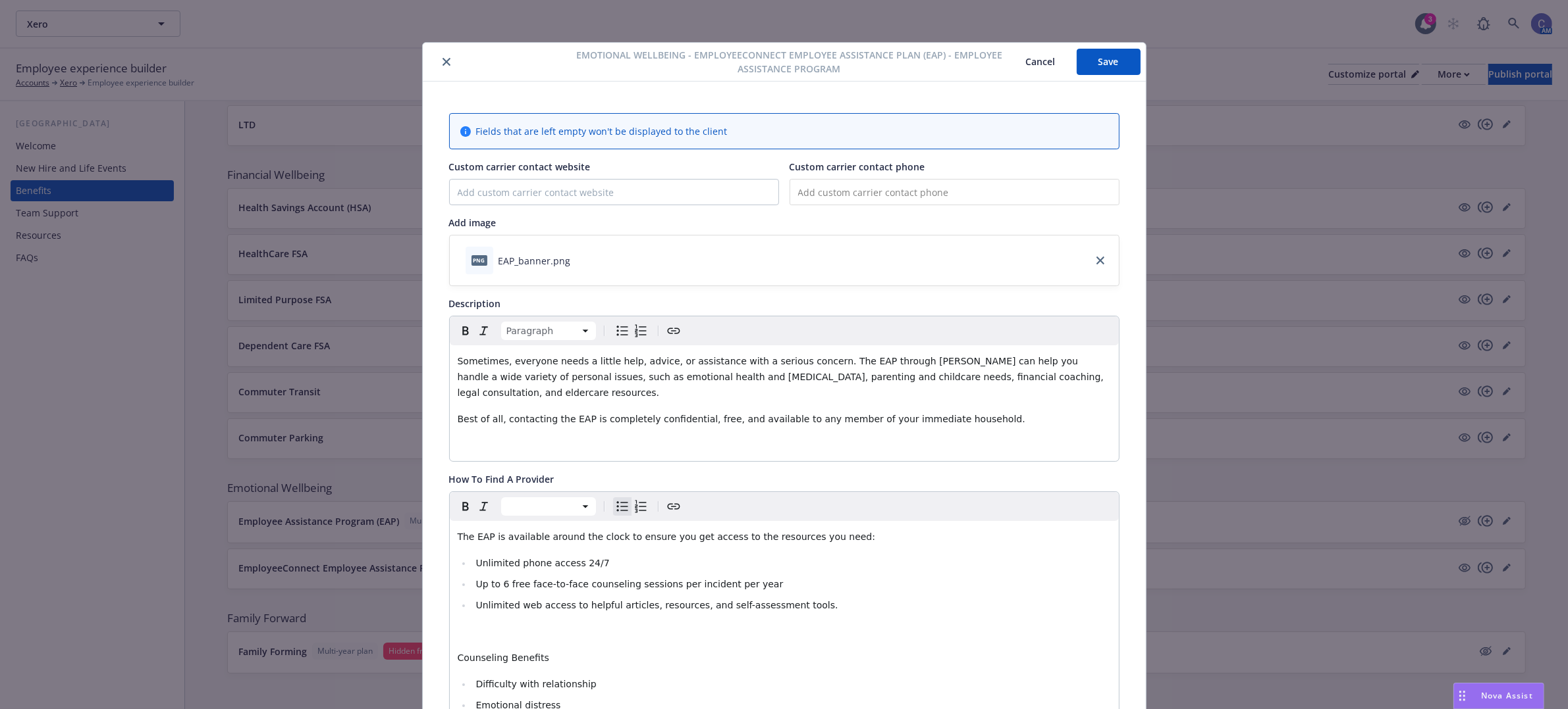
click at [952, 193] on input "tel" at bounding box center [955, 192] width 330 height 26
type input "[PHONE_NUMBER]"
click at [1098, 54] on button "Save" at bounding box center [1108, 61] width 64 height 26
click at [1045, 61] on button "Cancel" at bounding box center [1040, 61] width 72 height 26
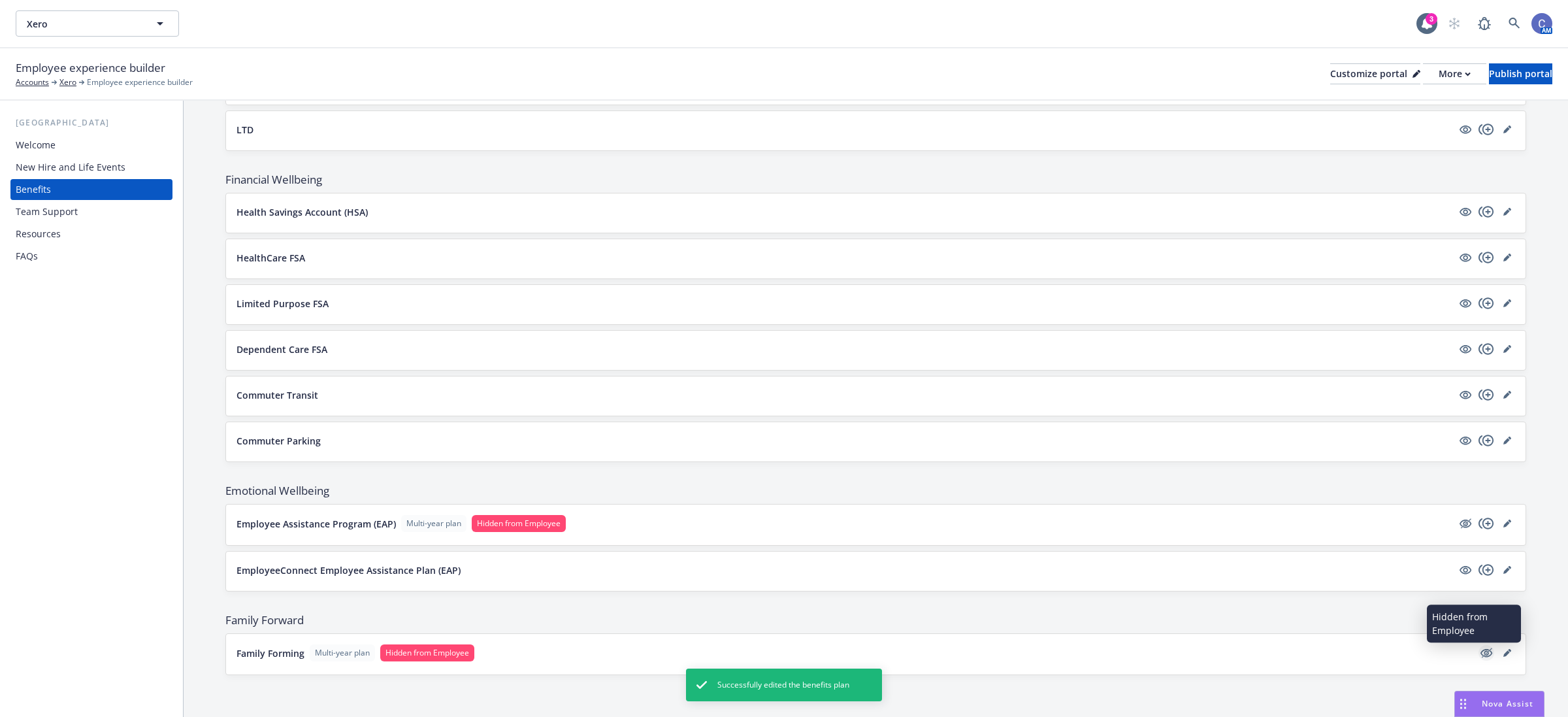
click at [1479, 658] on icon "hidden" at bounding box center [1486, 652] width 16 height 16
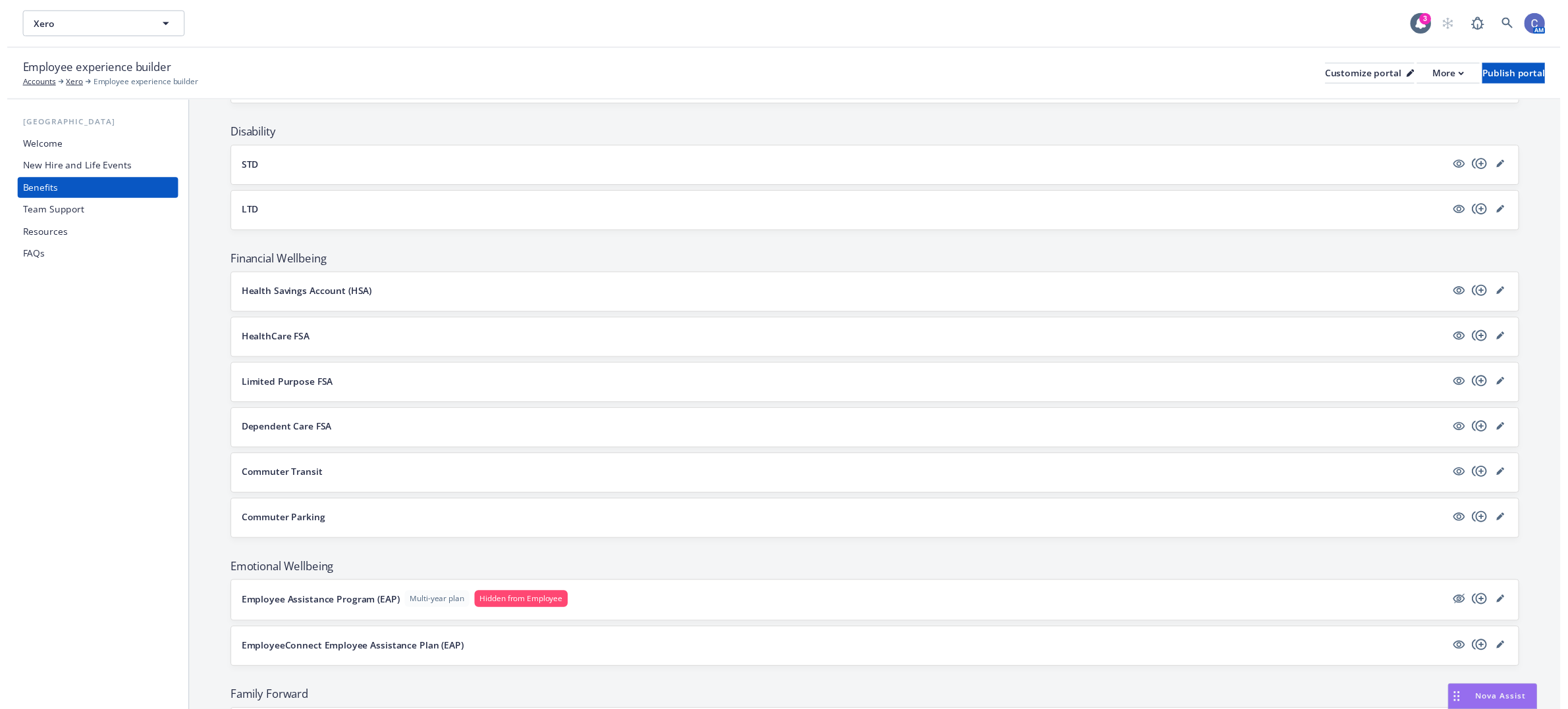
scroll to position [810, 0]
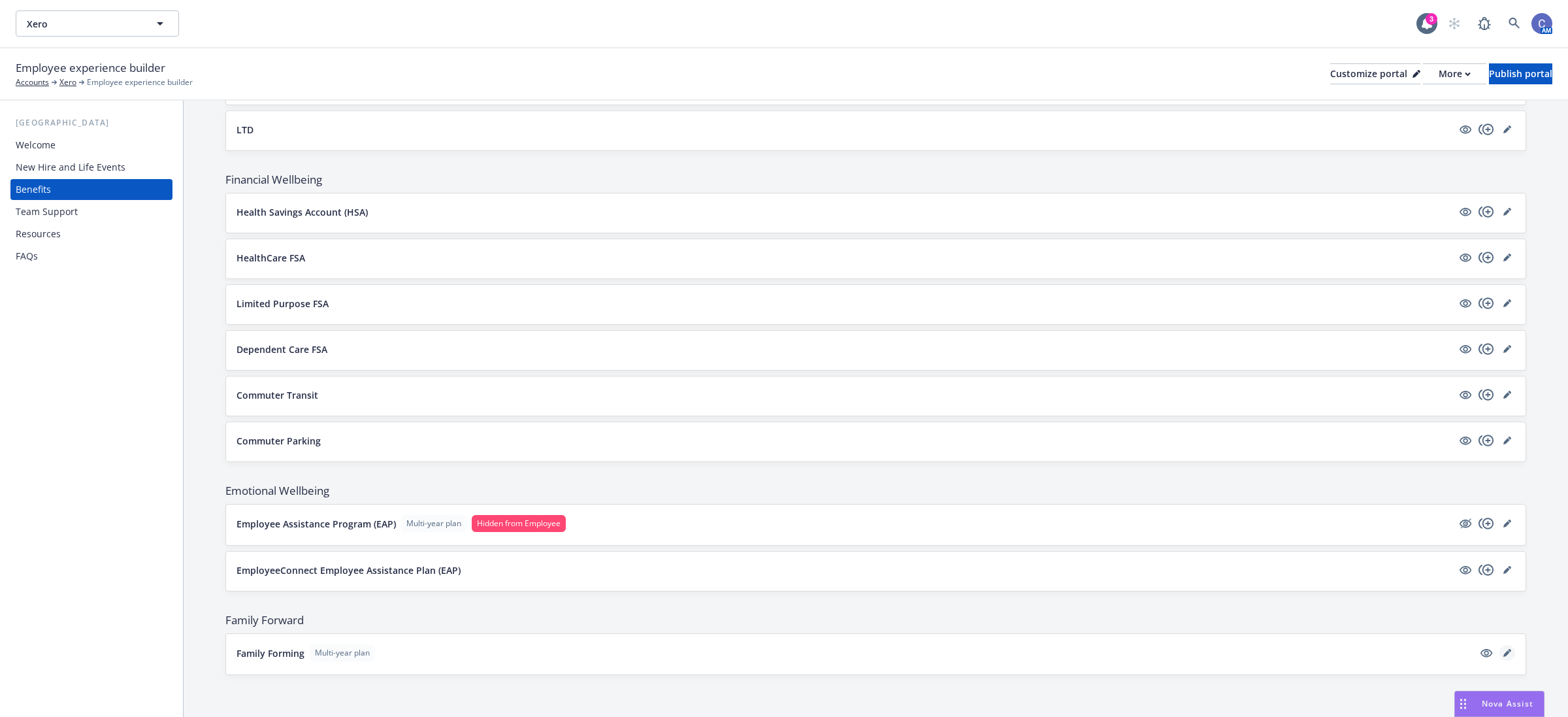
click at [1503, 651] on icon "editPencil" at bounding box center [1507, 652] width 8 height 8
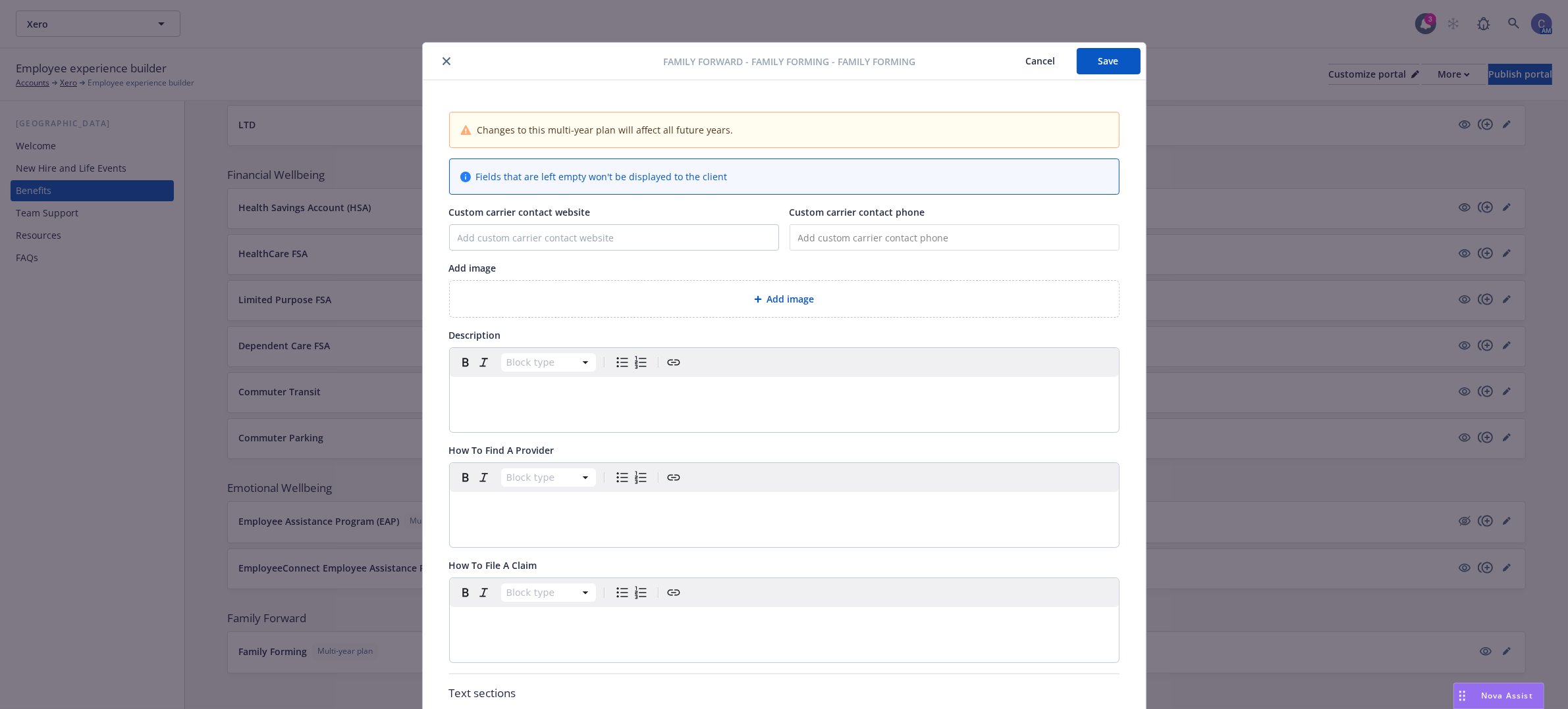
scroll to position [39, 0]
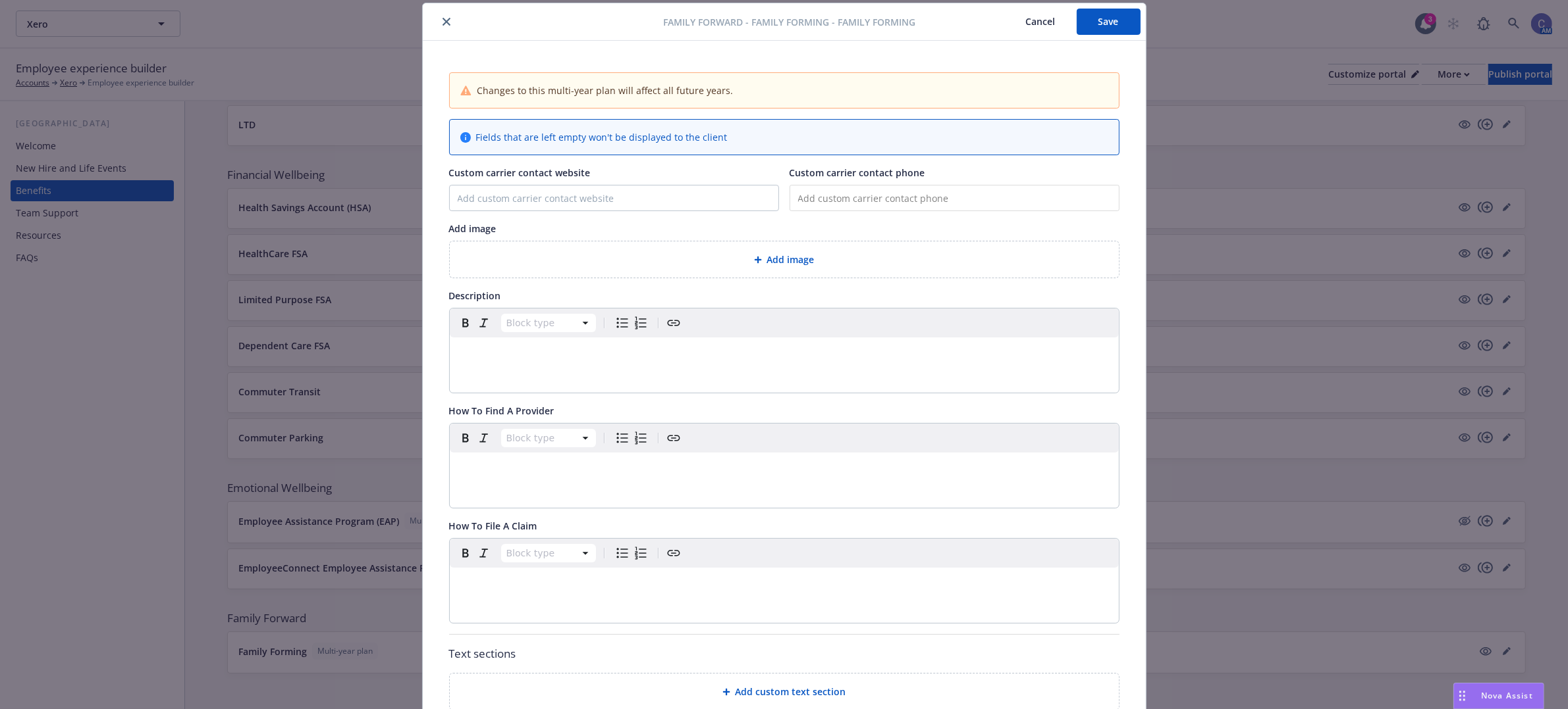
click at [548, 369] on div "editable markdown" at bounding box center [784, 354] width 669 height 32
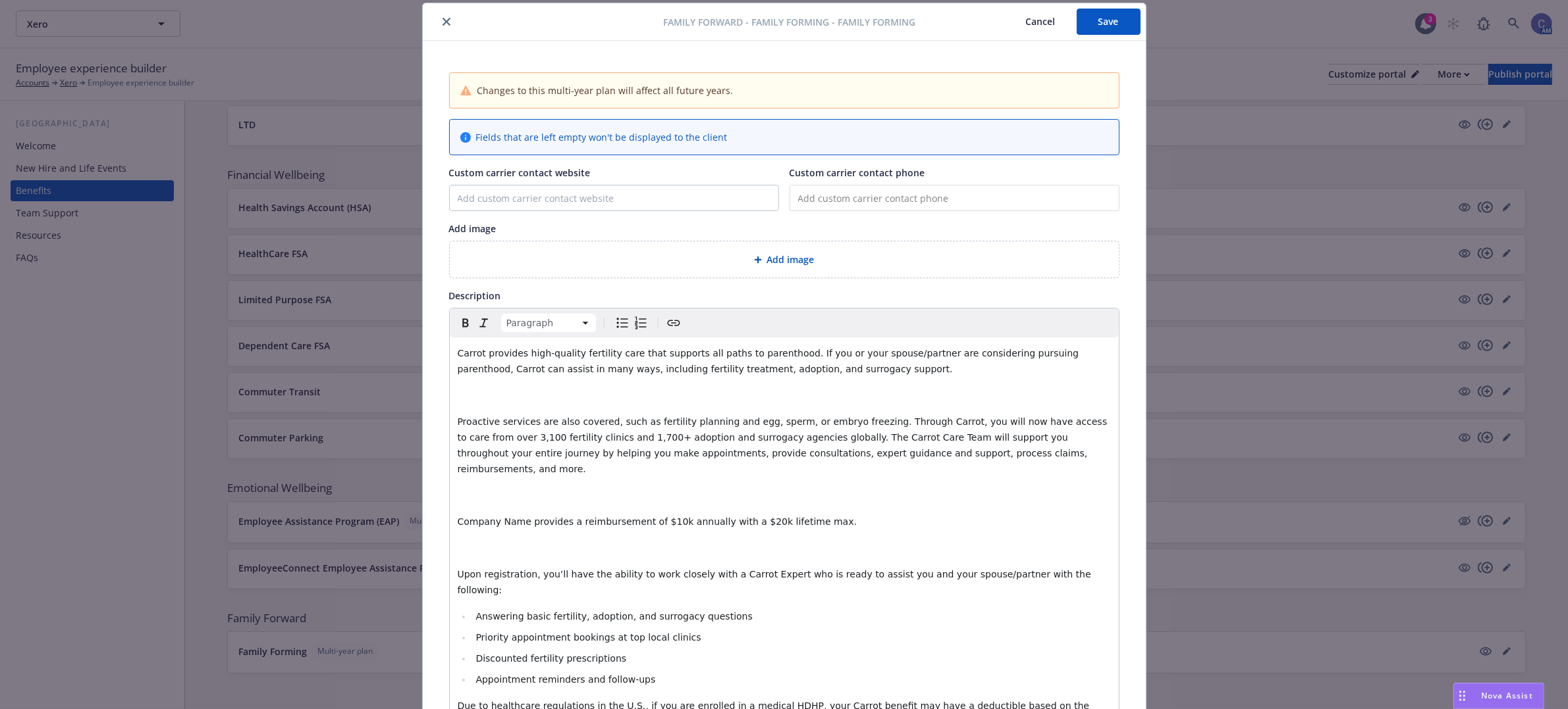
click at [833, 265] on div "Add image" at bounding box center [784, 259] width 648 height 15
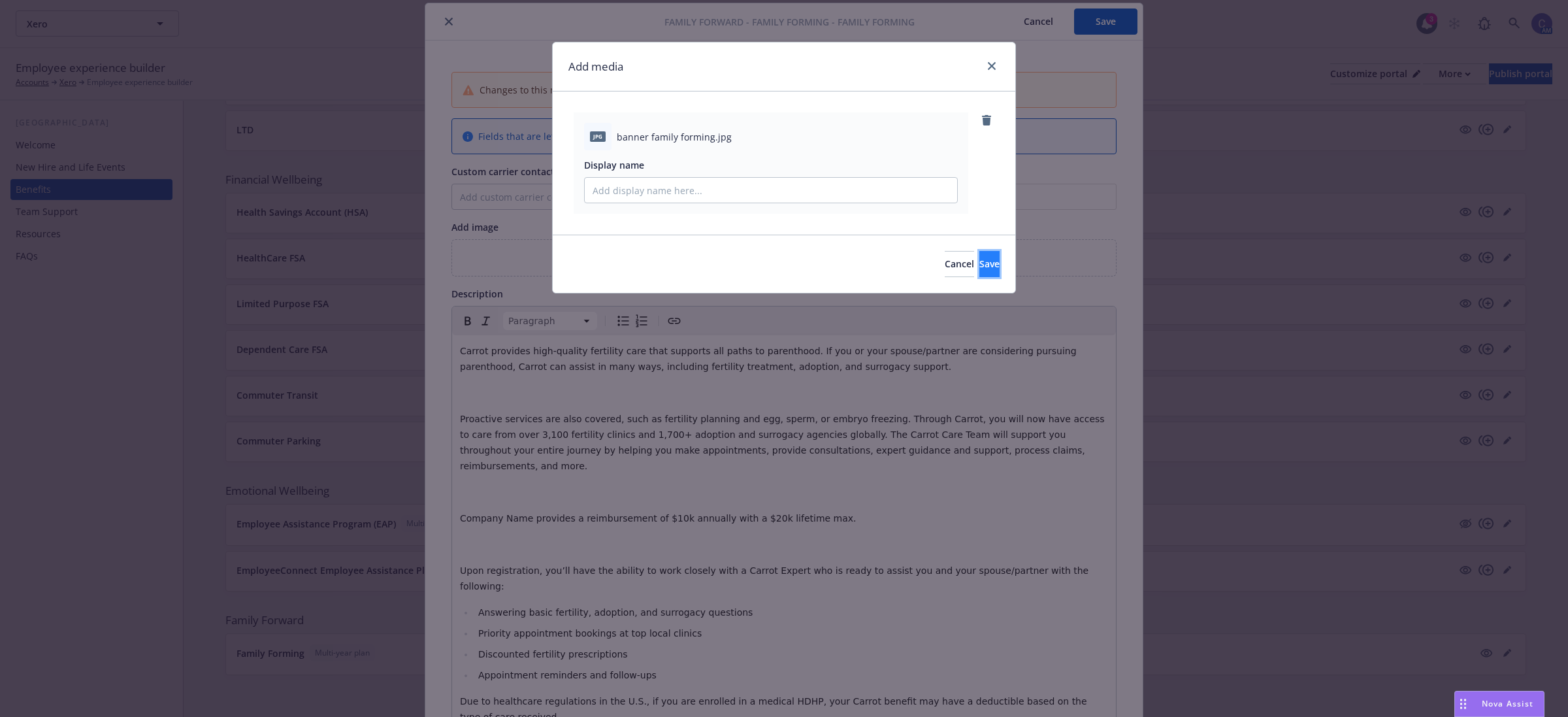
click at [990, 273] on button "Save" at bounding box center [989, 264] width 20 height 26
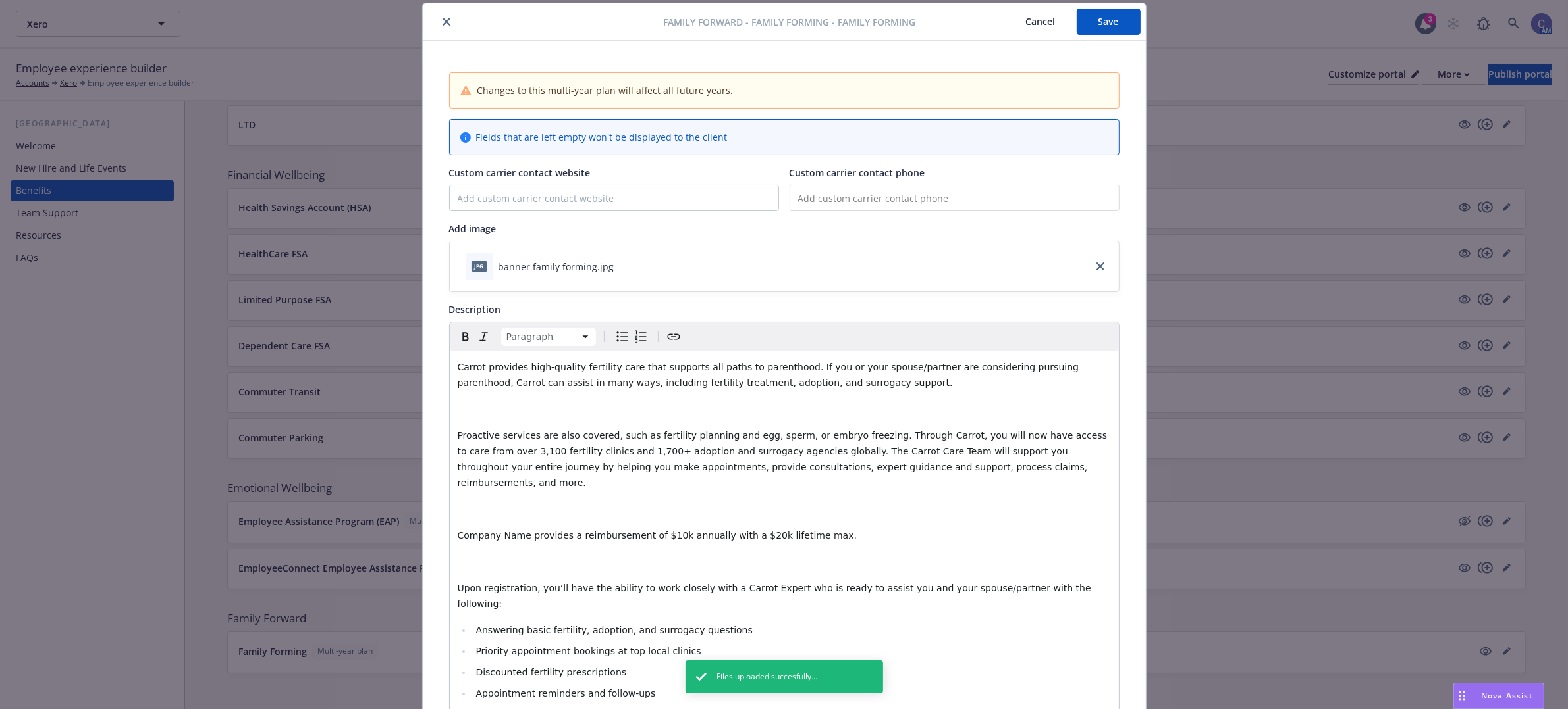
click at [814, 408] on p "editable markdown" at bounding box center [784, 409] width 653 height 16
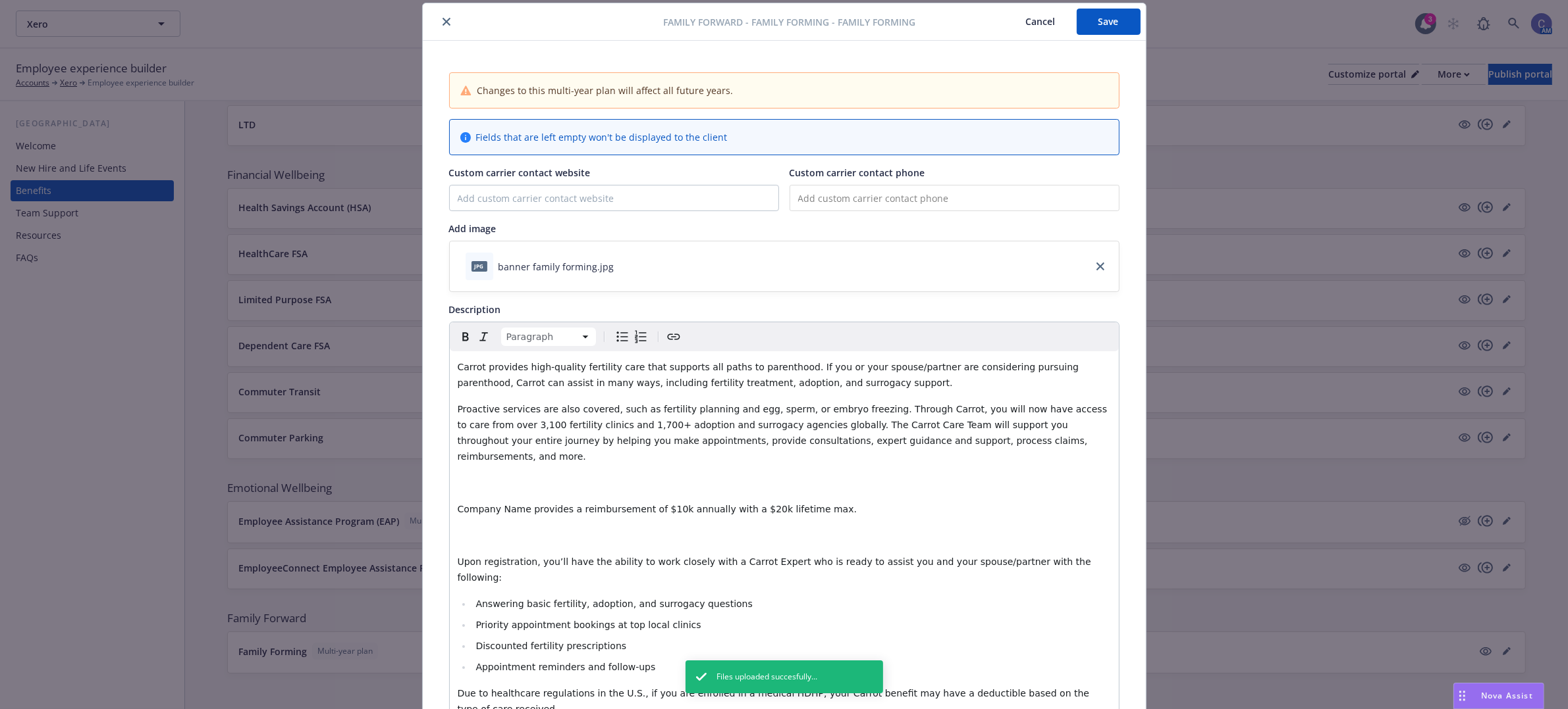
click at [603, 475] on p "editable markdown" at bounding box center [784, 482] width 653 height 16
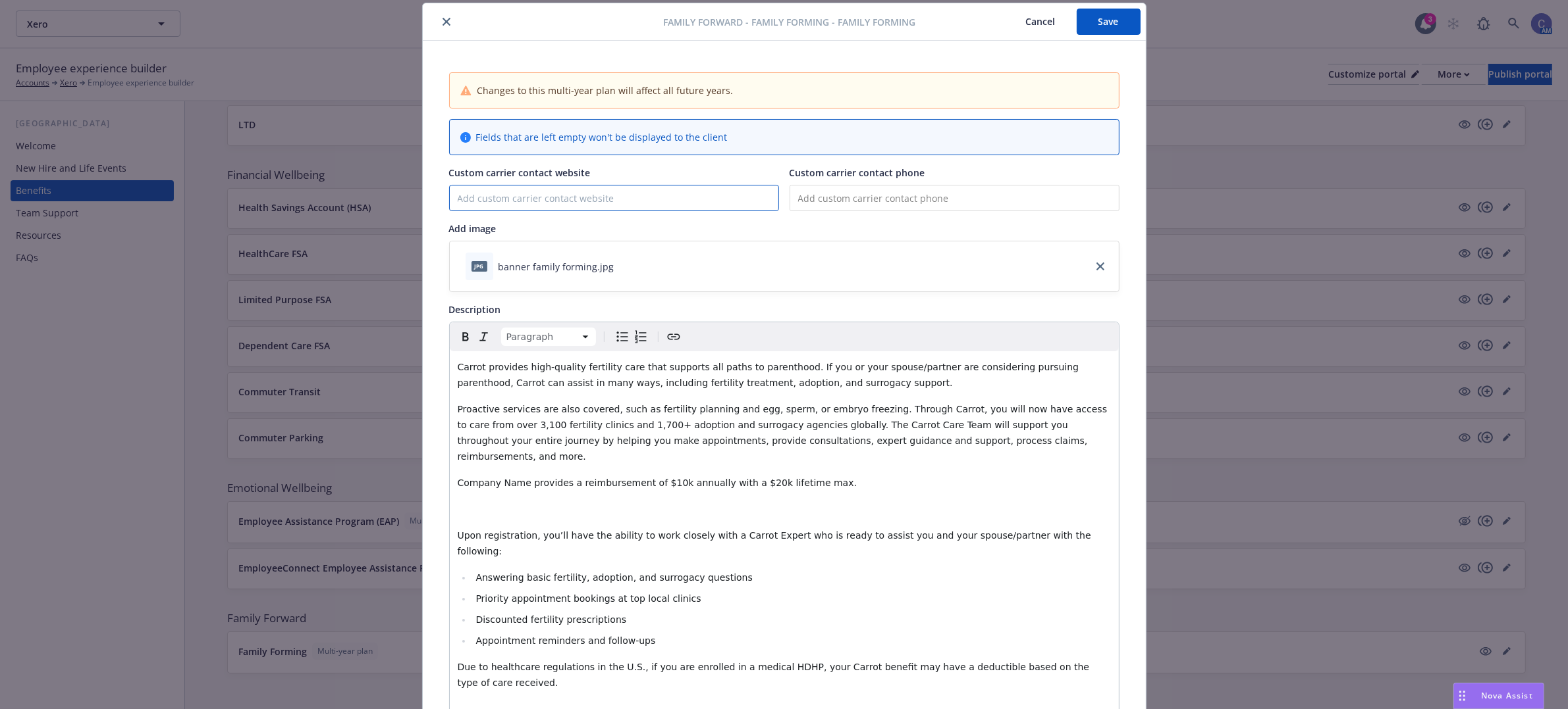
click at [584, 200] on input "Custom carrier contact website" at bounding box center [614, 197] width 328 height 25
paste input "[DOMAIN_NAME][URL]"
type input "[DOMAIN_NAME][URL]"
click at [675, 501] on p "editable markdown" at bounding box center [784, 509] width 653 height 16
drag, startPoint x: 810, startPoint y: 465, endPoint x: 393, endPoint y: 462, distance: 417.0
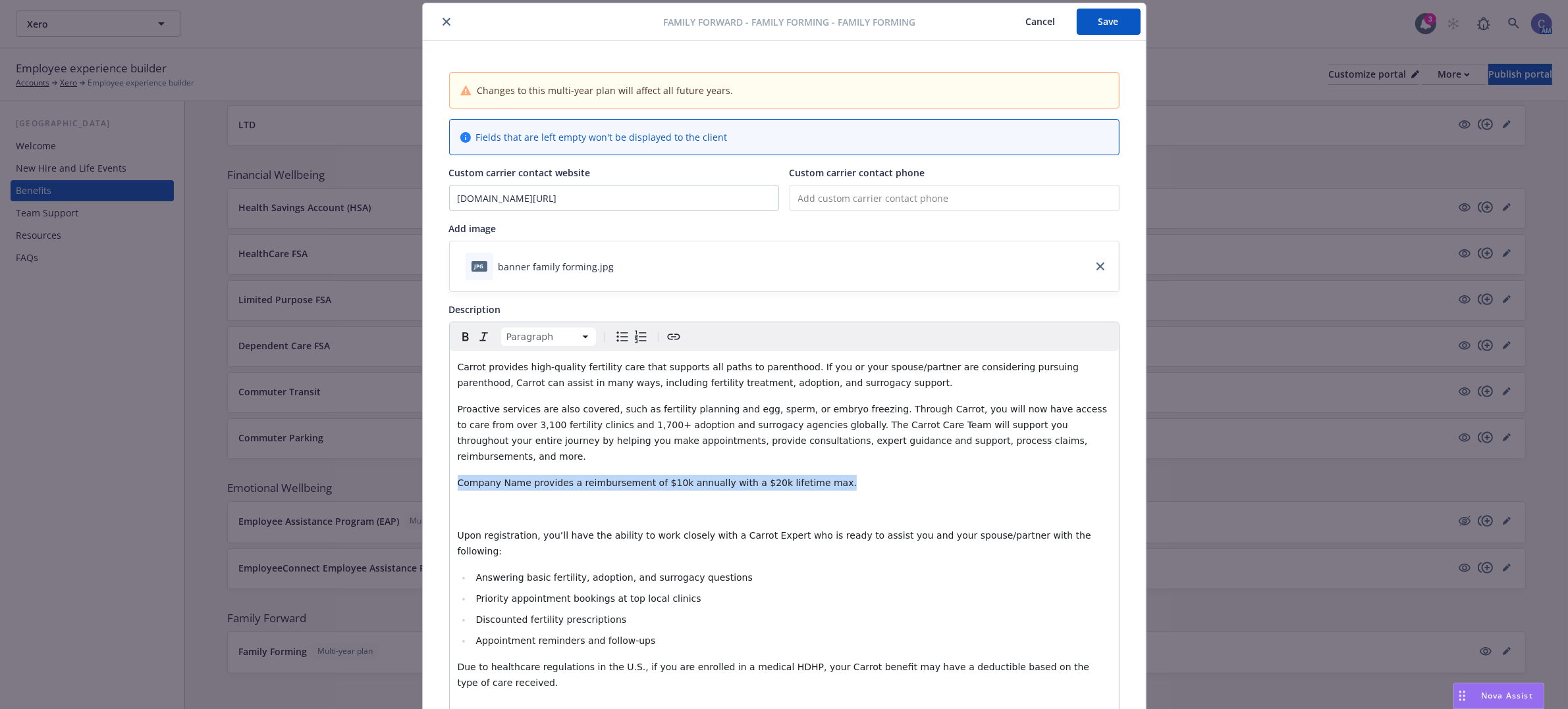
click at [393, 462] on div "Family Forward - Family Forming - Family Forming Cancel Save Changes to this mu…" at bounding box center [784, 354] width 1568 height 709
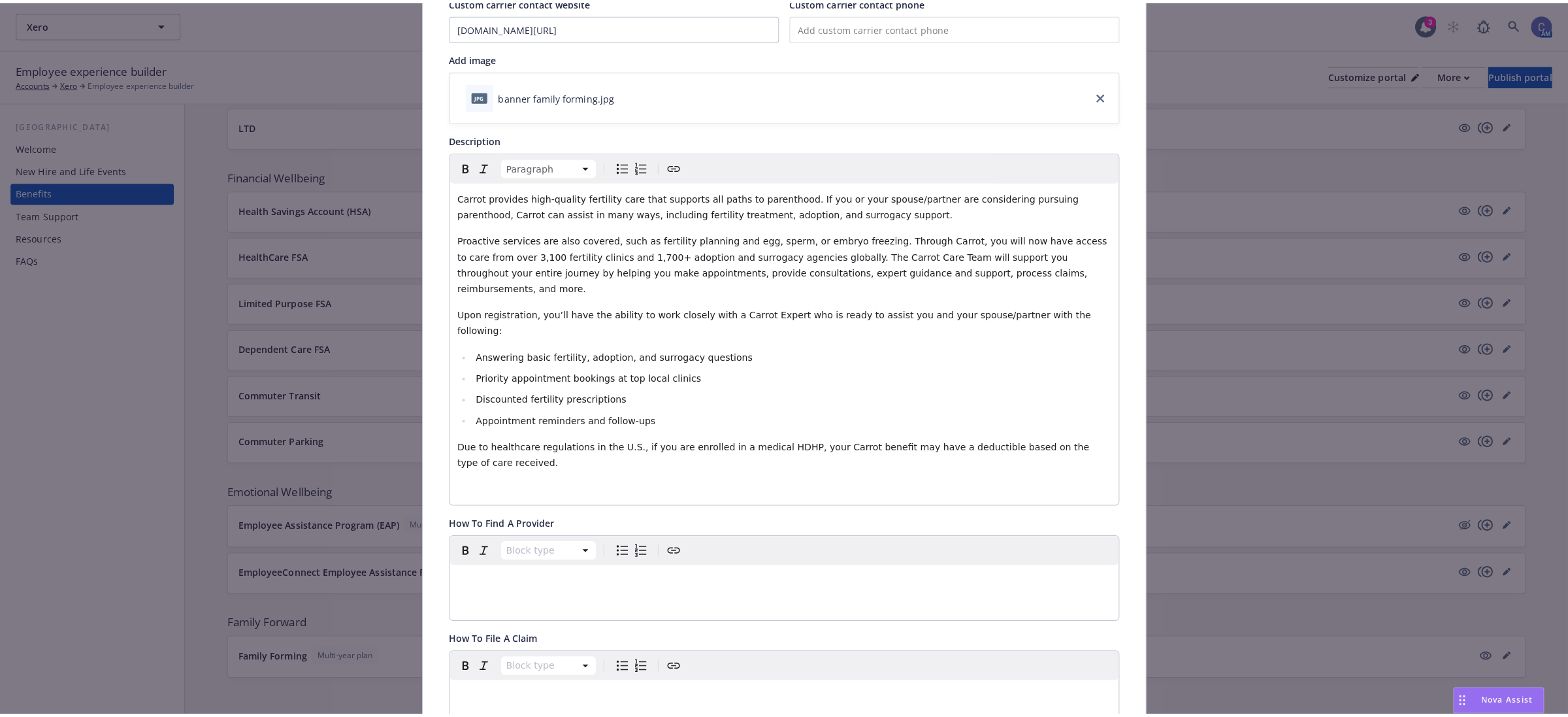
scroll to position [0, 0]
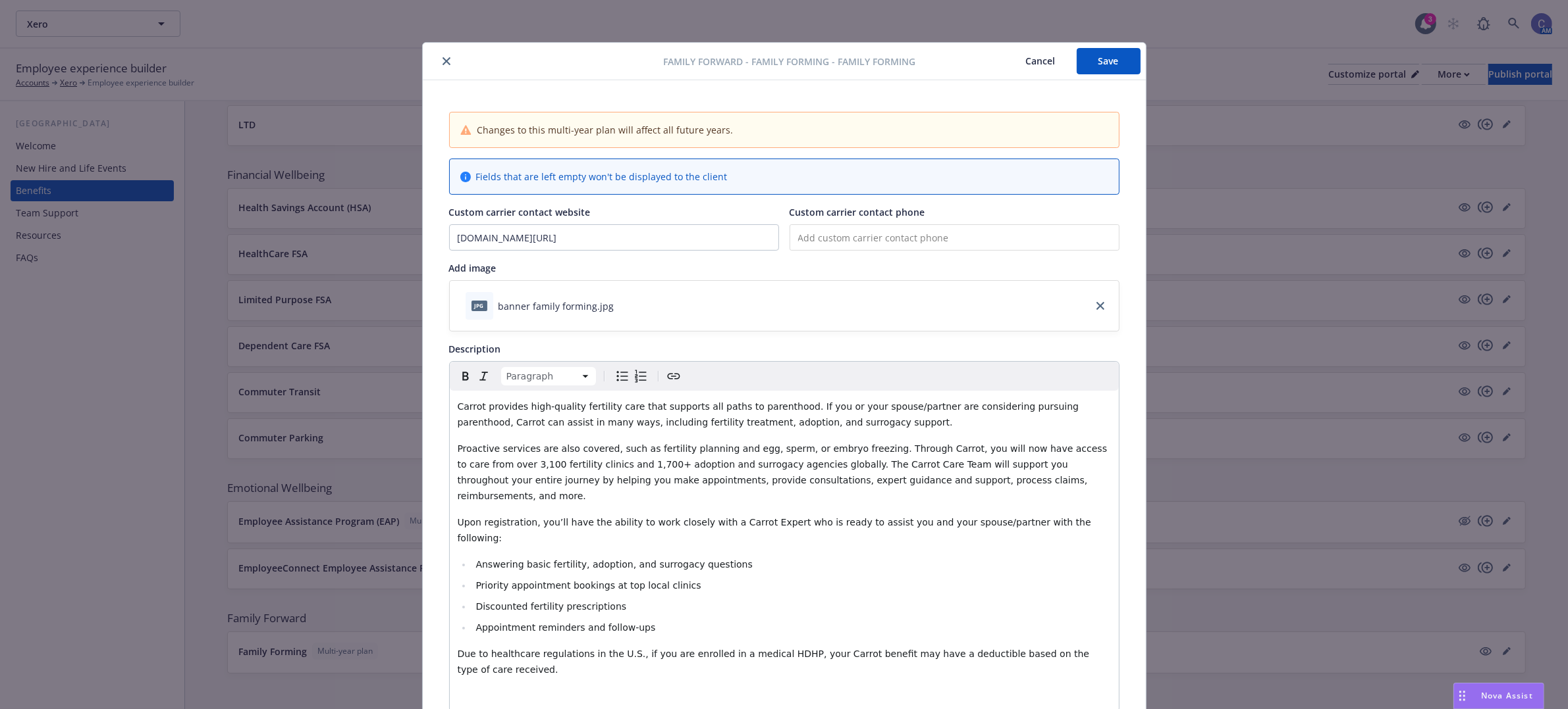
click at [1100, 66] on button "Save" at bounding box center [1108, 61] width 64 height 26
click at [1030, 63] on button "Cancel" at bounding box center [1040, 61] width 72 height 26
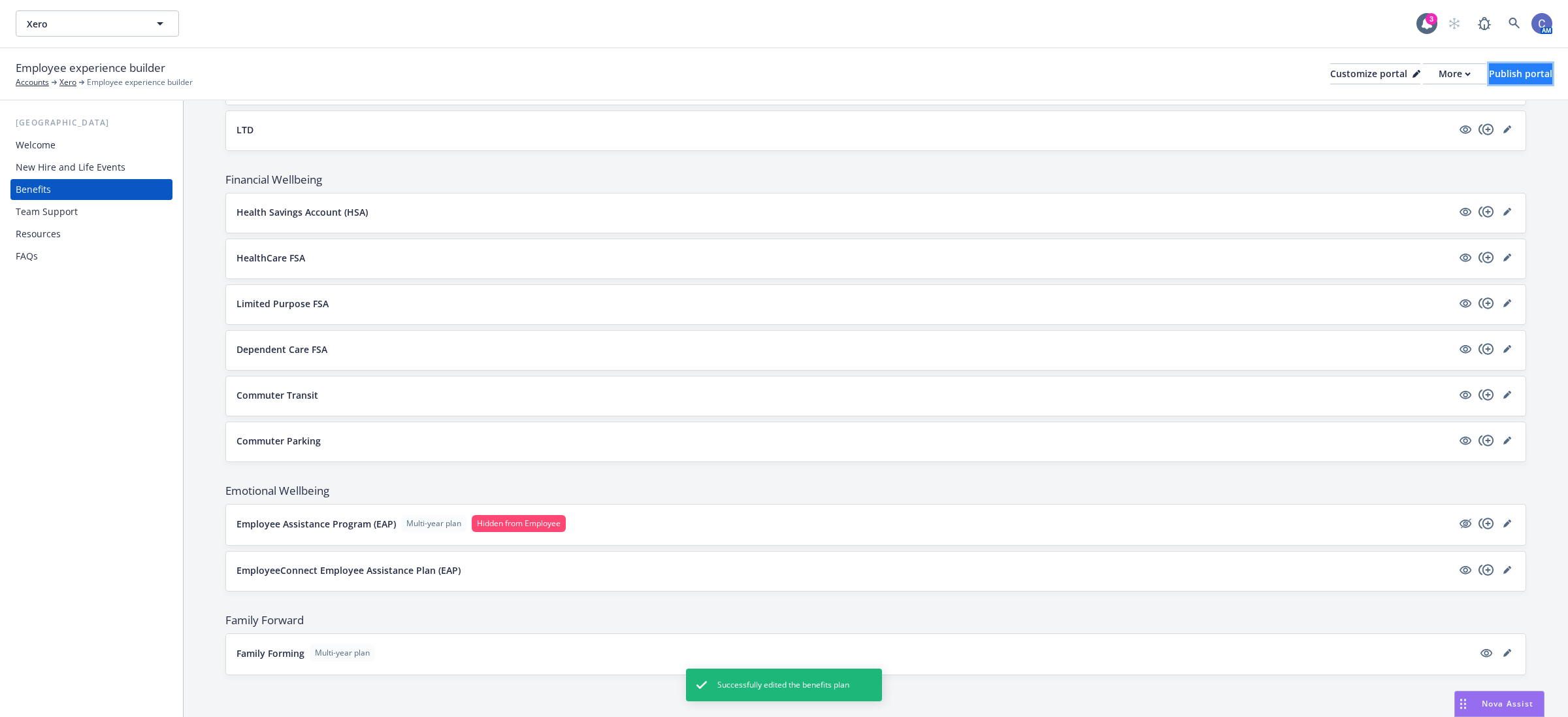
click at [1489, 72] on div "Publish portal" at bounding box center [1521, 74] width 63 height 20
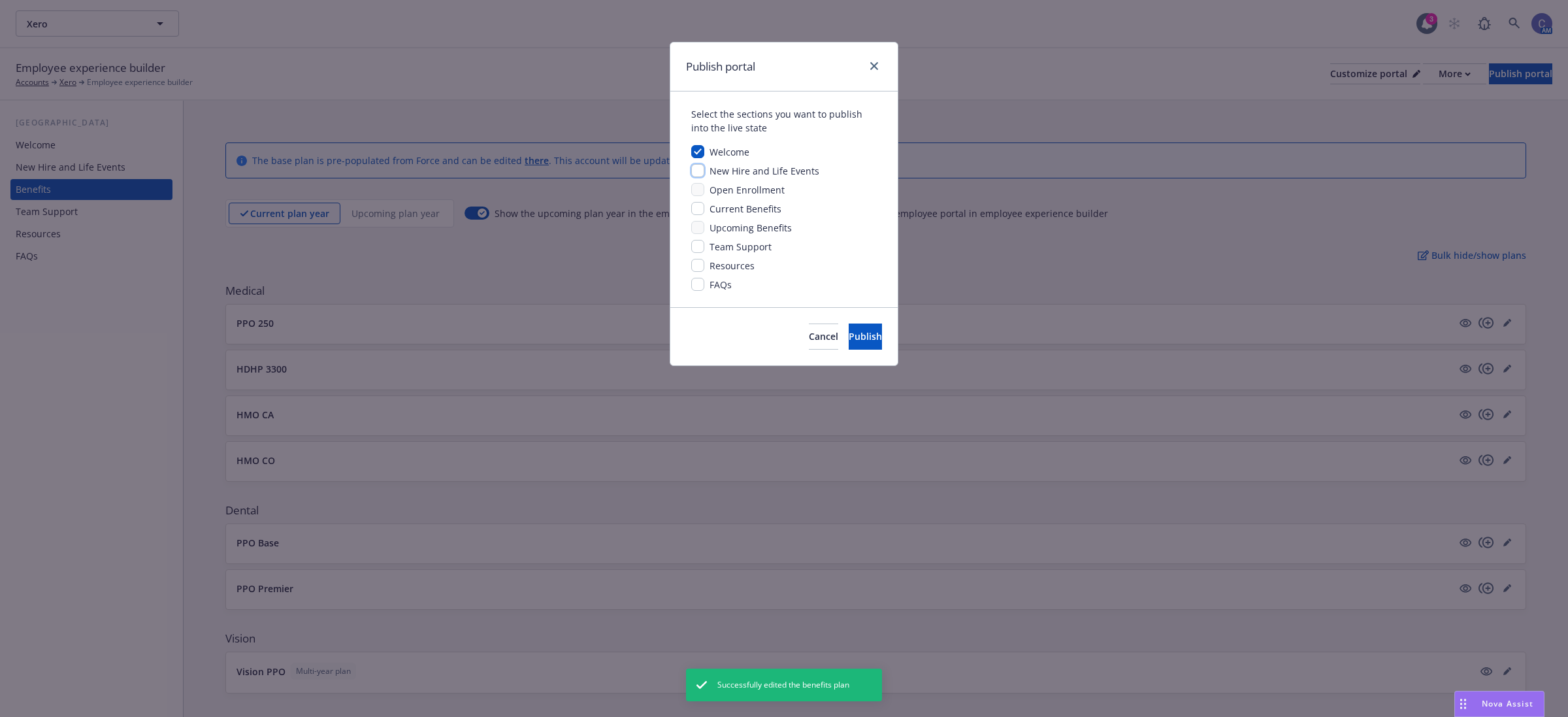
click at [697, 168] on input "checkbox" at bounding box center [697, 170] width 13 height 13
checkbox input "true"
click at [700, 209] on input "checkbox" at bounding box center [697, 208] width 13 height 13
checkbox input "true"
click at [700, 246] on input "checkbox" at bounding box center [697, 246] width 13 height 13
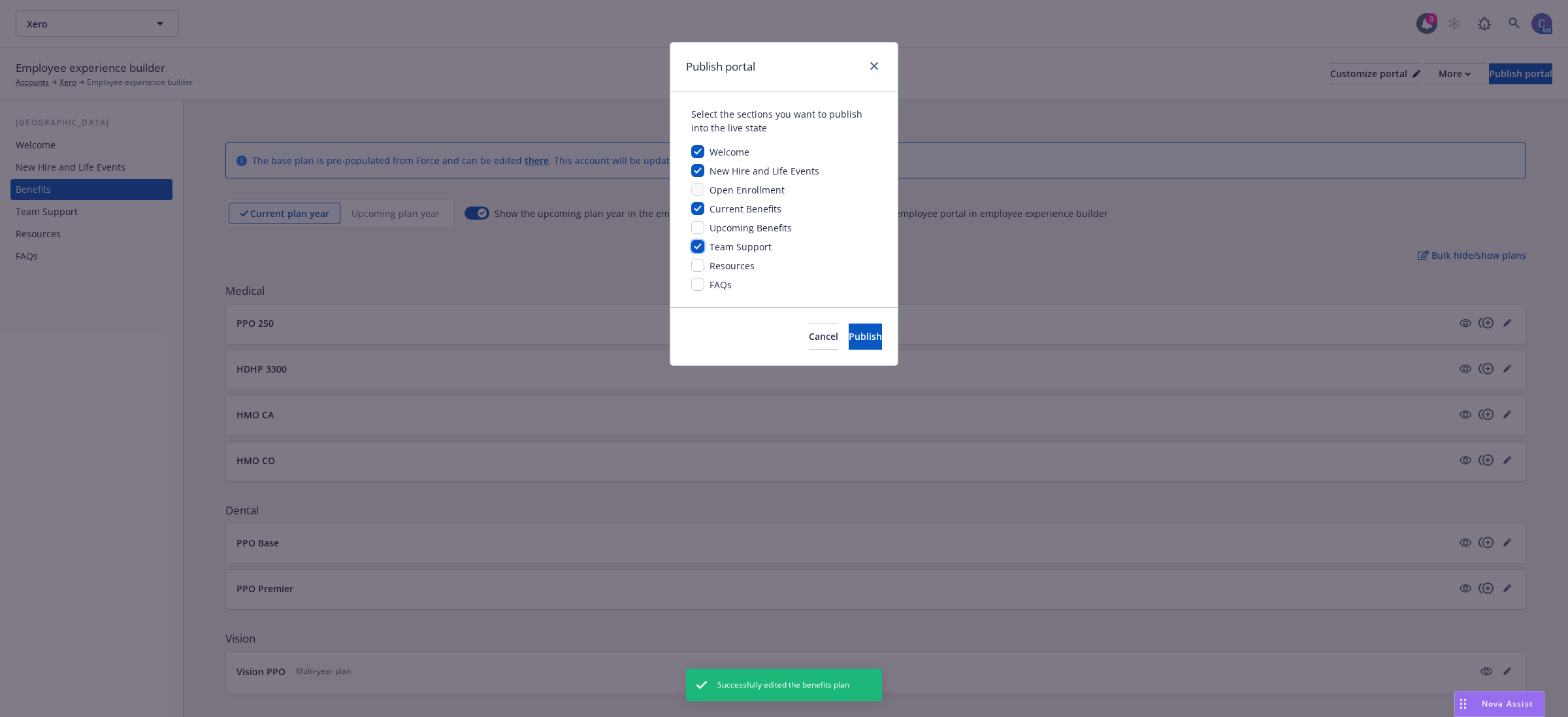
checkbox input "true"
click at [694, 269] on input "checkbox" at bounding box center [697, 265] width 13 height 13
checkbox input "true"
click at [694, 282] on input "checkbox" at bounding box center [697, 284] width 13 height 13
checkbox input "true"
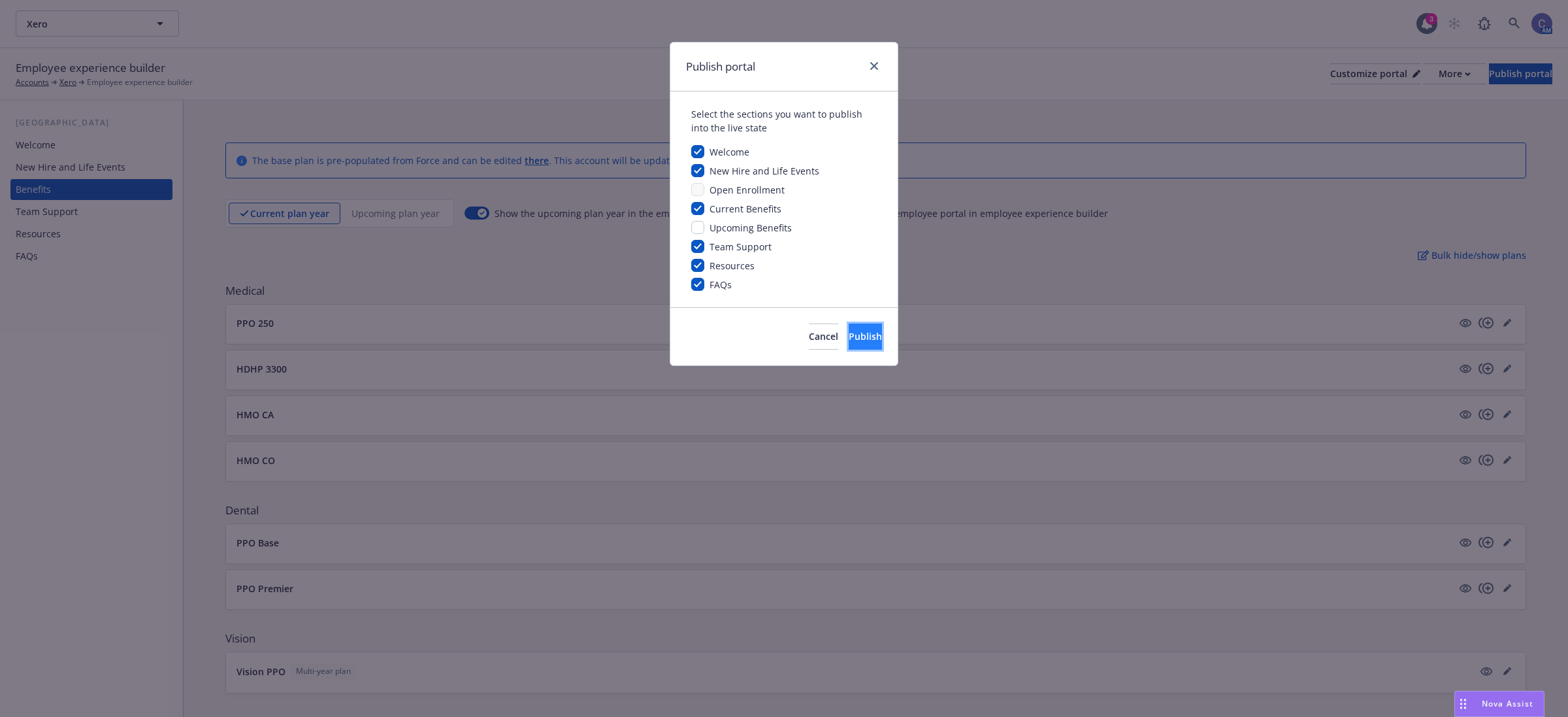
click at [862, 344] on button "Publish" at bounding box center [865, 336] width 33 height 26
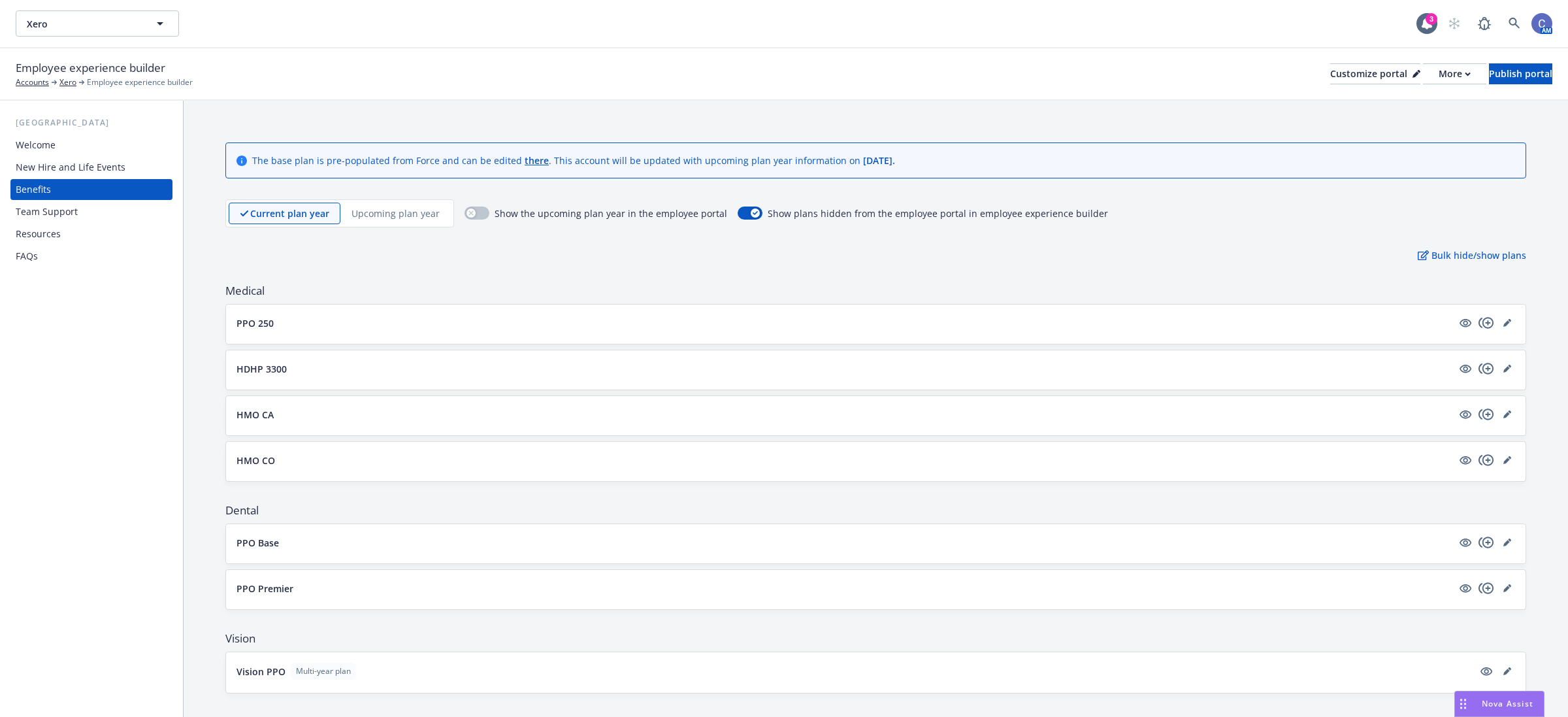
click at [58, 236] on div "Resources" at bounding box center [38, 234] width 45 height 21
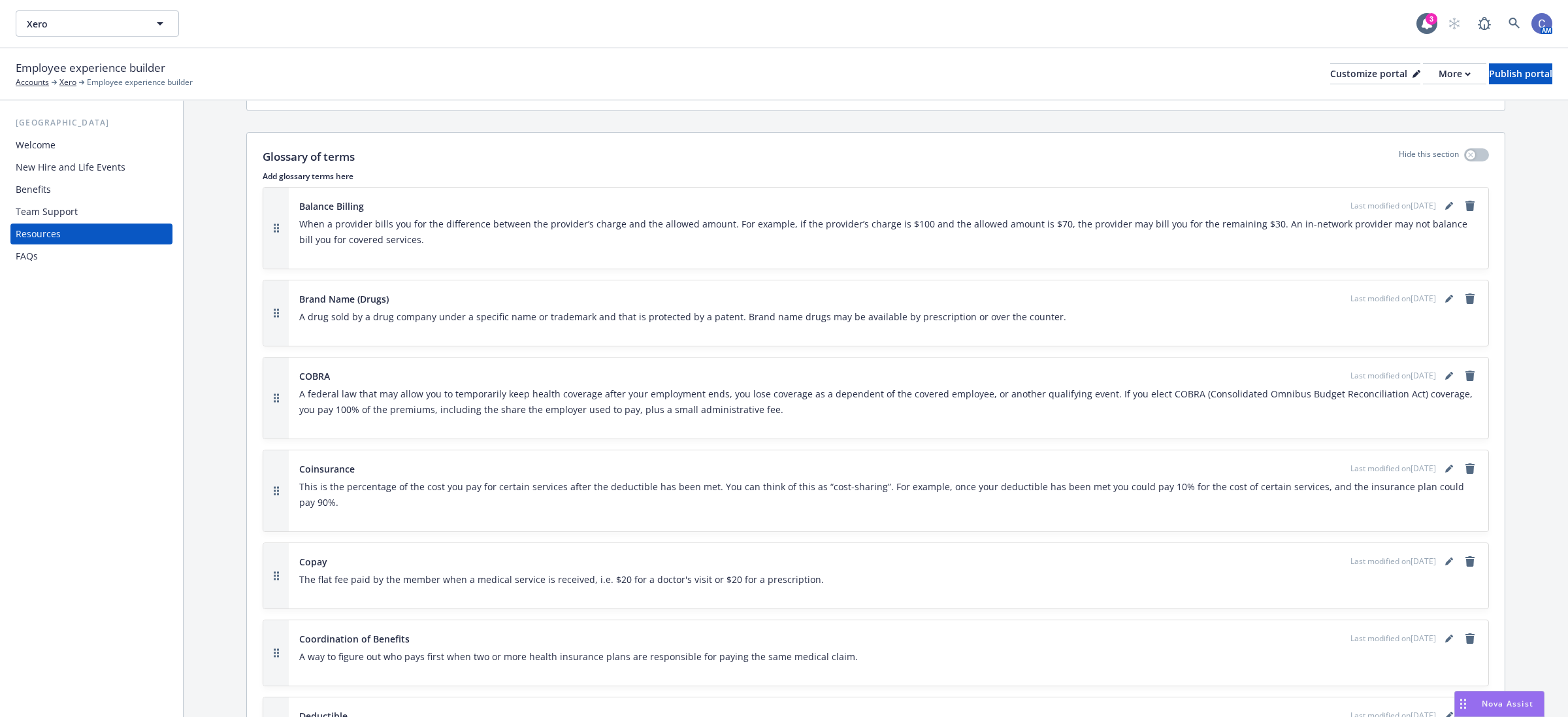
scroll to position [490, 0]
click at [35, 253] on div "FAQs" at bounding box center [27, 256] width 23 height 21
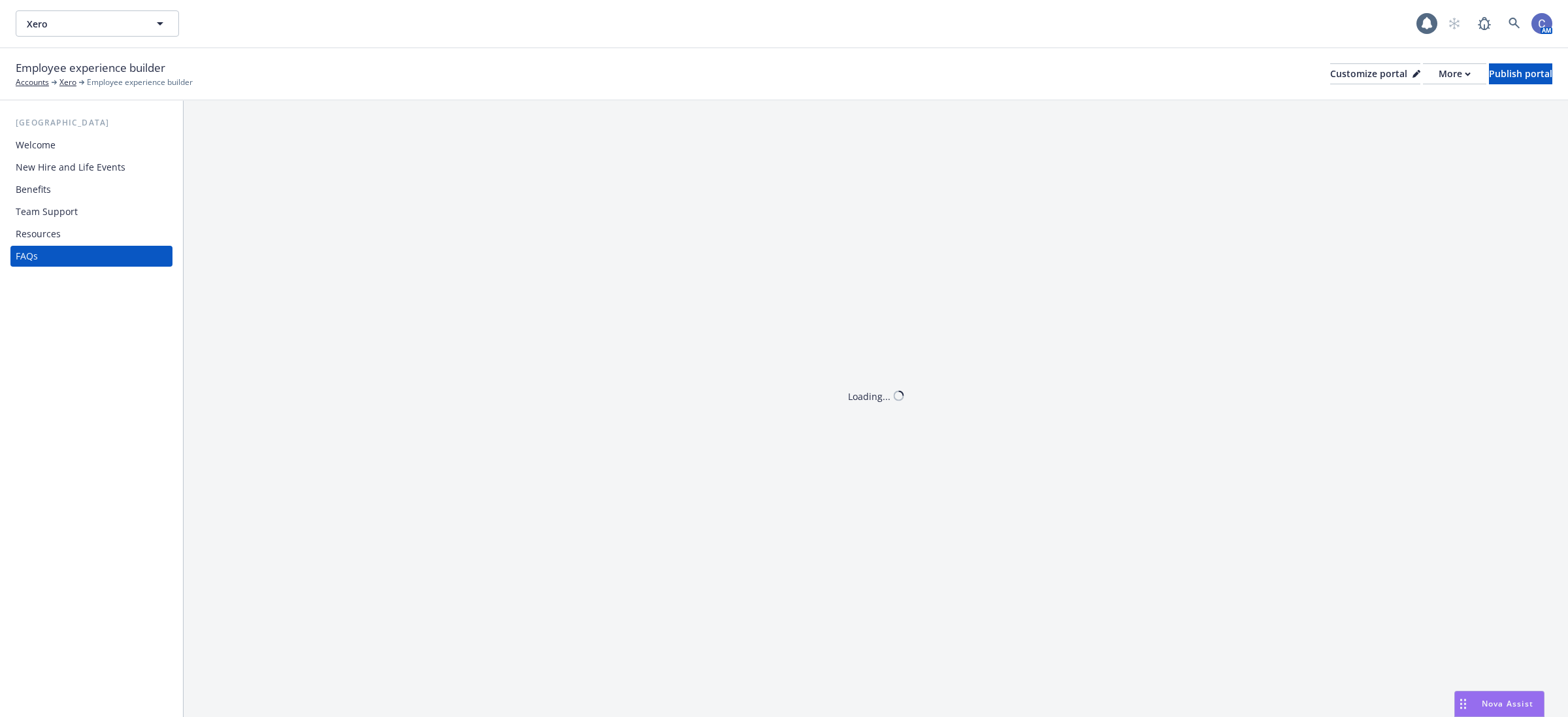
click at [50, 212] on div "Team Support" at bounding box center [47, 212] width 62 height 21
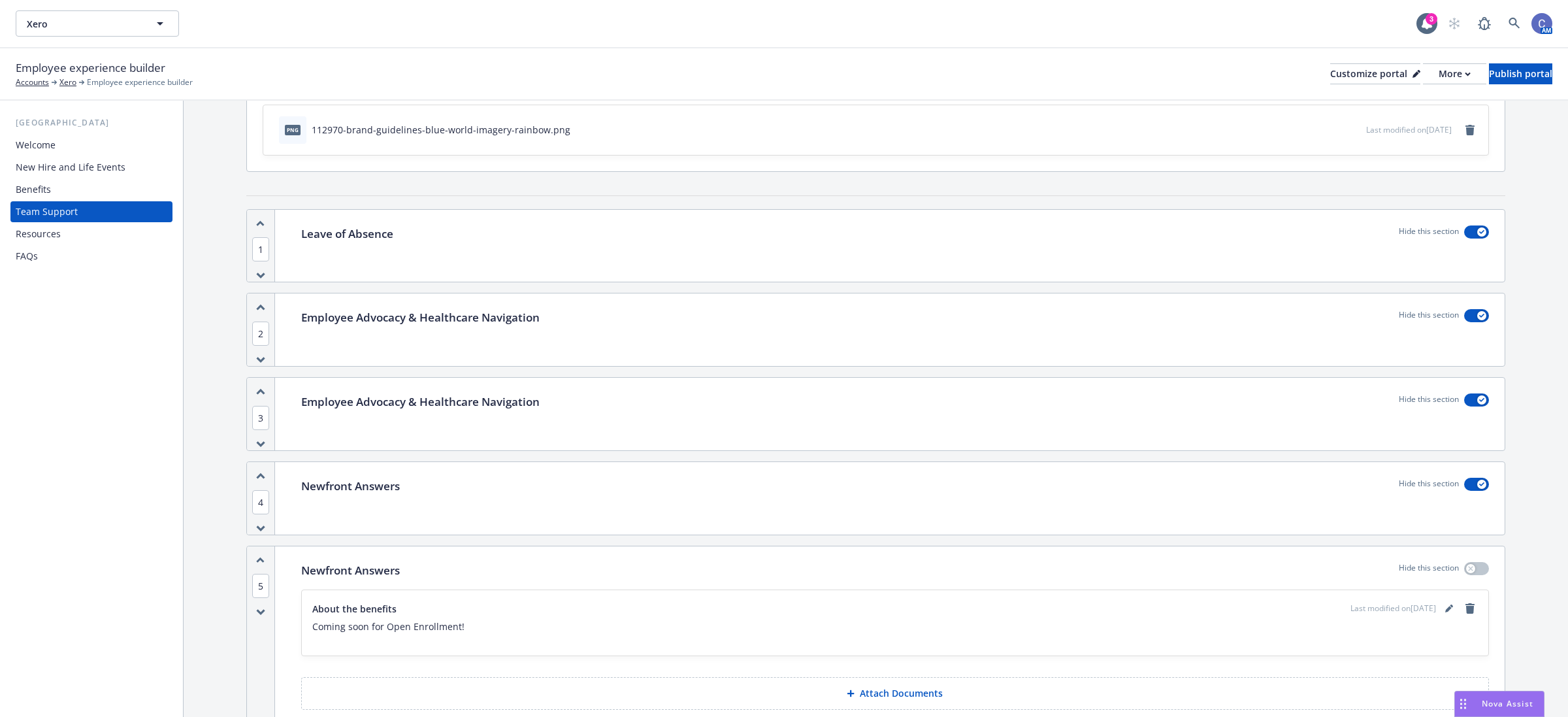
scroll to position [266, 0]
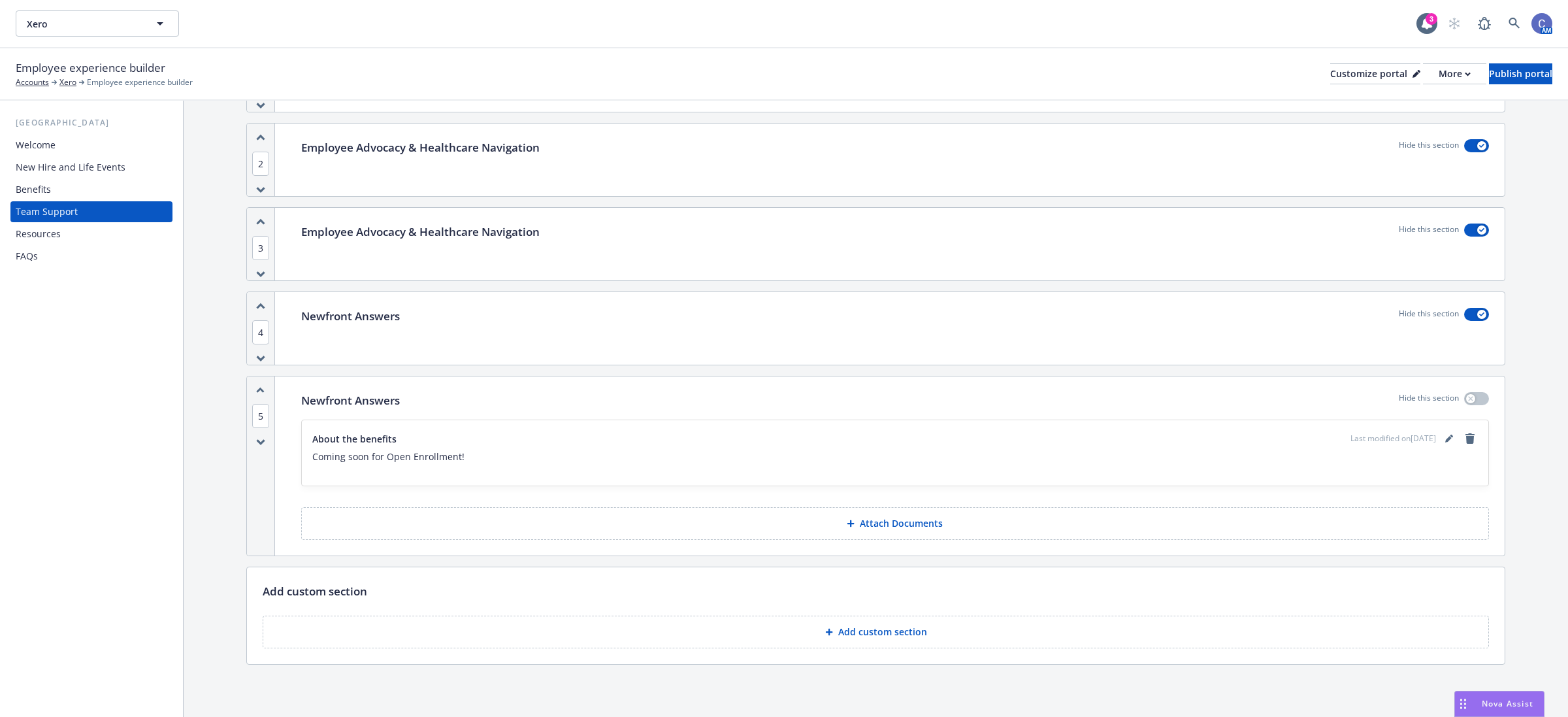
click at [1419, 441] on span "Last modified on [DATE]" at bounding box center [1393, 438] width 86 height 12
click at [1445, 439] on icon "editPencil" at bounding box center [1448, 439] width 7 height 7
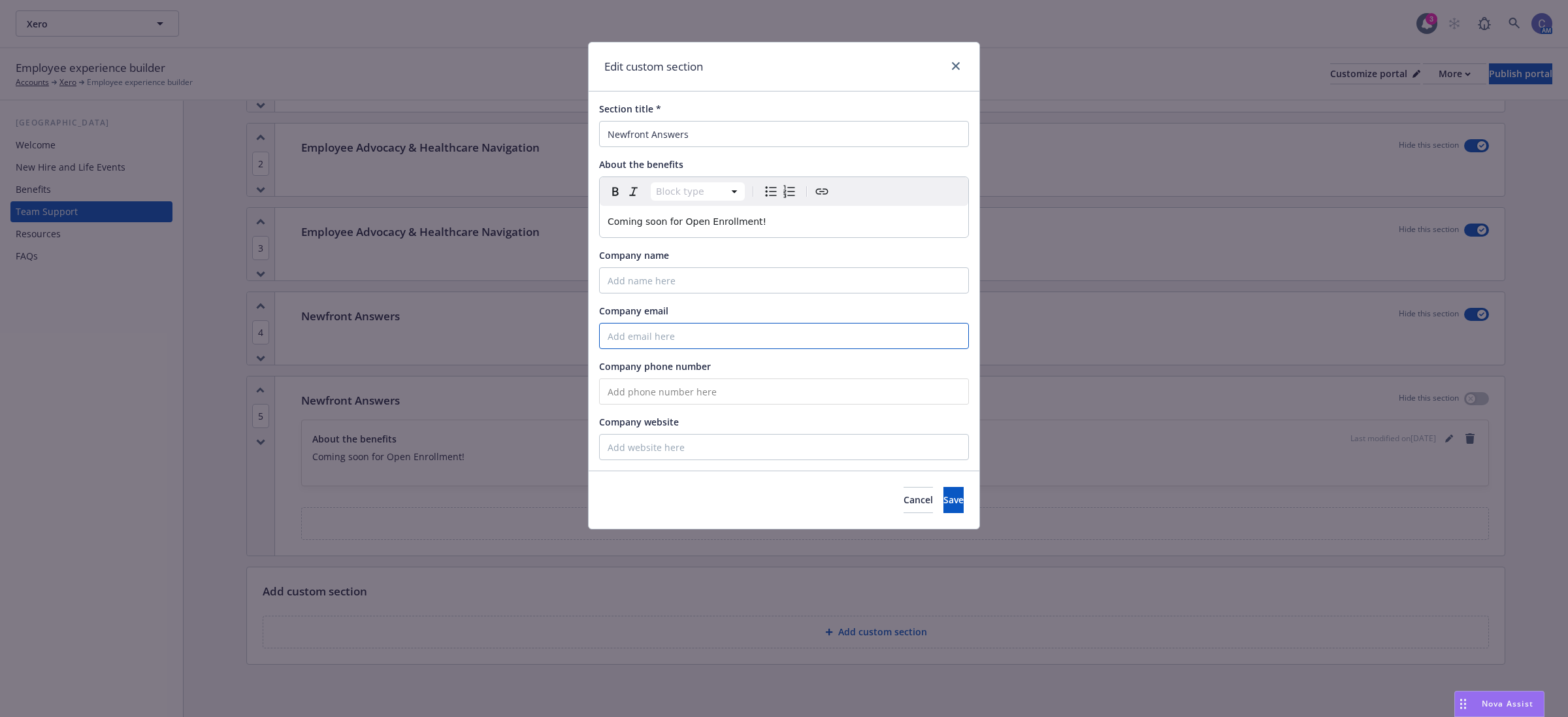
click at [686, 333] on input "Company email" at bounding box center [784, 336] width 370 height 26
paste input "[EMAIL_ADDRESS][DOMAIN_NAME]"
type input "[EMAIL_ADDRESS][DOMAIN_NAME]"
click at [727, 281] on input "Company name" at bounding box center [784, 280] width 370 height 26
type input "Newfront Answers"
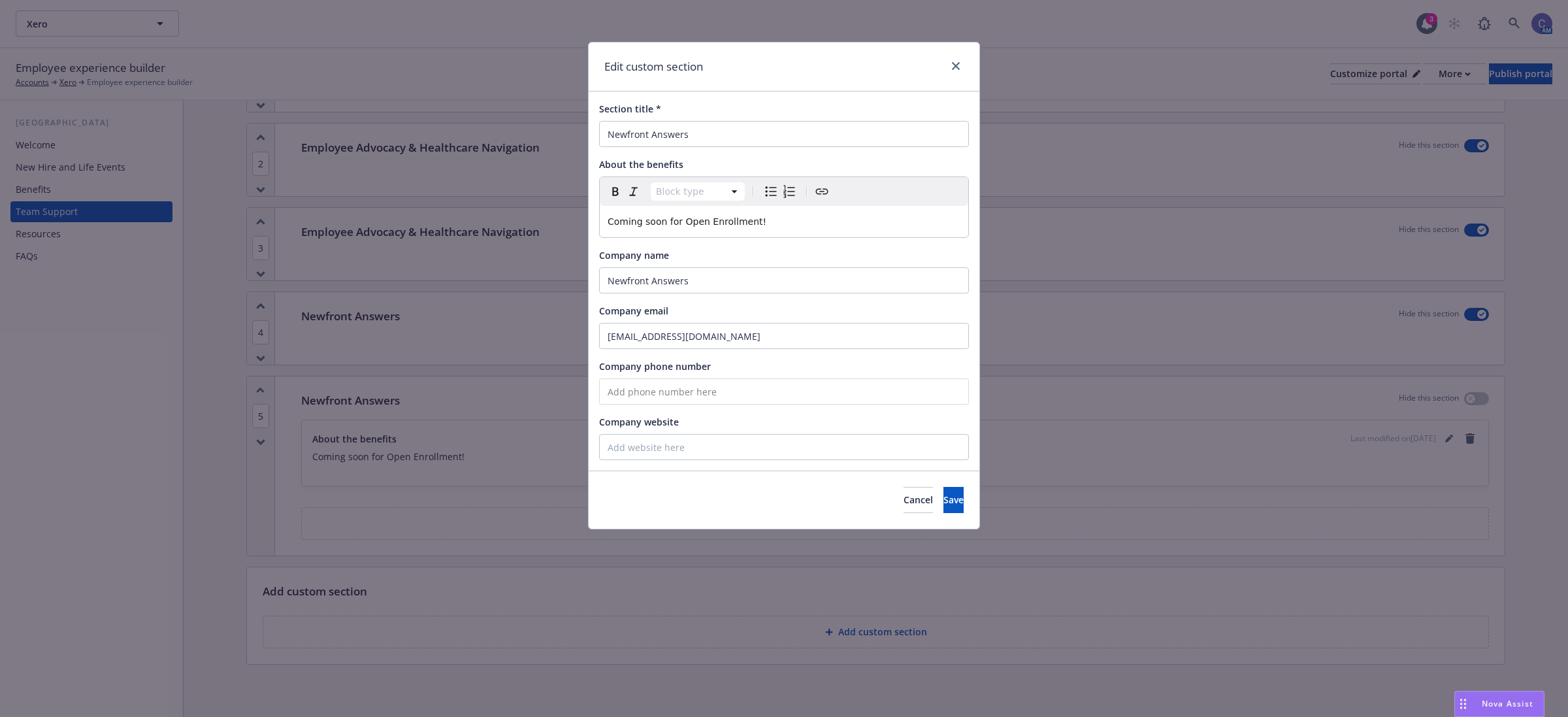
select select "paragraph"
drag, startPoint x: 766, startPoint y: 220, endPoint x: 315, endPoint y: 194, distance: 451.7
click at [315, 194] on div "Edit custom section Section title * Newfront Answers About the benefits Paragra…" at bounding box center [784, 358] width 1568 height 717
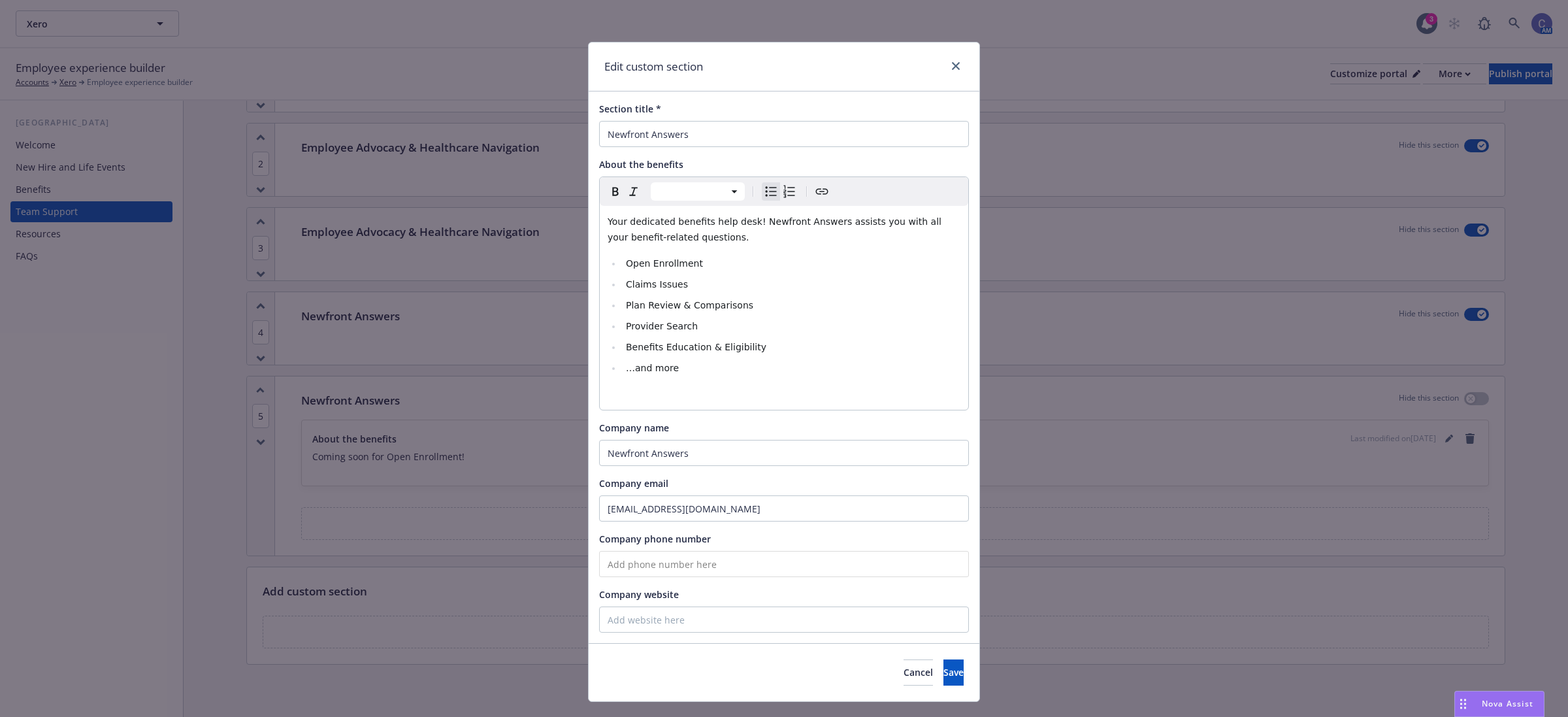
select select "paragraph"
click at [724, 386] on p "editable markdown" at bounding box center [784, 393] width 353 height 16
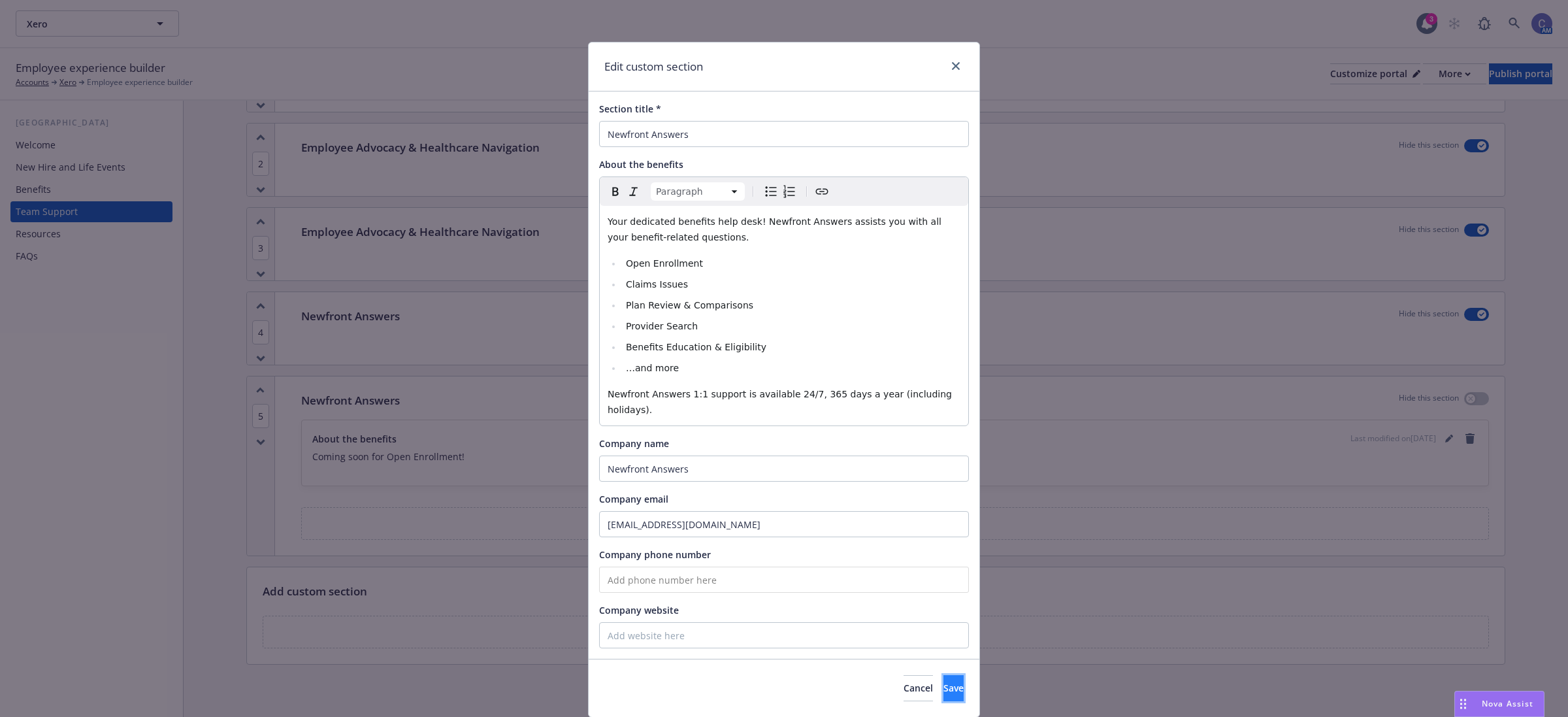
click at [944, 682] on span "Save" at bounding box center [953, 688] width 20 height 13
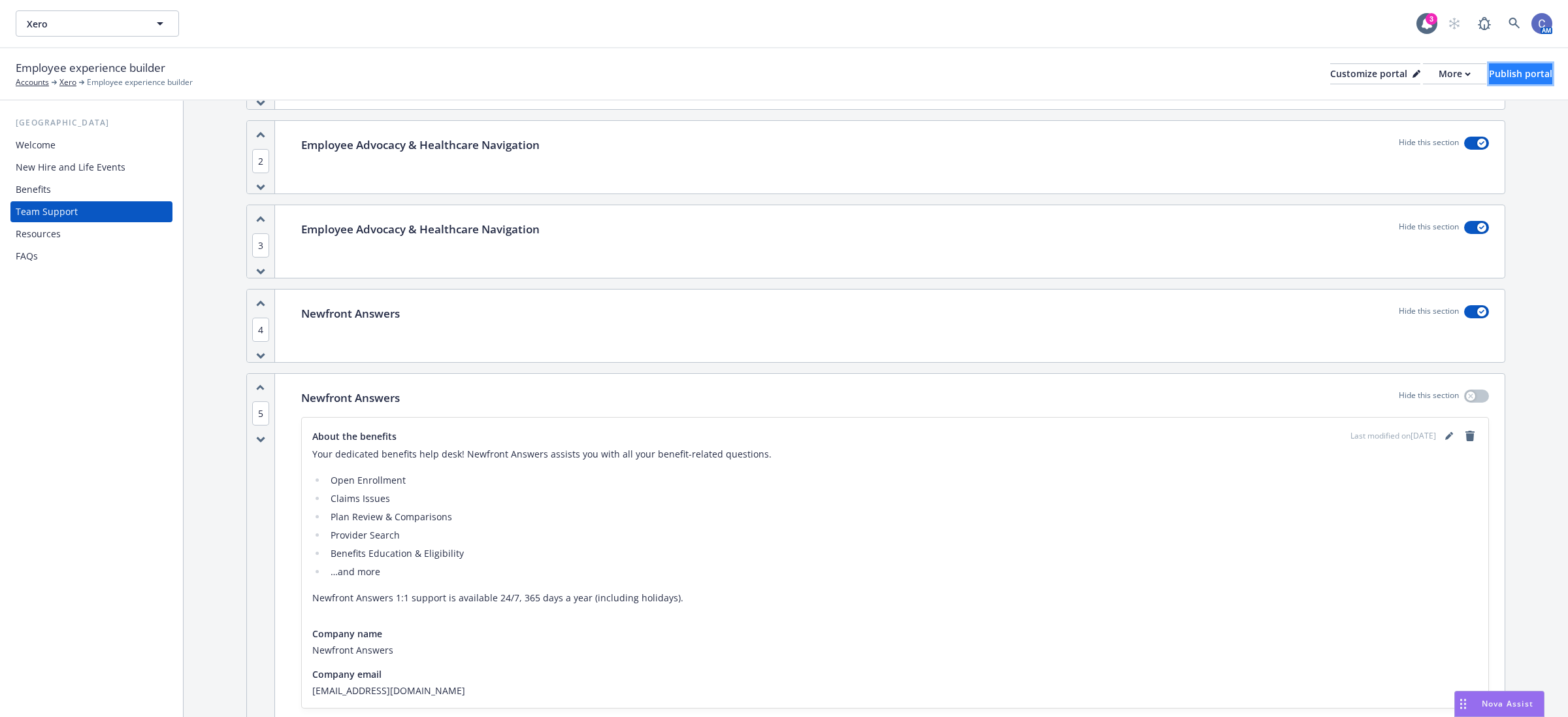
click at [1501, 77] on div "Publish portal" at bounding box center [1521, 74] width 63 height 20
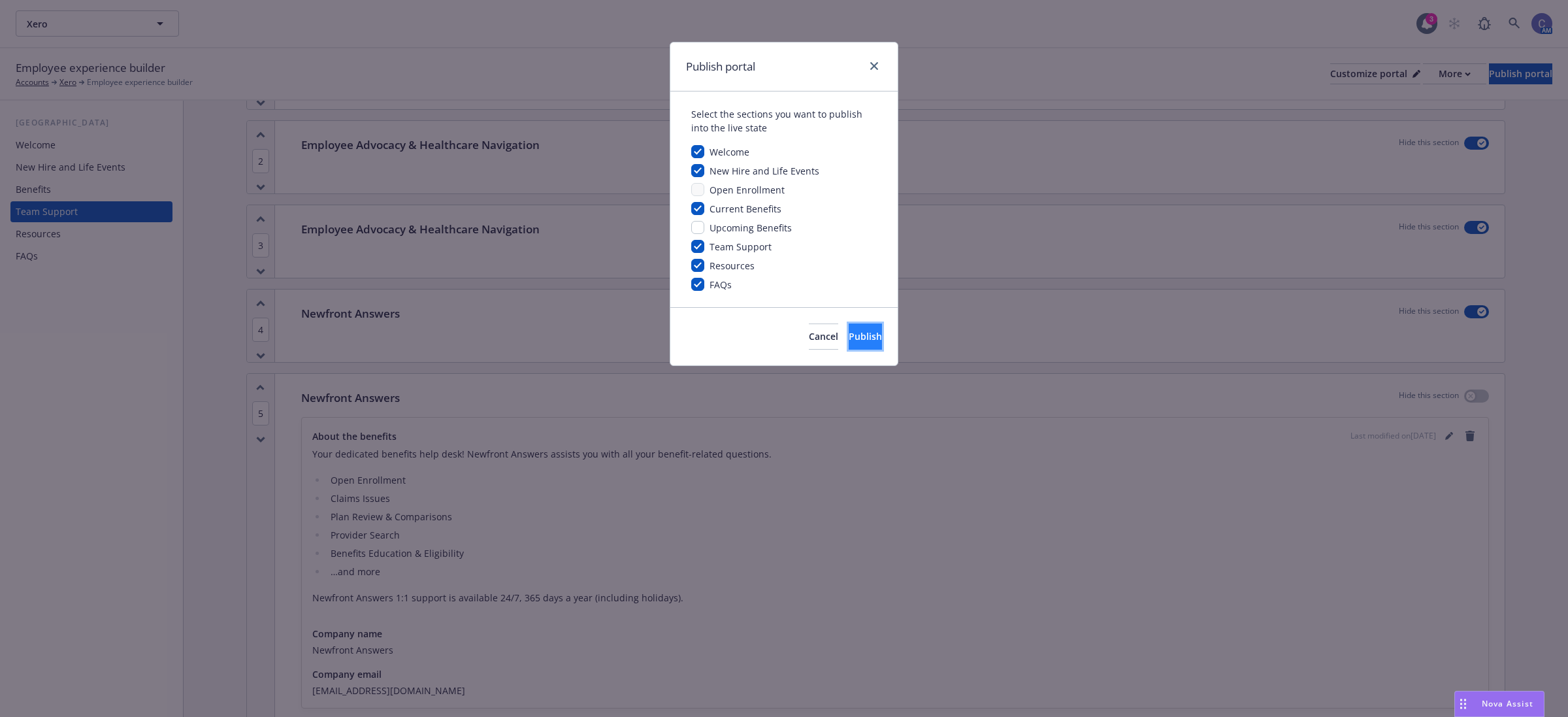
click at [849, 330] on button "Publish" at bounding box center [865, 336] width 33 height 26
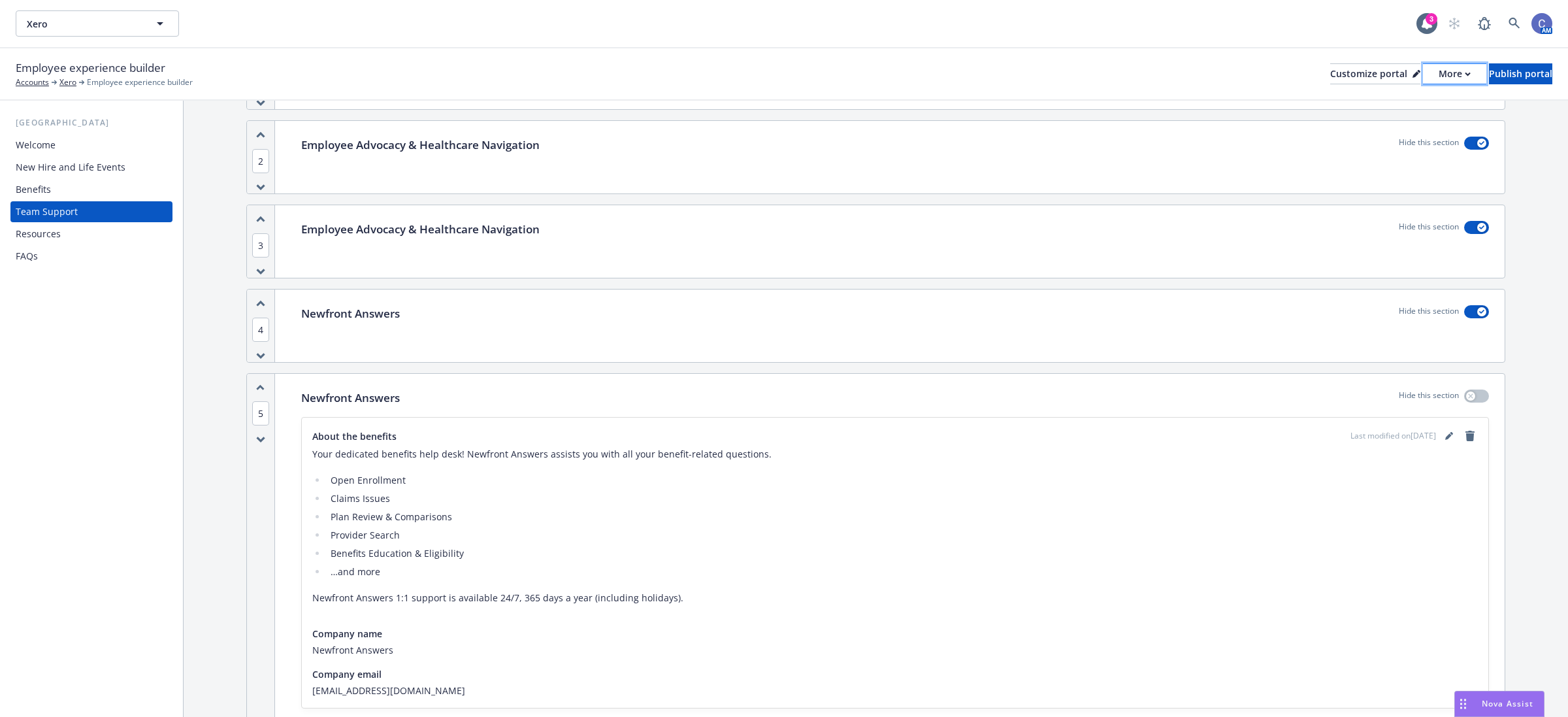
click at [1439, 74] on div "More" at bounding box center [1455, 74] width 32 height 20
click at [1362, 129] on link "Copy portal link" at bounding box center [1384, 128] width 119 height 26
